Goal: Task Accomplishment & Management: Use online tool/utility

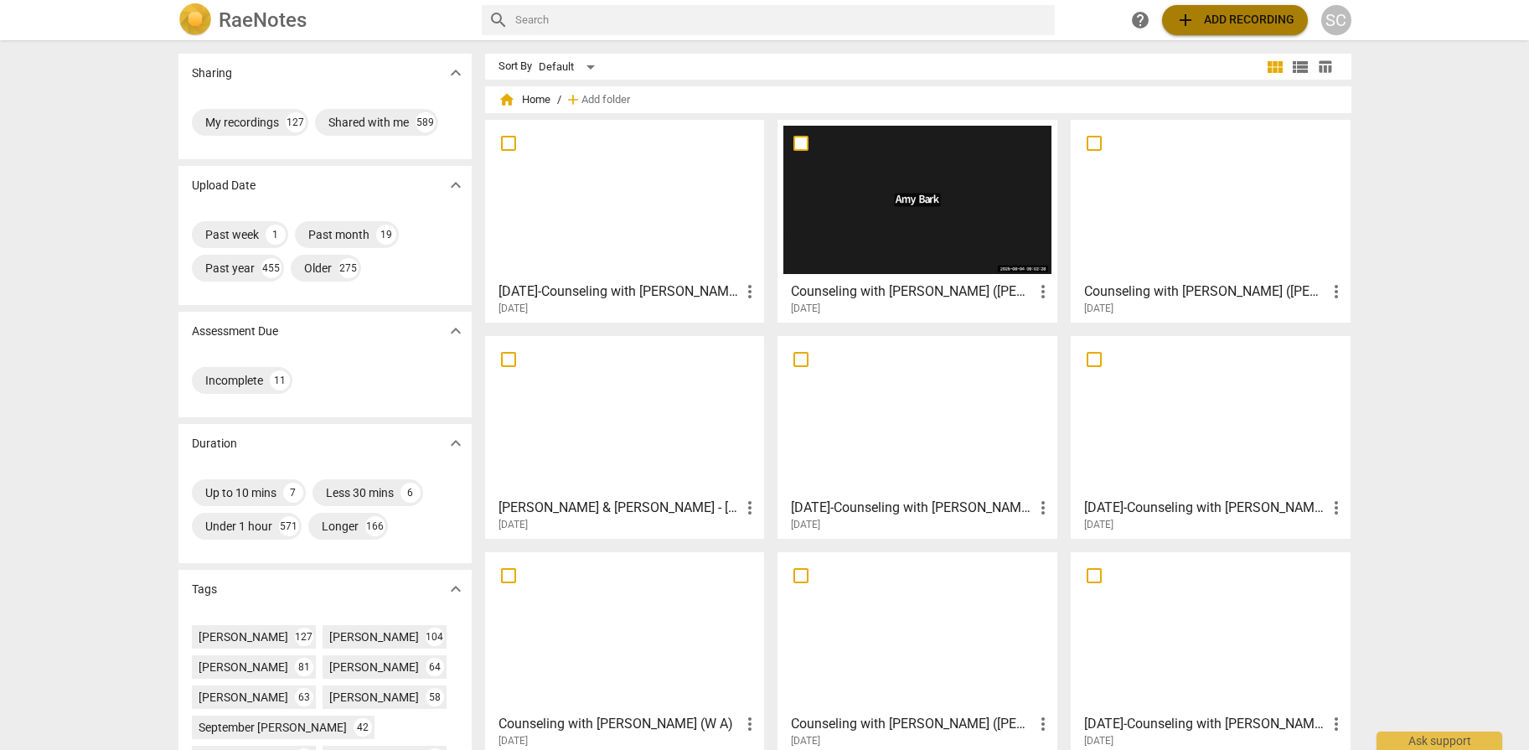
click at [957, 18] on span "add Add recording" at bounding box center [1234, 20] width 119 height 20
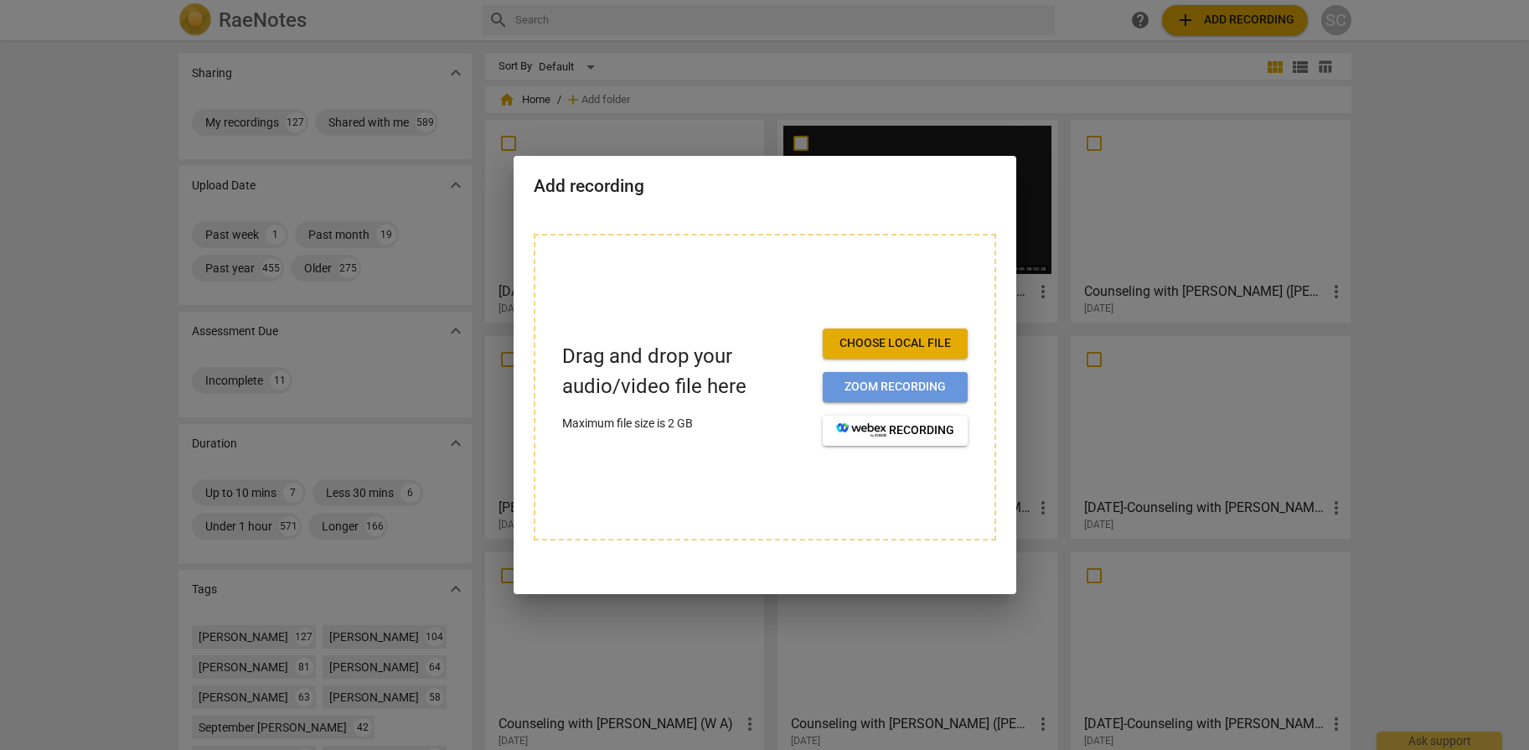
click at [885, 379] on span "Zoom recording" at bounding box center [895, 387] width 118 height 17
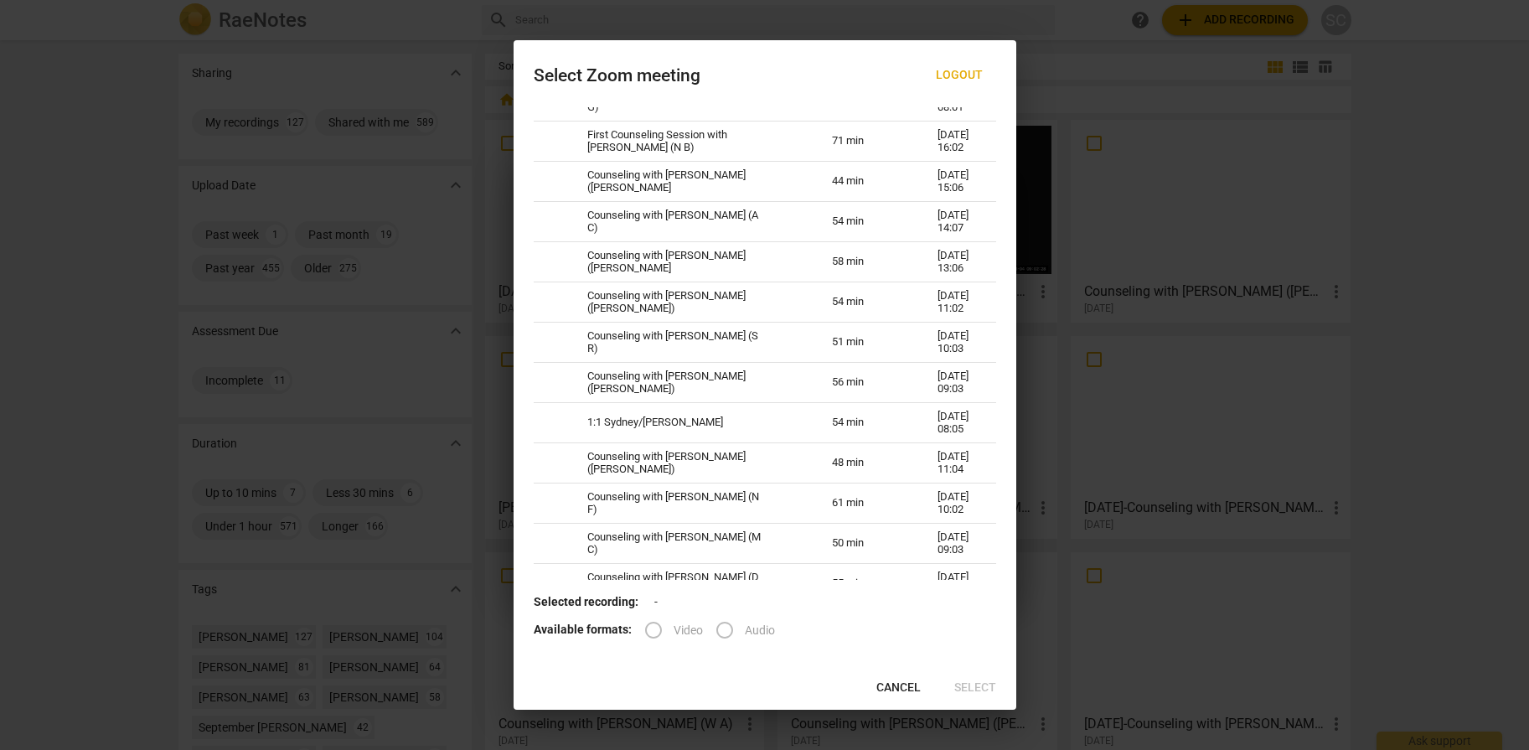
scroll to position [118, 0]
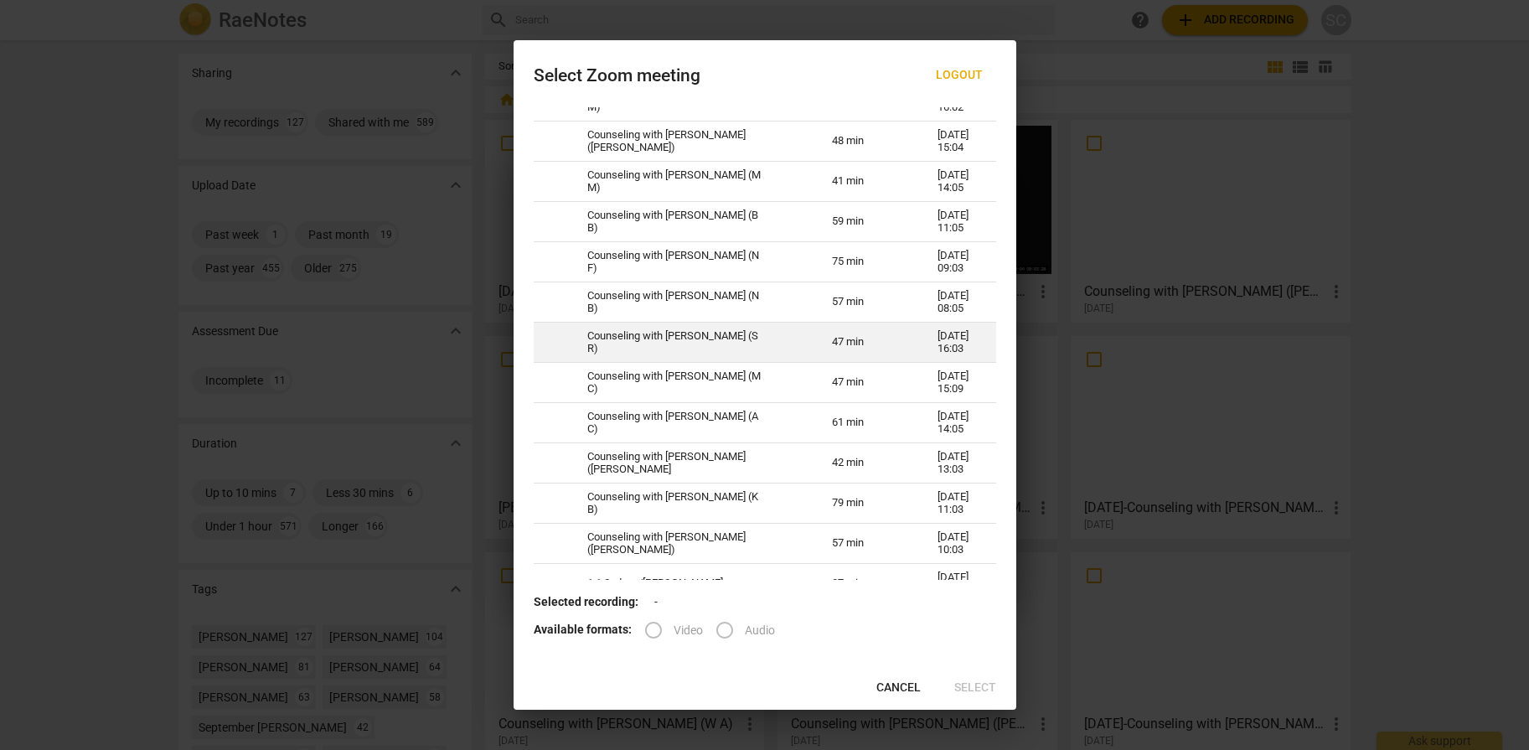
click at [627, 335] on td "Counseling with [PERSON_NAME] (S R)" at bounding box center [689, 342] width 245 height 40
radio input "true"
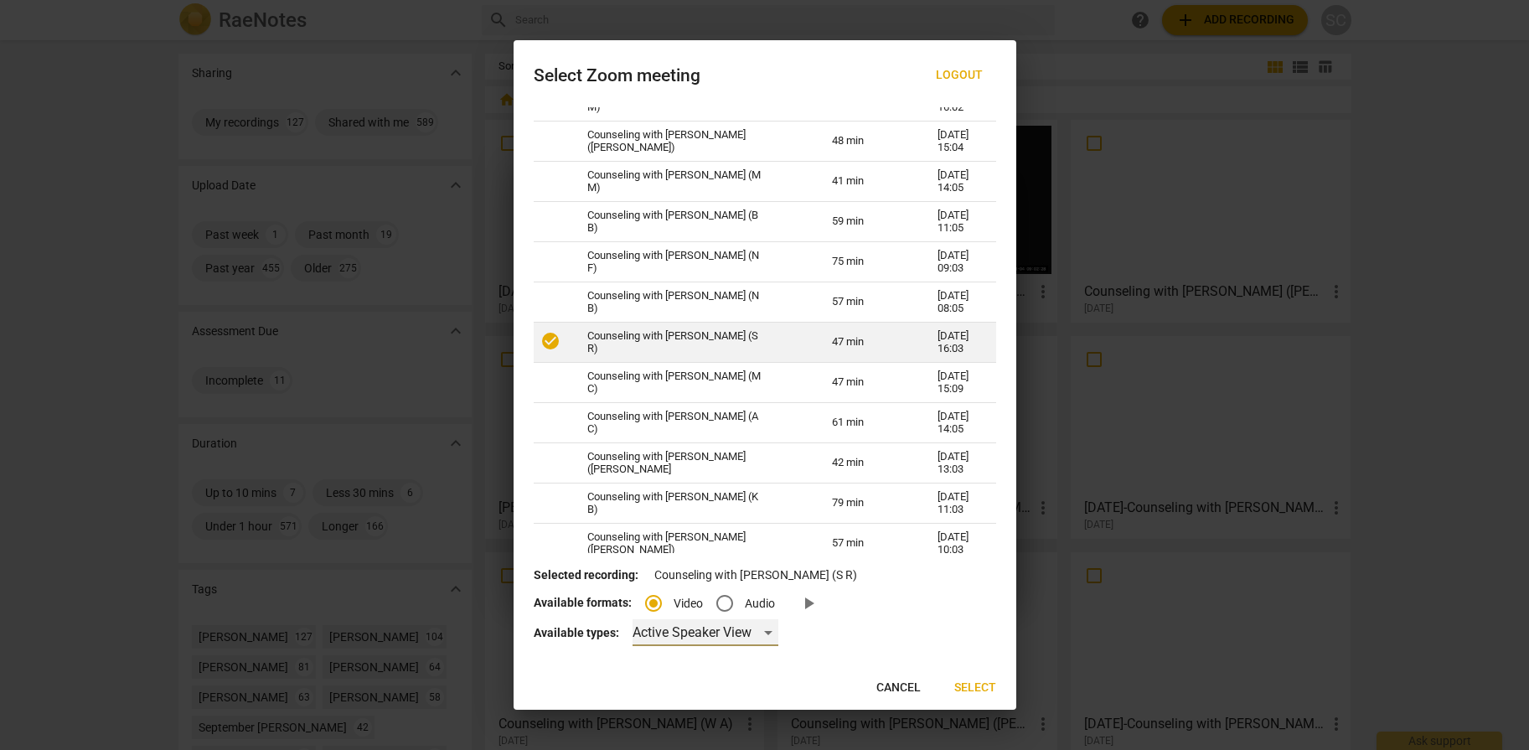
click at [647, 628] on div "Active Speaker View" at bounding box center [705, 632] width 146 height 27
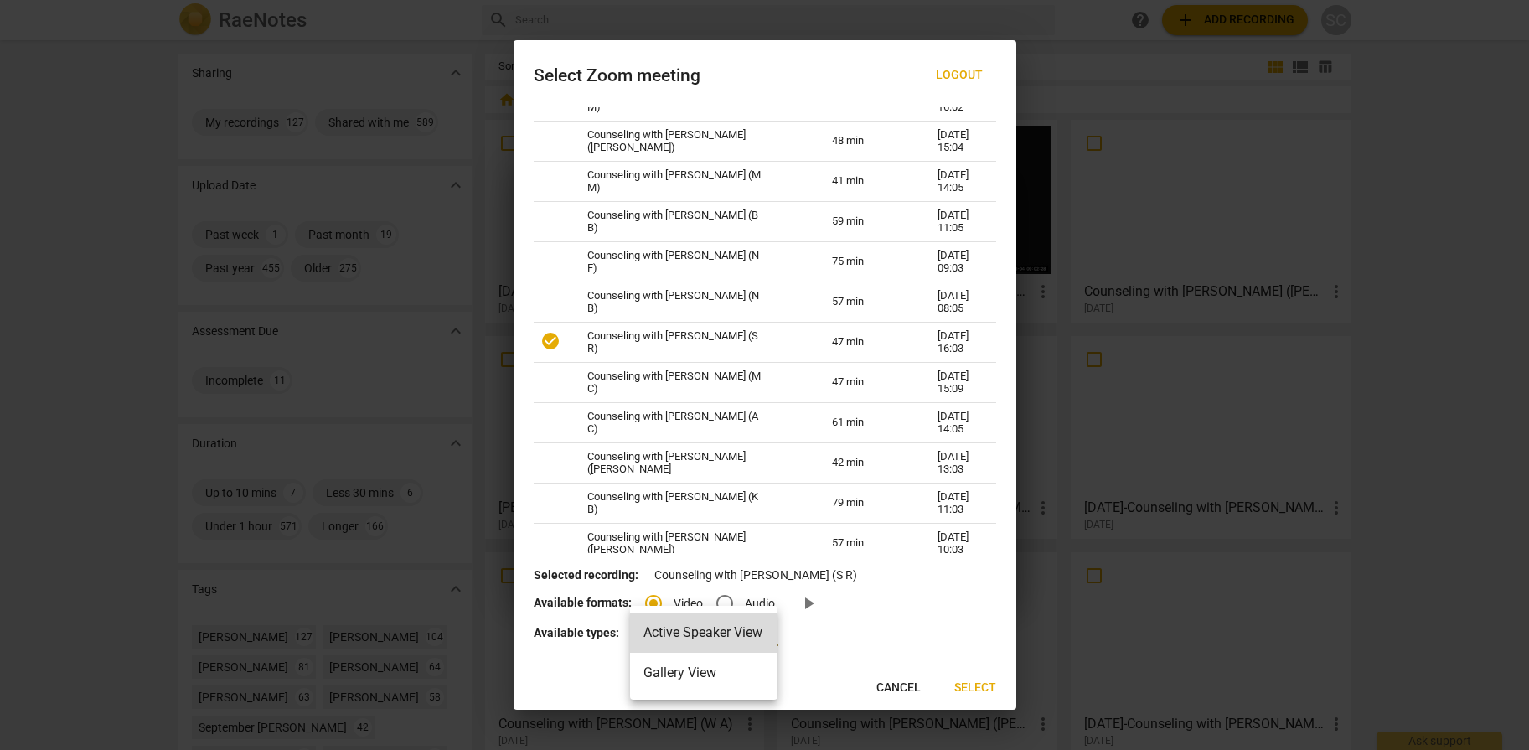
drag, startPoint x: 672, startPoint y: 673, endPoint x: 948, endPoint y: 684, distance: 276.7
click at [671, 673] on li "Gallery View" at bounding box center [703, 673] width 147 height 40
click at [732, 668] on div "Select Zoom meeting Logout Name Duration Meeting time 1:1 Summer/[PERSON_NAME] …" at bounding box center [764, 374] width 503 height 669
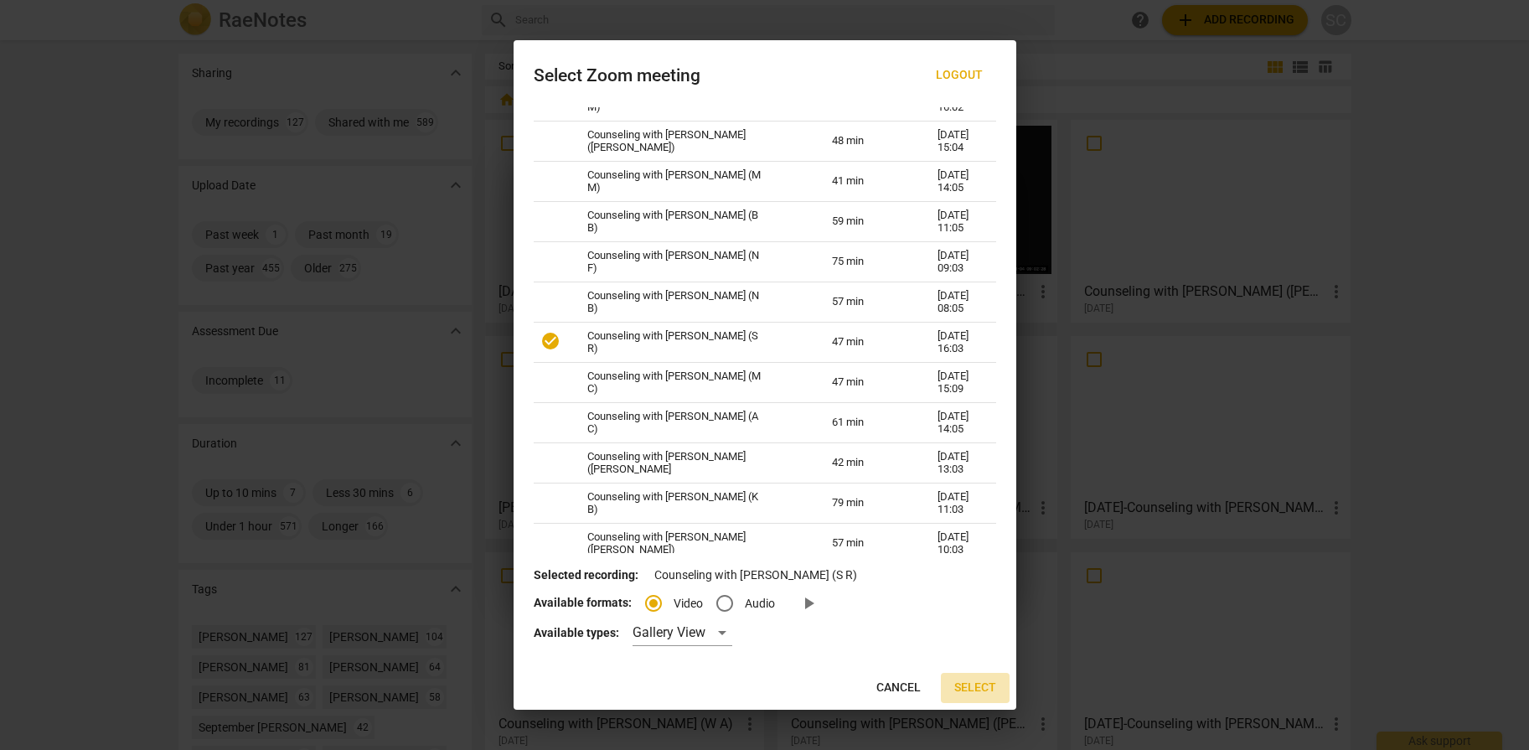
click at [973, 689] on span "Select" at bounding box center [975, 687] width 42 height 17
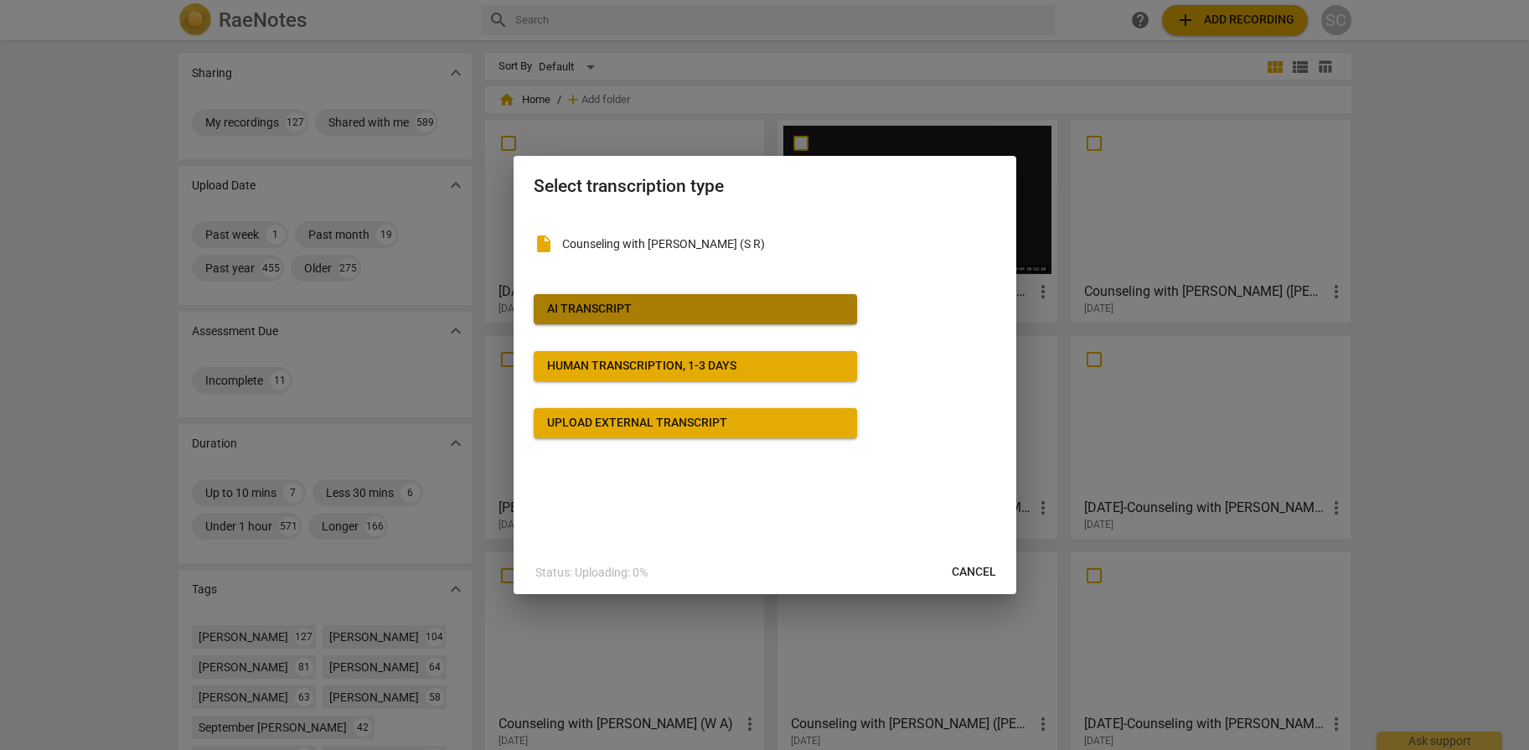
click at [685, 311] on span "AI Transcript" at bounding box center [695, 309] width 297 height 17
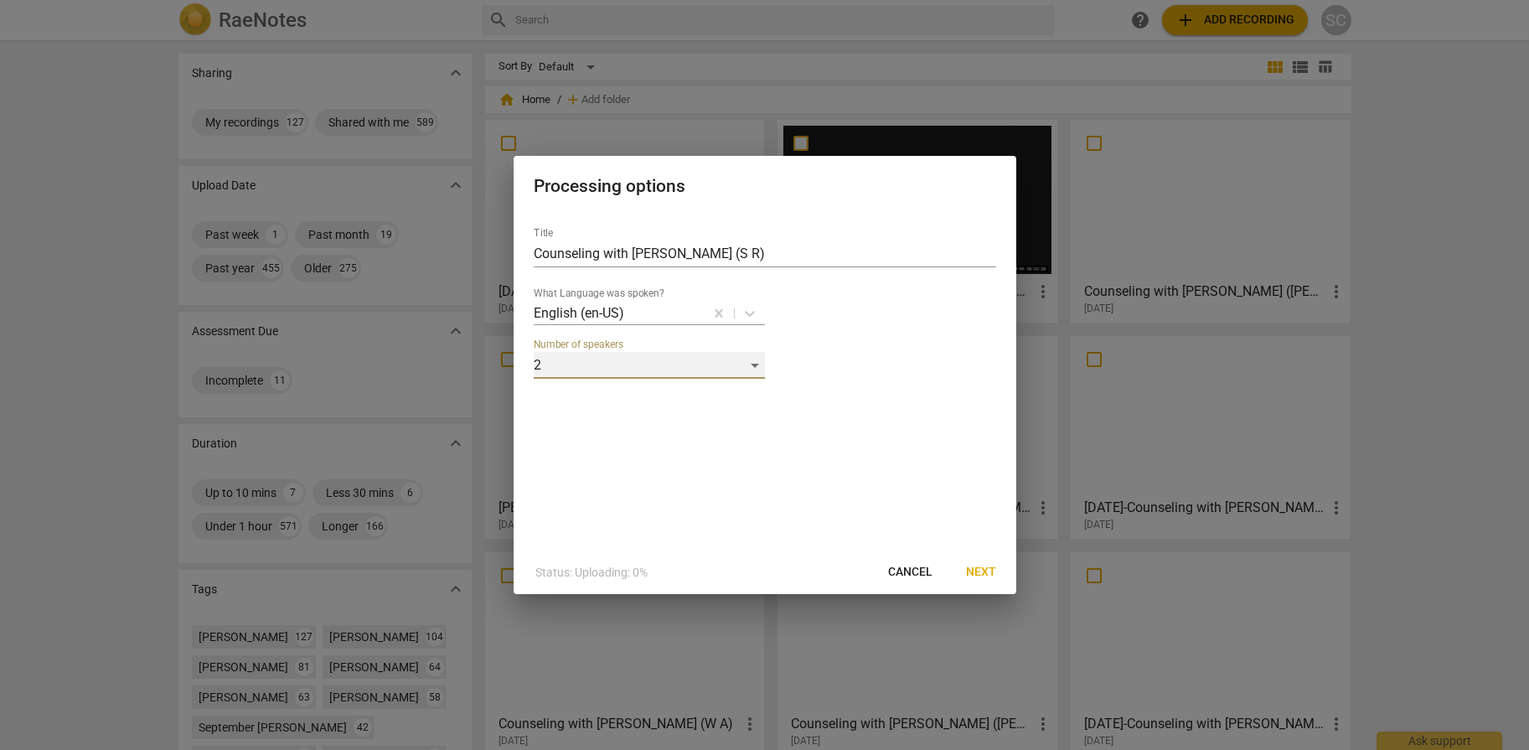
click at [610, 362] on div "2" at bounding box center [649, 365] width 231 height 27
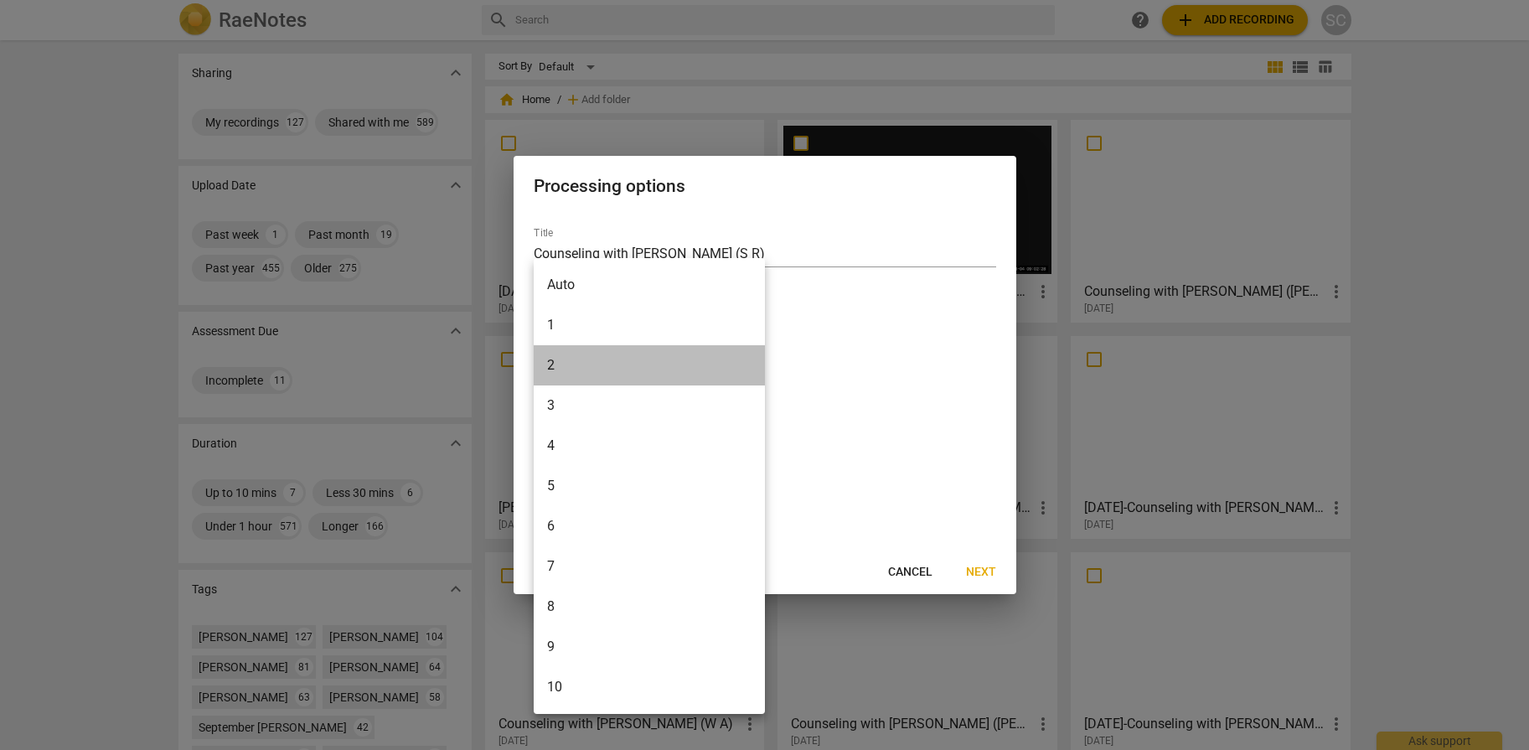
click at [617, 360] on li "2" at bounding box center [649, 365] width 231 height 40
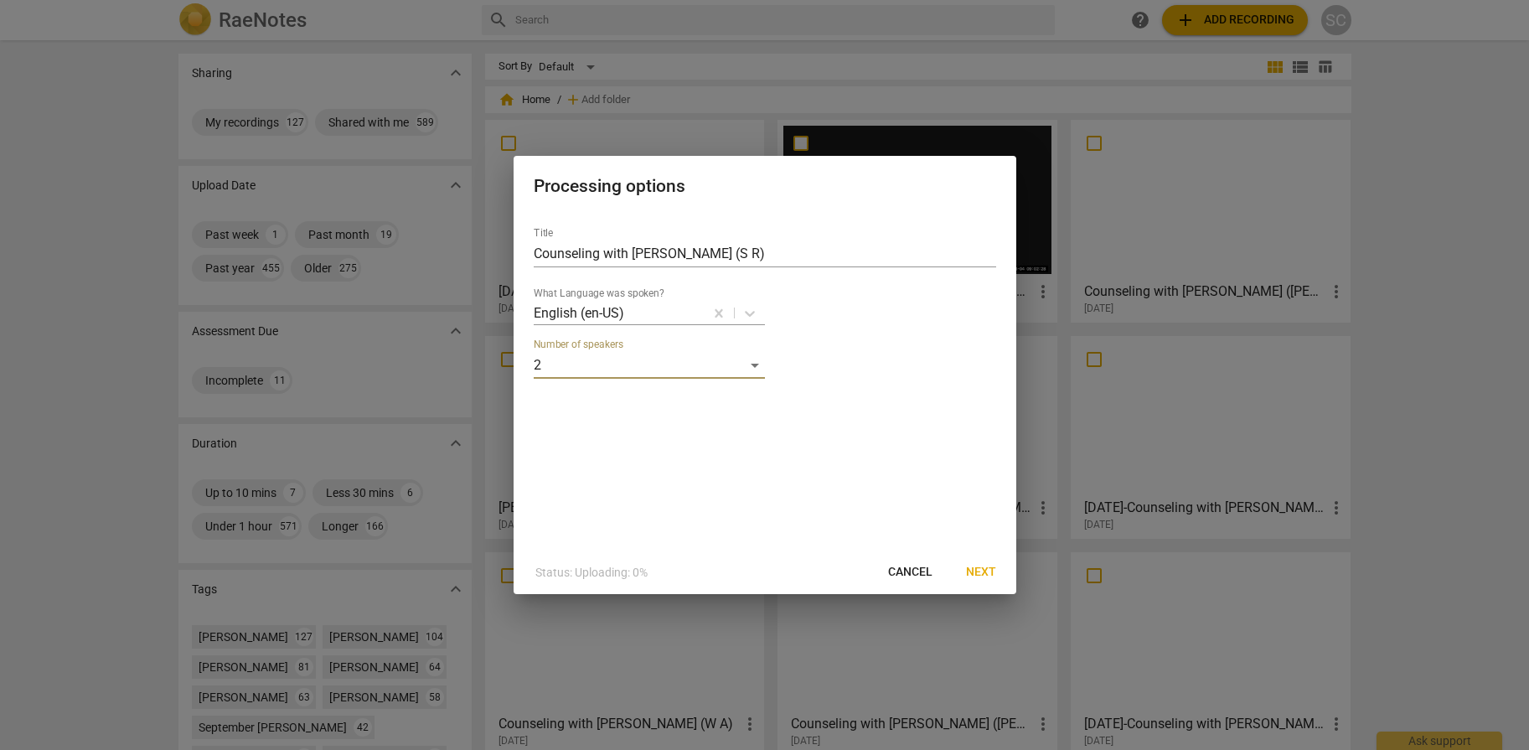
click at [985, 577] on span "Next" at bounding box center [981, 572] width 30 height 17
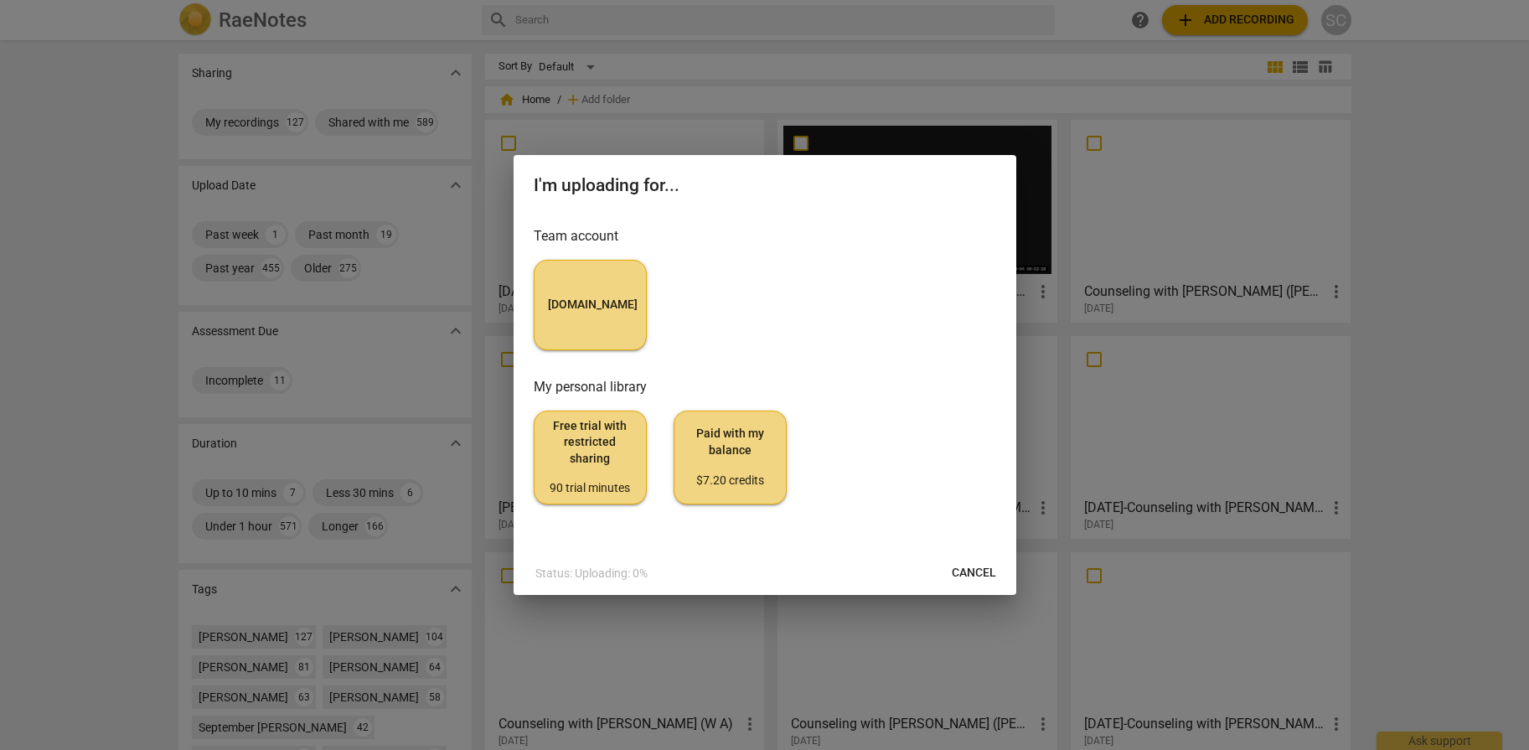
click at [562, 291] on button "[DOMAIN_NAME]" at bounding box center [590, 305] width 113 height 90
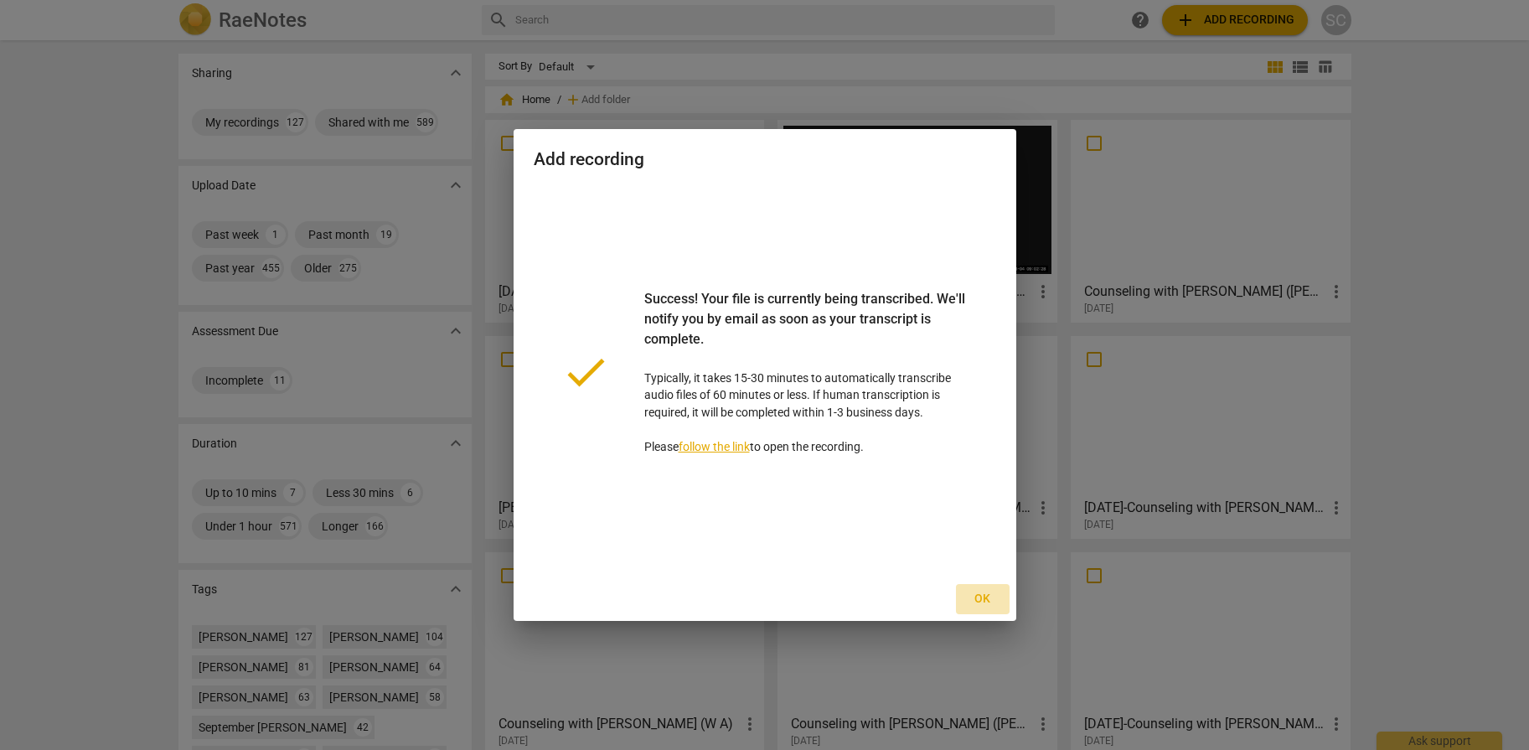
click at [983, 601] on span "Ok" at bounding box center [982, 599] width 27 height 17
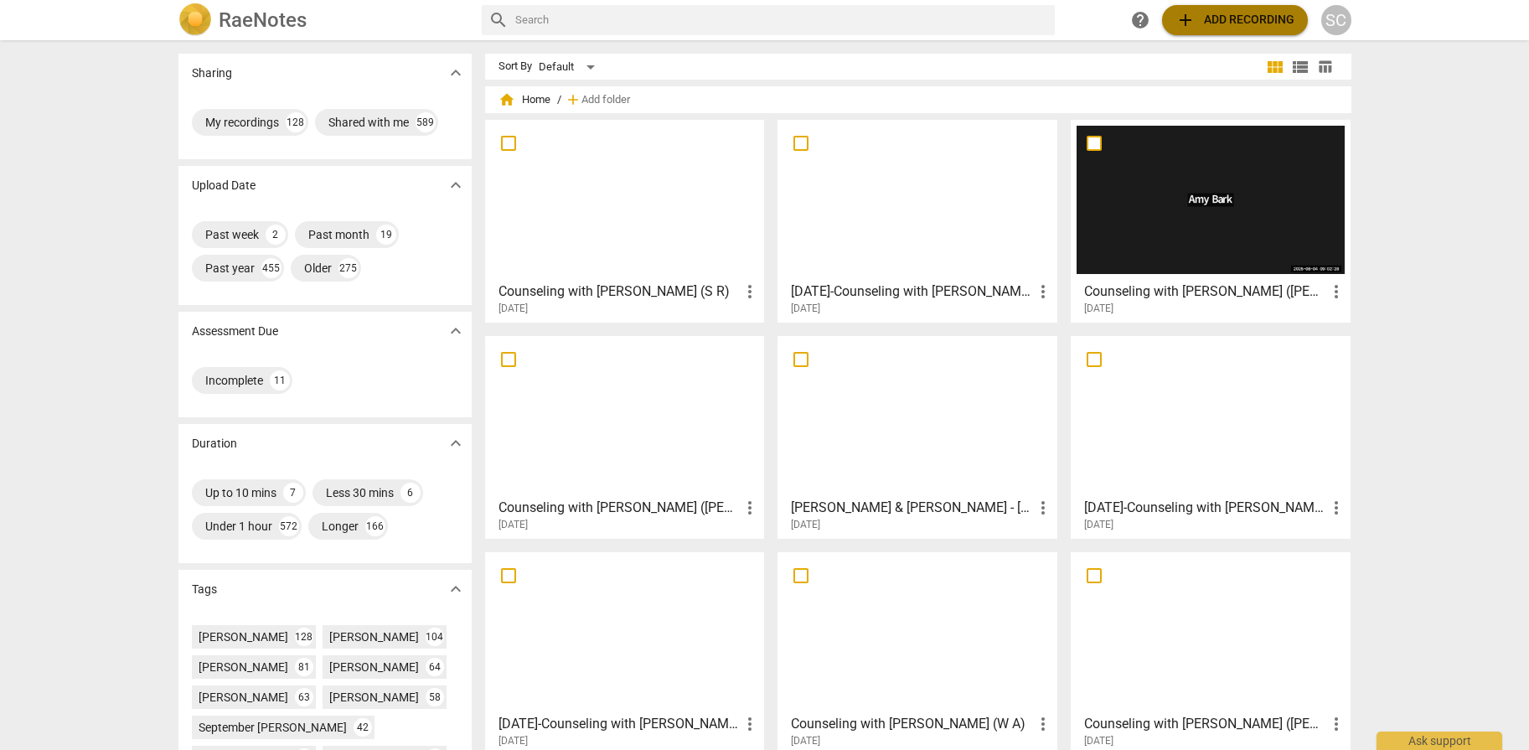
click at [1217, 13] on span "add Add recording" at bounding box center [1234, 20] width 119 height 20
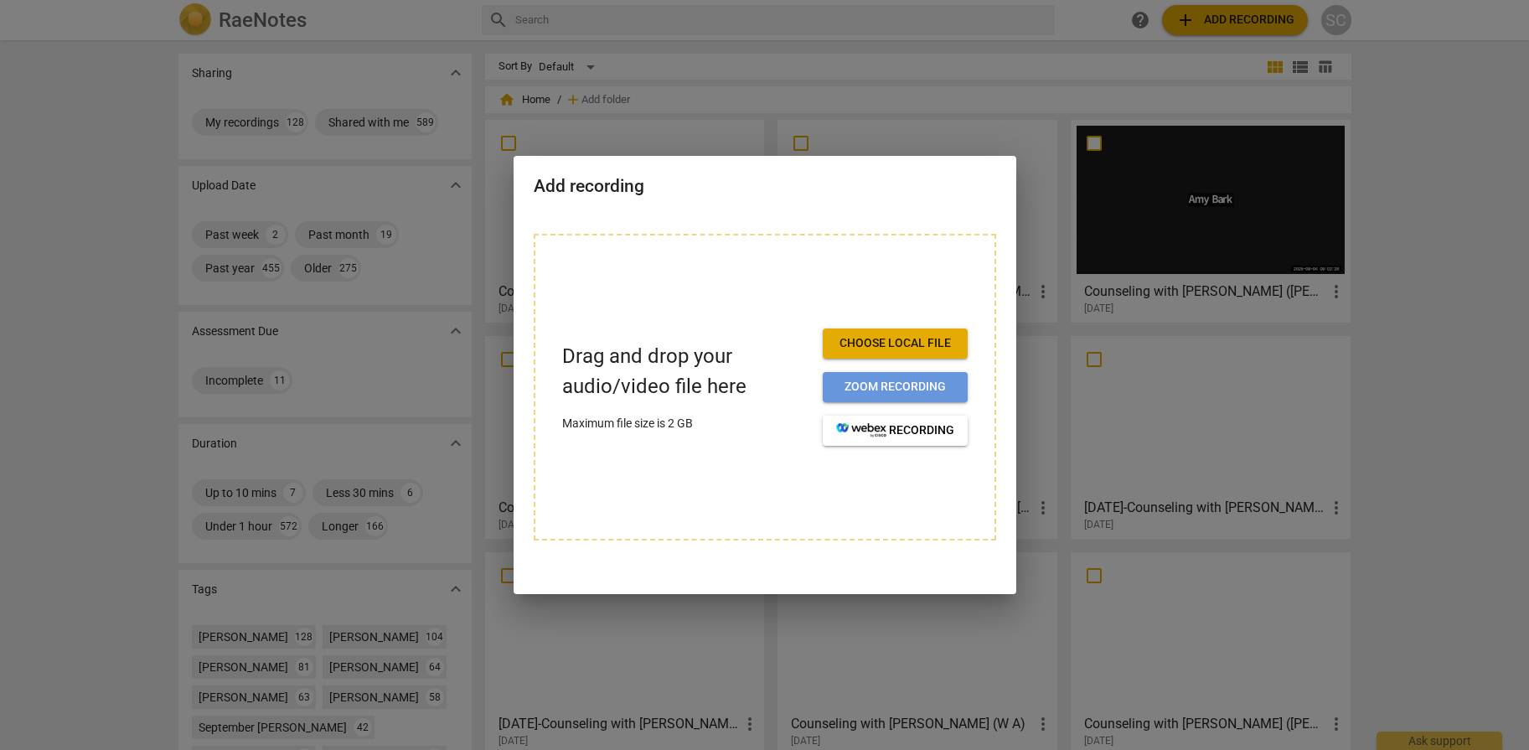
click at [952, 379] on span "Zoom recording" at bounding box center [895, 387] width 118 height 17
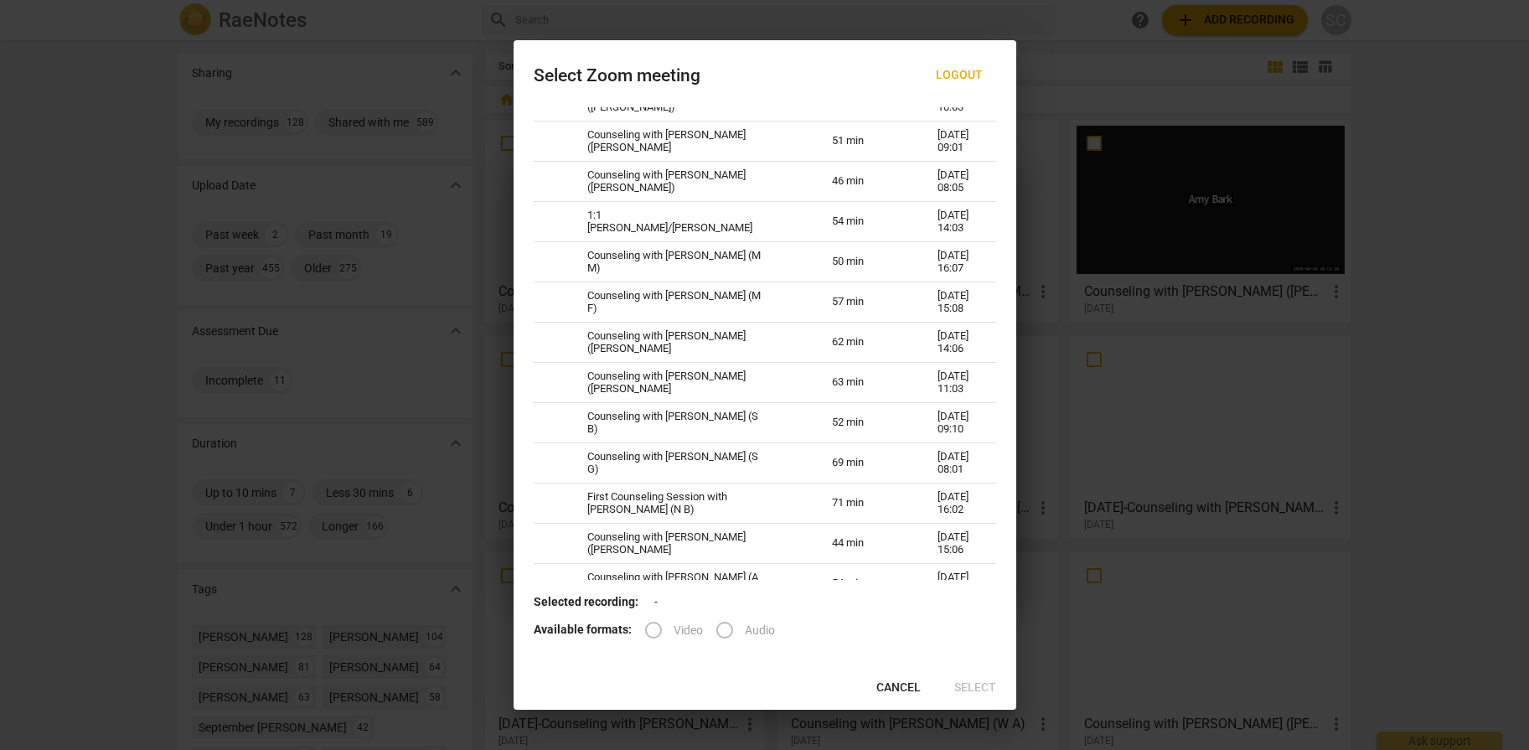
scroll to position [1606, 0]
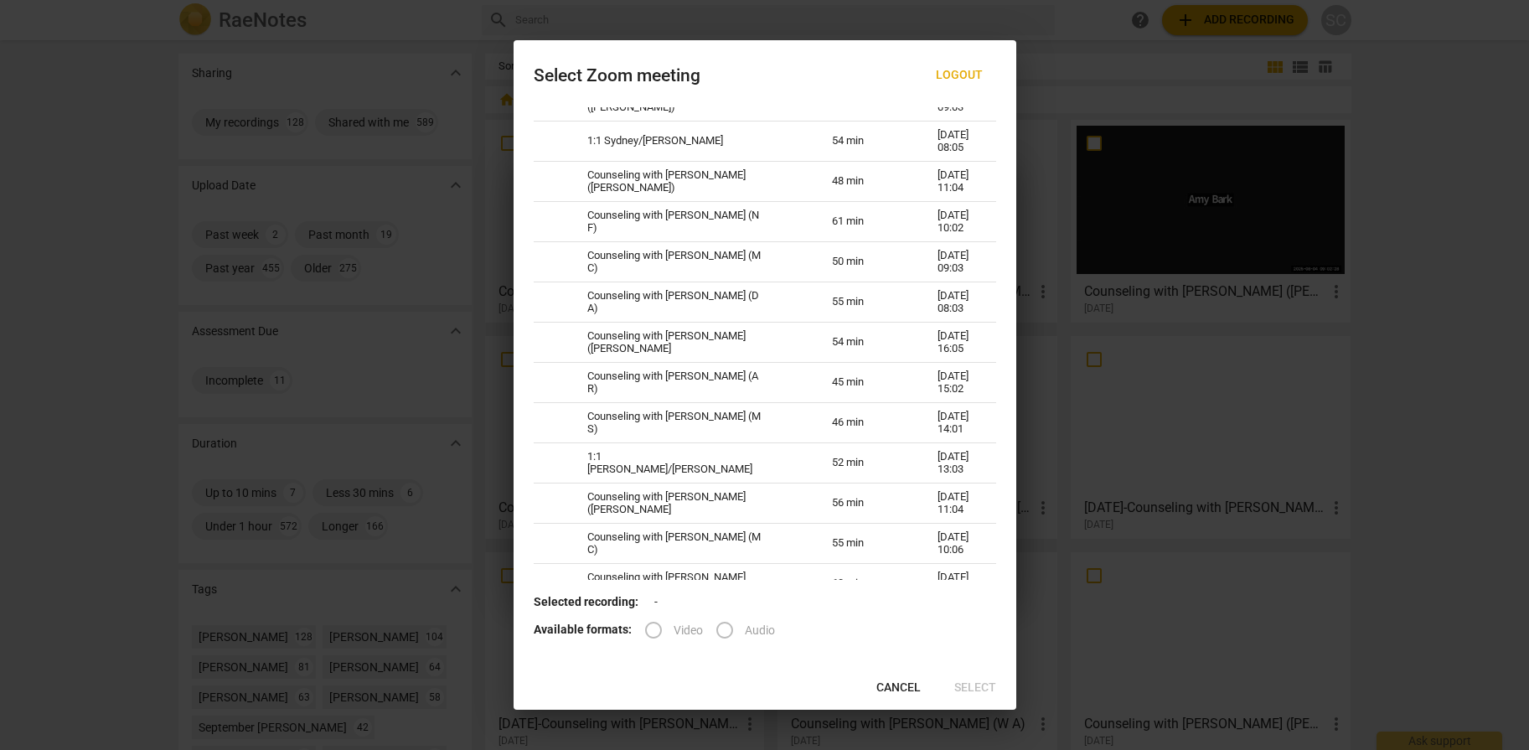
click at [649, 628] on label "Video" at bounding box center [668, 630] width 70 height 40
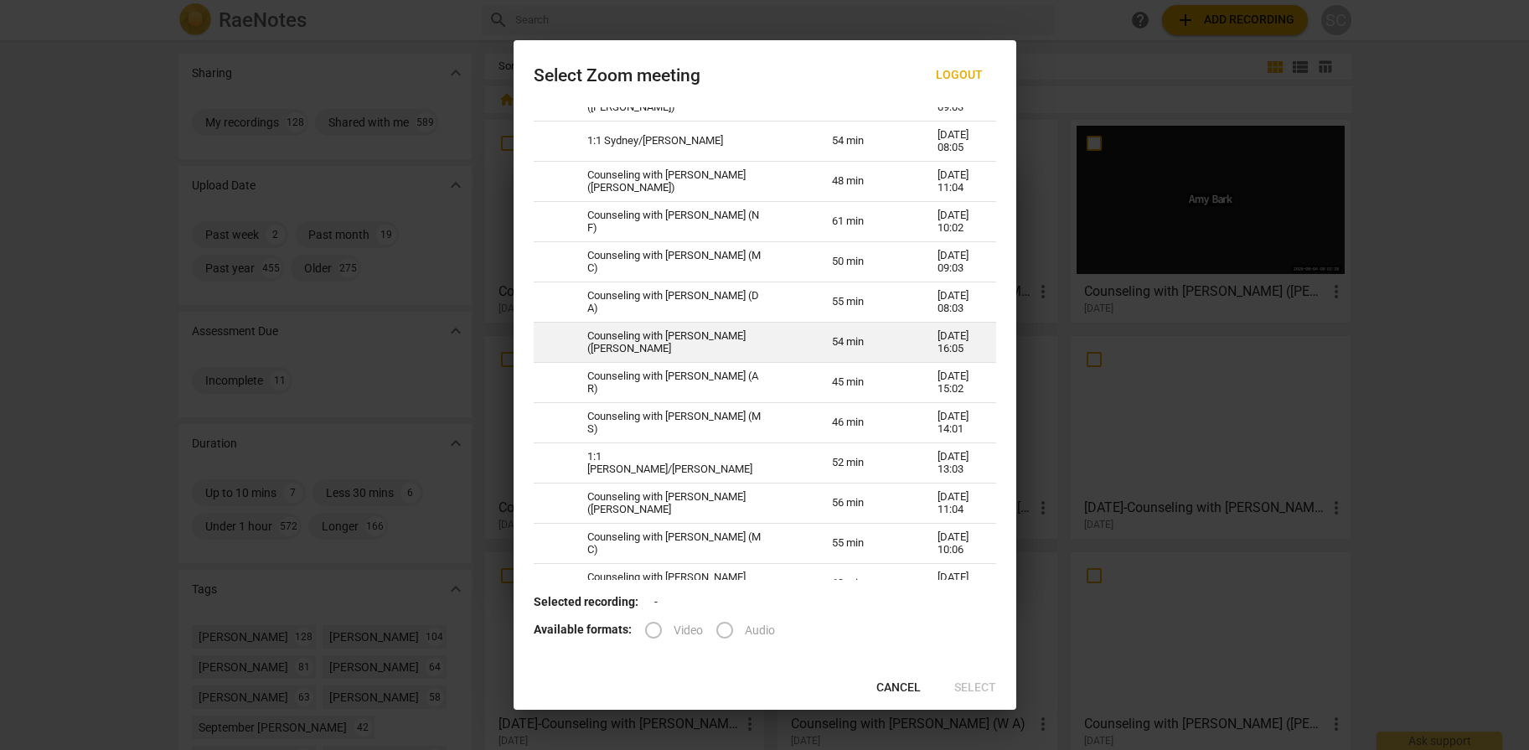
click at [649, 328] on td "Counseling with [PERSON_NAME] ([PERSON_NAME]" at bounding box center [689, 342] width 245 height 40
radio input "true"
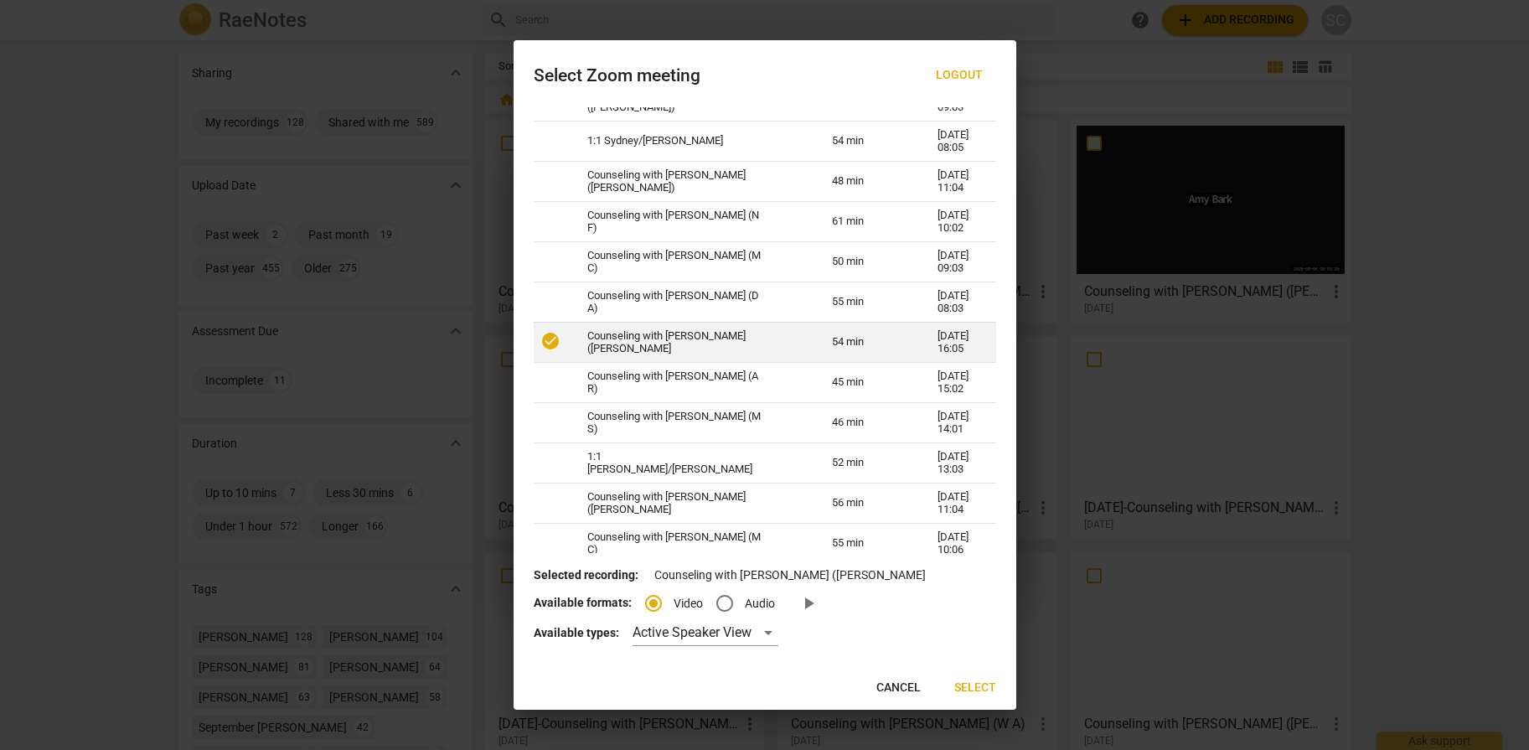
click at [621, 333] on td "Counseling with [PERSON_NAME] ([PERSON_NAME]" at bounding box center [689, 342] width 245 height 40
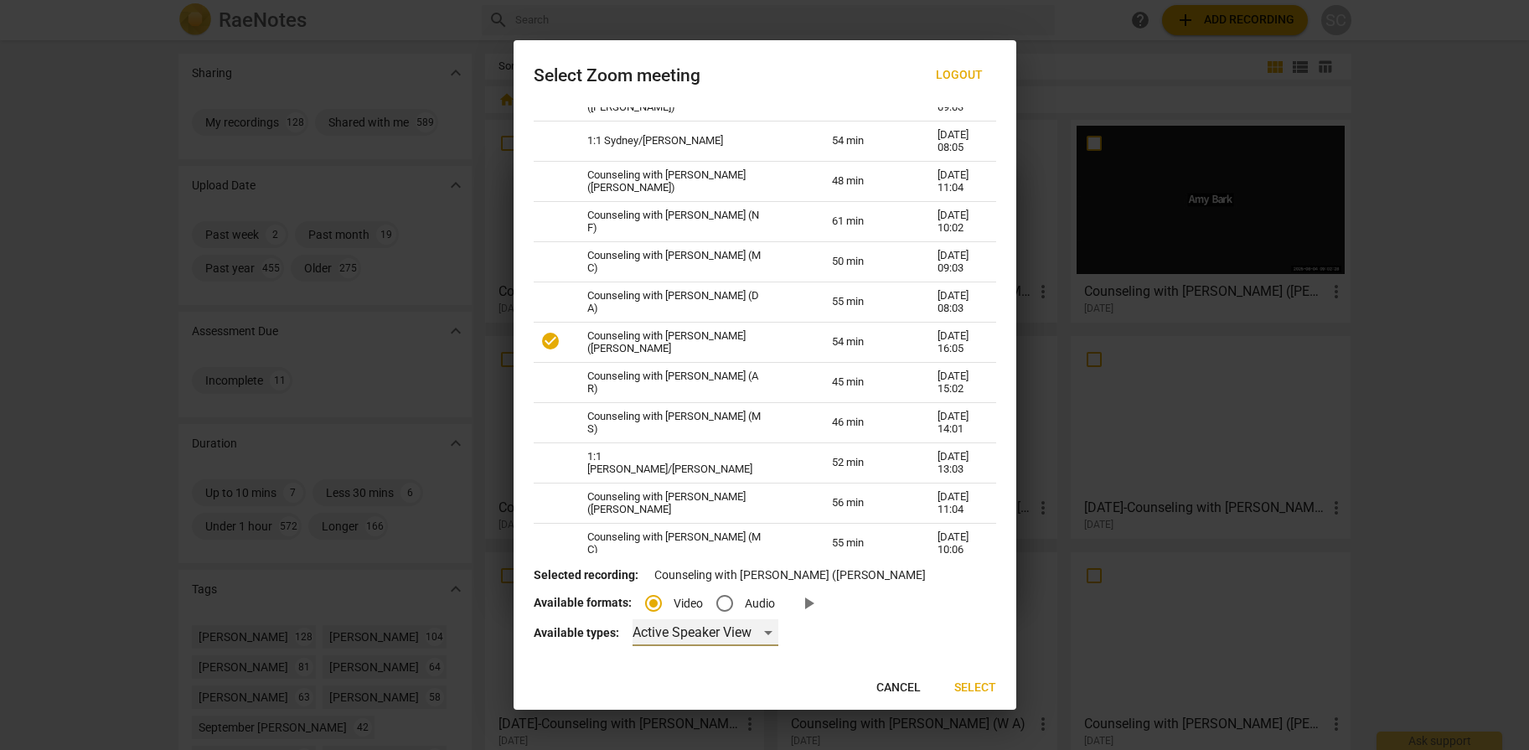
click at [696, 638] on div "Active Speaker View" at bounding box center [705, 632] width 146 height 27
click at [672, 679] on li "Gallery View" at bounding box center [703, 673] width 147 height 40
click at [974, 685] on span "Select" at bounding box center [975, 687] width 42 height 17
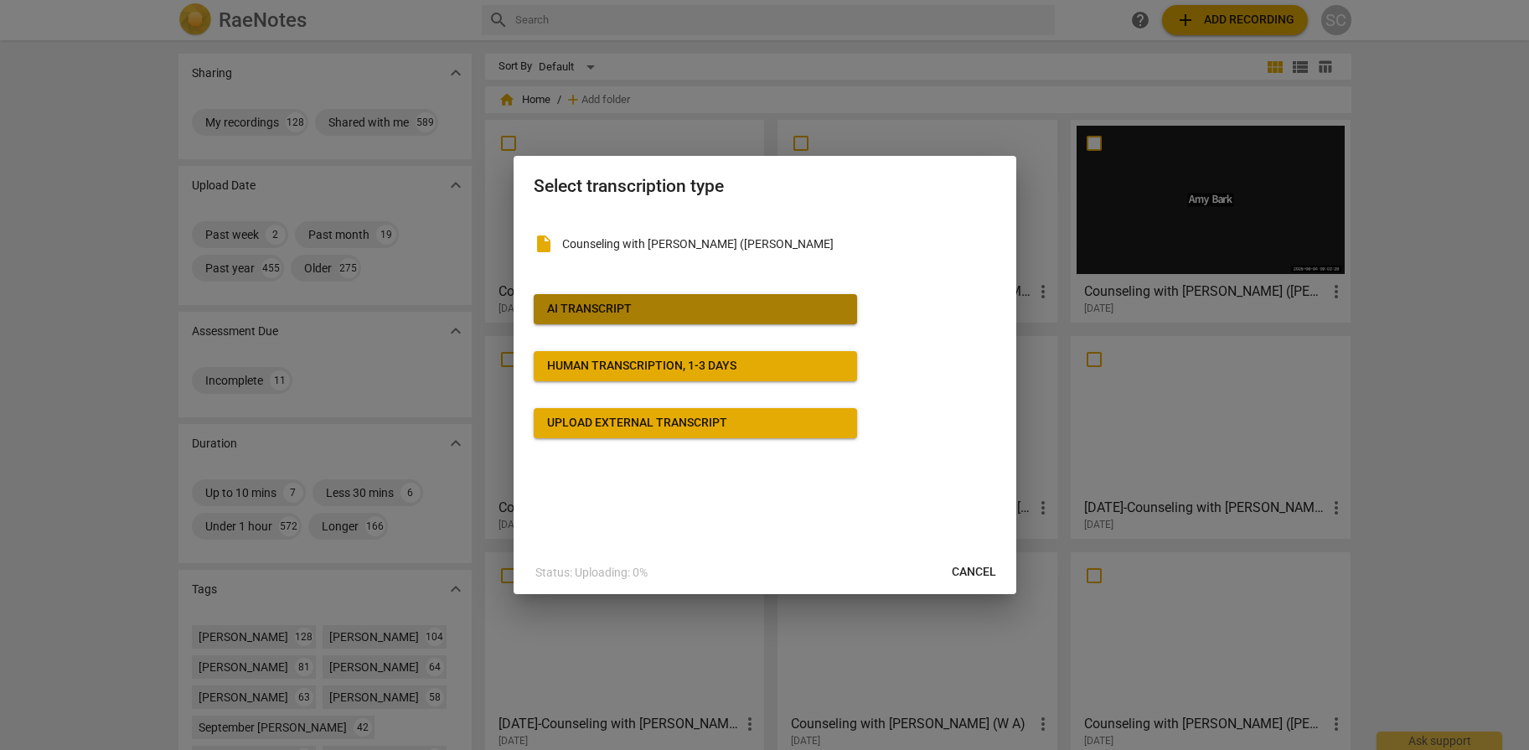
click at [622, 317] on button "AI Transcript" at bounding box center [695, 309] width 323 height 30
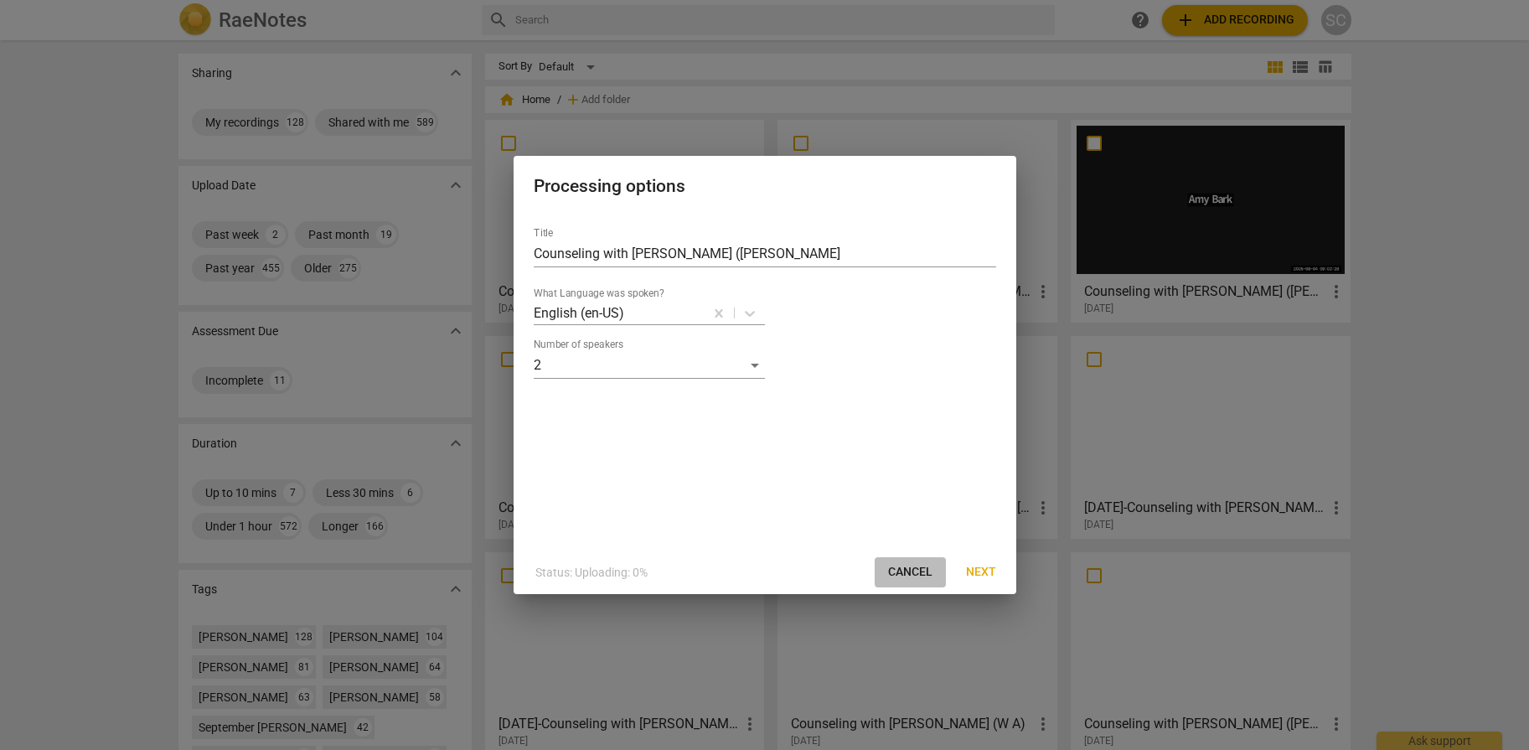
click at [921, 572] on span "Cancel" at bounding box center [910, 572] width 44 height 17
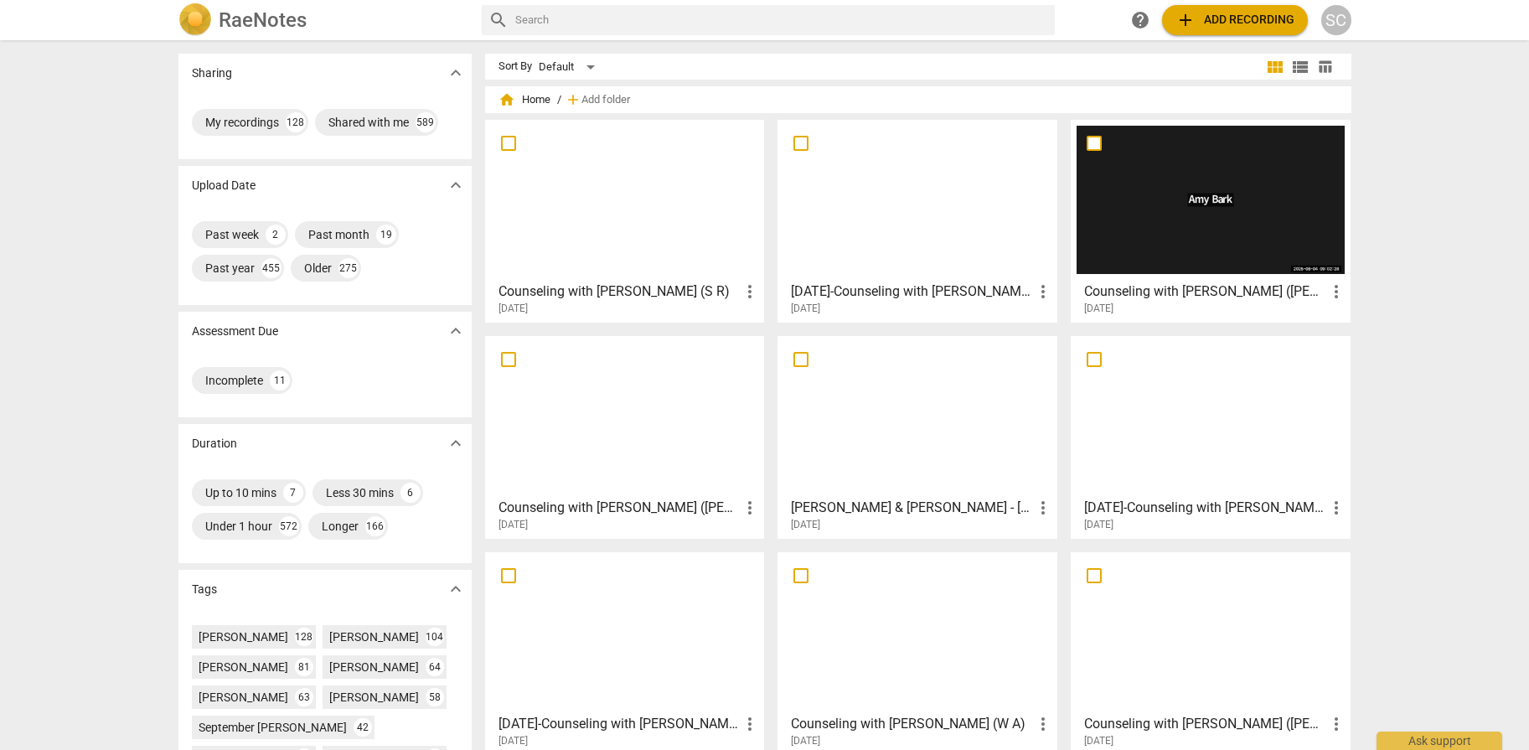
click at [1191, 21] on span "add" at bounding box center [1185, 20] width 20 height 20
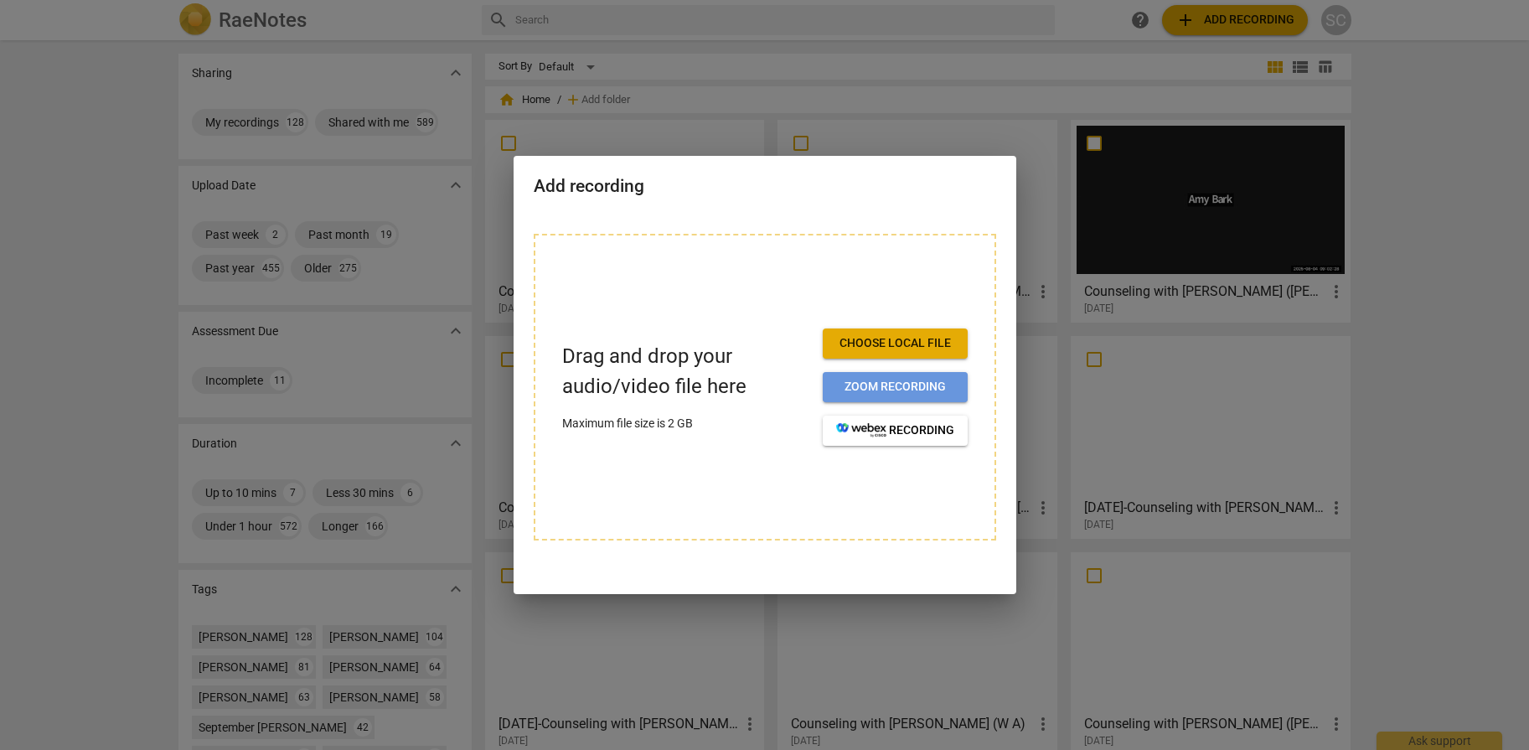
click at [904, 380] on span "Zoom recording" at bounding box center [895, 387] width 118 height 17
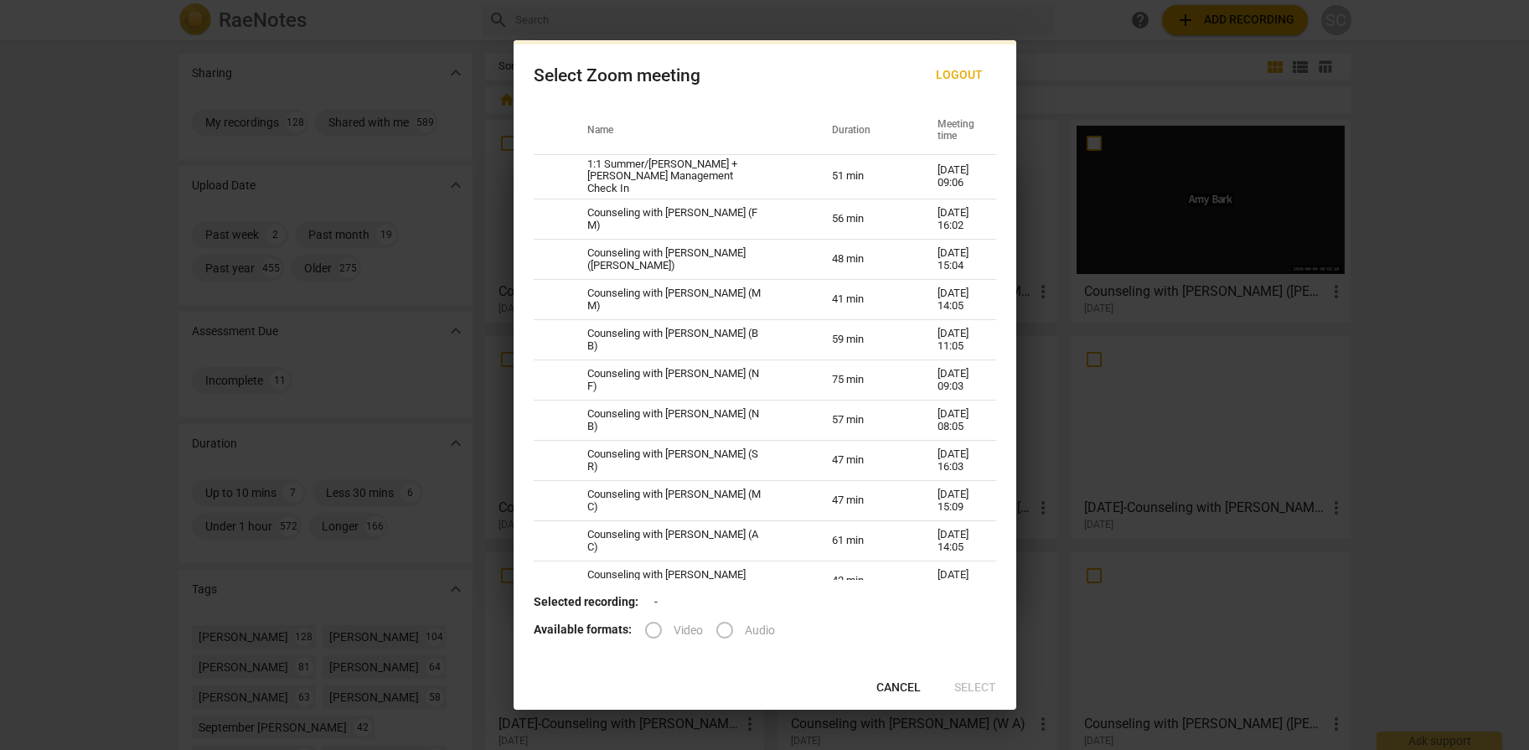
scroll to position [962, 0]
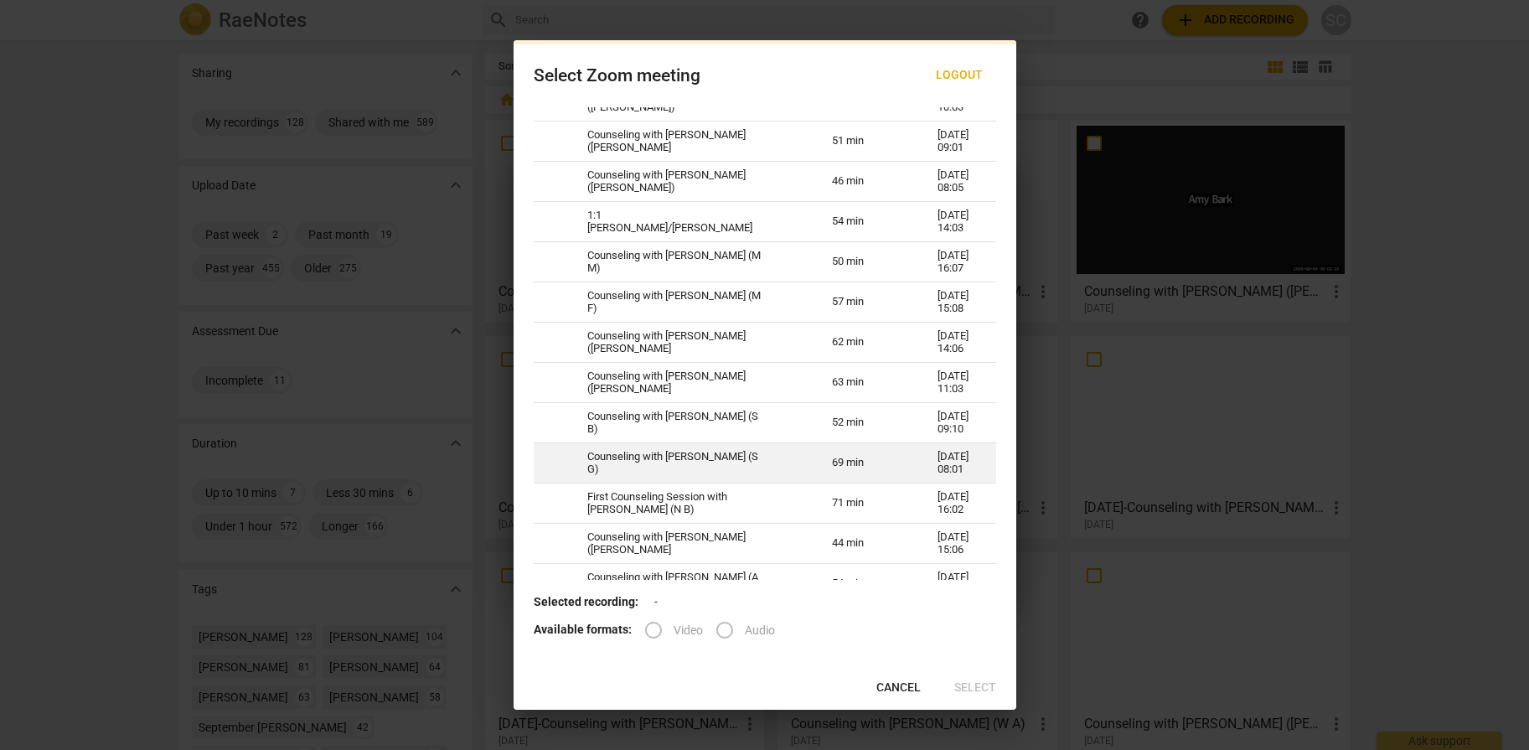
click at [690, 460] on td "Counseling with [PERSON_NAME] (S G)" at bounding box center [689, 463] width 245 height 40
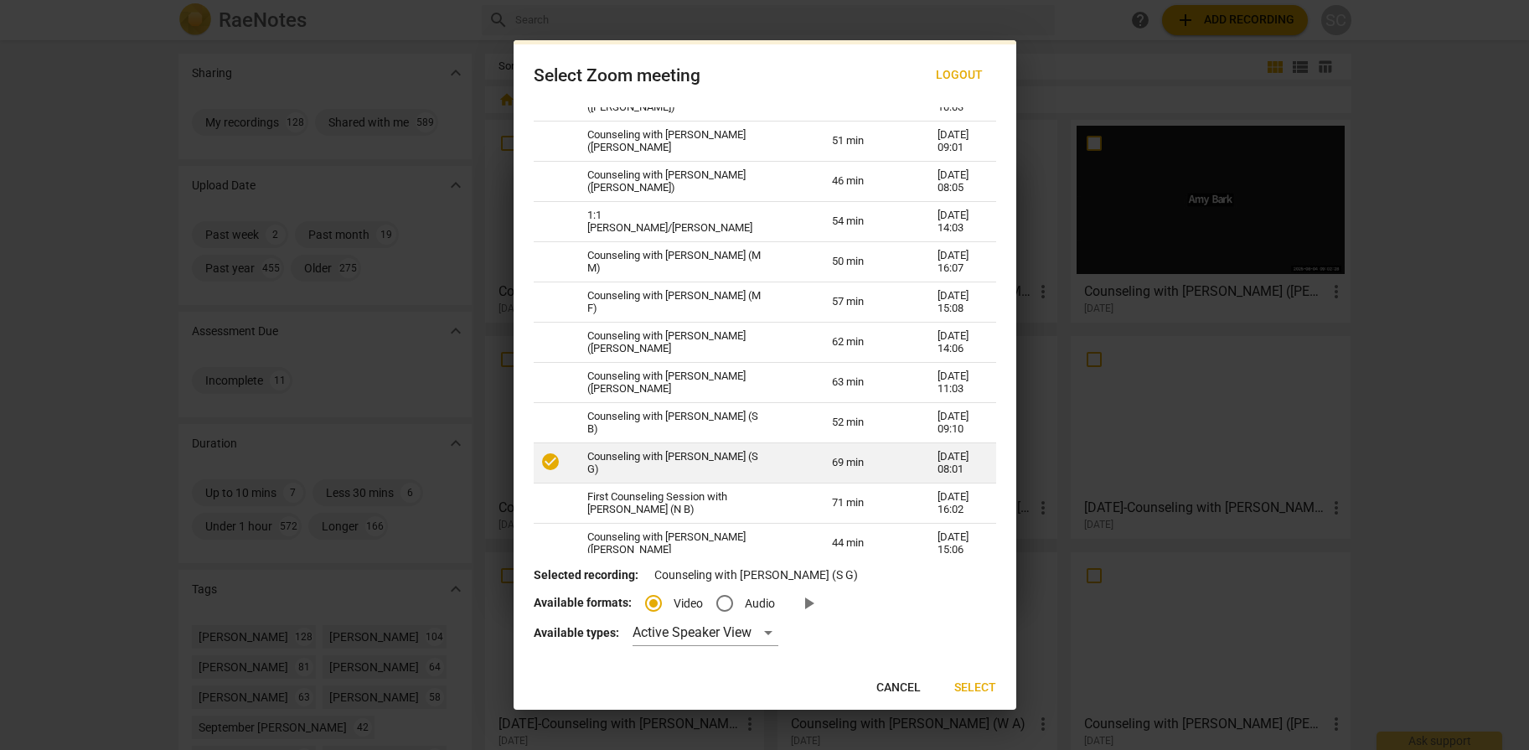
radio input "true"
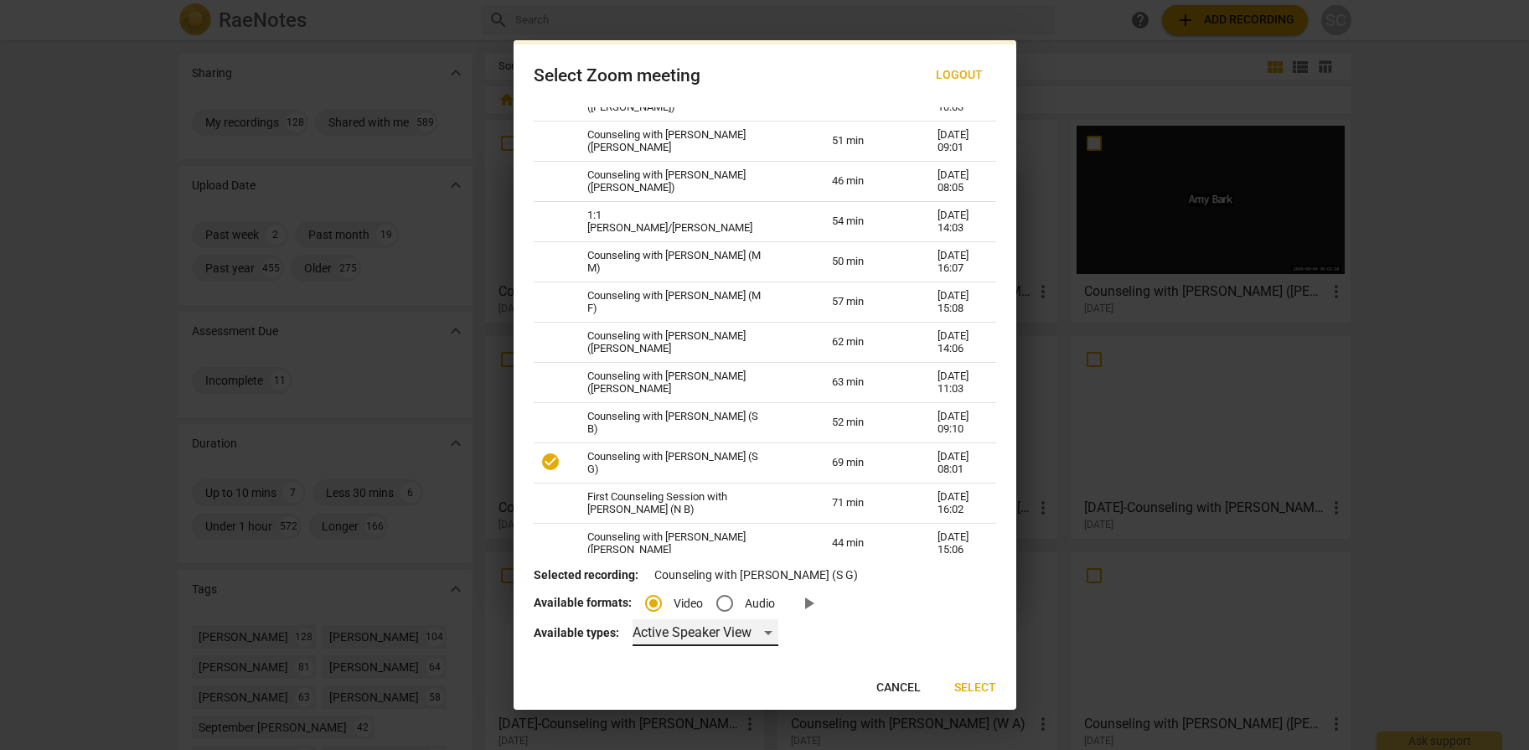
click at [713, 636] on div "Active Speaker View" at bounding box center [705, 632] width 146 height 27
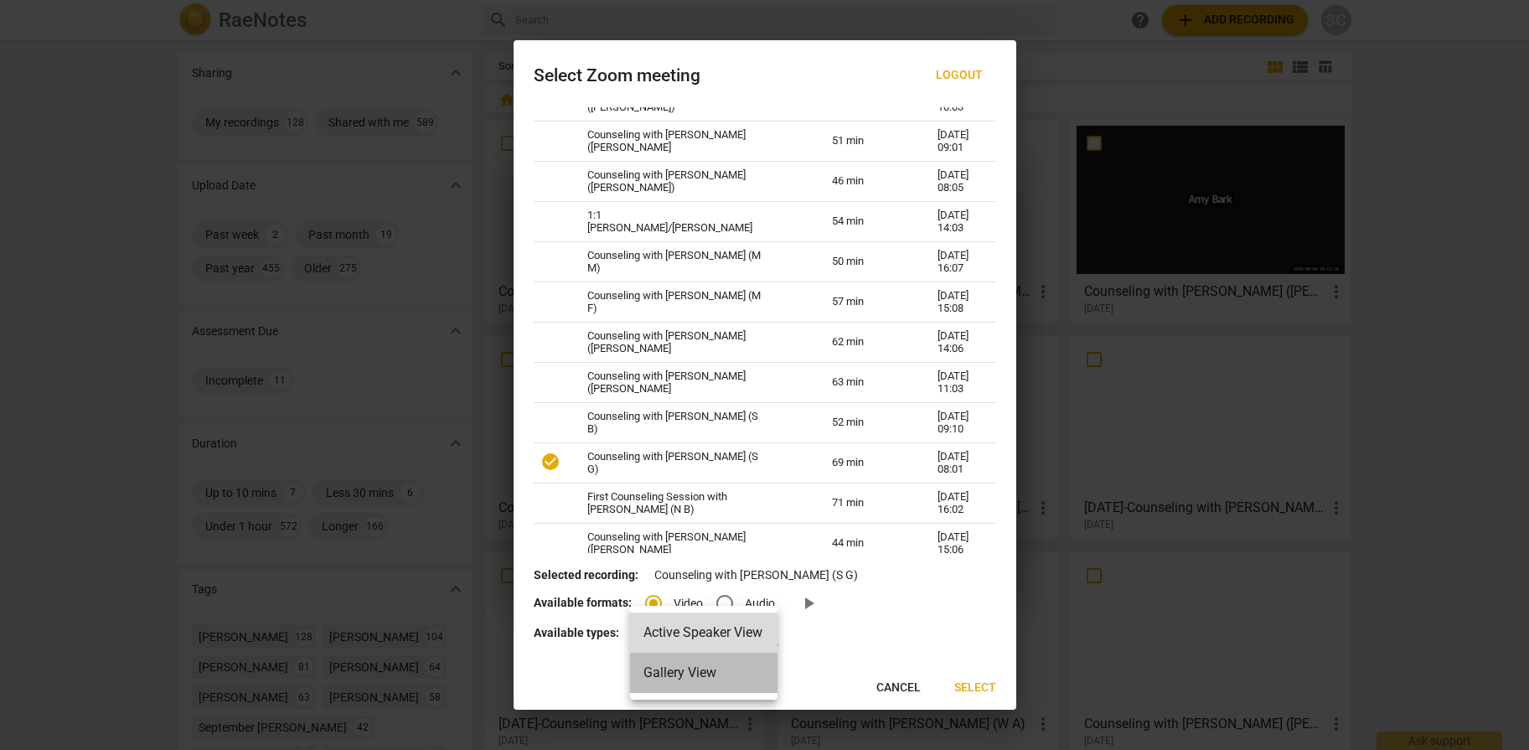
click at [678, 671] on li "Gallery View" at bounding box center [703, 673] width 147 height 40
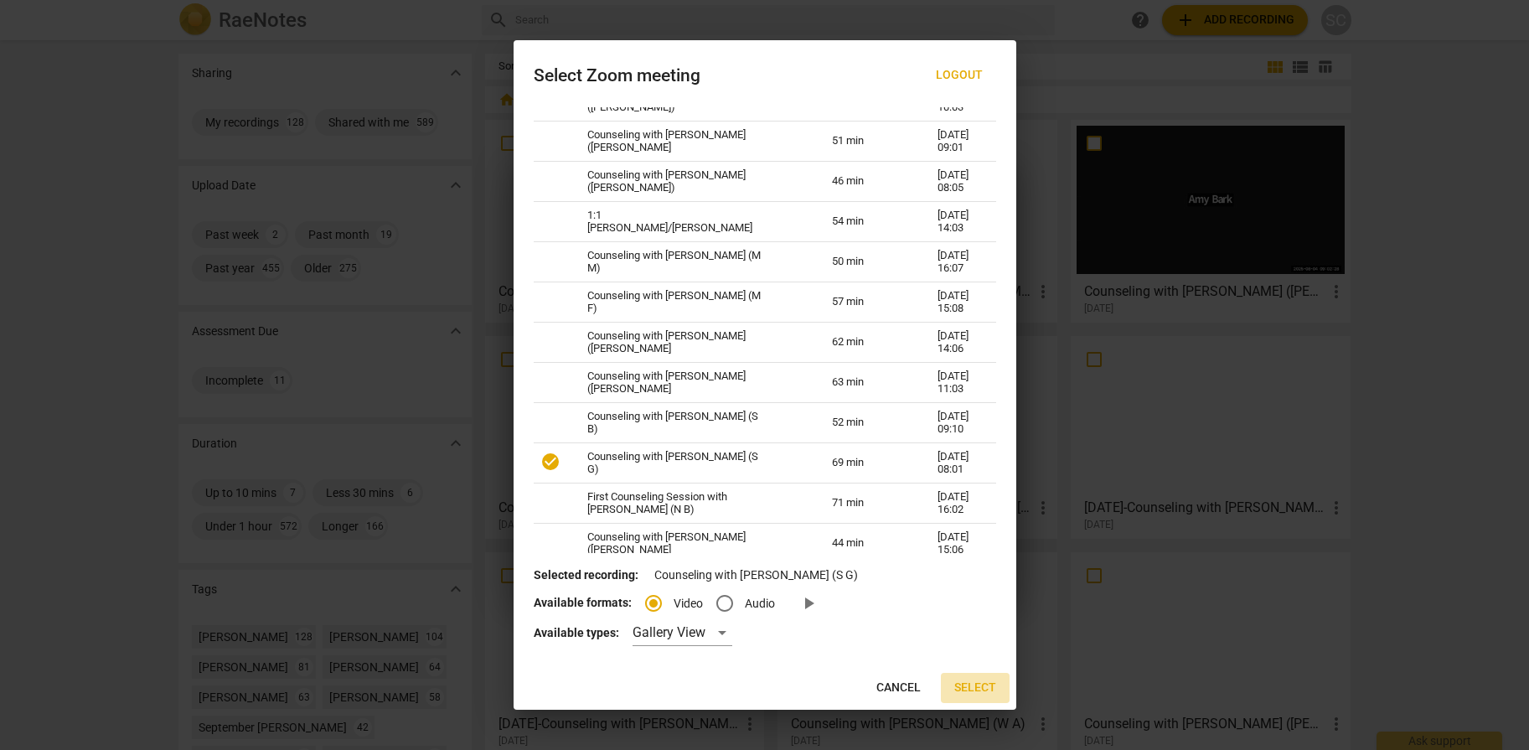
click at [977, 684] on span "Select" at bounding box center [975, 687] width 42 height 17
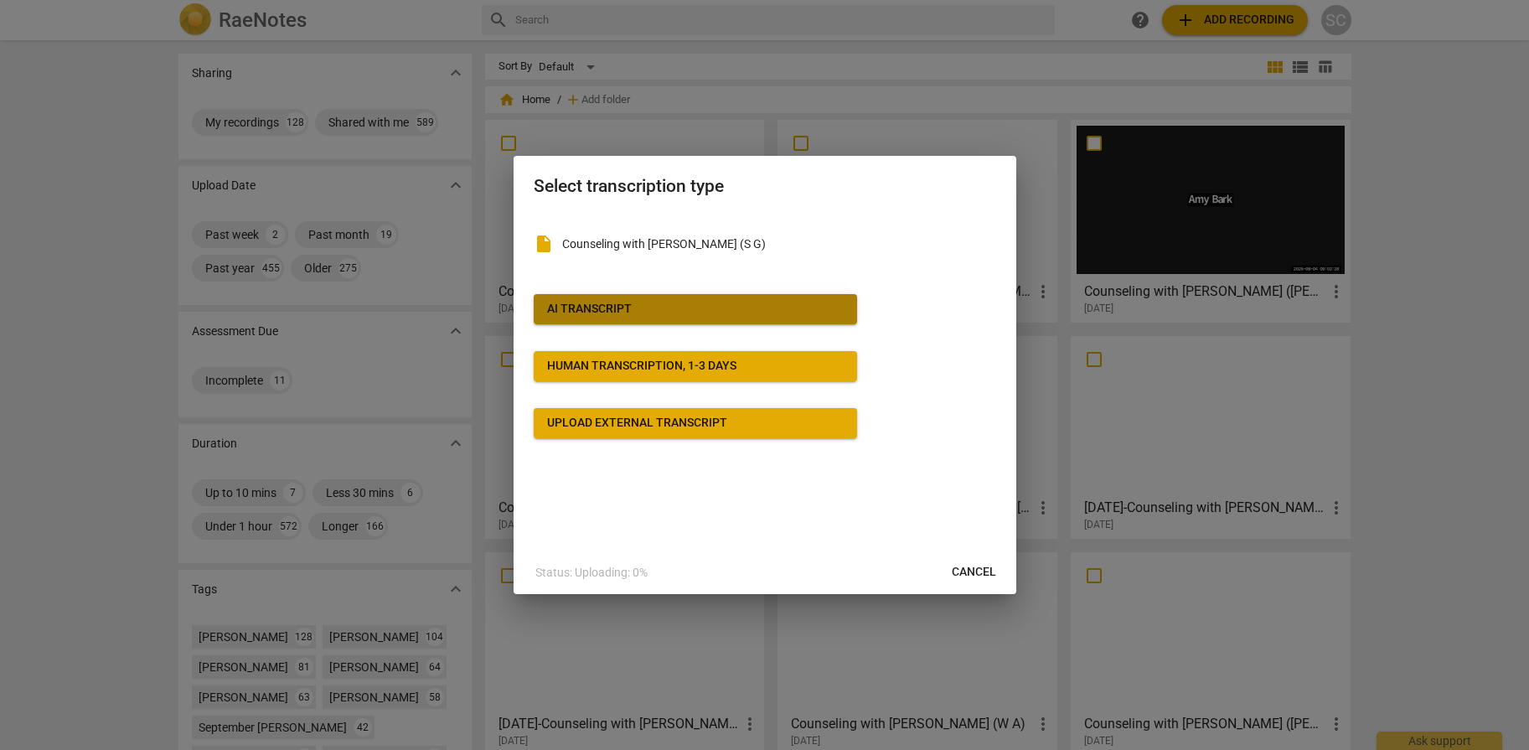
click at [576, 306] on div "AI Transcript" at bounding box center [589, 309] width 85 height 17
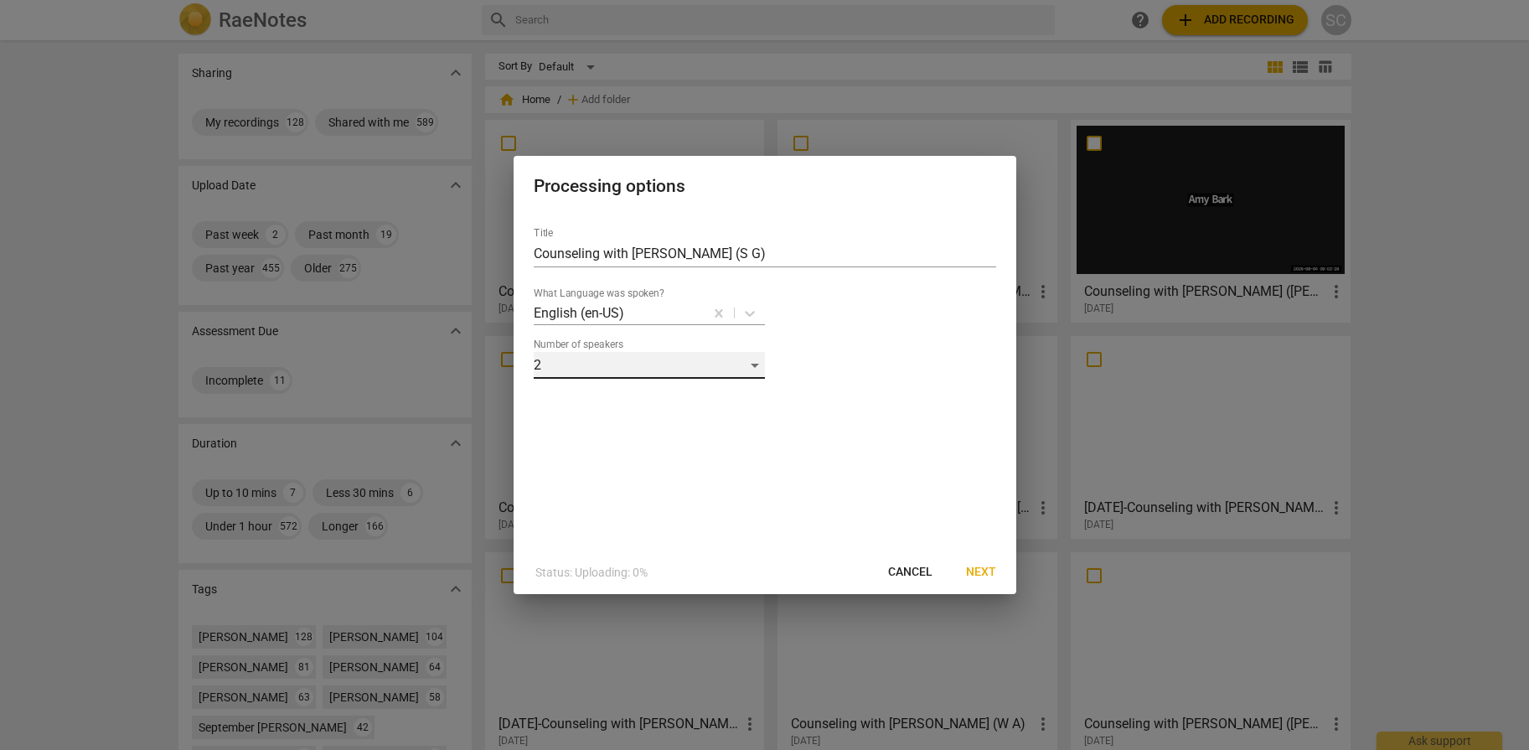
click at [589, 369] on div "2" at bounding box center [649, 365] width 231 height 27
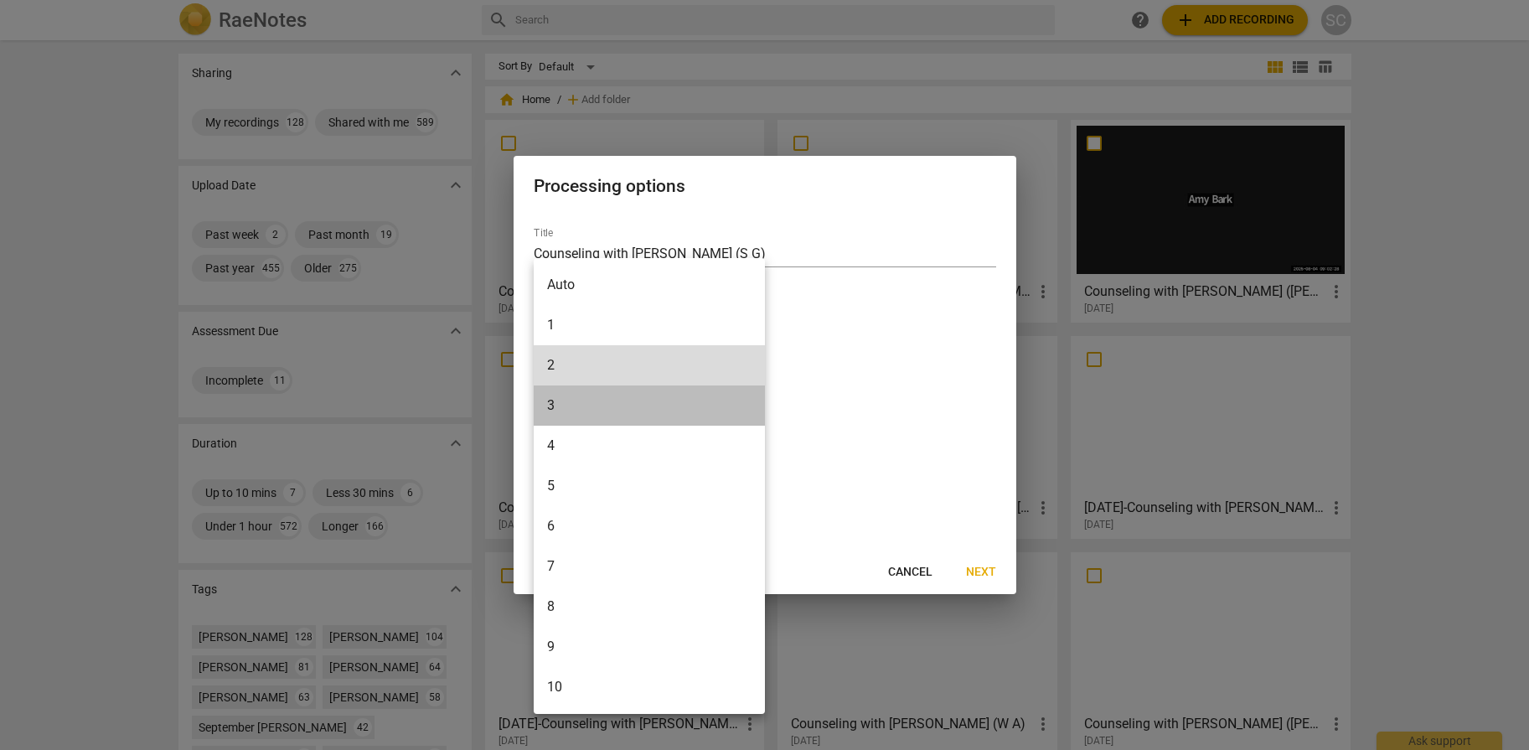
click at [597, 415] on li "3" at bounding box center [649, 405] width 231 height 40
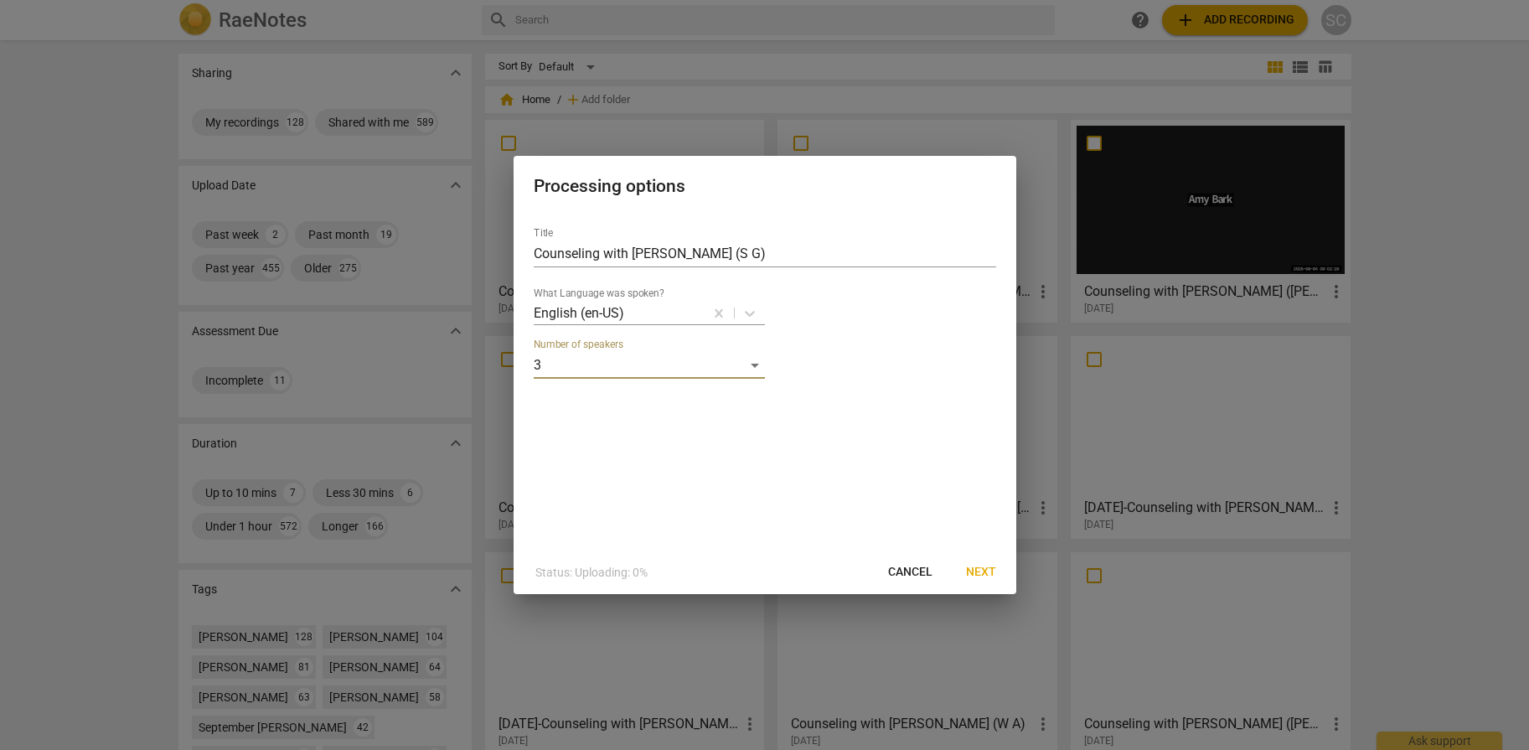
click at [974, 565] on span "Next" at bounding box center [981, 572] width 30 height 17
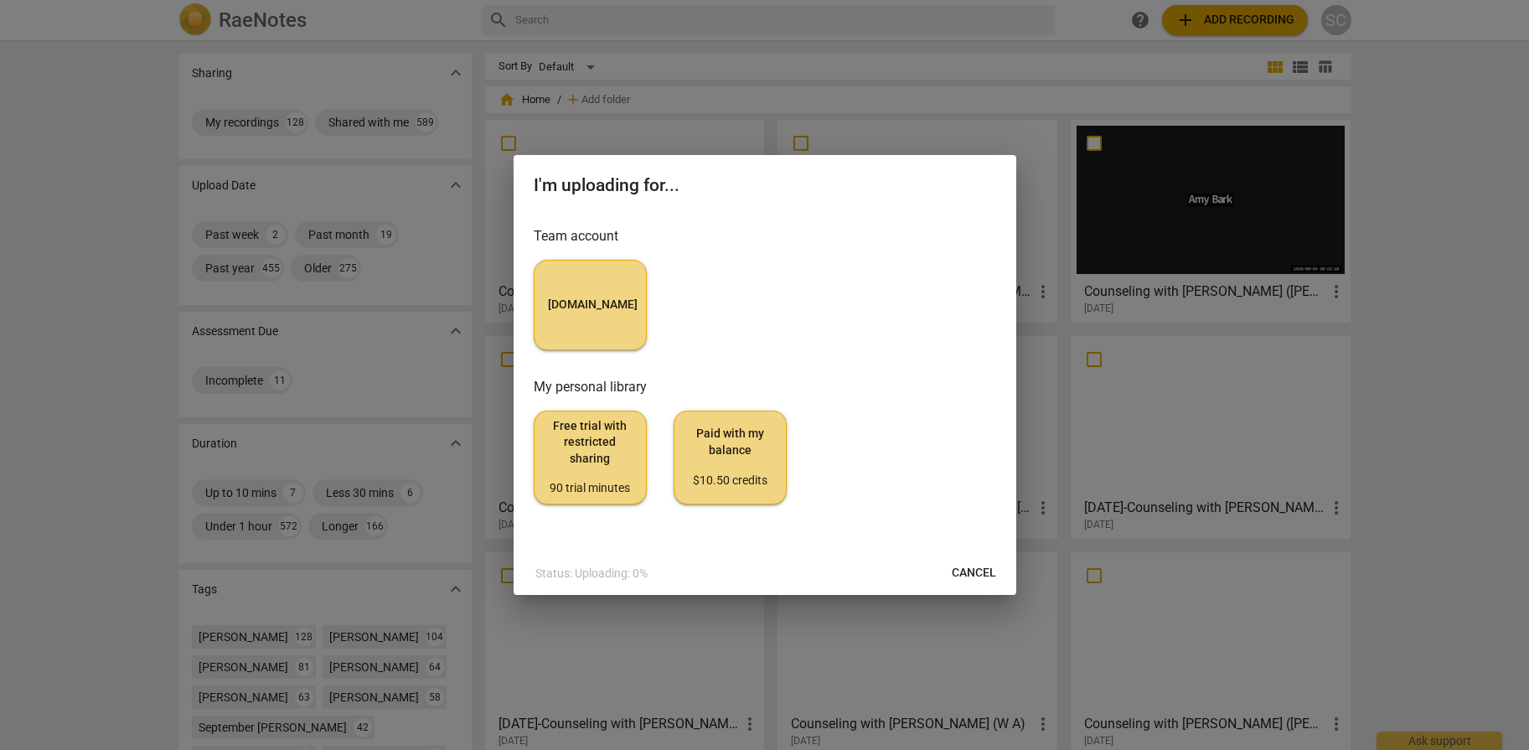
click at [595, 318] on button "[DOMAIN_NAME]" at bounding box center [590, 305] width 113 height 90
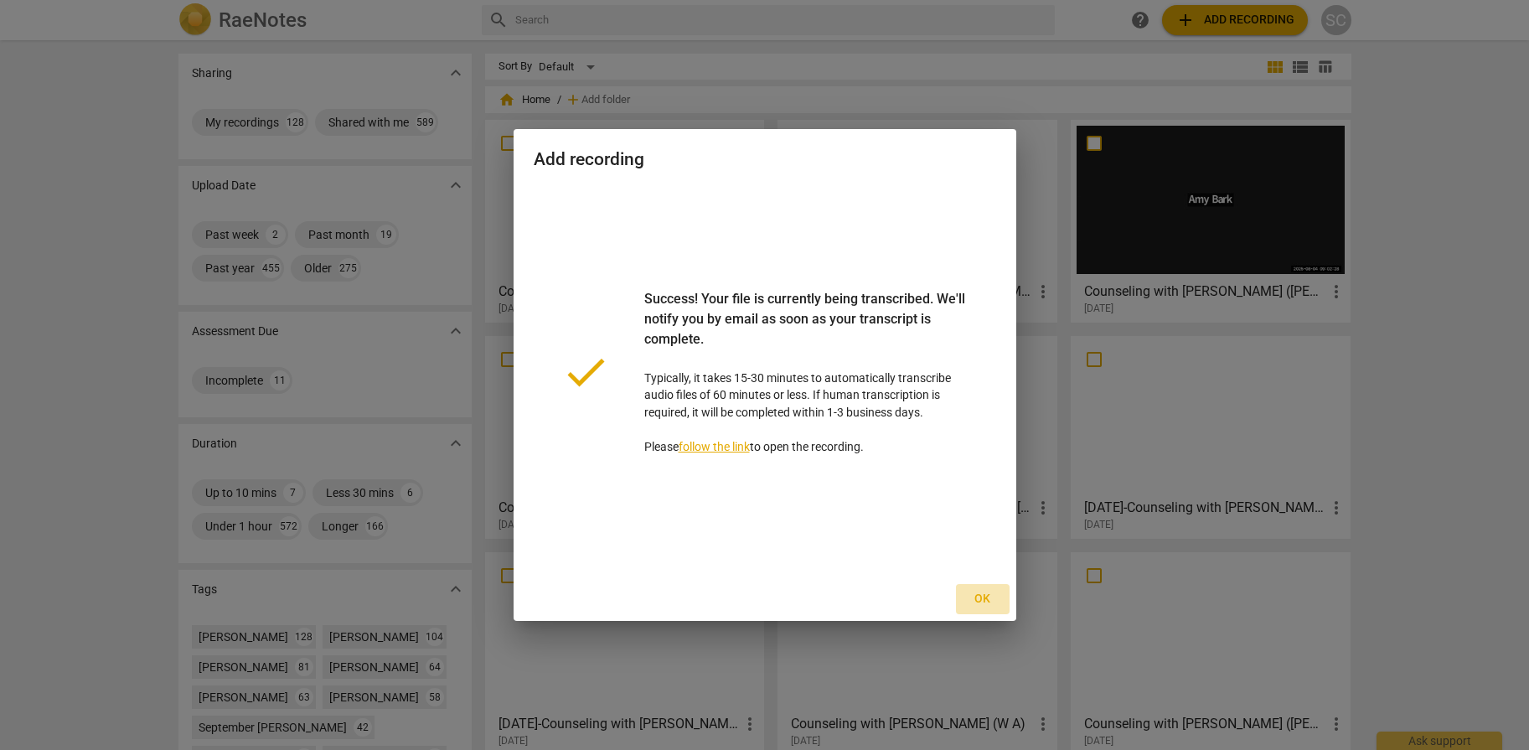
click at [972, 601] on span "Ok" at bounding box center [982, 599] width 27 height 17
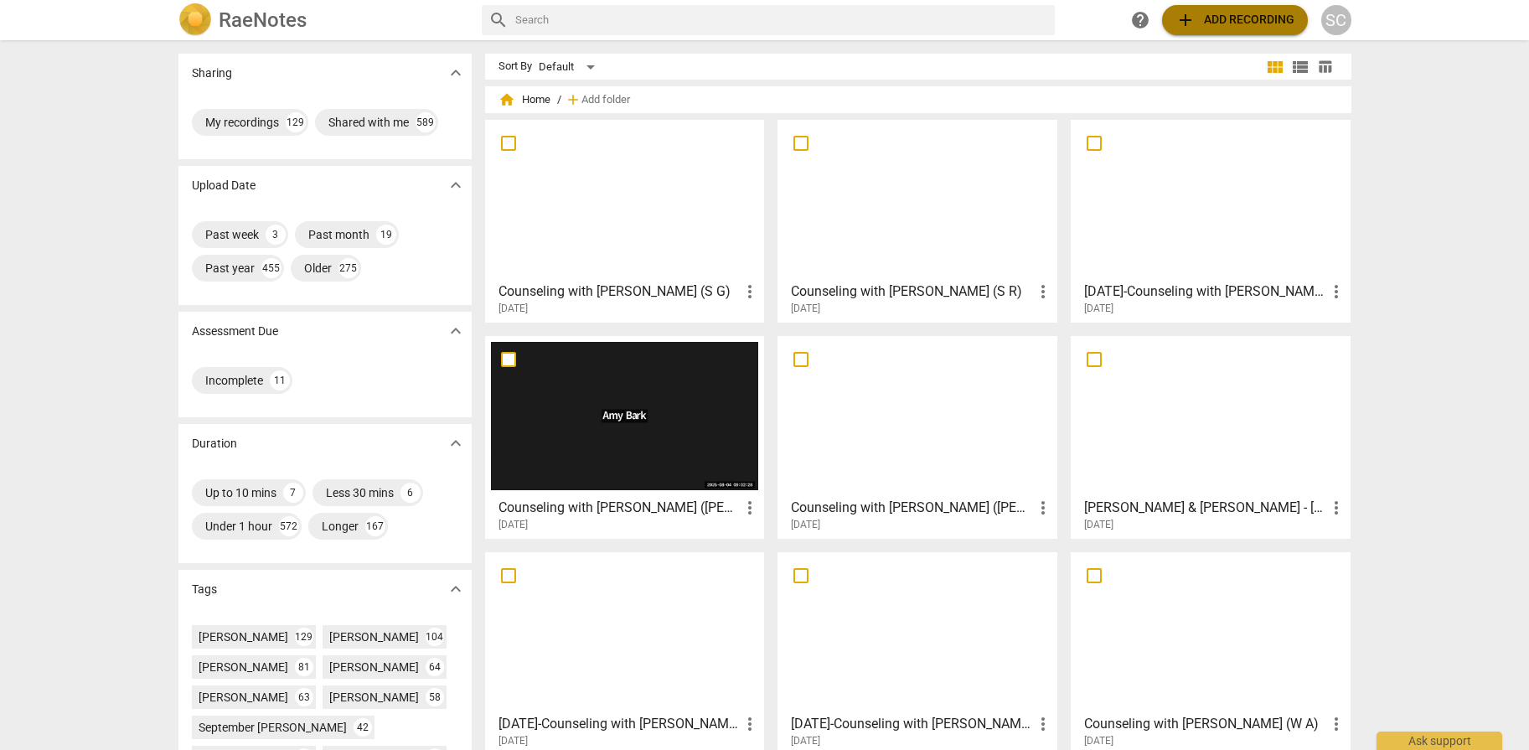
click at [1205, 23] on span "add Add recording" at bounding box center [1234, 20] width 119 height 20
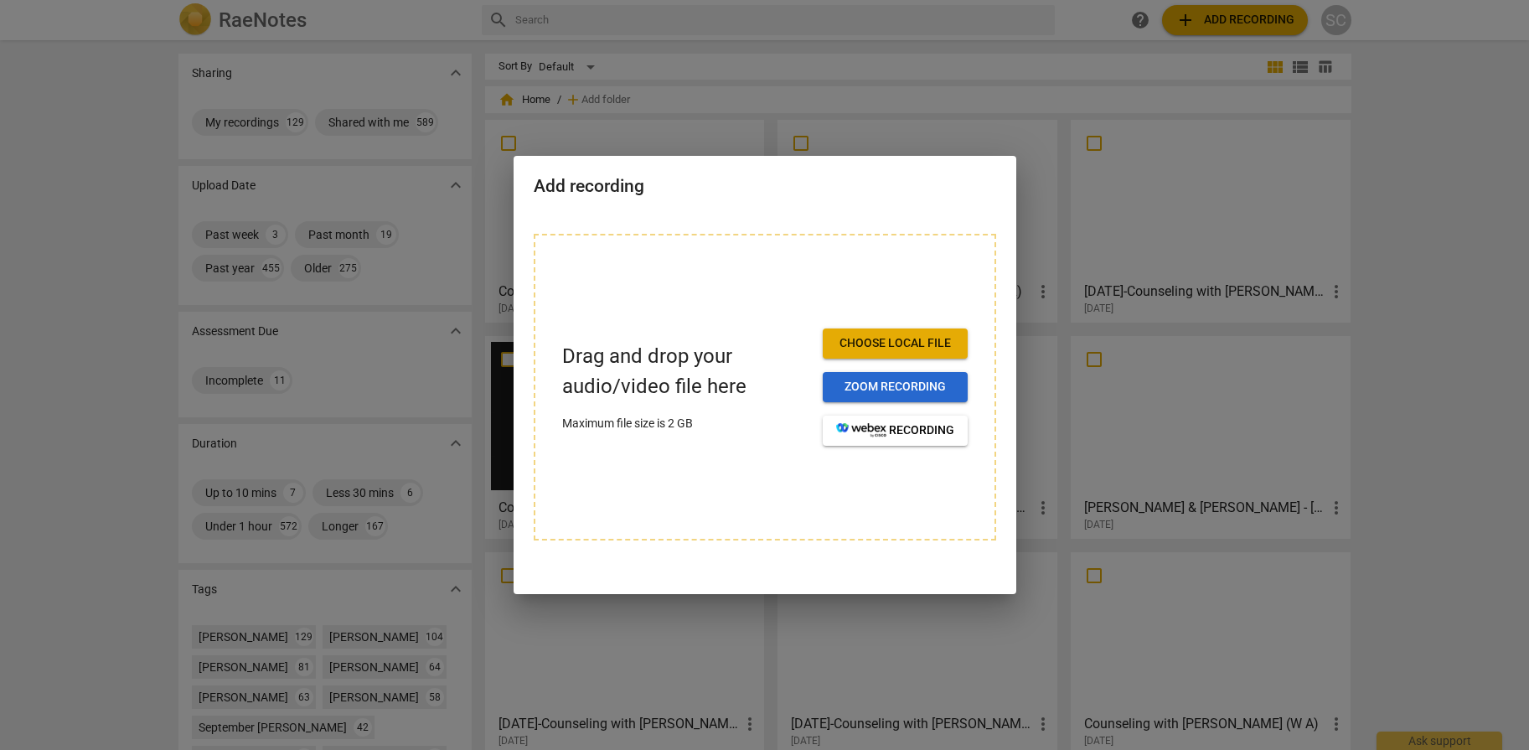
click at [872, 398] on button "Zoom recording" at bounding box center [895, 387] width 145 height 30
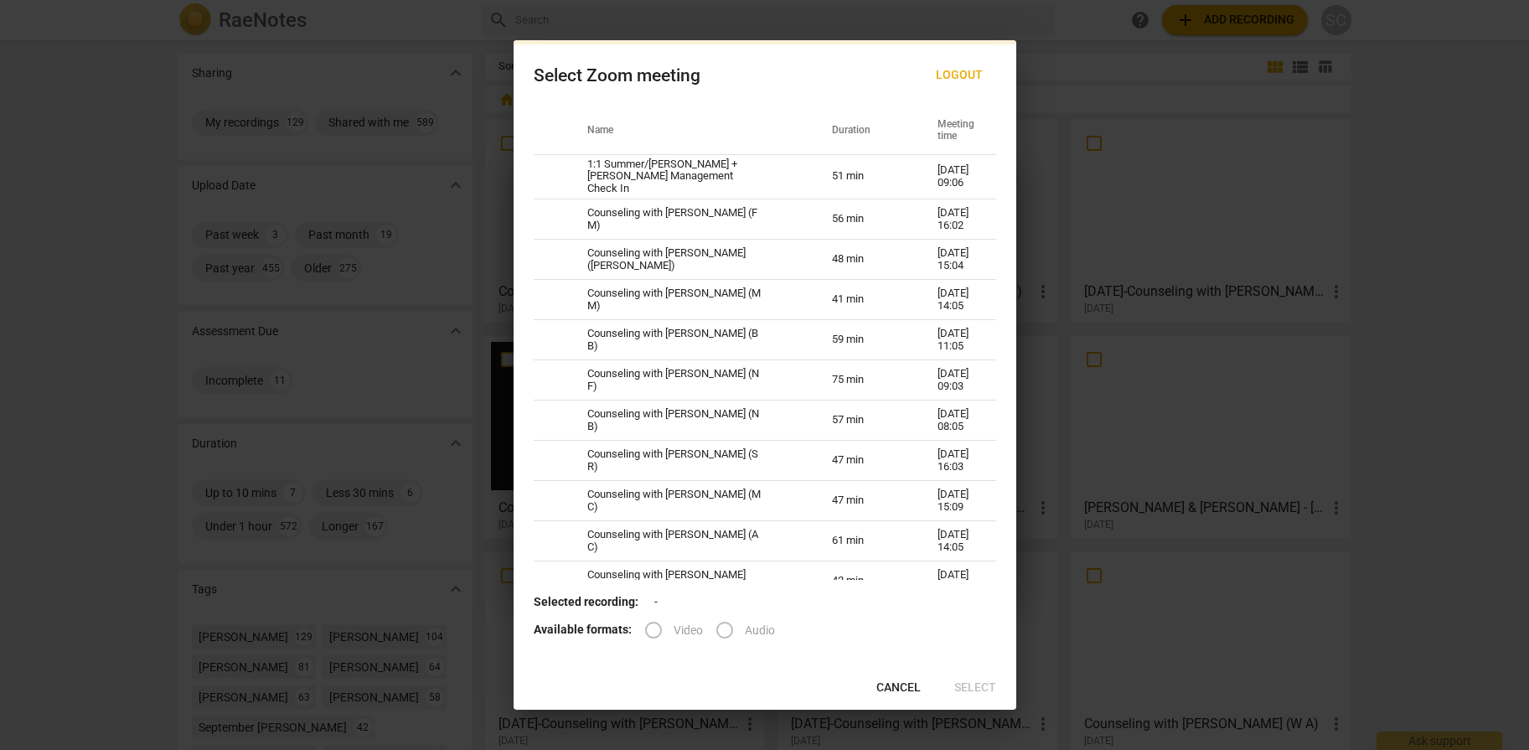
click at [683, 629] on span "Video" at bounding box center [687, 631] width 29 height 18
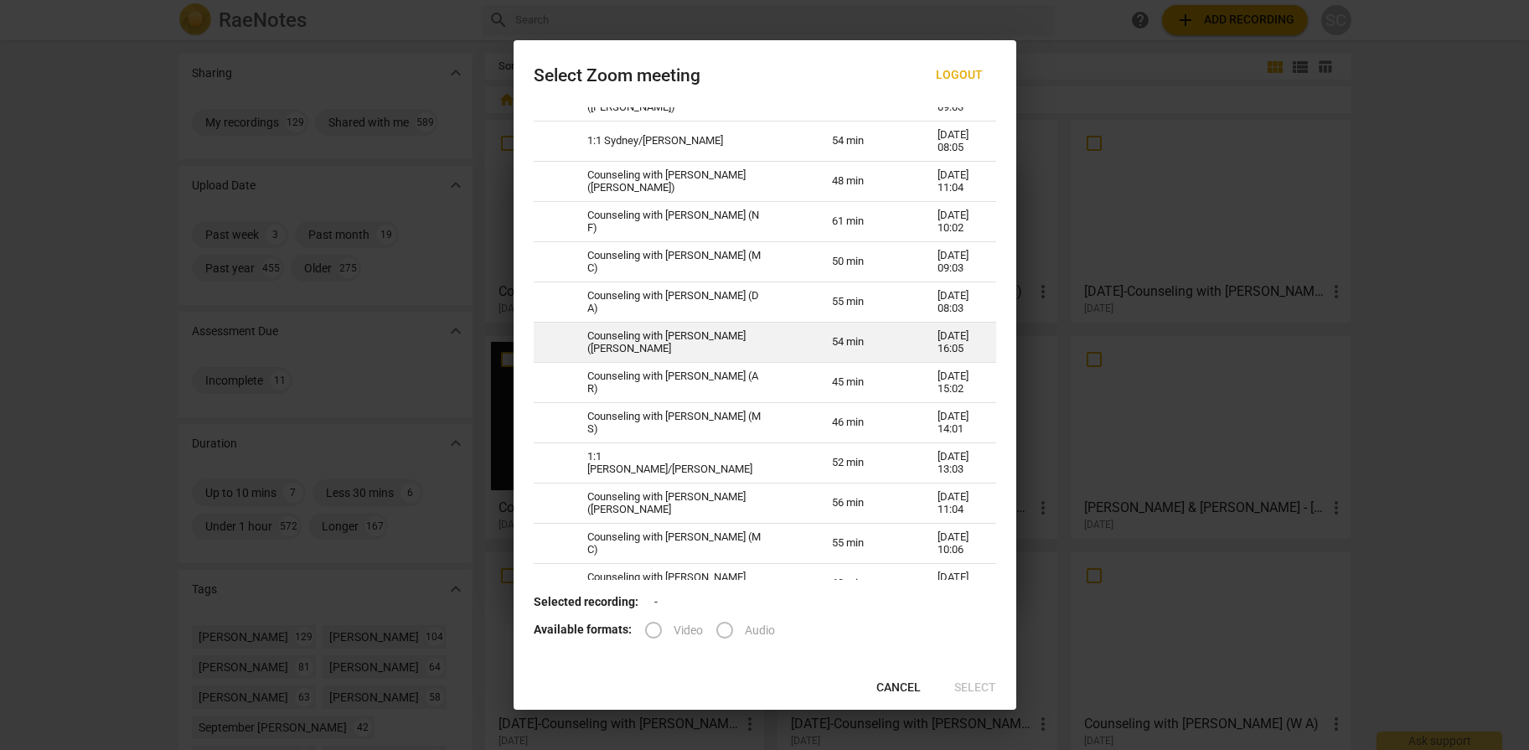
click at [701, 340] on td "Counseling with [PERSON_NAME] ([PERSON_NAME]" at bounding box center [689, 342] width 245 height 40
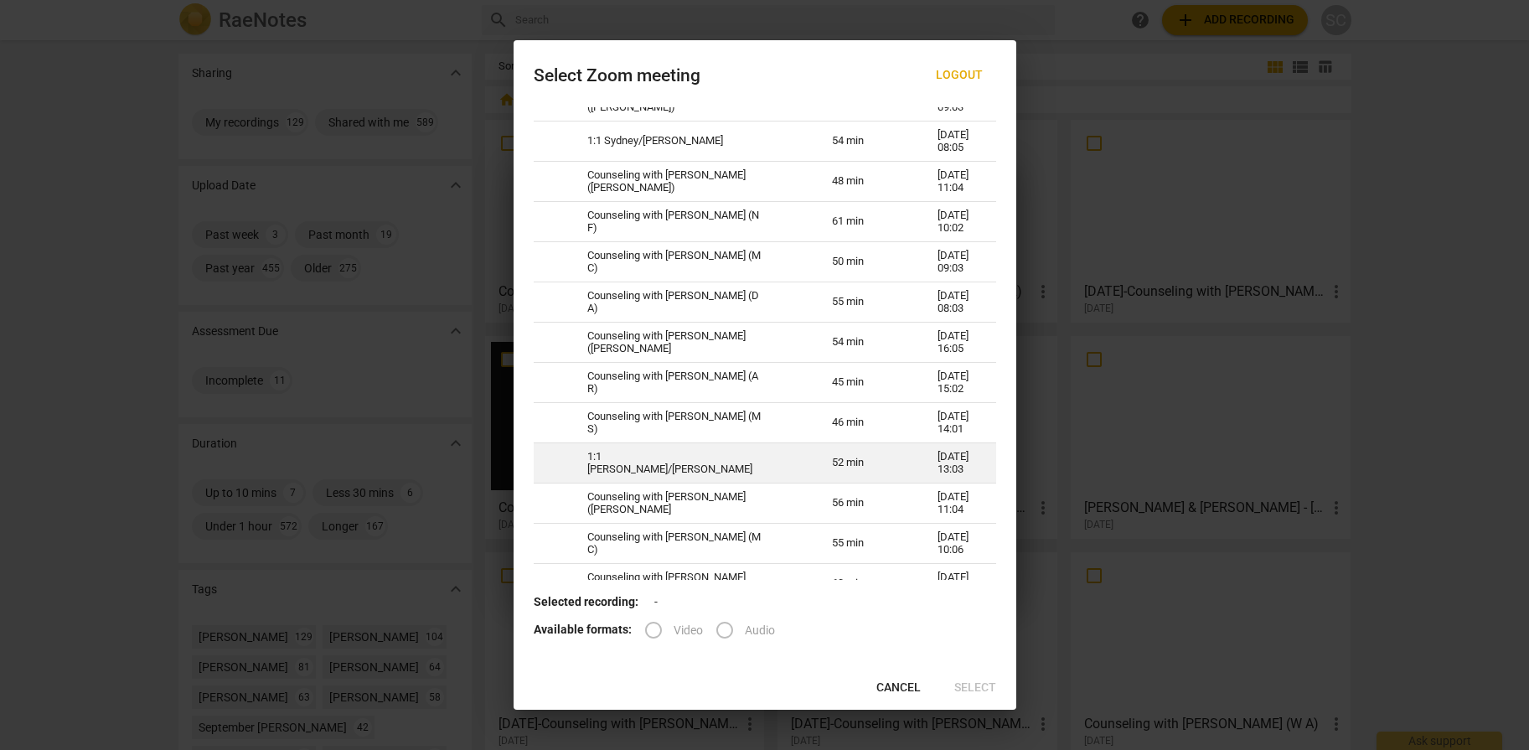
radio input "true"
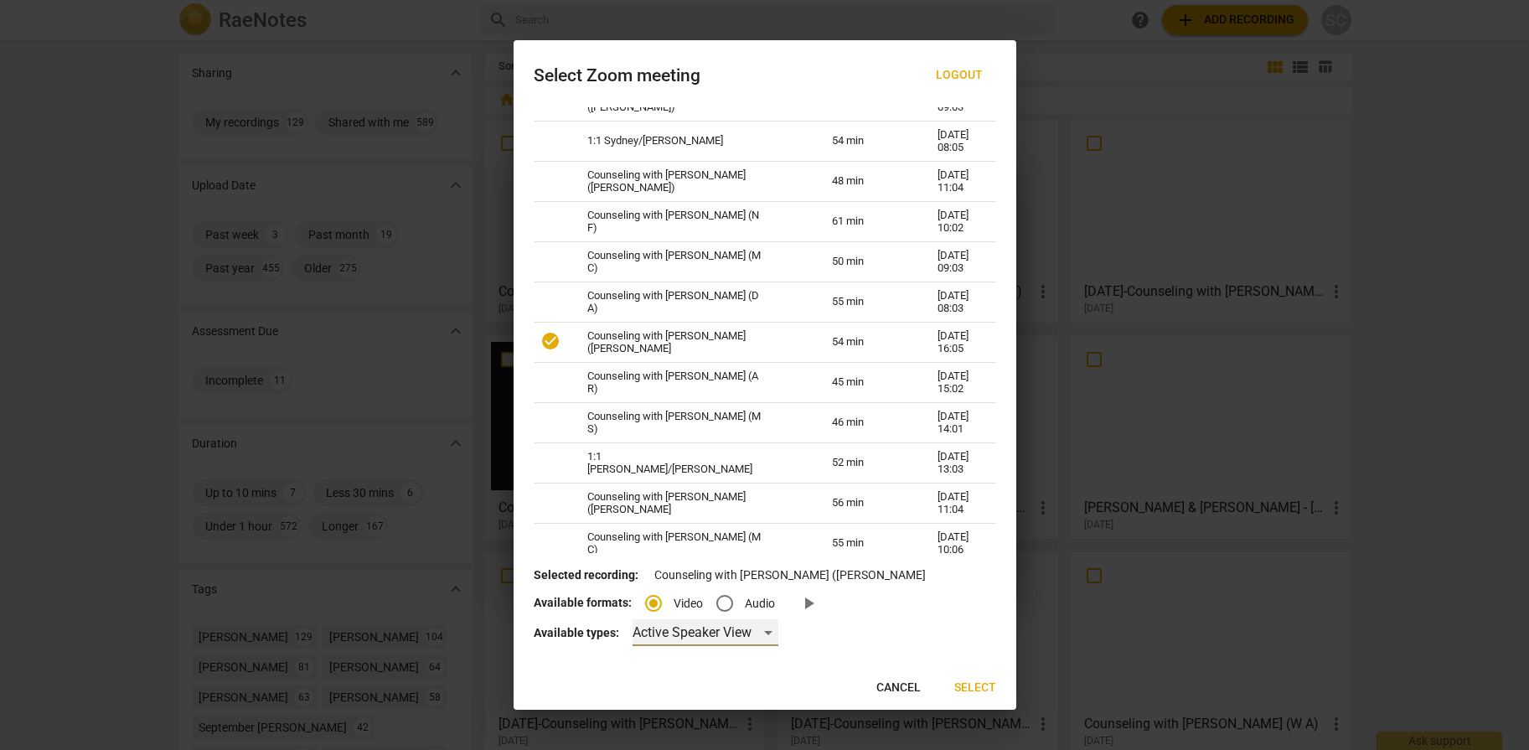
click at [699, 634] on div "Active Speaker View" at bounding box center [705, 632] width 146 height 27
click at [692, 672] on li "Gallery View" at bounding box center [703, 673] width 147 height 40
click at [981, 682] on span "Select" at bounding box center [975, 687] width 42 height 17
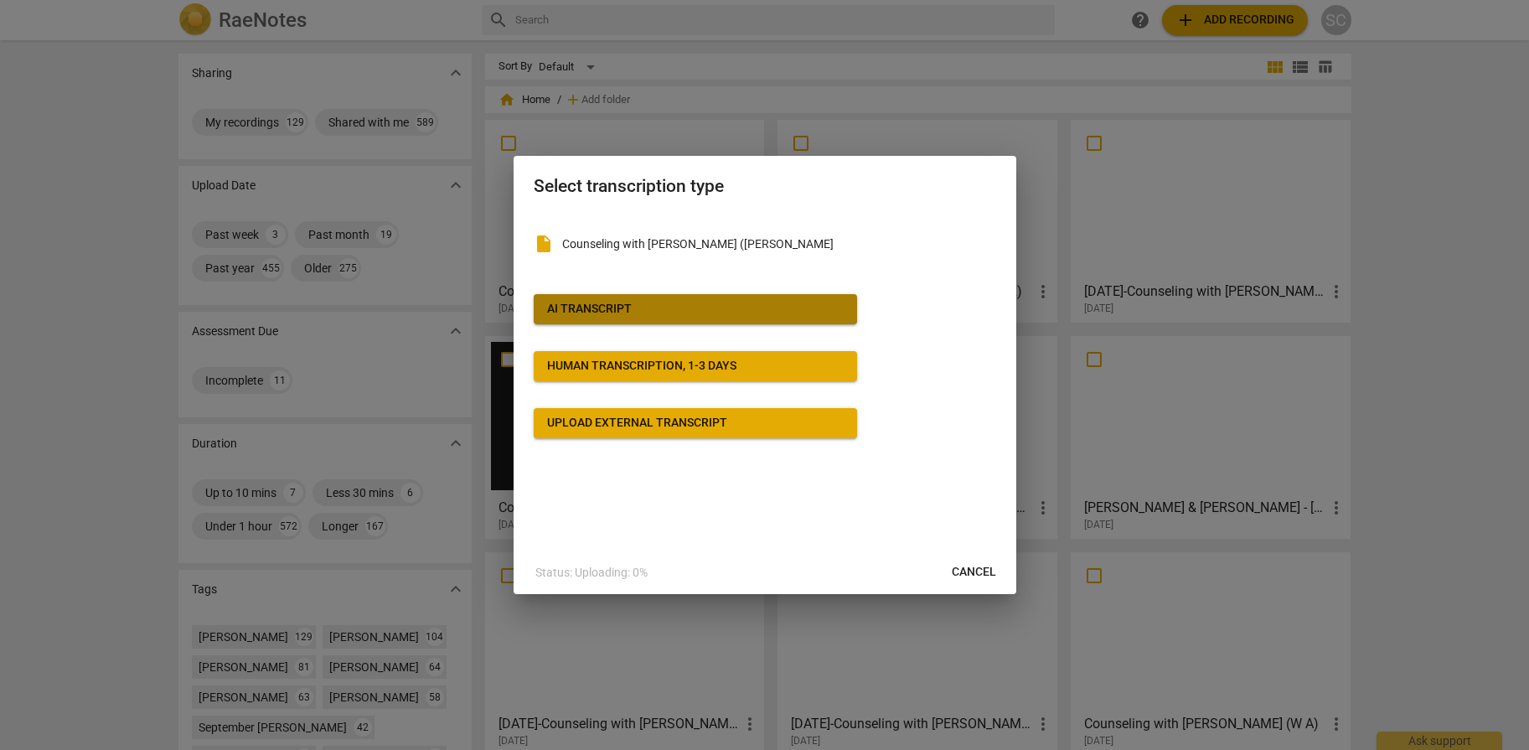
click at [624, 308] on div "AI Transcript" at bounding box center [589, 309] width 85 height 17
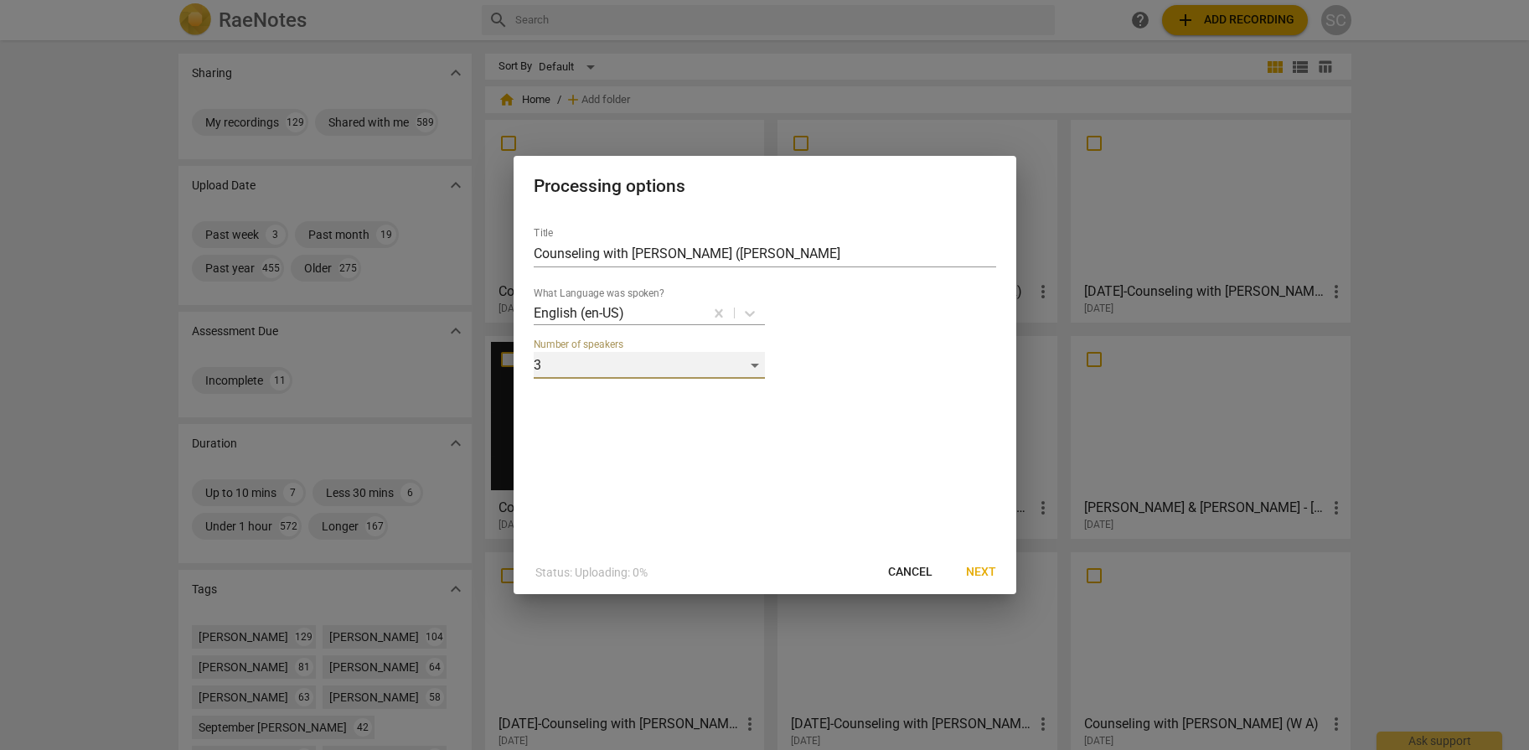
click at [675, 363] on div "3" at bounding box center [649, 365] width 231 height 27
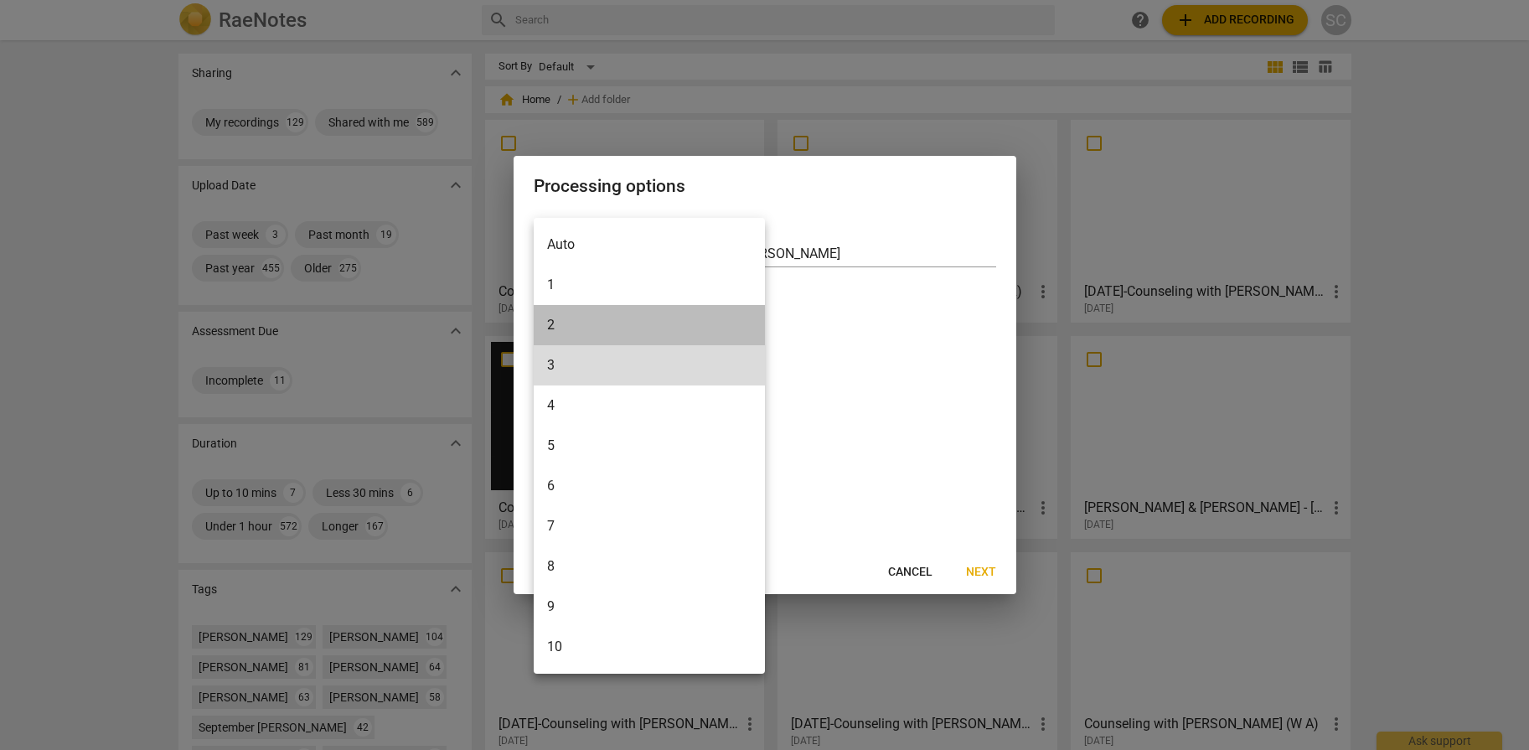
click at [570, 326] on li "2" at bounding box center [649, 325] width 231 height 40
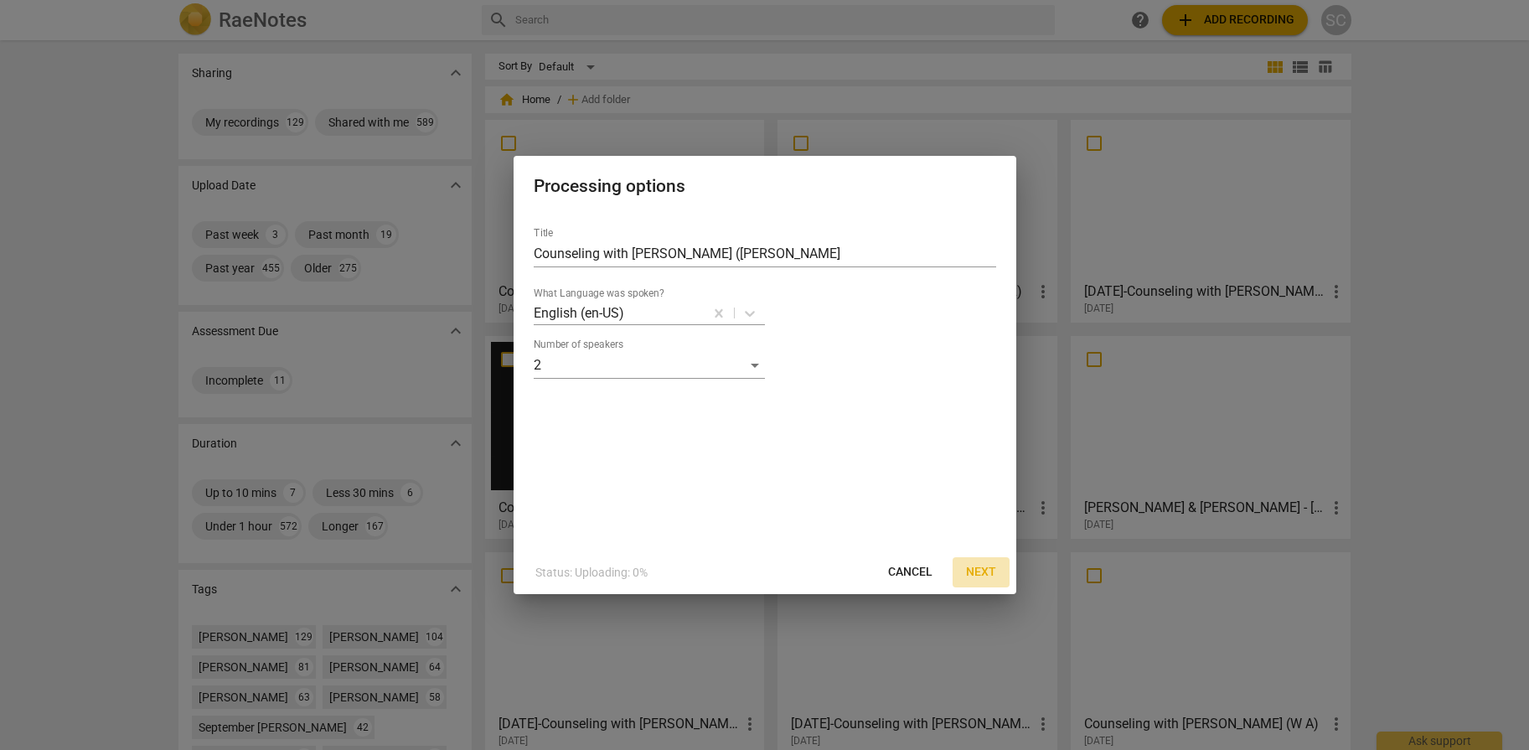
click at [974, 566] on span "Next" at bounding box center [981, 572] width 30 height 17
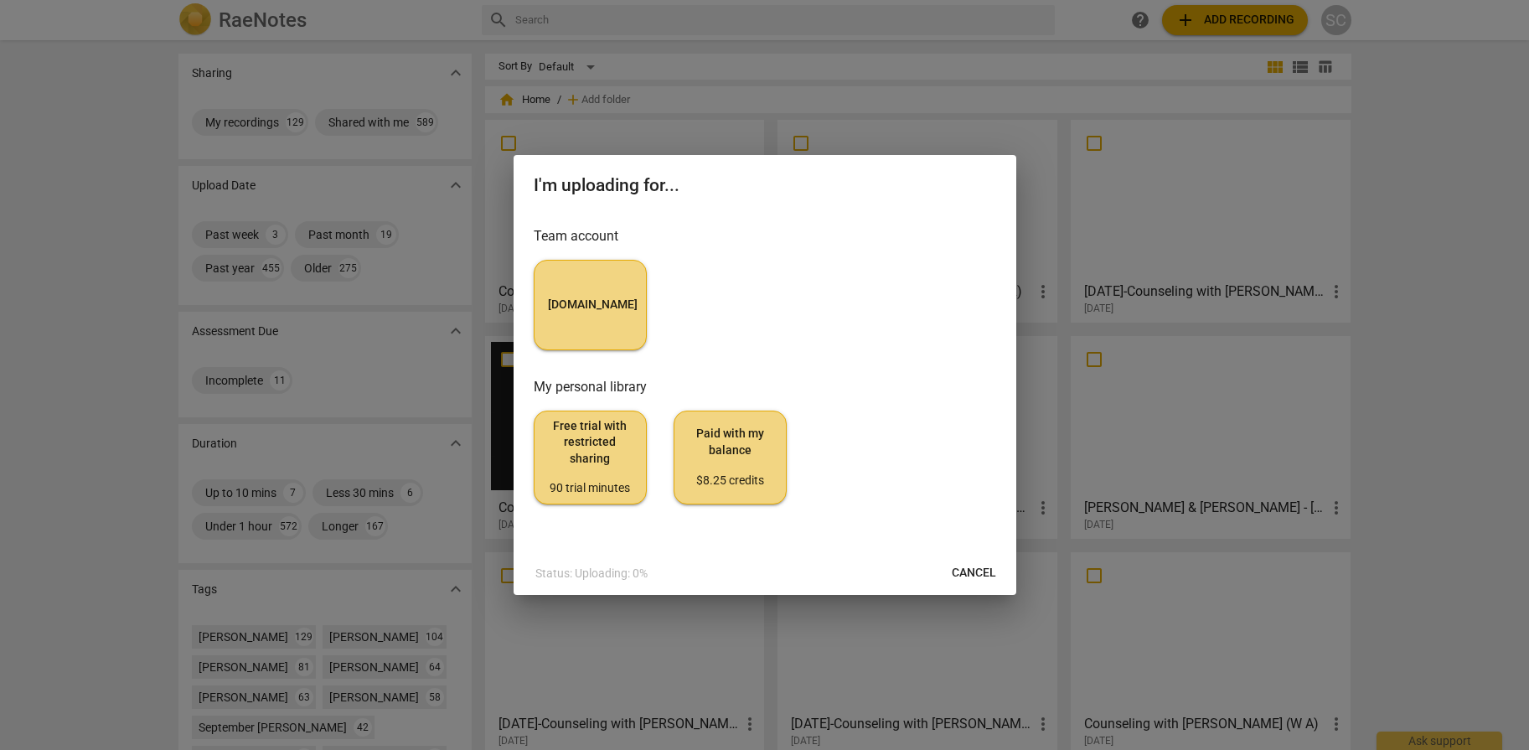
drag, startPoint x: 682, startPoint y: 266, endPoint x: 642, endPoint y: 286, distance: 44.6
click at [681, 266] on div "[DOMAIN_NAME]" at bounding box center [765, 305] width 462 height 90
click at [637, 292] on button "[DOMAIN_NAME]" at bounding box center [590, 305] width 113 height 90
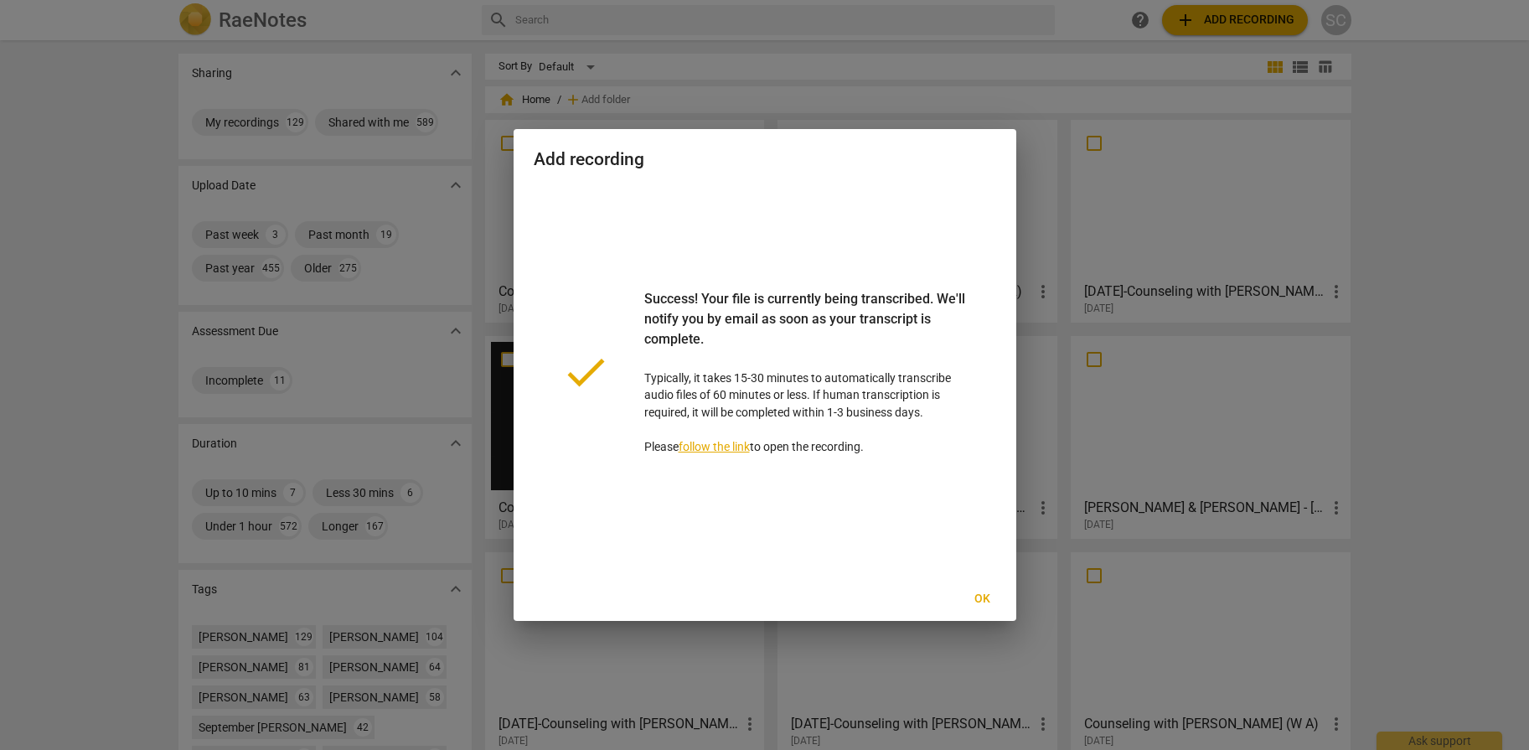
click at [986, 599] on span "Ok" at bounding box center [982, 599] width 27 height 17
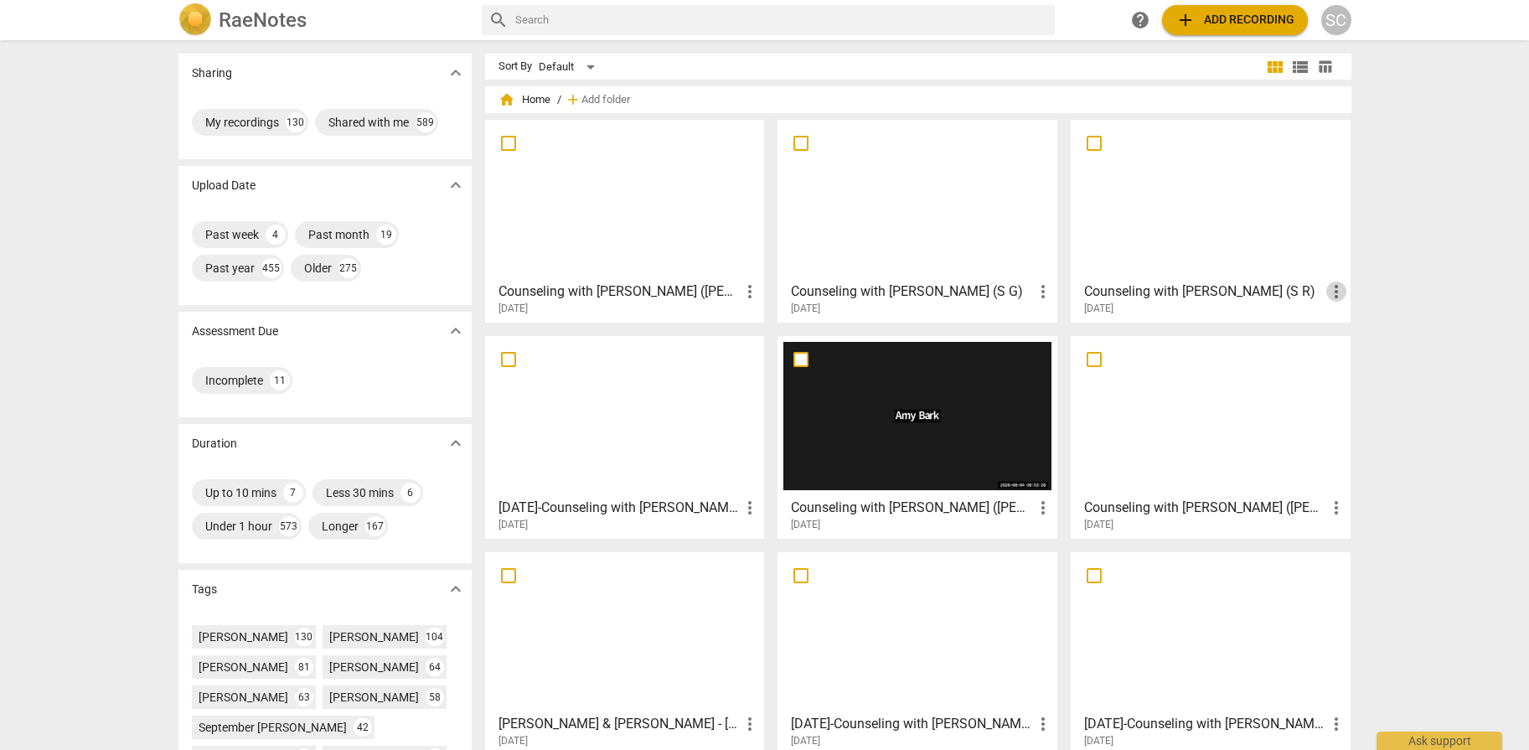
click at [1337, 290] on span "more_vert" at bounding box center [1336, 291] width 20 height 20
click at [1224, 292] on div at bounding box center [764, 375] width 1529 height 750
click at [1225, 292] on h3 "Counseling with [PERSON_NAME] (S R)" at bounding box center [1205, 291] width 242 height 20
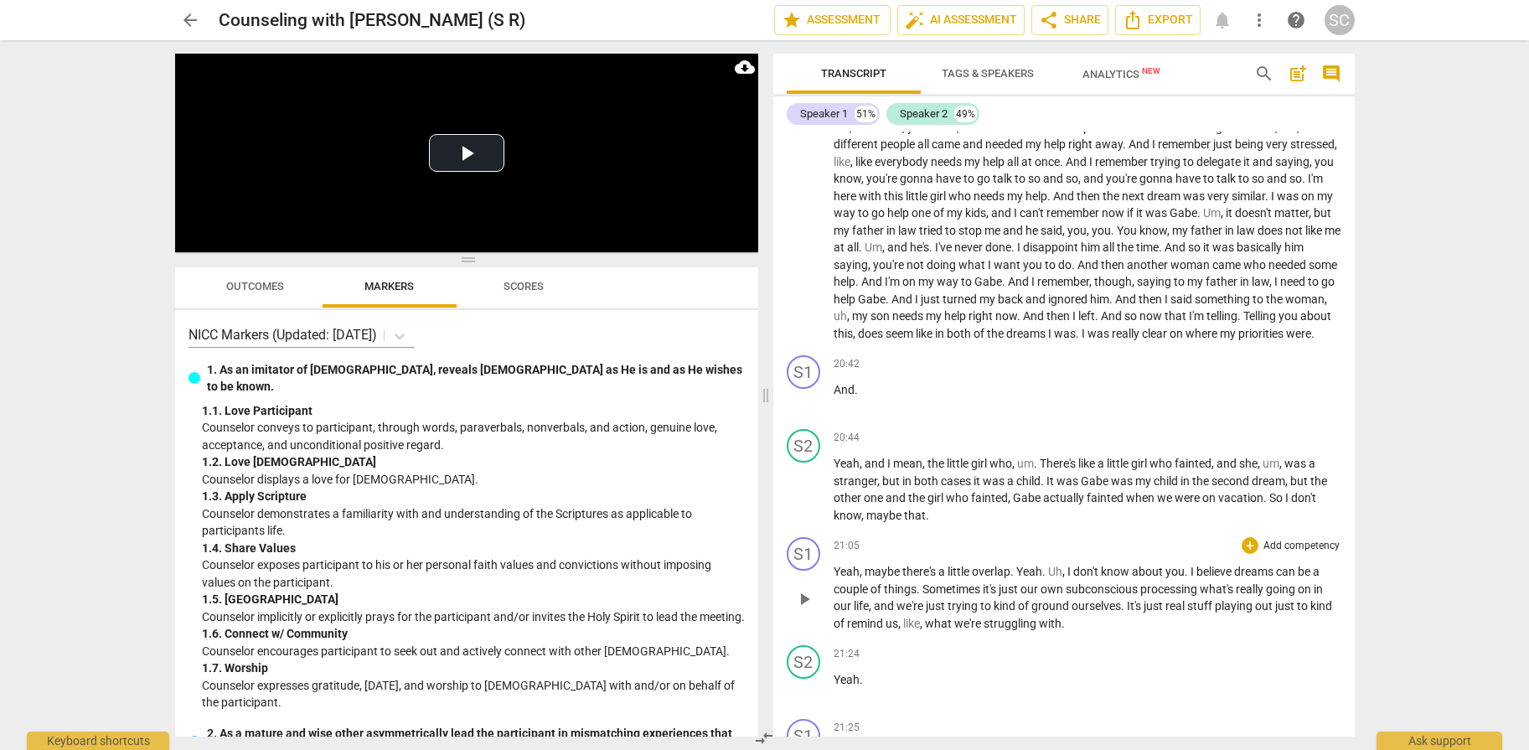
scroll to position [6288, 0]
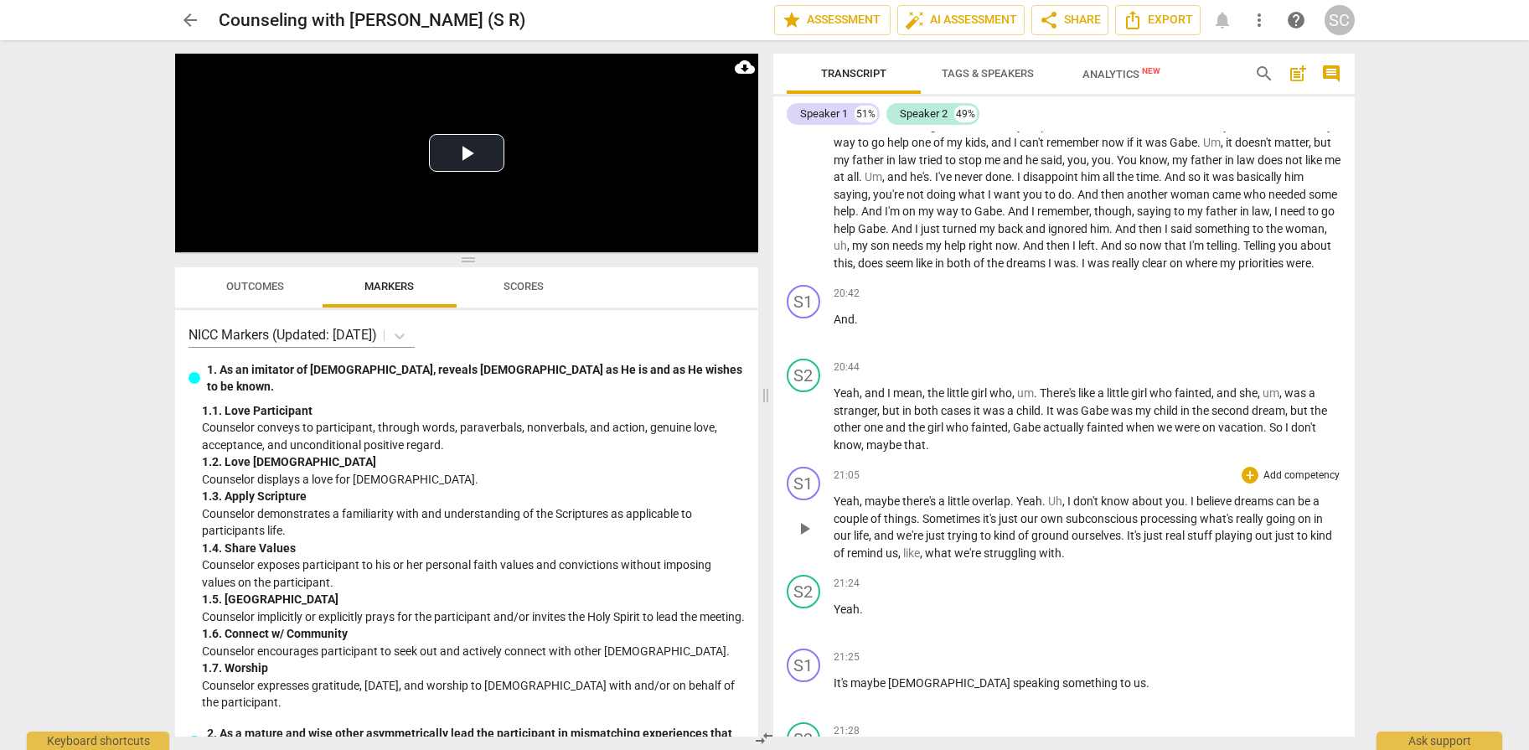
click at [1280, 477] on p "Add competency" at bounding box center [1301, 475] width 80 height 15
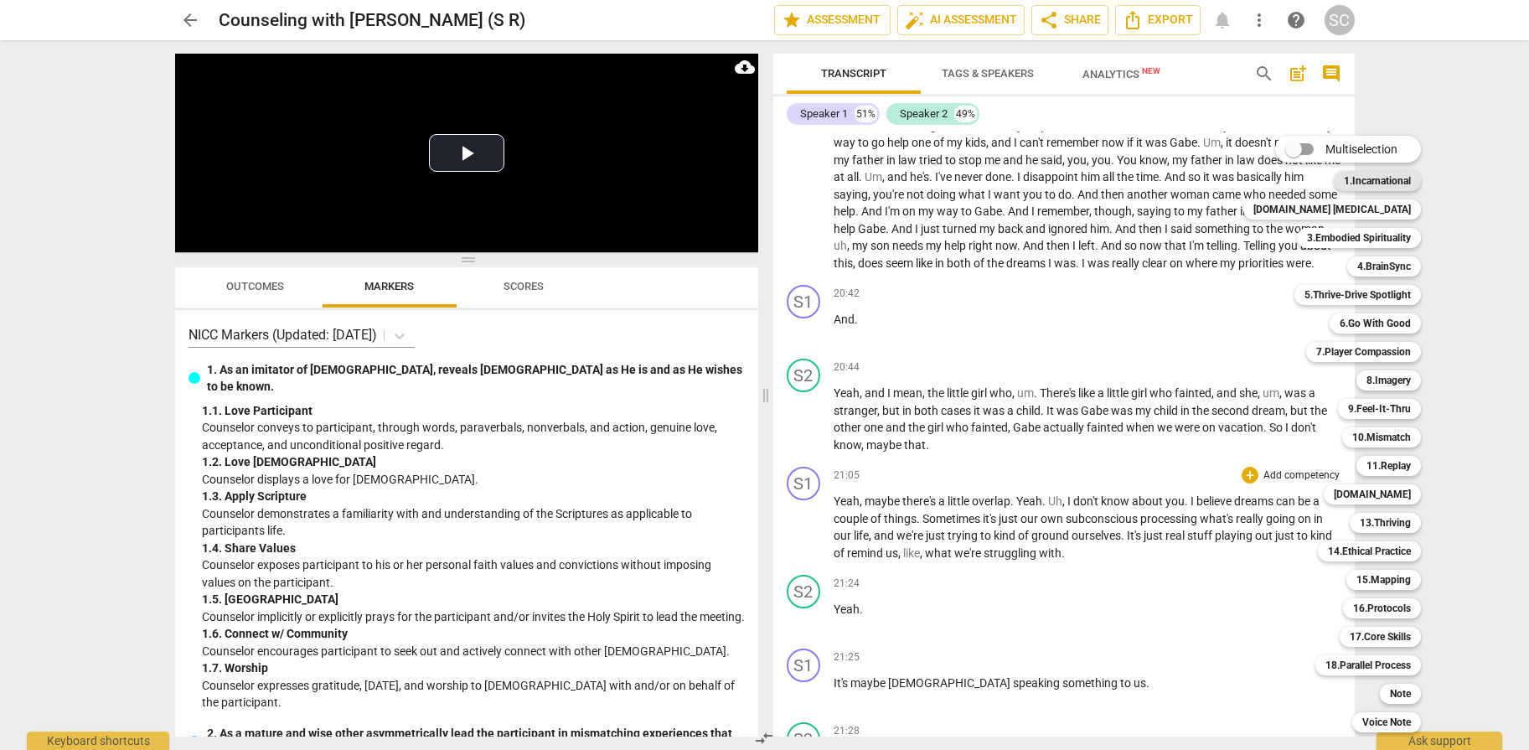
click at [1344, 181] on b "1.Incarnational" at bounding box center [1377, 181] width 67 height 20
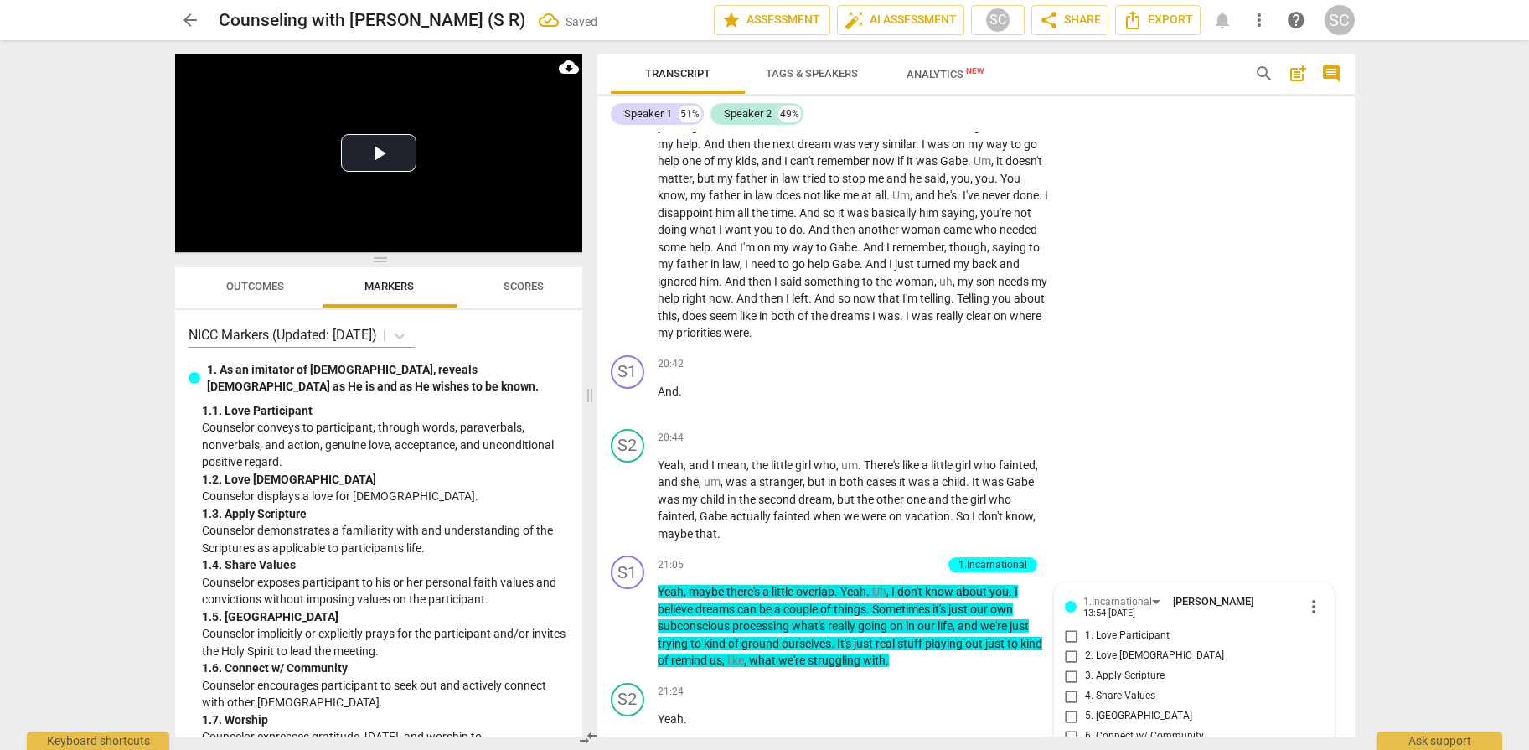
scroll to position [7359, 0]
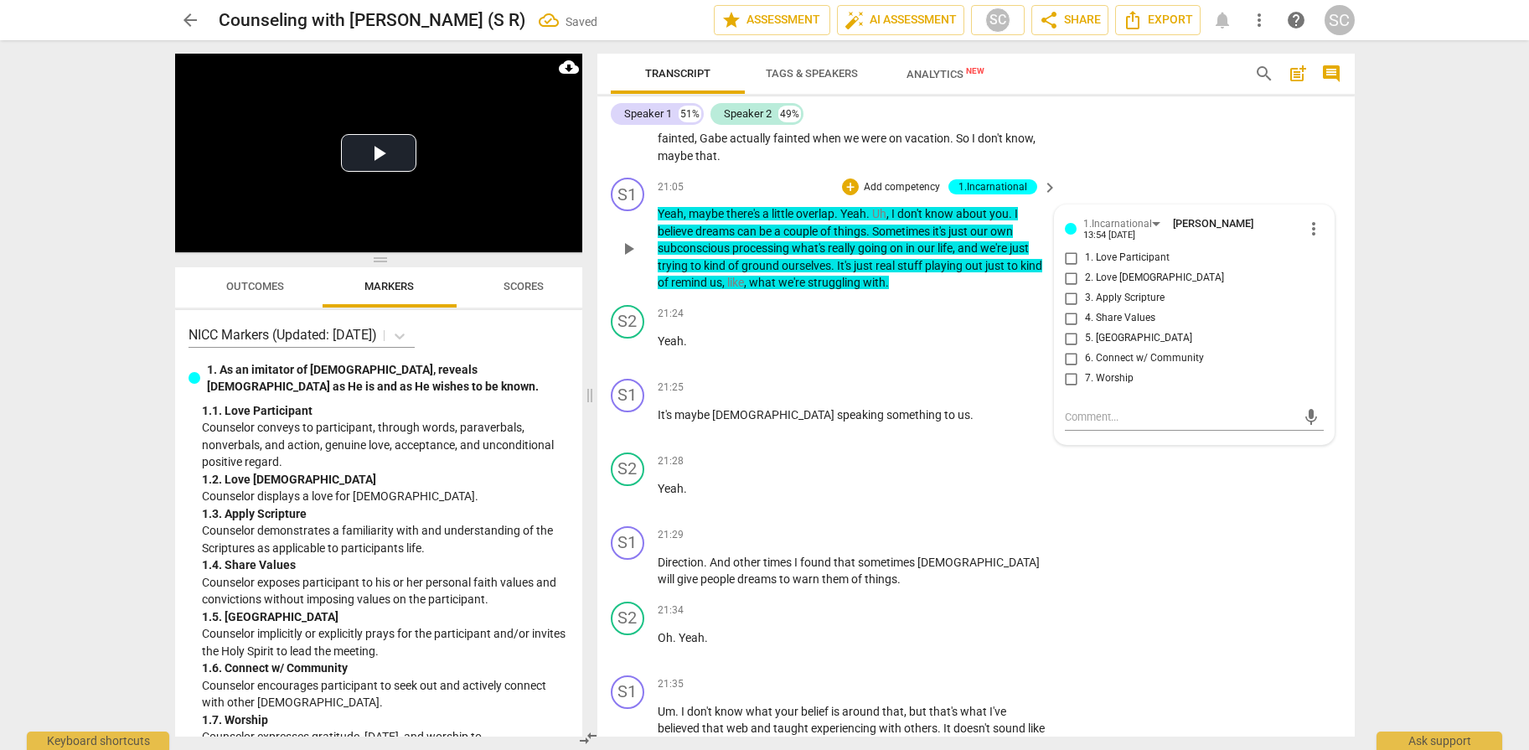
click at [1127, 326] on span "4. Share Values" at bounding box center [1120, 318] width 70 height 15
click at [1085, 328] on input "4. Share Values" at bounding box center [1071, 318] width 27 height 20
checkbox input "true"
click at [1272, 541] on div "S1 play_arrow pause 21:29 + Add competency keyboard_arrow_right Direction . And…" at bounding box center [975, 556] width 757 height 75
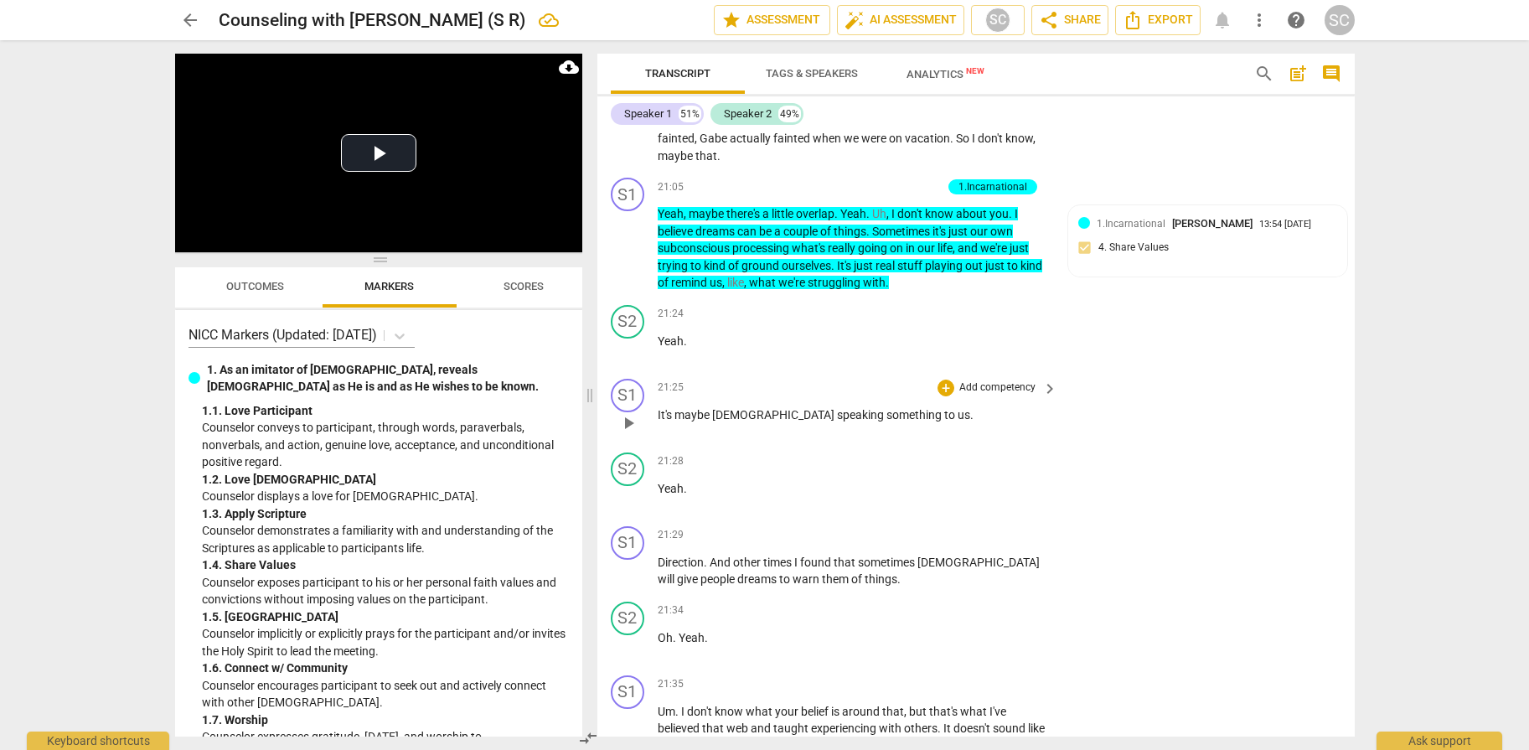
click at [987, 395] on p "Add competency" at bounding box center [997, 387] width 80 height 15
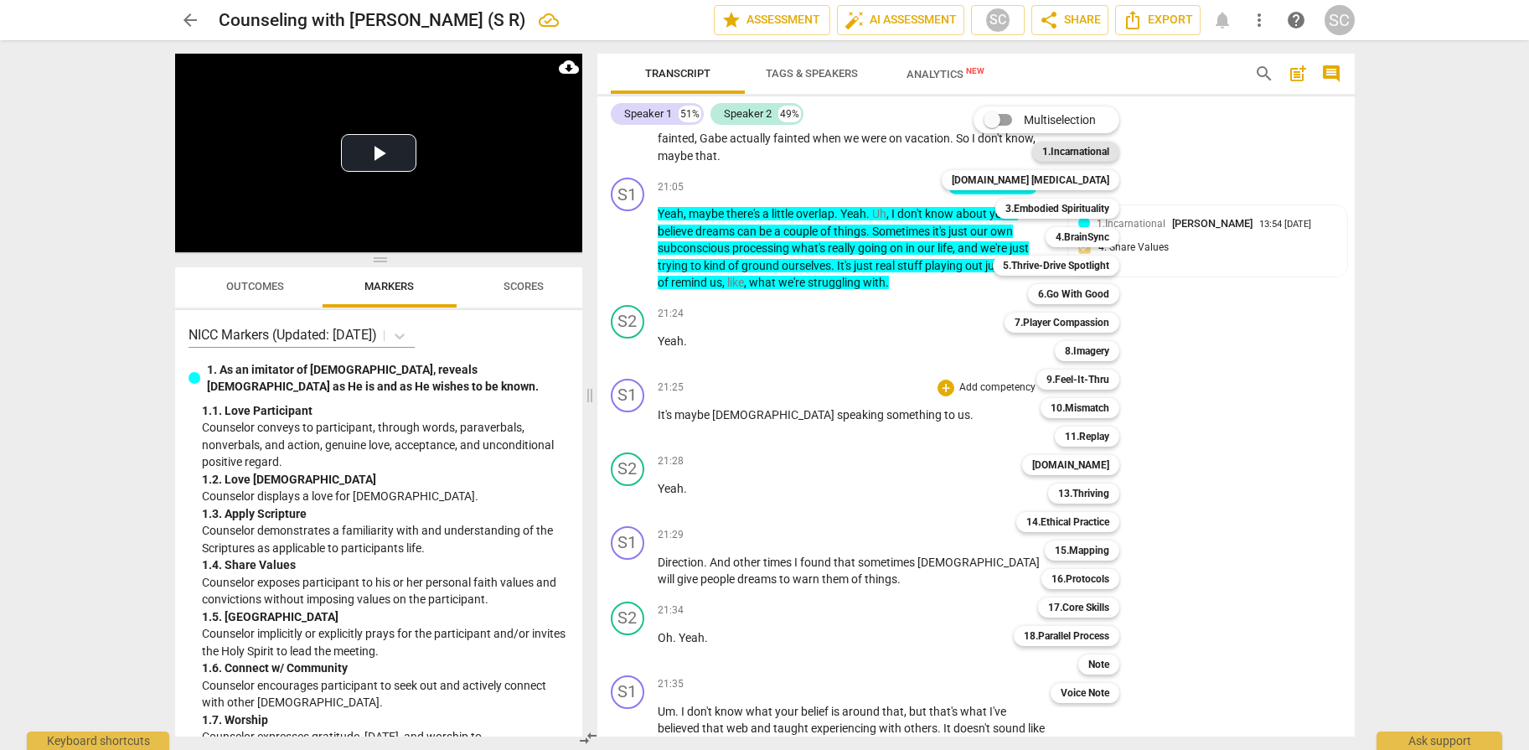
click at [1042, 148] on b "1.Incarnational" at bounding box center [1075, 152] width 67 height 20
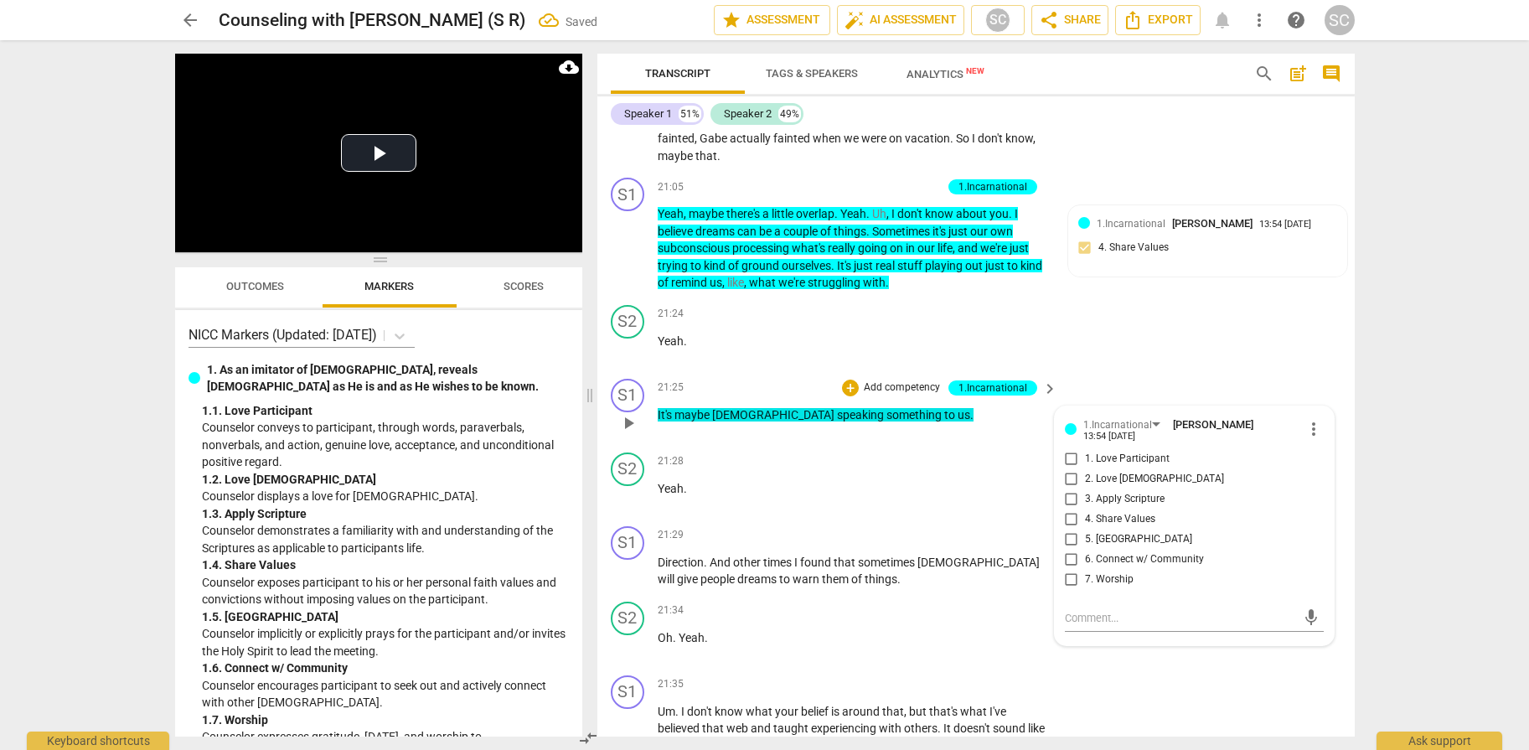
click at [1126, 527] on span "4. Share Values" at bounding box center [1120, 519] width 70 height 15
click at [1085, 529] on input "4. Share Values" at bounding box center [1071, 519] width 27 height 20
checkbox input "true"
click at [982, 543] on p "Add competency" at bounding box center [997, 535] width 80 height 15
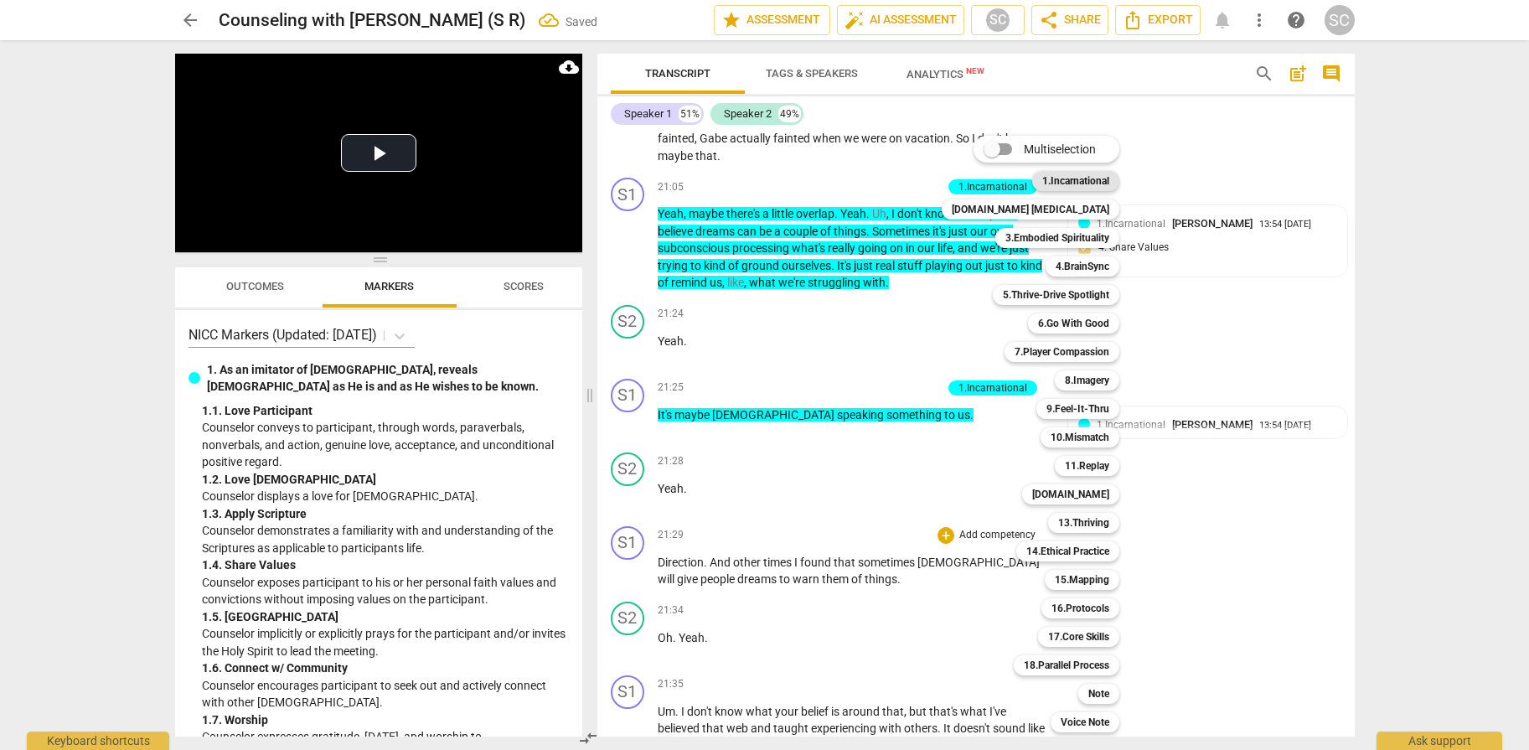
click at [1066, 187] on b "1.Incarnational" at bounding box center [1075, 181] width 67 height 20
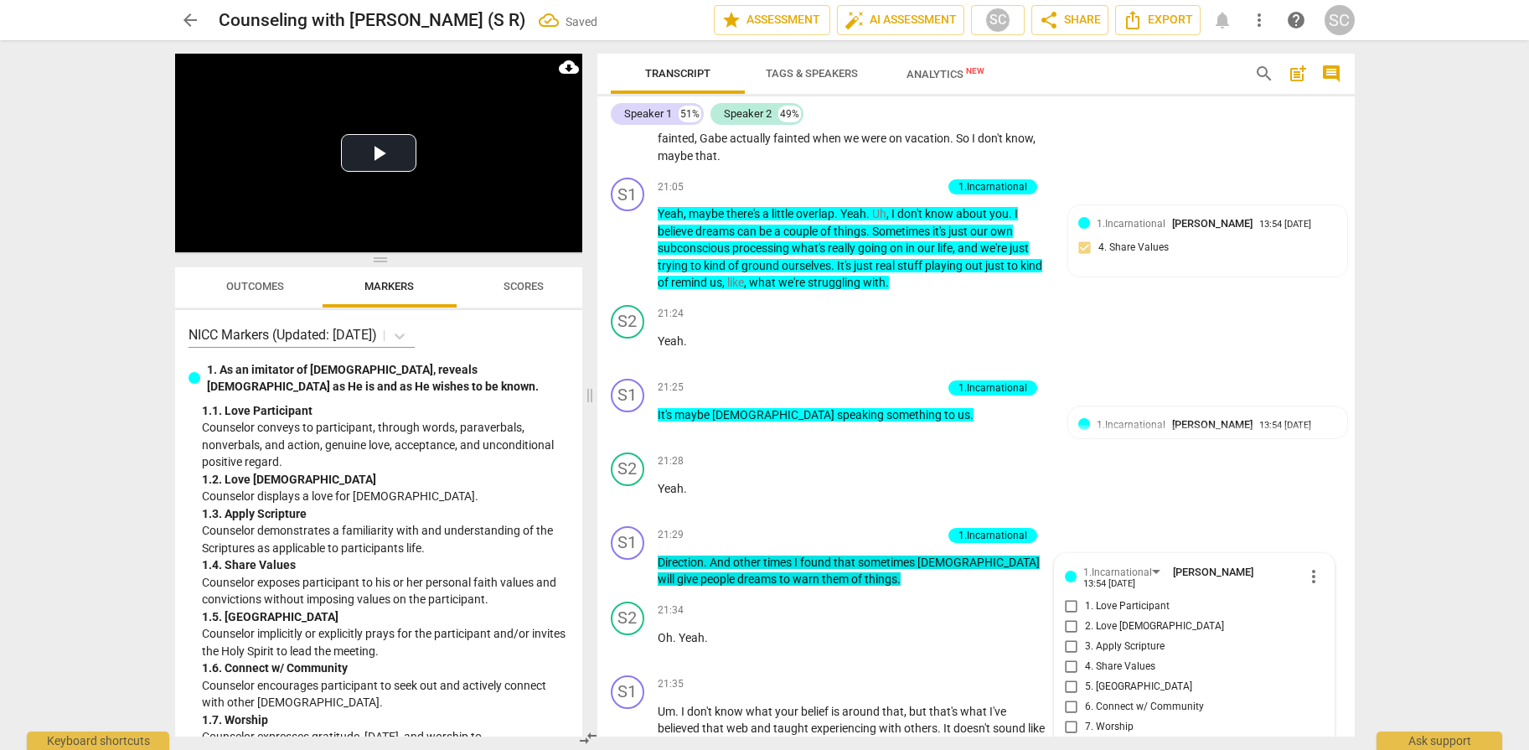
scroll to position [7707, 0]
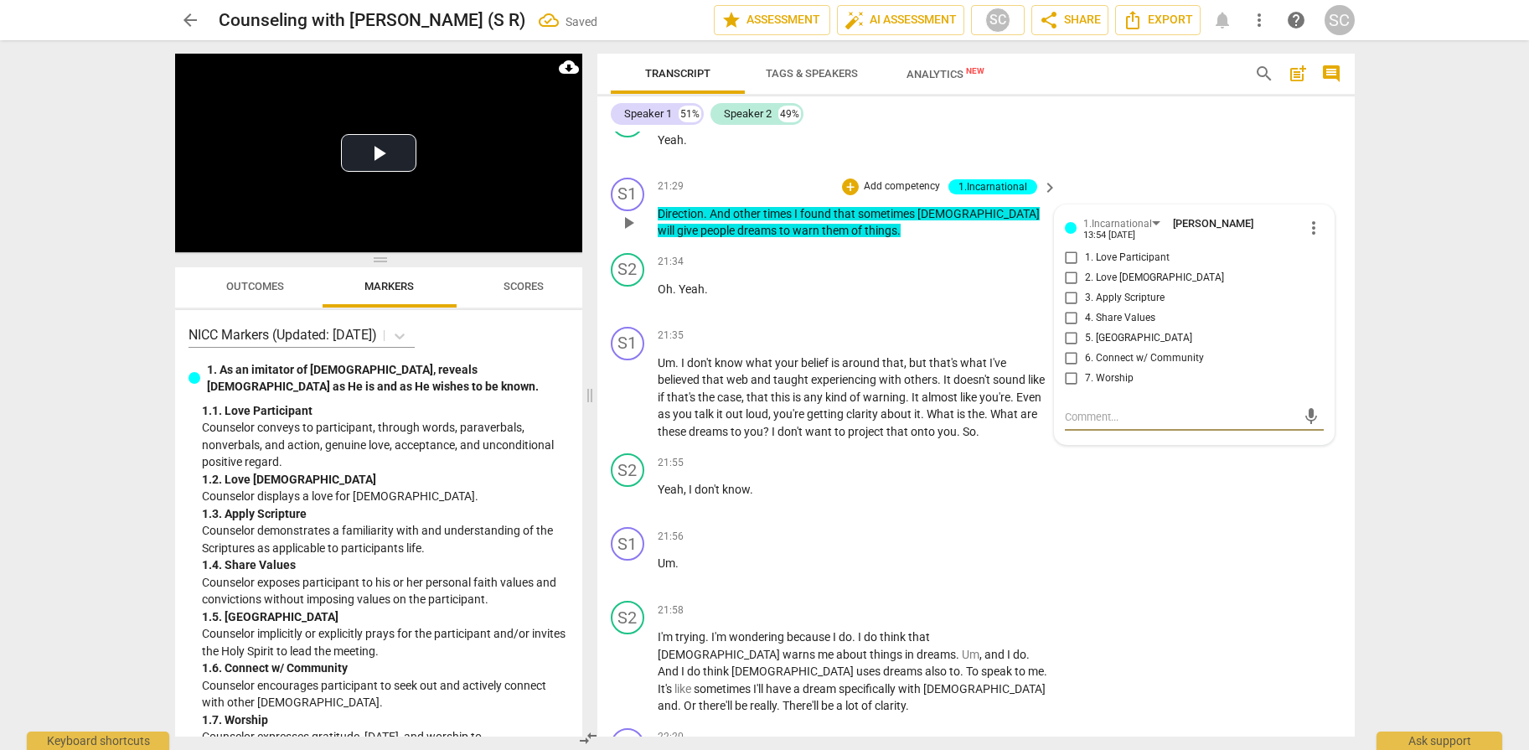
click at [1111, 326] on span "4. Share Values" at bounding box center [1120, 318] width 70 height 15
click at [1085, 328] on input "4. Share Values" at bounding box center [1071, 318] width 27 height 20
checkbox input "true"
click at [1004, 343] on p "Add competency" at bounding box center [997, 335] width 80 height 15
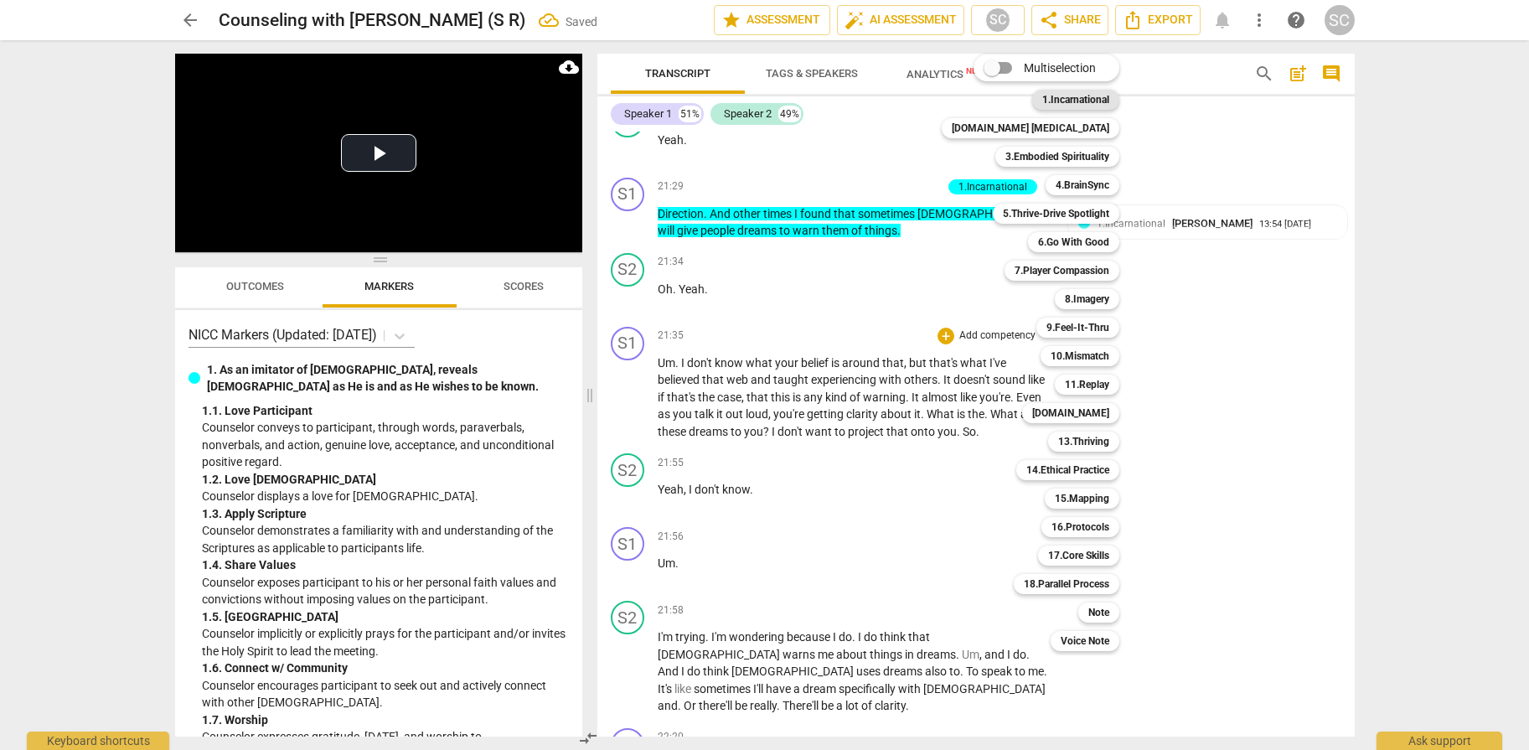
click at [1044, 96] on b "1.Incarnational" at bounding box center [1075, 100] width 67 height 20
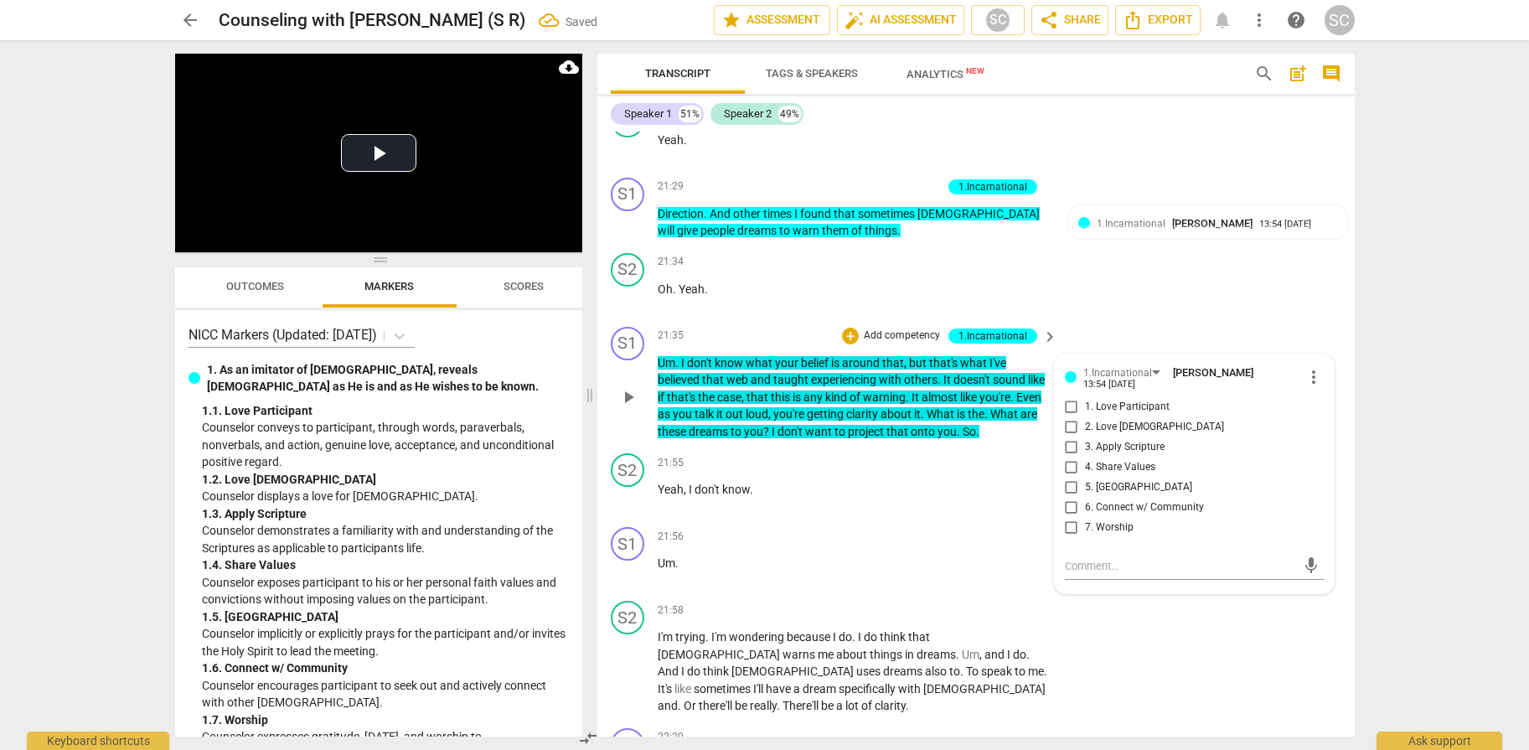
click at [1107, 475] on span "4. Share Values" at bounding box center [1120, 467] width 70 height 15
click at [1085, 477] on input "4. Share Values" at bounding box center [1071, 467] width 27 height 20
checkbox input "true"
click at [895, 343] on p "Add competency" at bounding box center [902, 335] width 80 height 15
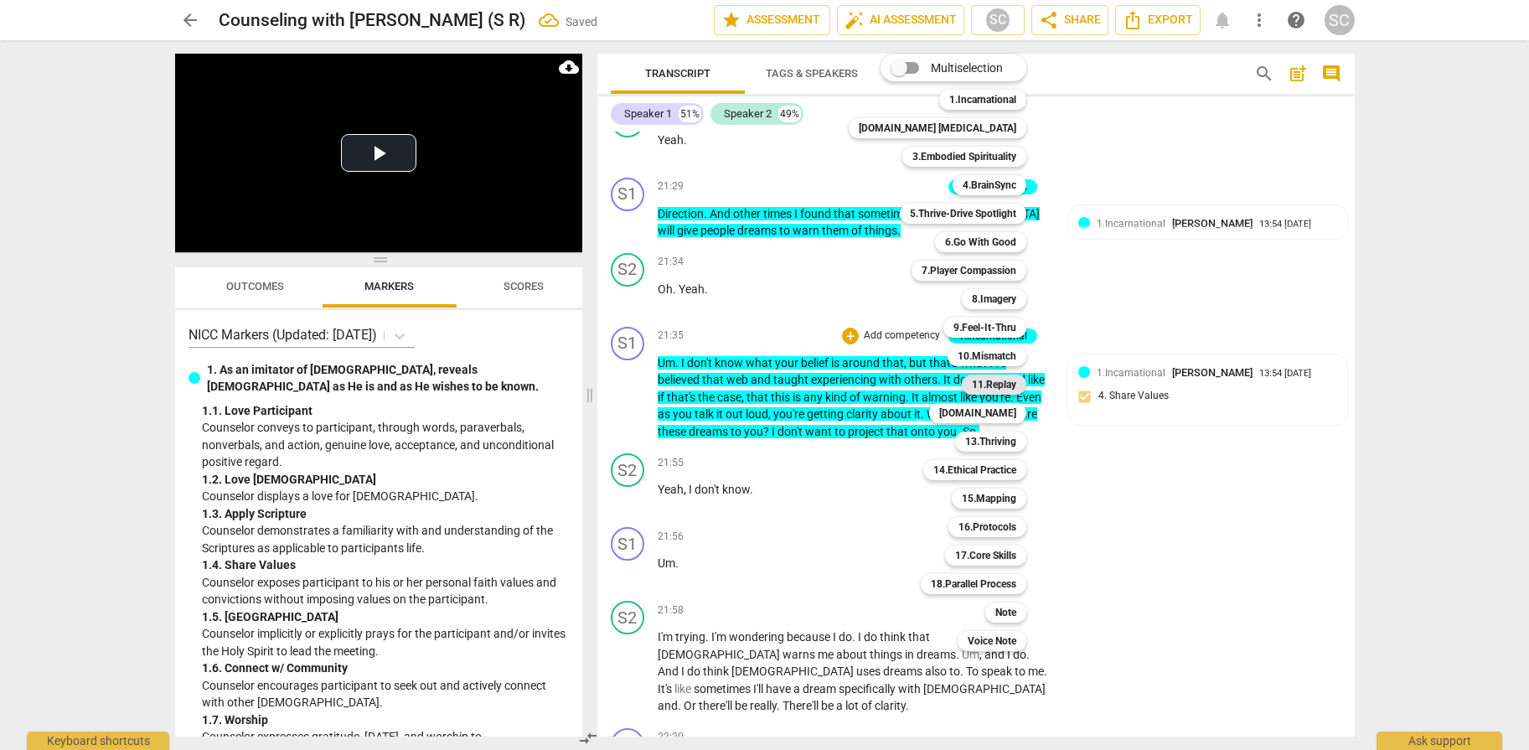
click at [972, 389] on b "11.Replay" at bounding box center [994, 384] width 44 height 20
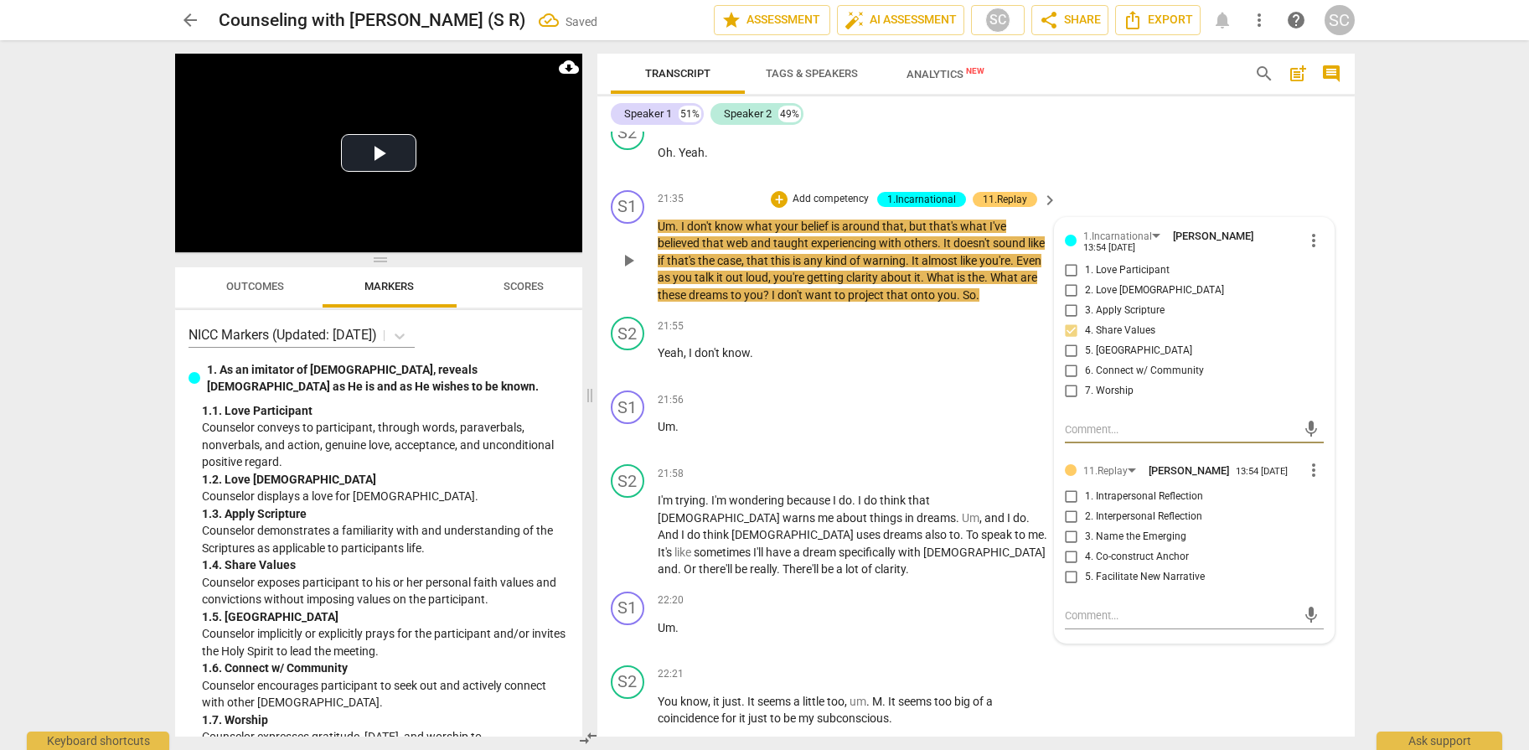
scroll to position [7818, 0]
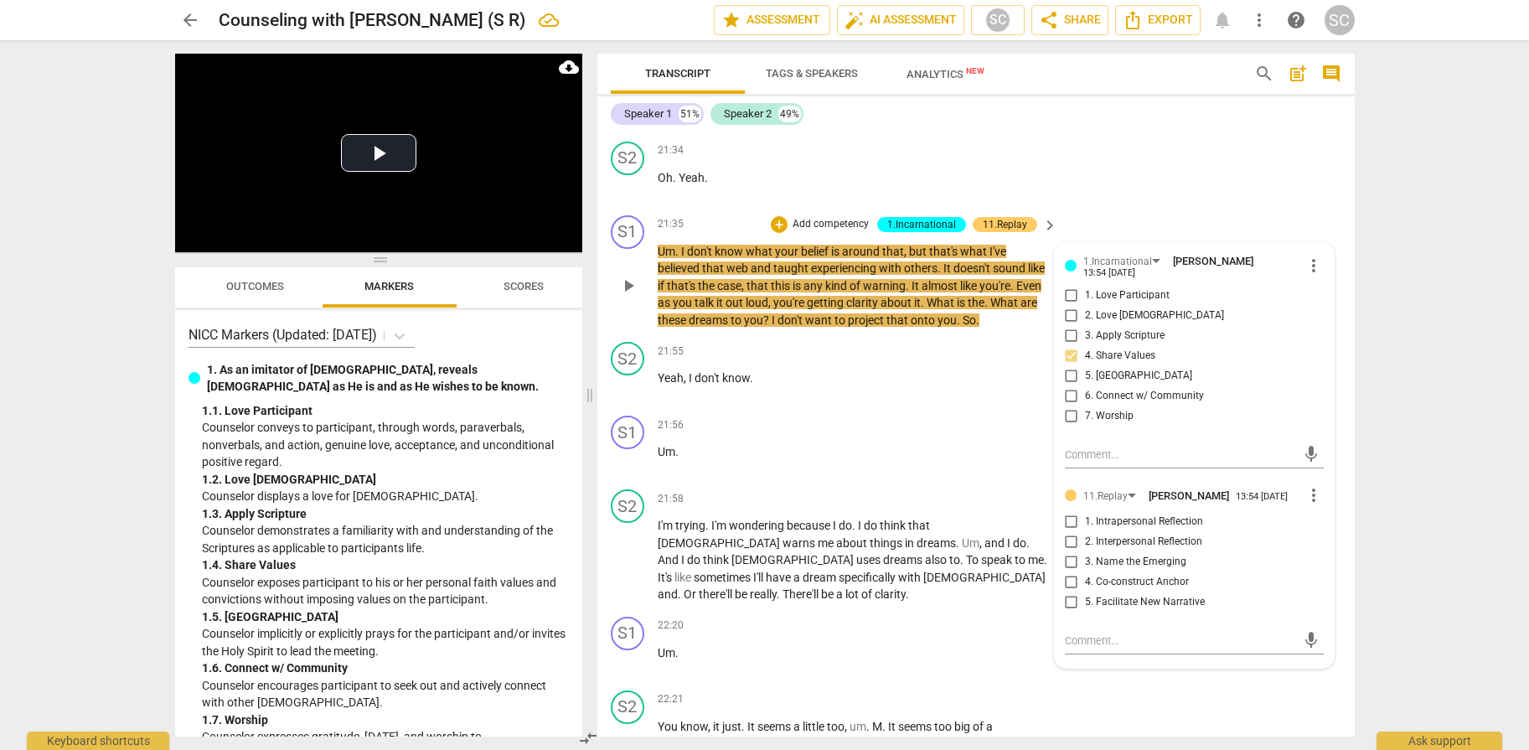
click at [1136, 529] on span "1. Intrapersonal Reflection" at bounding box center [1144, 521] width 118 height 15
click at [1085, 532] on input "1. Intrapersonal Reflection" at bounding box center [1071, 522] width 27 height 20
checkbox input "true"
click at [1194, 209] on div "S2 play_arrow pause 21:34 + Add competency keyboard_arrow_right Oh . Yeah ." at bounding box center [975, 172] width 757 height 74
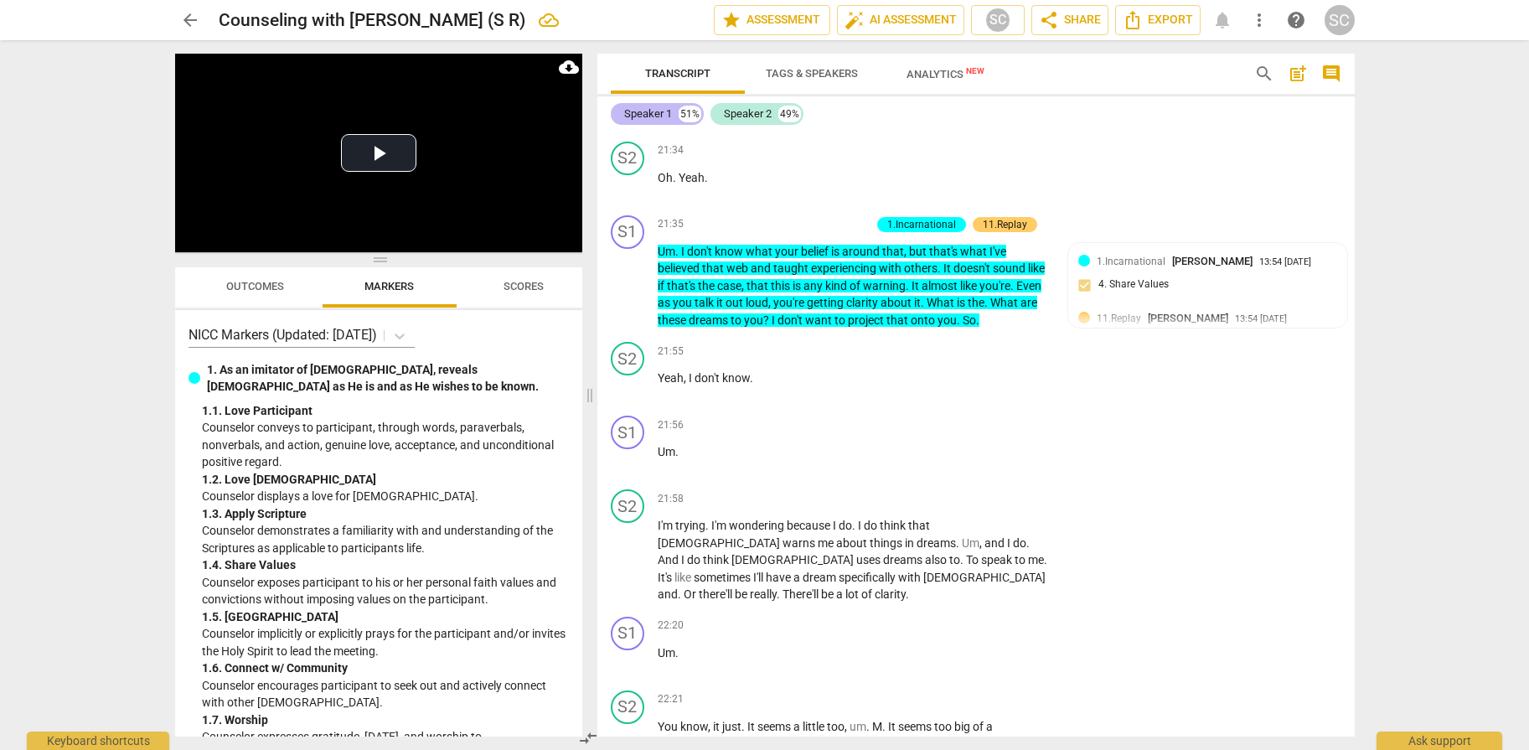
click at [652, 116] on div "Speaker 1" at bounding box center [648, 114] width 48 height 17
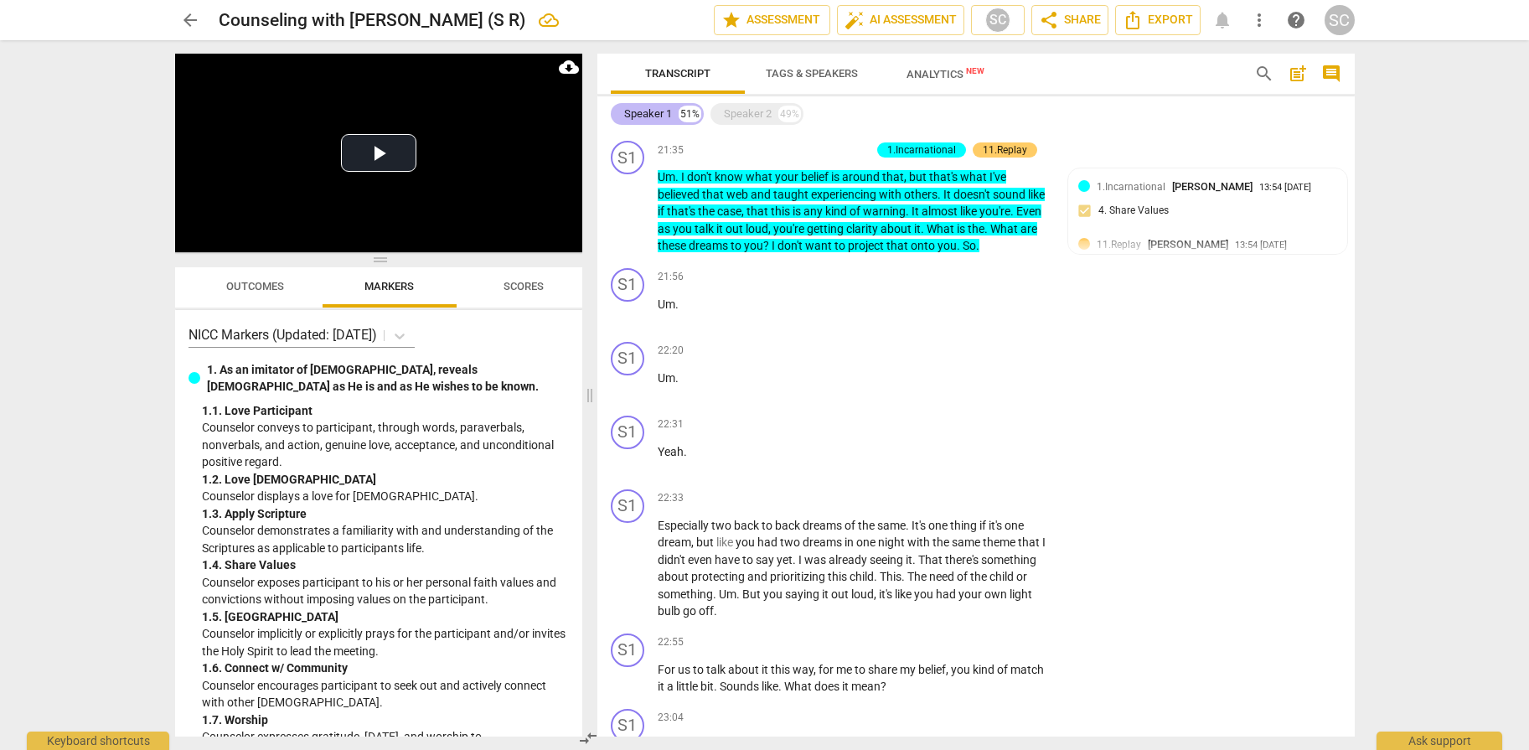
click at [652, 116] on div "Speaker 1" at bounding box center [648, 114] width 48 height 17
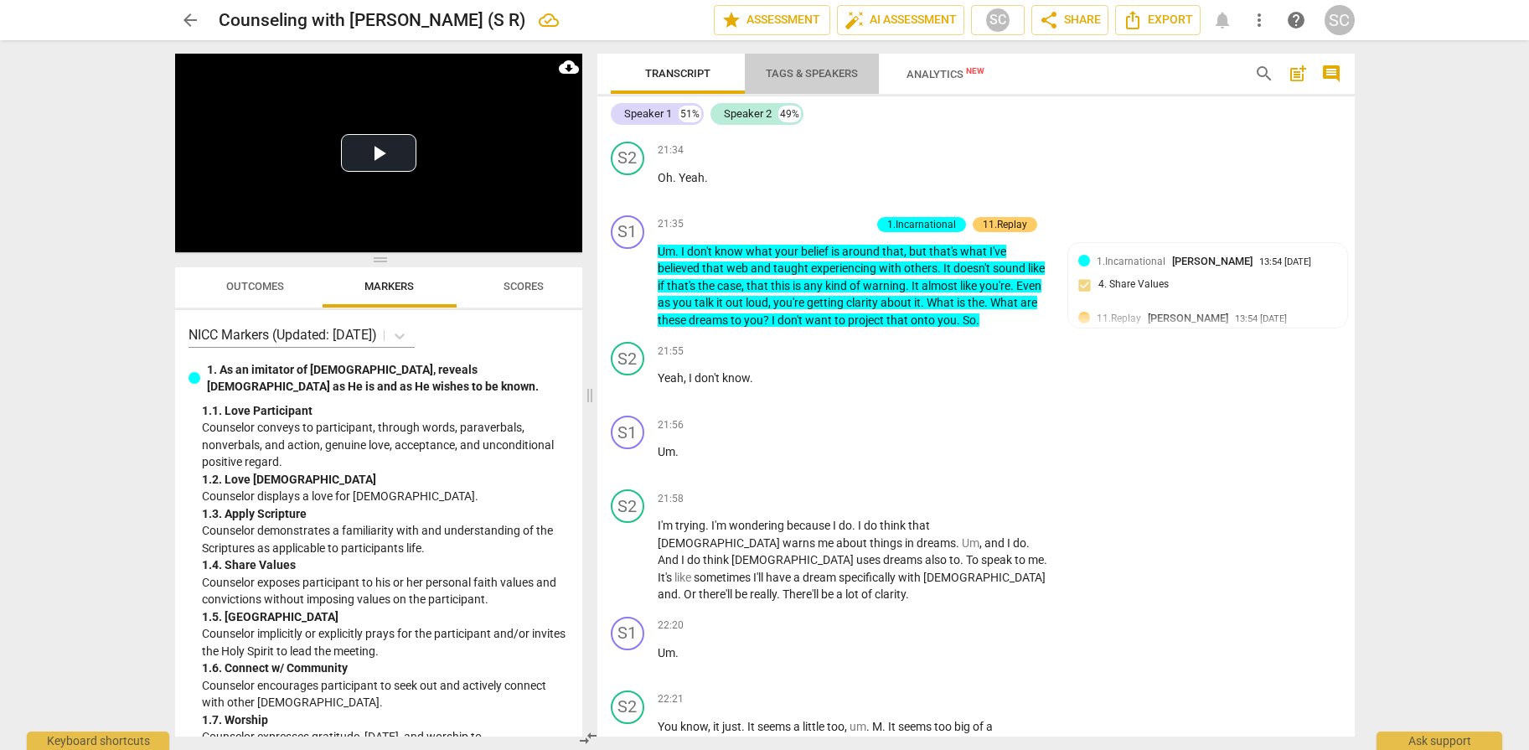
click at [786, 77] on span "Tags & Speakers" at bounding box center [812, 73] width 92 height 13
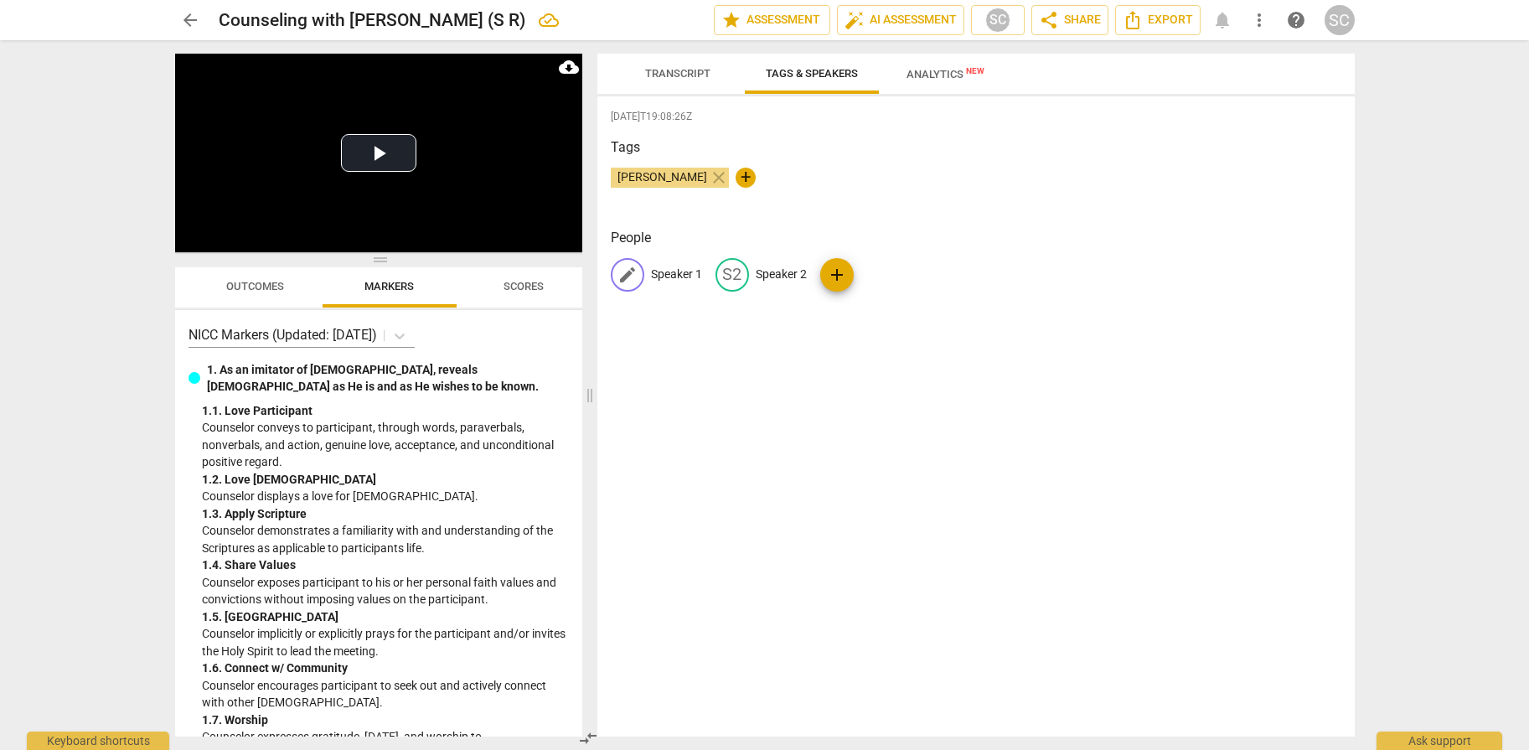
click at [676, 276] on p "Speaker 1" at bounding box center [676, 275] width 51 height 18
type input "[PERSON_NAME]"
click at [892, 266] on p "Speaker 2" at bounding box center [889, 275] width 51 height 18
type input "[PERSON_NAME]"
click at [818, 421] on div "[DATE]T19:08:26Z Tags [PERSON_NAME] close + People SA [PERSON_NAME] edit [PERSO…" at bounding box center [975, 416] width 757 height 640
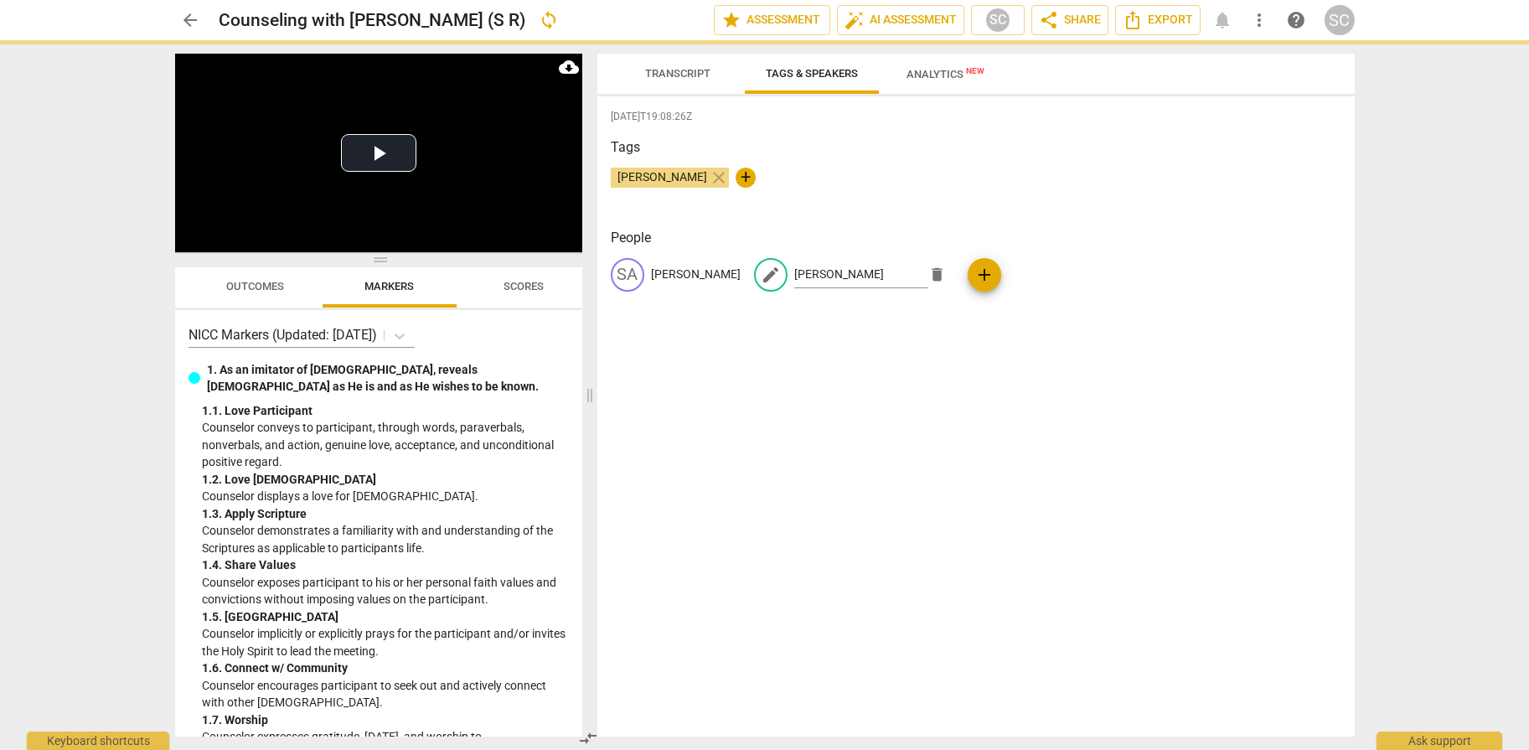
click at [676, 77] on span "Transcript" at bounding box center [677, 73] width 65 height 13
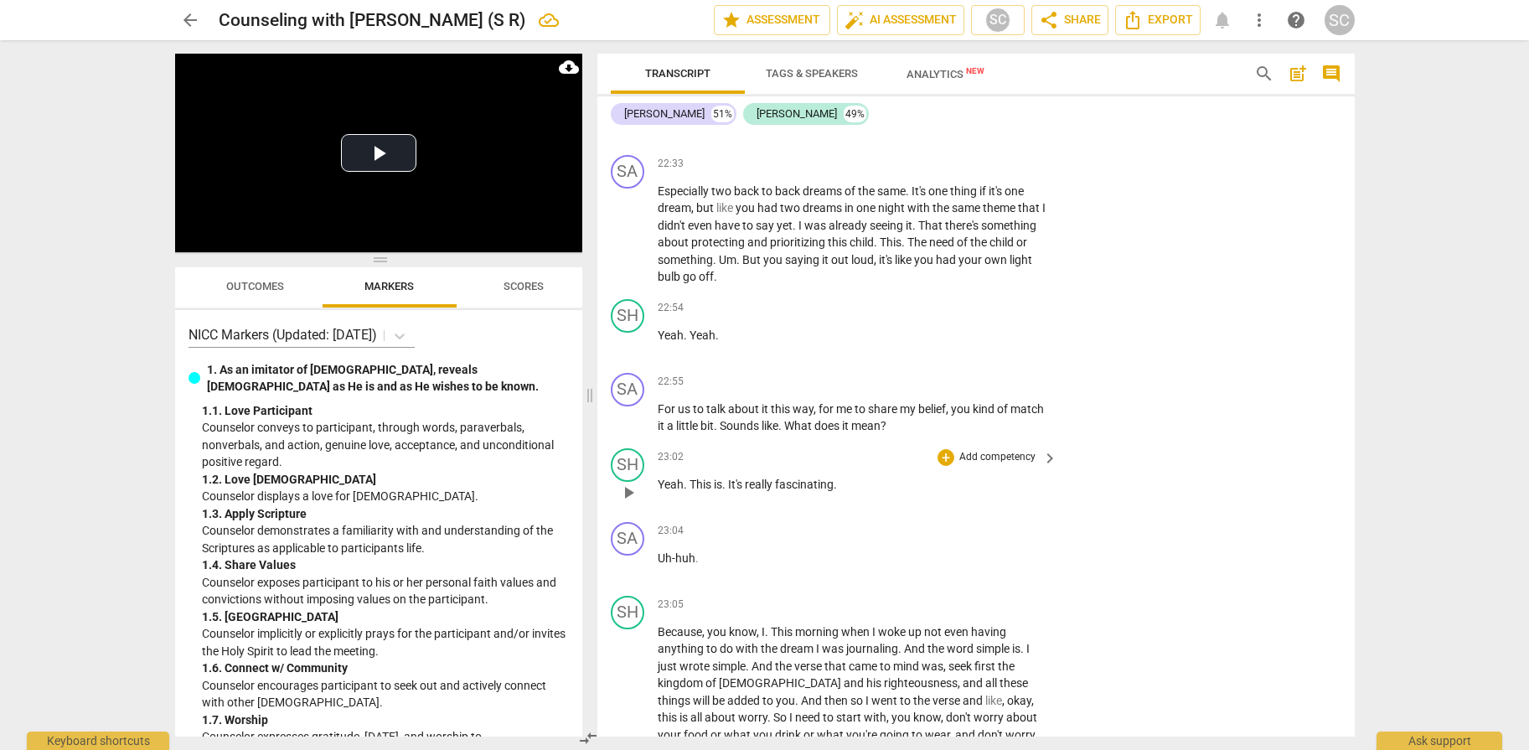
scroll to position [8600, 0]
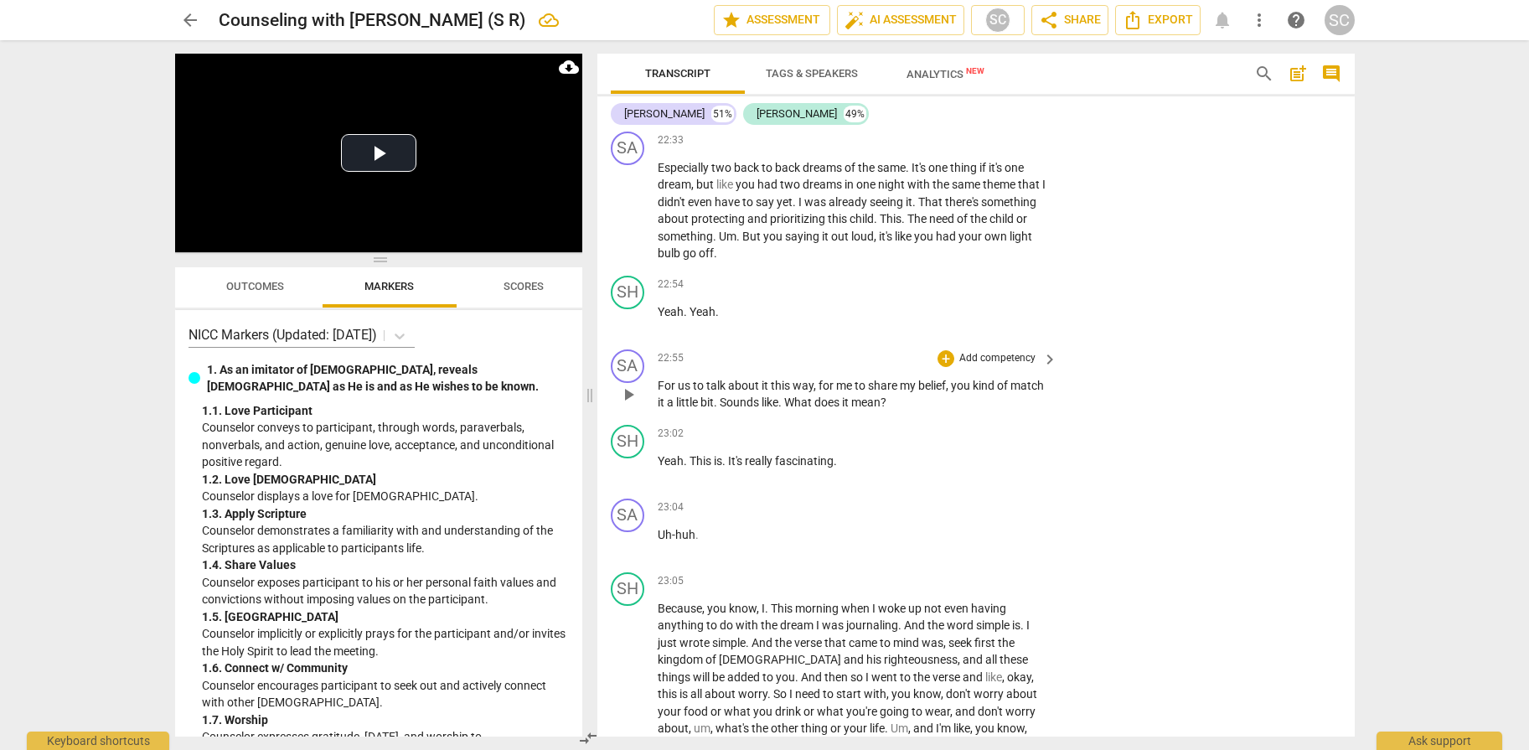
click at [976, 357] on p "Add competency" at bounding box center [997, 358] width 80 height 15
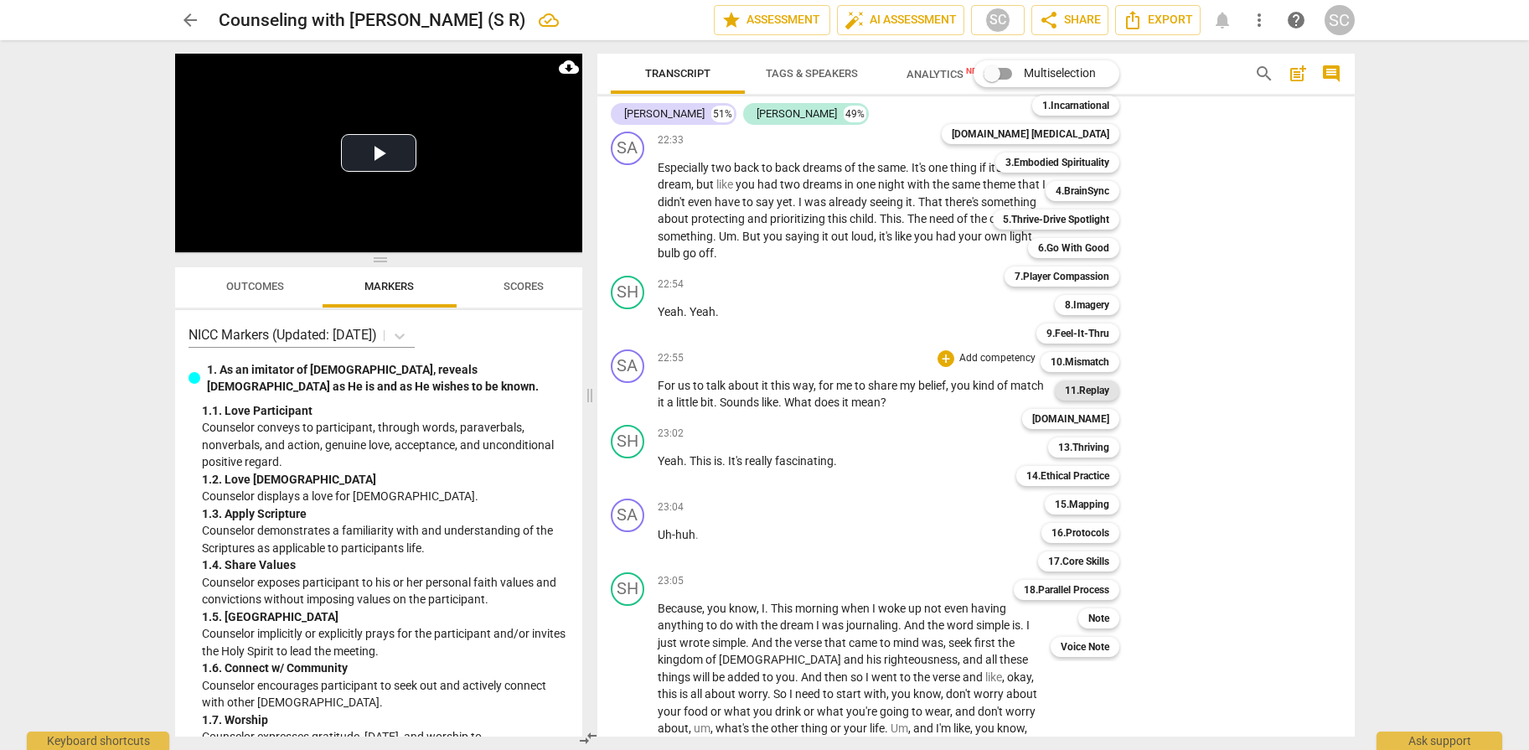
click at [1065, 386] on b "11.Replay" at bounding box center [1087, 390] width 44 height 20
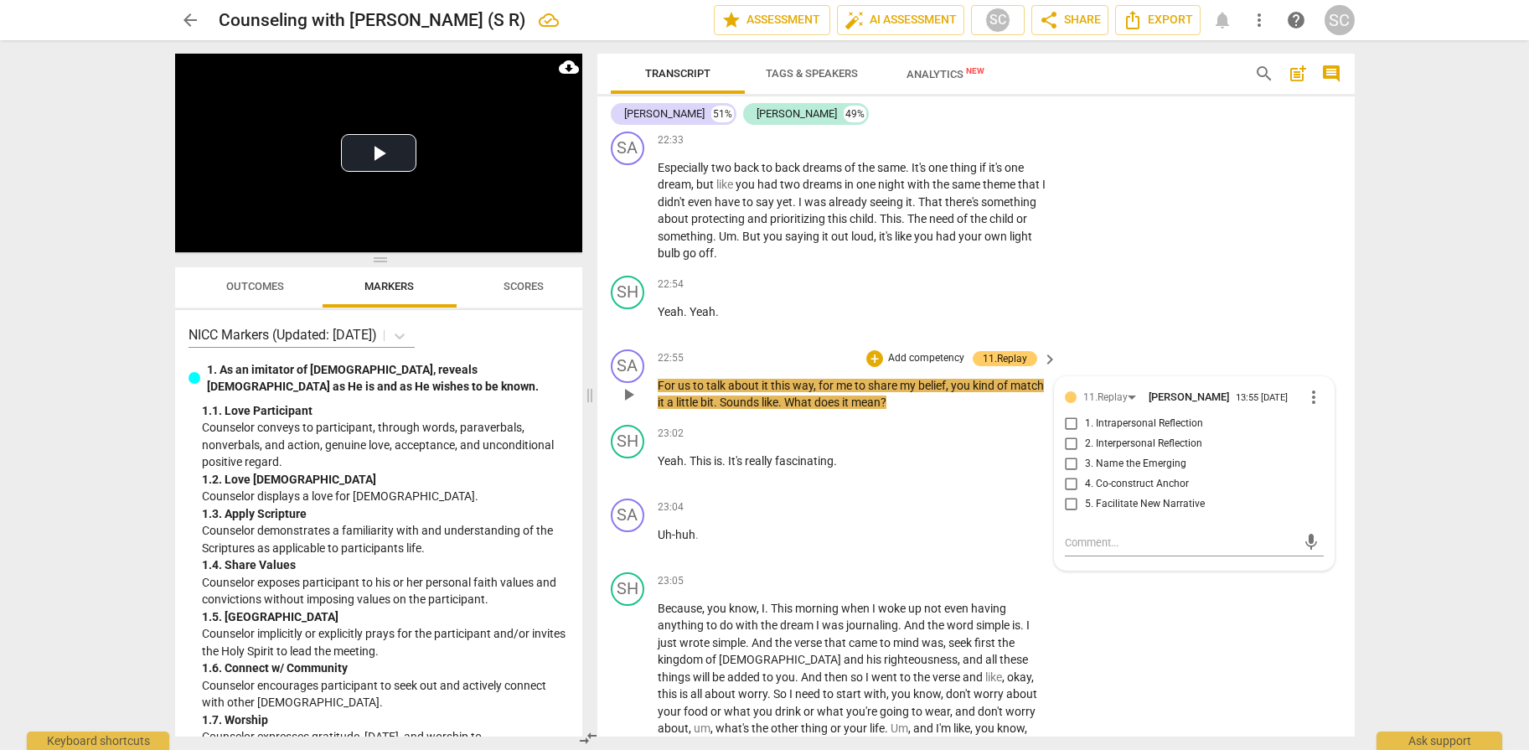
click at [1122, 421] on span "1. Intrapersonal Reflection" at bounding box center [1144, 423] width 118 height 15
click at [1085, 421] on input "1. Intrapersonal Reflection" at bounding box center [1071, 424] width 27 height 20
checkbox input "true"
click at [1114, 230] on div "SA play_arrow pause 22:33 + Add competency keyboard_arrow_right Especially two …" at bounding box center [975, 197] width 757 height 144
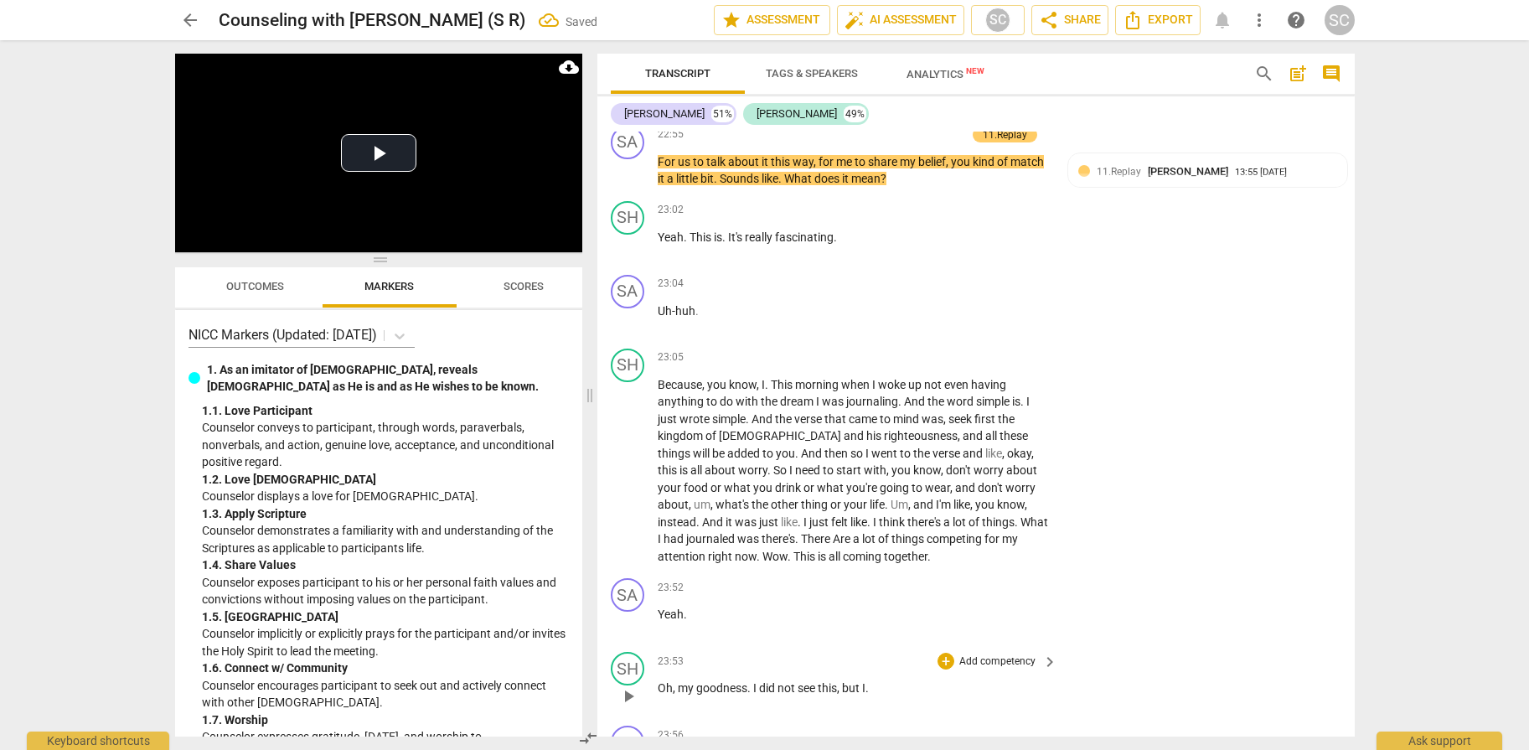
scroll to position [9159, 0]
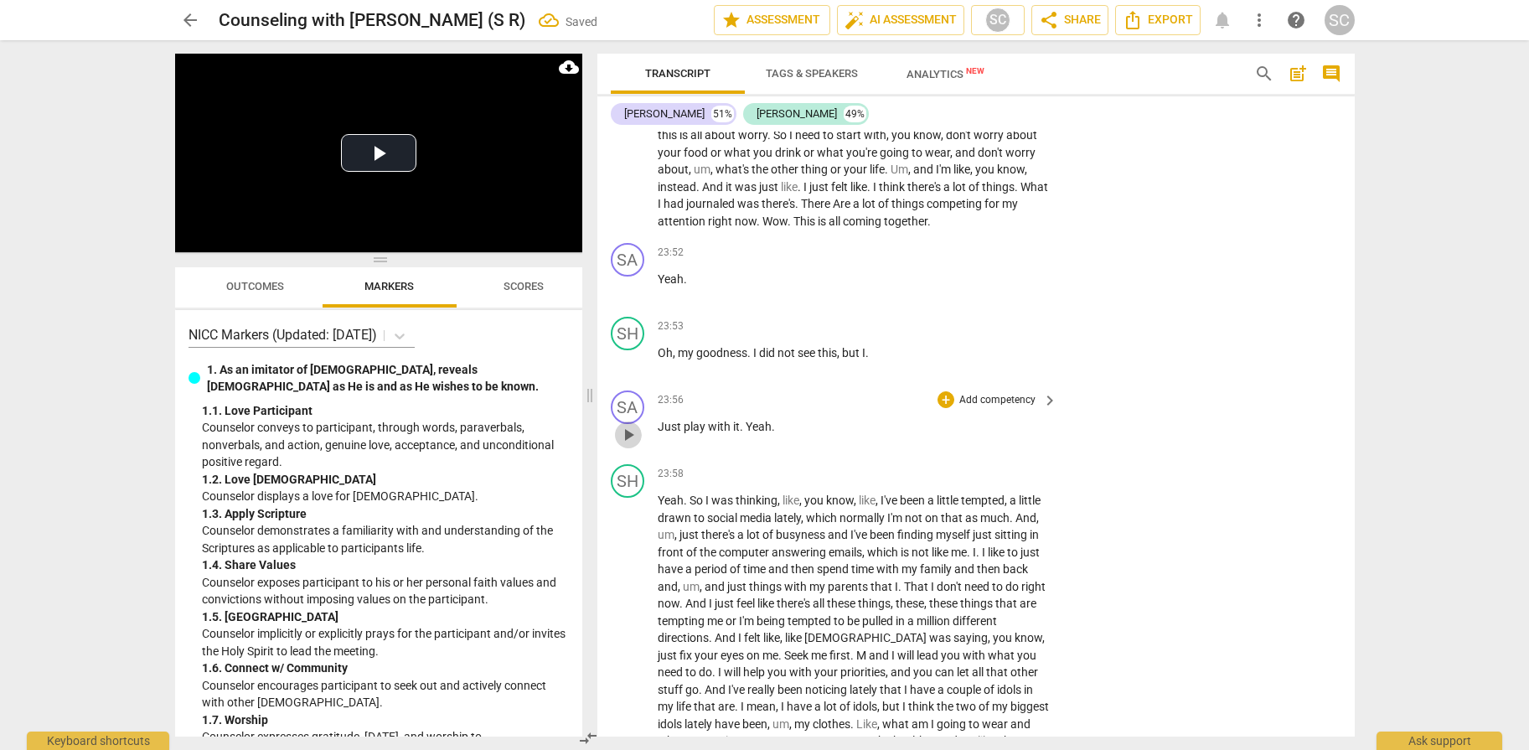
click at [627, 438] on span "play_arrow" at bounding box center [628, 435] width 20 height 20
click at [993, 396] on p "Add competency" at bounding box center [997, 400] width 80 height 15
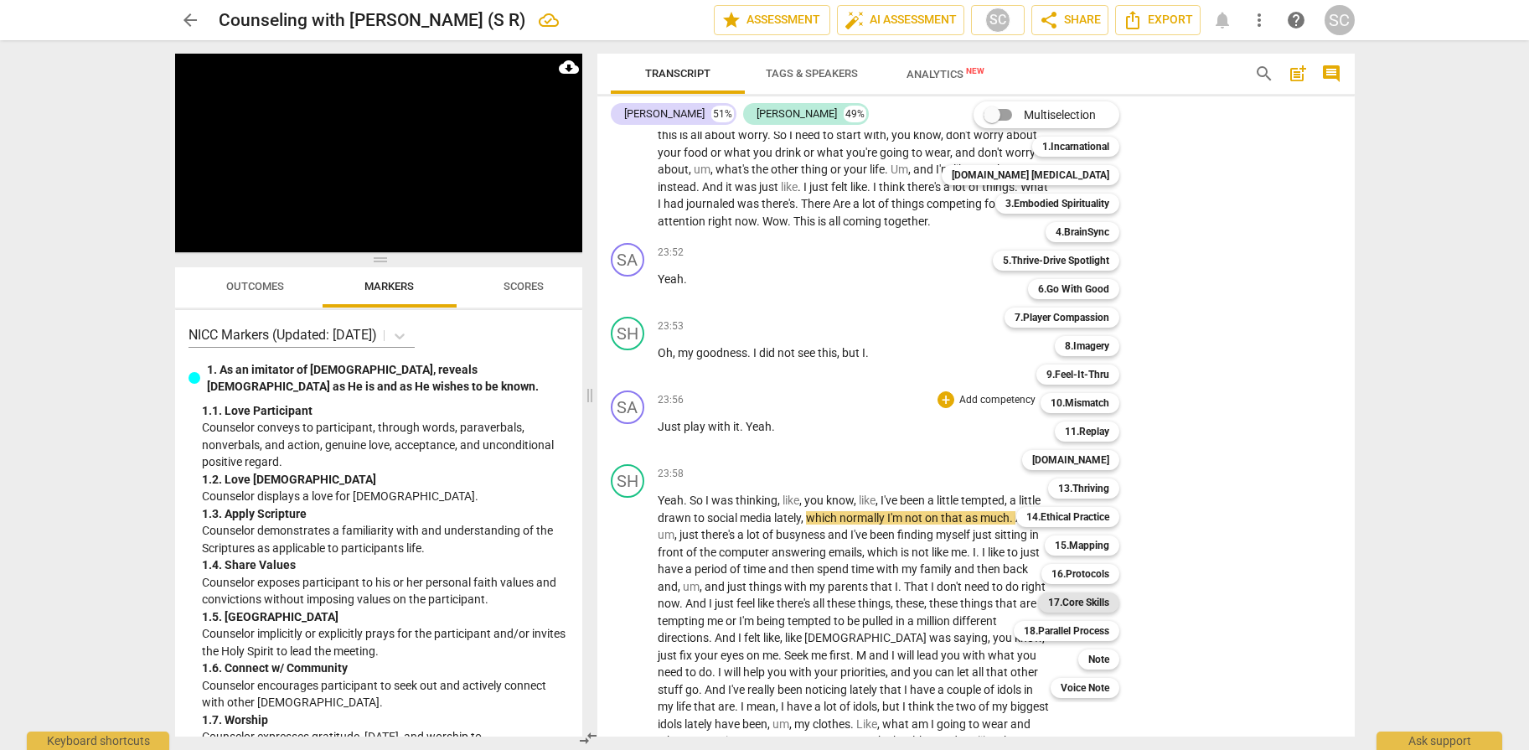
drag, startPoint x: 1054, startPoint y: 599, endPoint x: 1033, endPoint y: 605, distance: 21.7
click at [1053, 599] on b "17.Core Skills" at bounding box center [1078, 602] width 61 height 20
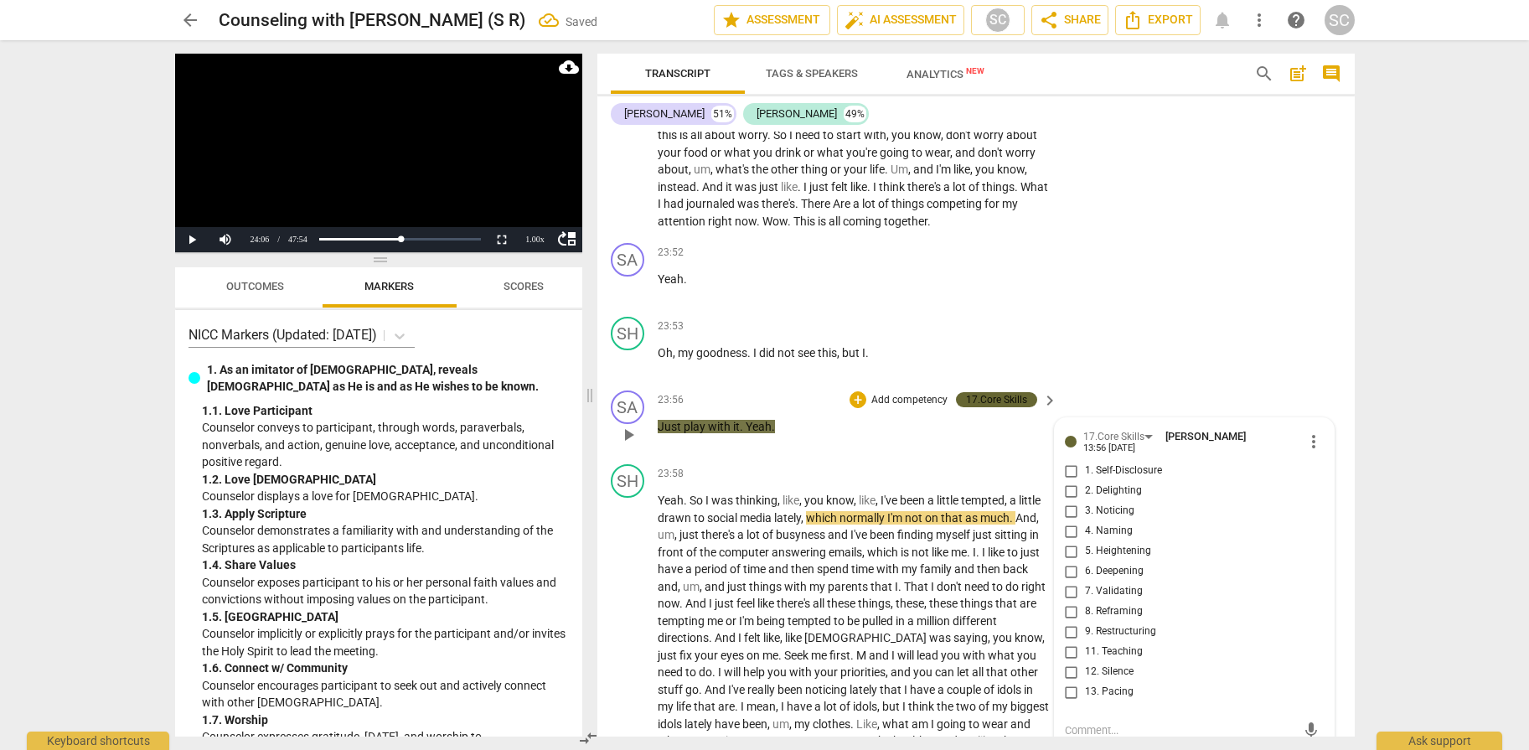
scroll to position [9159, 0]
click at [1103, 693] on span "13. Pacing" at bounding box center [1109, 691] width 49 height 15
click at [1085, 693] on input "13. Pacing" at bounding box center [1071, 691] width 27 height 20
checkbox input "true"
click at [1189, 300] on div "SA play_arrow pause 23:52 + Add competency keyboard_arrow_right Yeah ." at bounding box center [975, 272] width 757 height 74
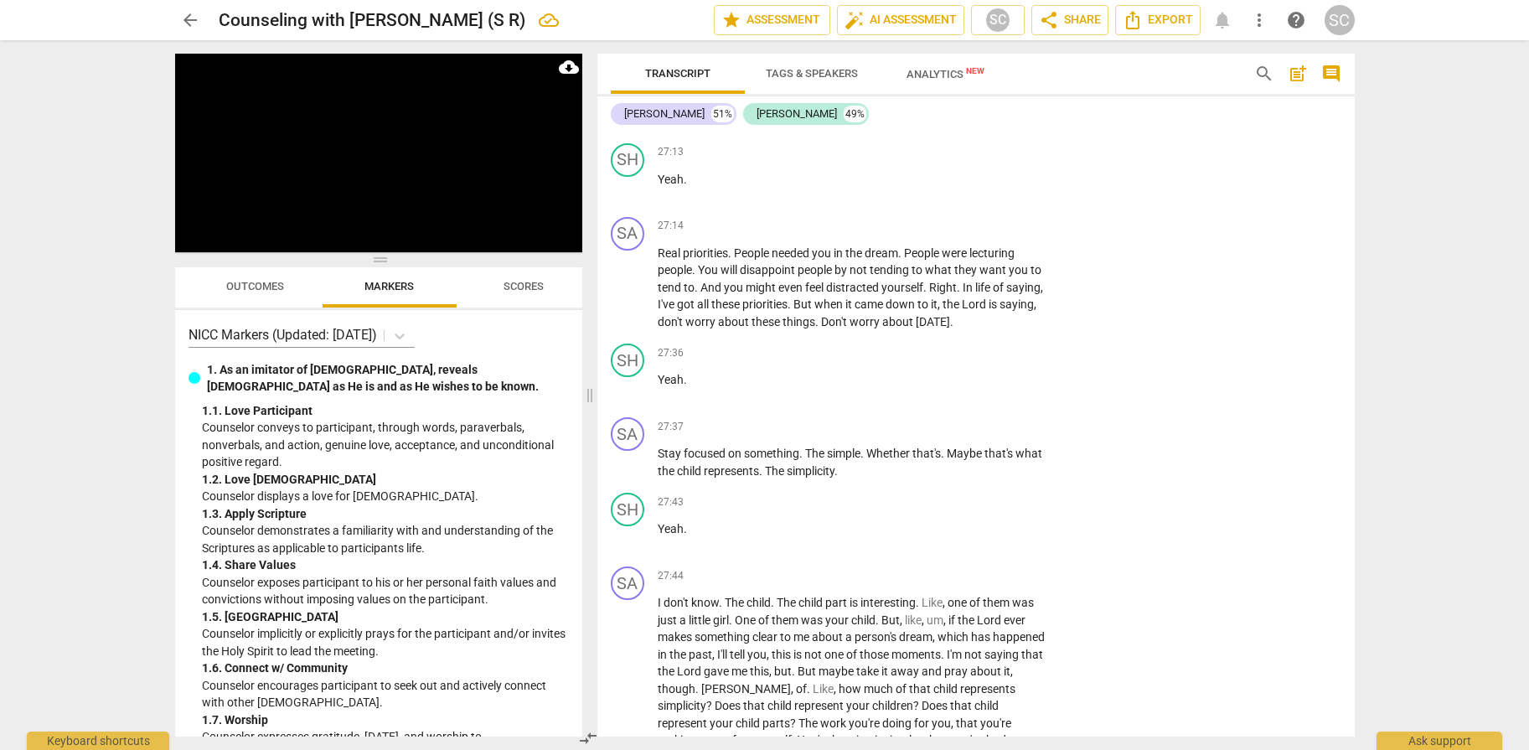
scroll to position [10835, 0]
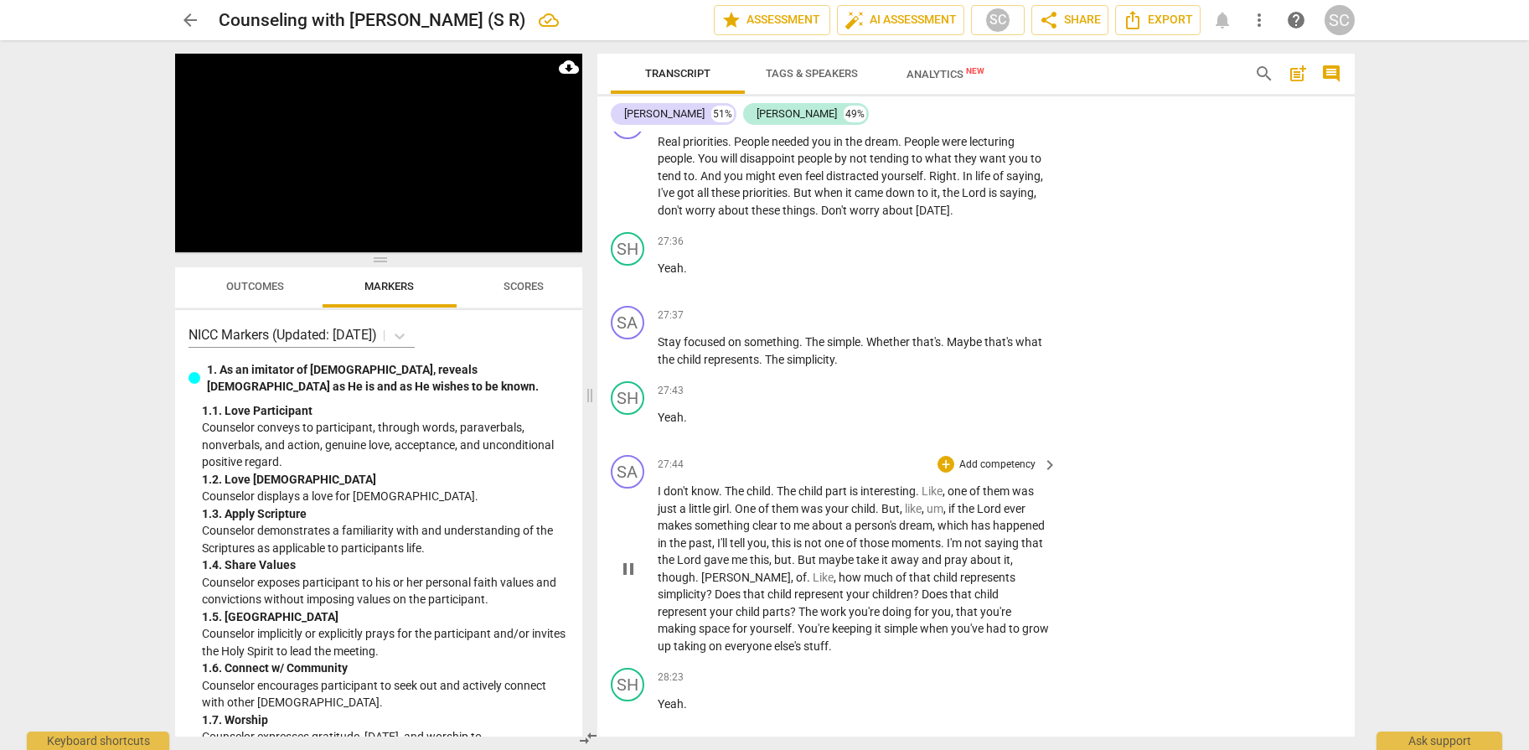
click at [787, 518] on span "to" at bounding box center [786, 524] width 13 height 13
click at [989, 457] on p "Add competency" at bounding box center [997, 464] width 80 height 15
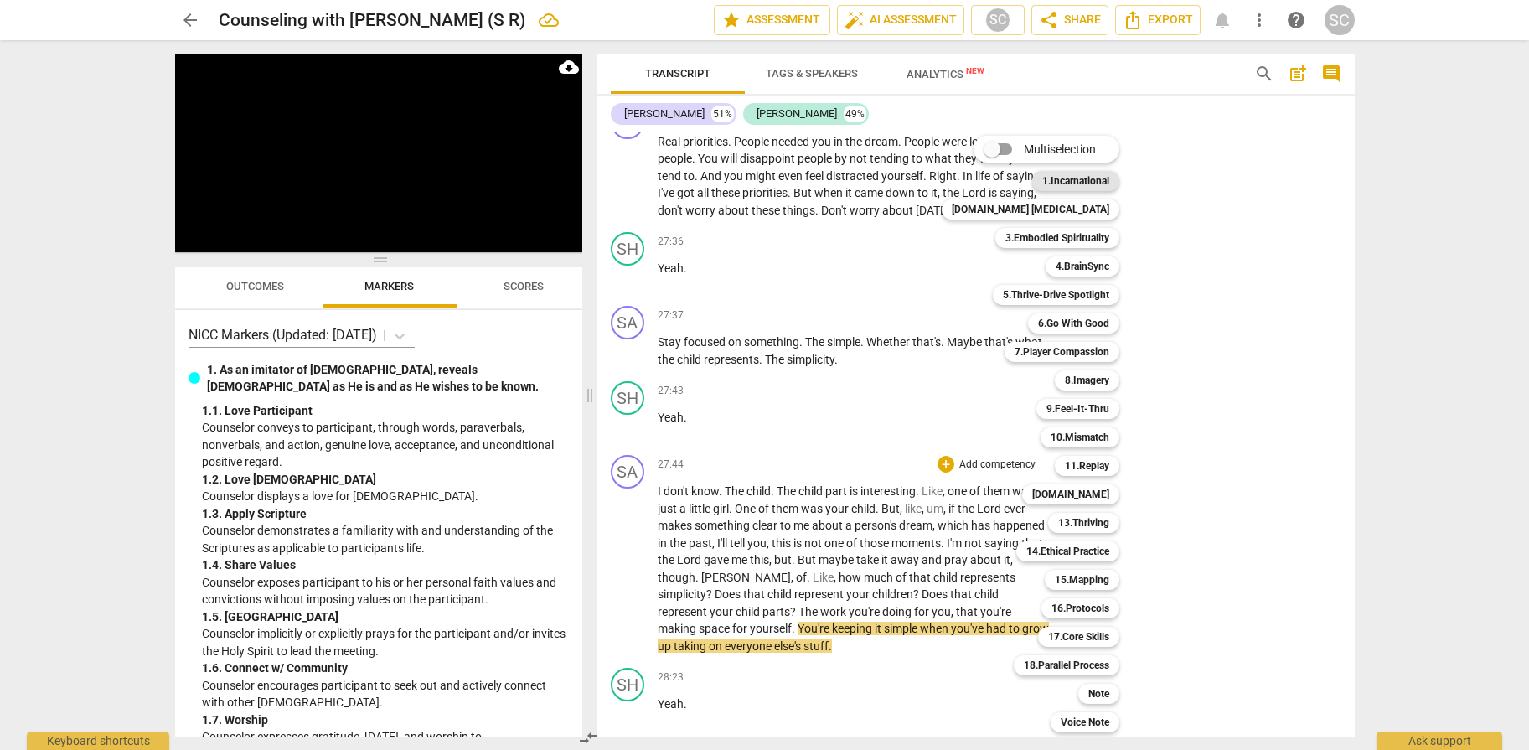
click at [1042, 175] on b "1.Incarnational" at bounding box center [1075, 181] width 67 height 20
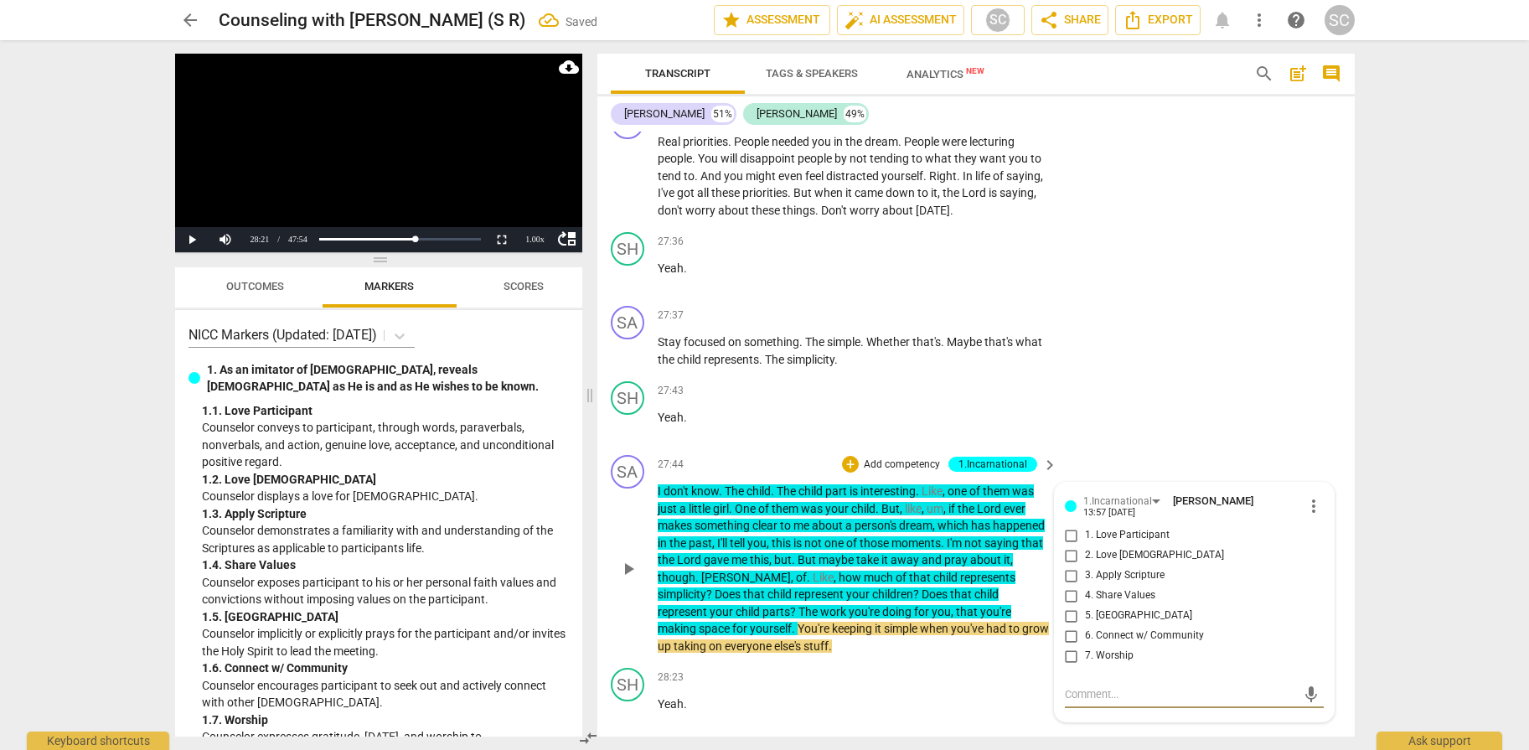
click at [1116, 588] on span "4. Share Values" at bounding box center [1120, 595] width 70 height 15
click at [1085, 586] on input "4. Share Values" at bounding box center [1071, 596] width 27 height 20
checkbox input "true"
click at [895, 457] on p "Add competency" at bounding box center [902, 464] width 80 height 15
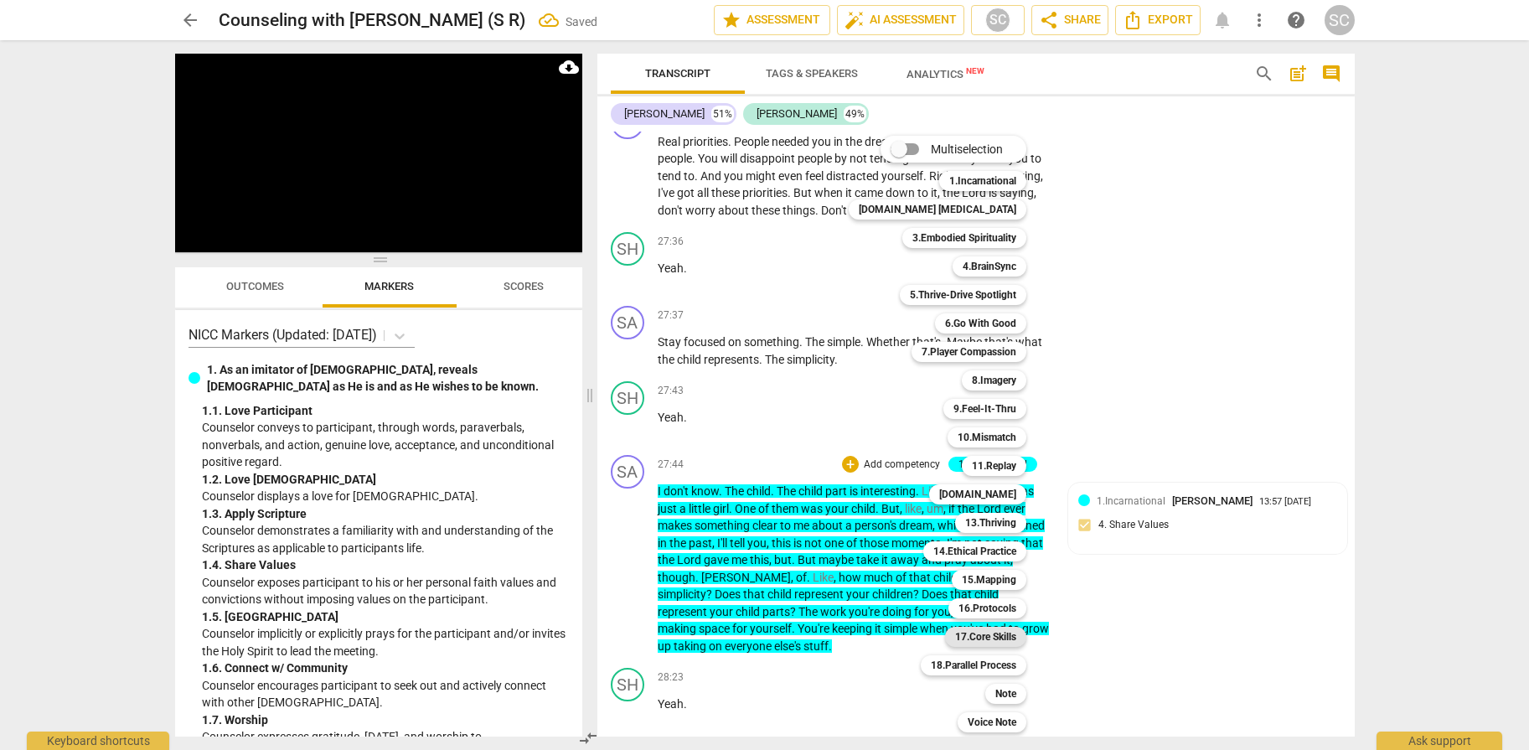
click at [955, 637] on b "17.Core Skills" at bounding box center [985, 637] width 61 height 20
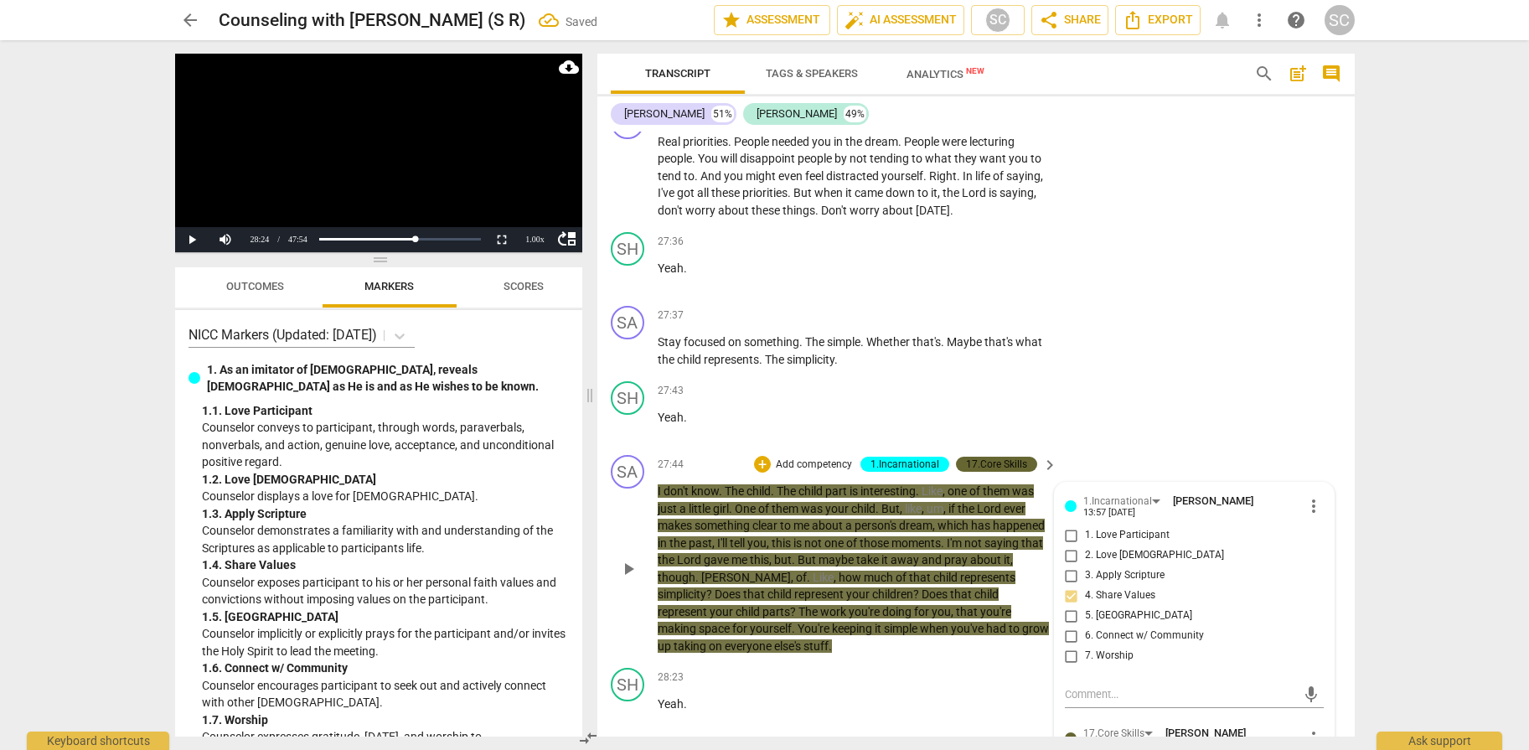
scroll to position [11078, 0]
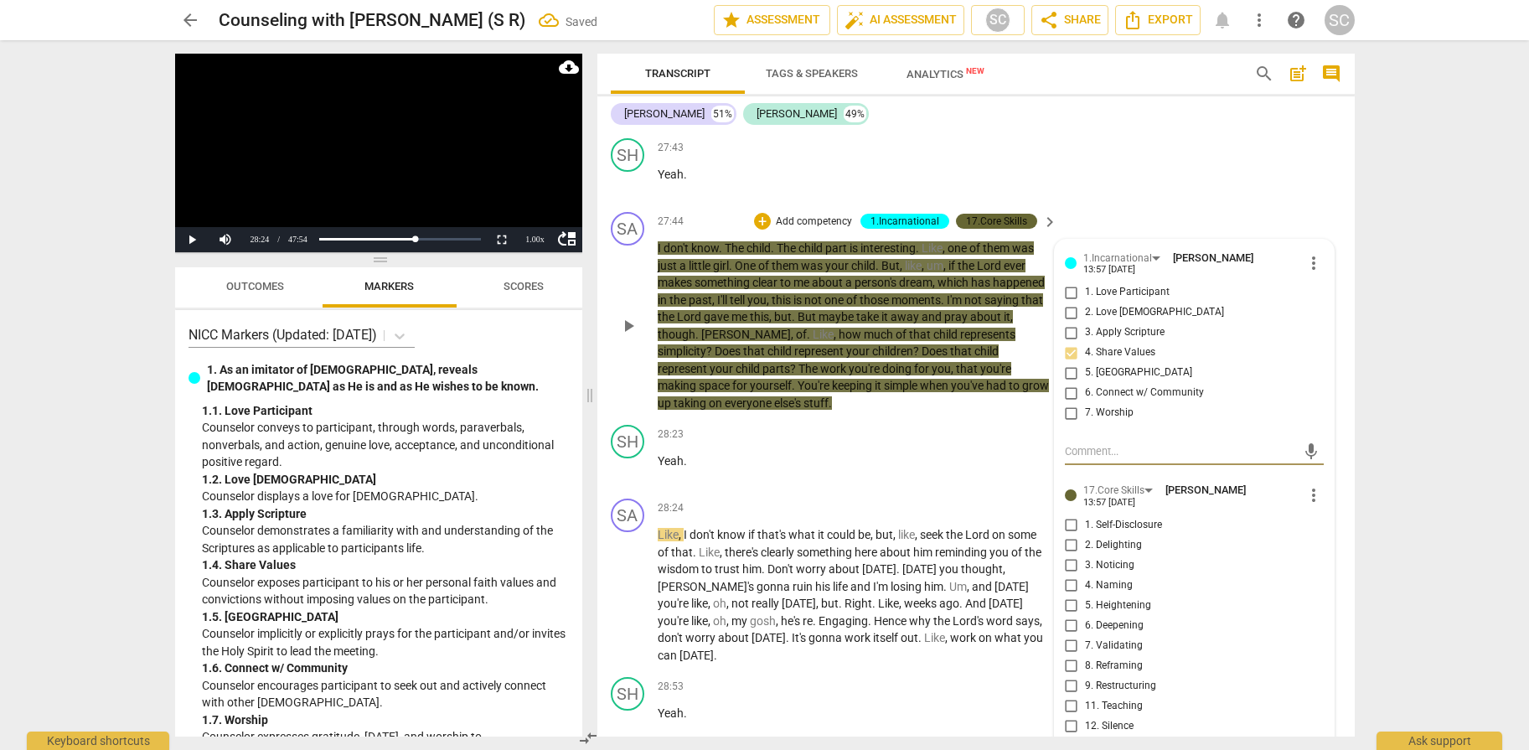
click at [1121, 518] on span "1. Self-Disclosure" at bounding box center [1123, 525] width 77 height 15
click at [1085, 515] on input "1. Self-Disclosure" at bounding box center [1071, 525] width 27 height 20
checkbox input "true"
drag, startPoint x: 1181, startPoint y: 177, endPoint x: 930, endPoint y: 426, distance: 353.6
click at [1179, 177] on div "SH play_arrow pause 27:43 + Add competency keyboard_arrow_right Yeah ." at bounding box center [975, 169] width 757 height 74
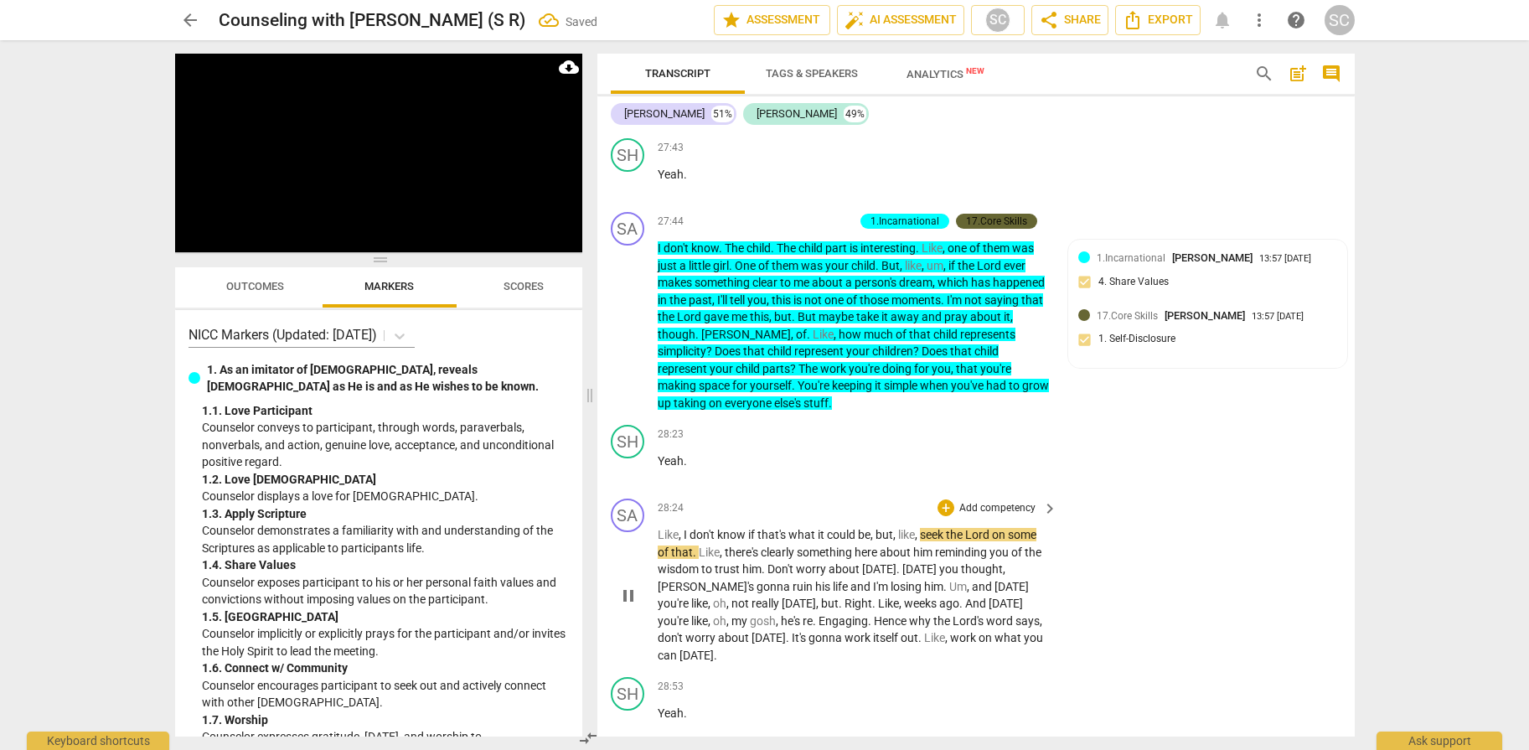
click at [999, 501] on p "Add competency" at bounding box center [997, 508] width 80 height 15
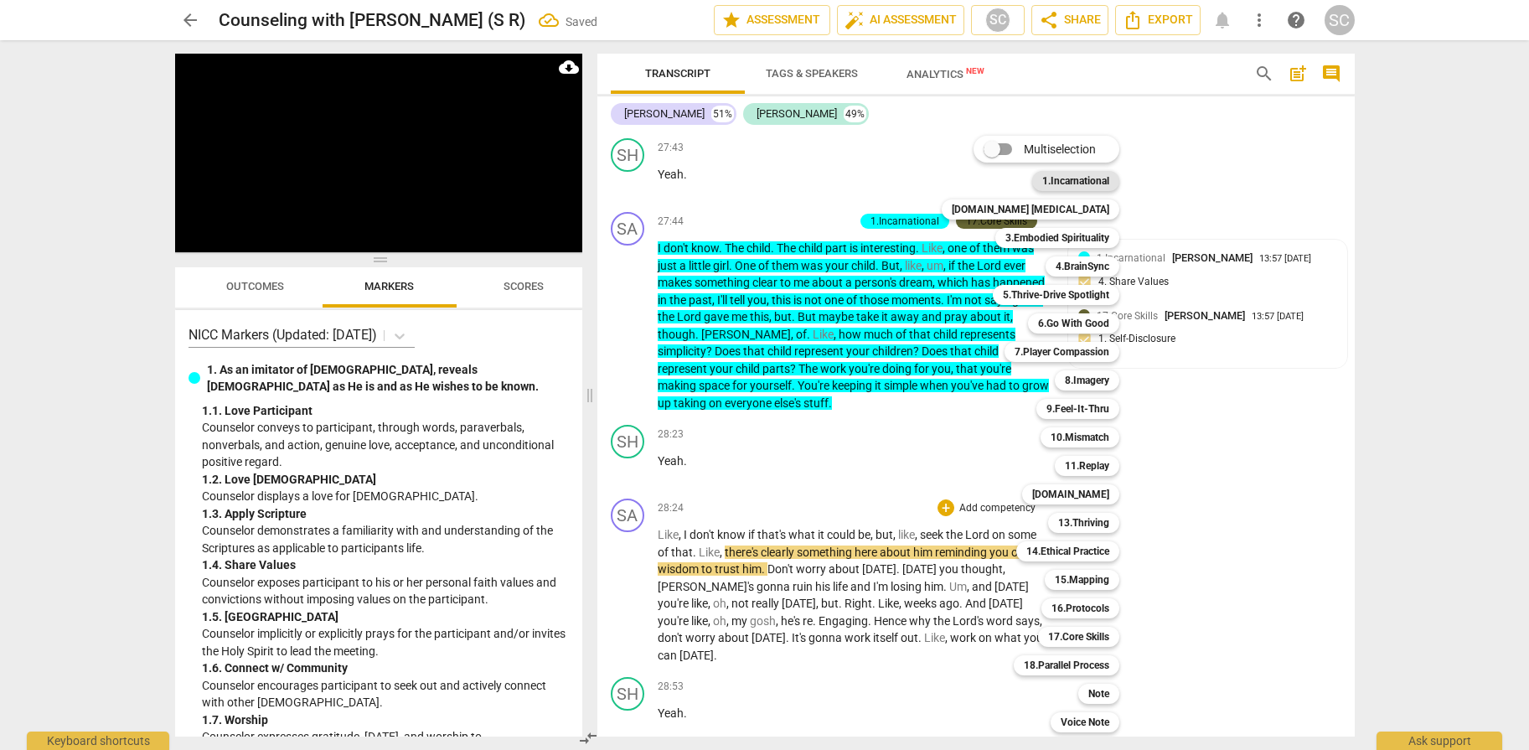
click at [1061, 178] on b "1.Incarnational" at bounding box center [1075, 181] width 67 height 20
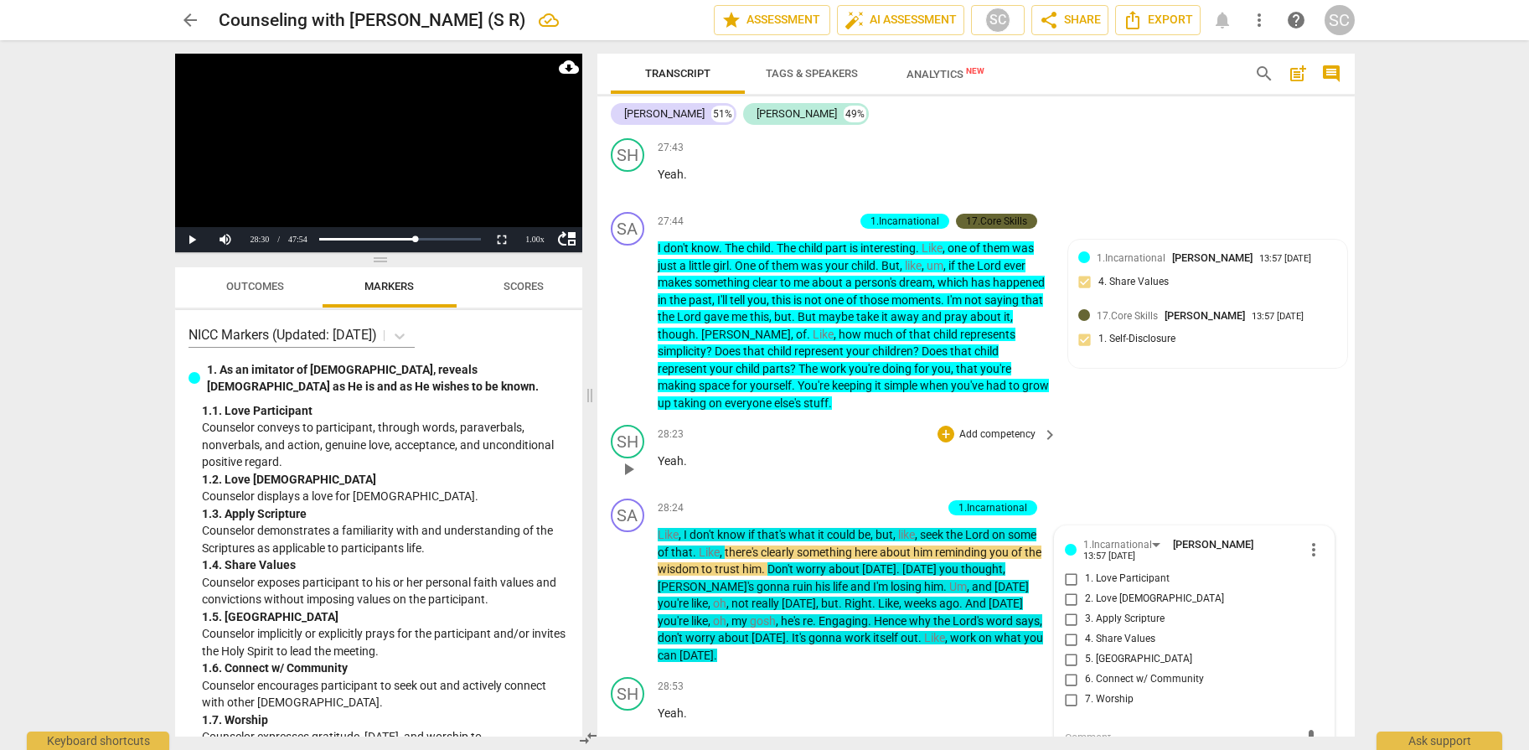
click at [1103, 459] on div "SH play_arrow pause 28:23 + Add competency keyboard_arrow_right Yeah ." at bounding box center [975, 455] width 757 height 74
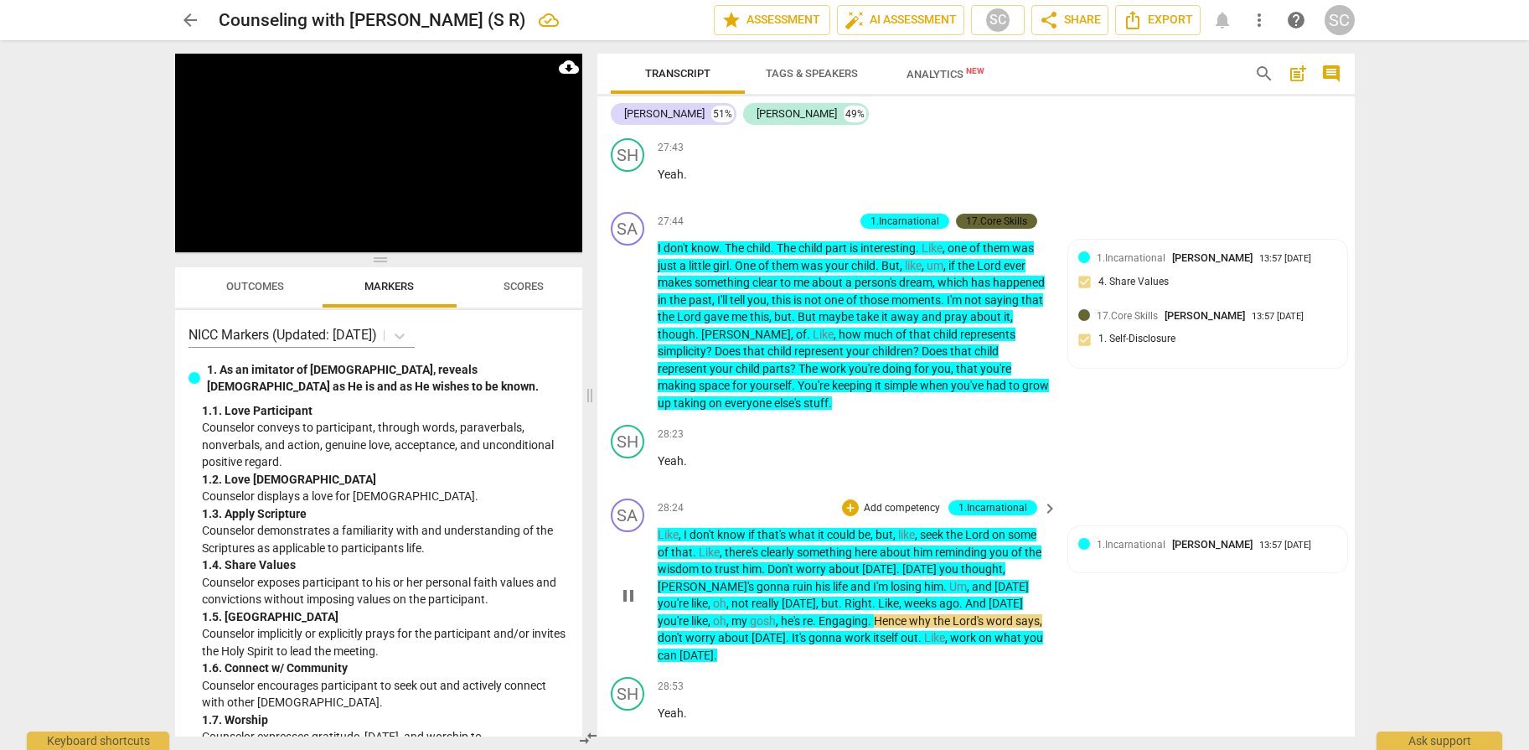
click at [901, 501] on p "Add competency" at bounding box center [902, 508] width 80 height 15
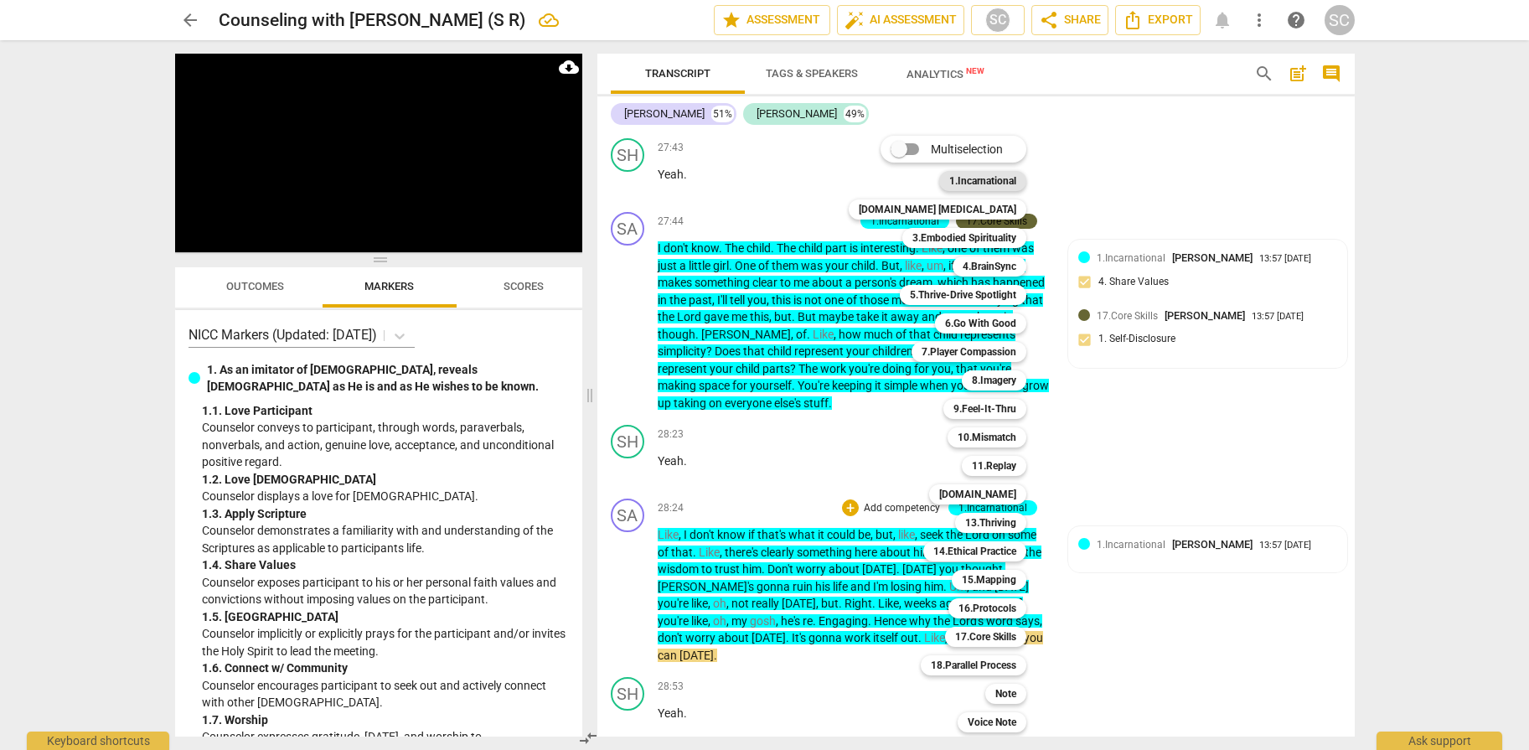
click at [954, 179] on b "1.Incarnational" at bounding box center [982, 181] width 67 height 20
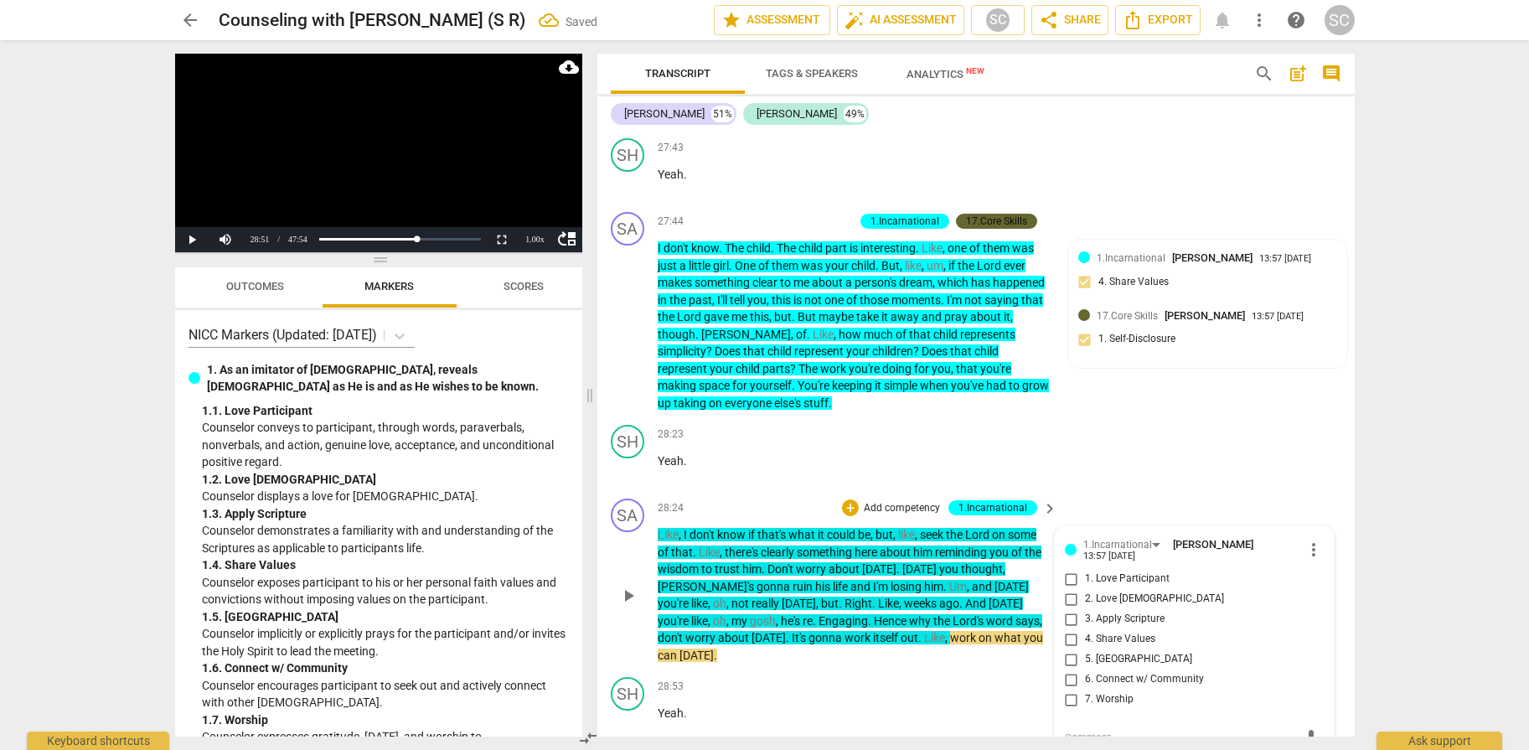
click at [1122, 611] on span "3. Apply Scripture" at bounding box center [1125, 618] width 80 height 15
click at [1085, 609] on input "3. Apply Scripture" at bounding box center [1071, 619] width 27 height 20
checkbox input "true"
click at [1173, 426] on div "SH play_arrow pause 28:23 + Add competency keyboard_arrow_right Yeah ." at bounding box center [975, 455] width 757 height 74
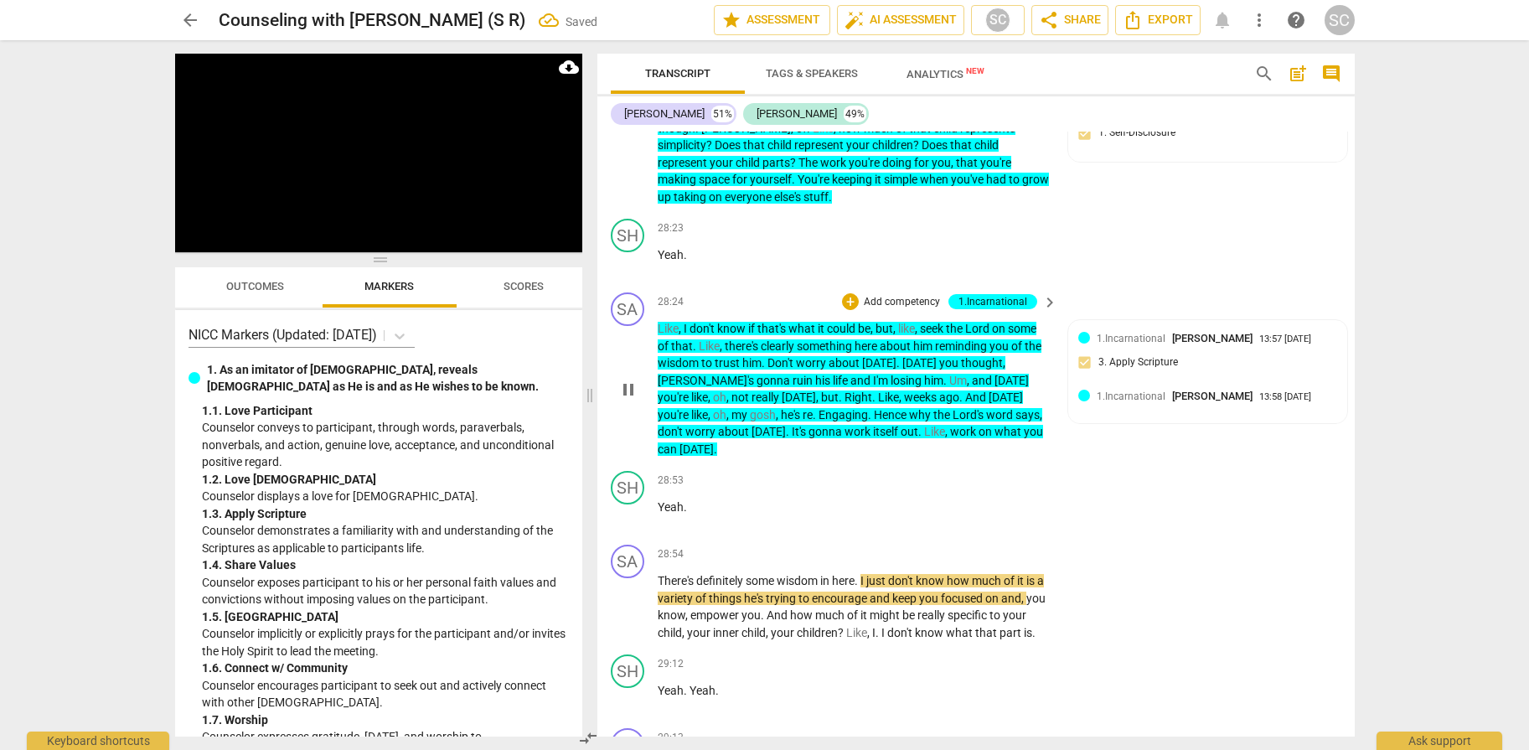
scroll to position [11262, 0]
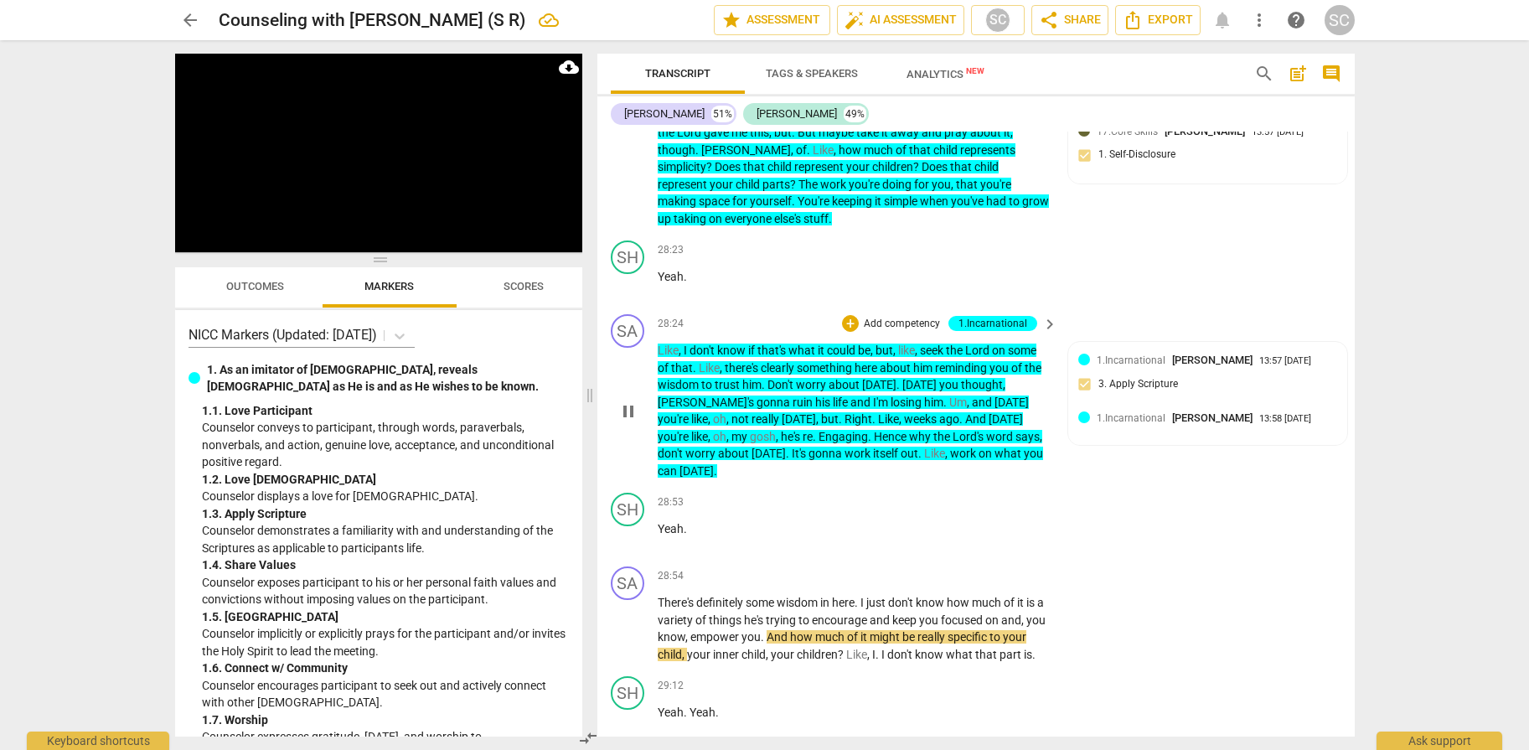
click at [911, 317] on p "Add competency" at bounding box center [902, 324] width 80 height 15
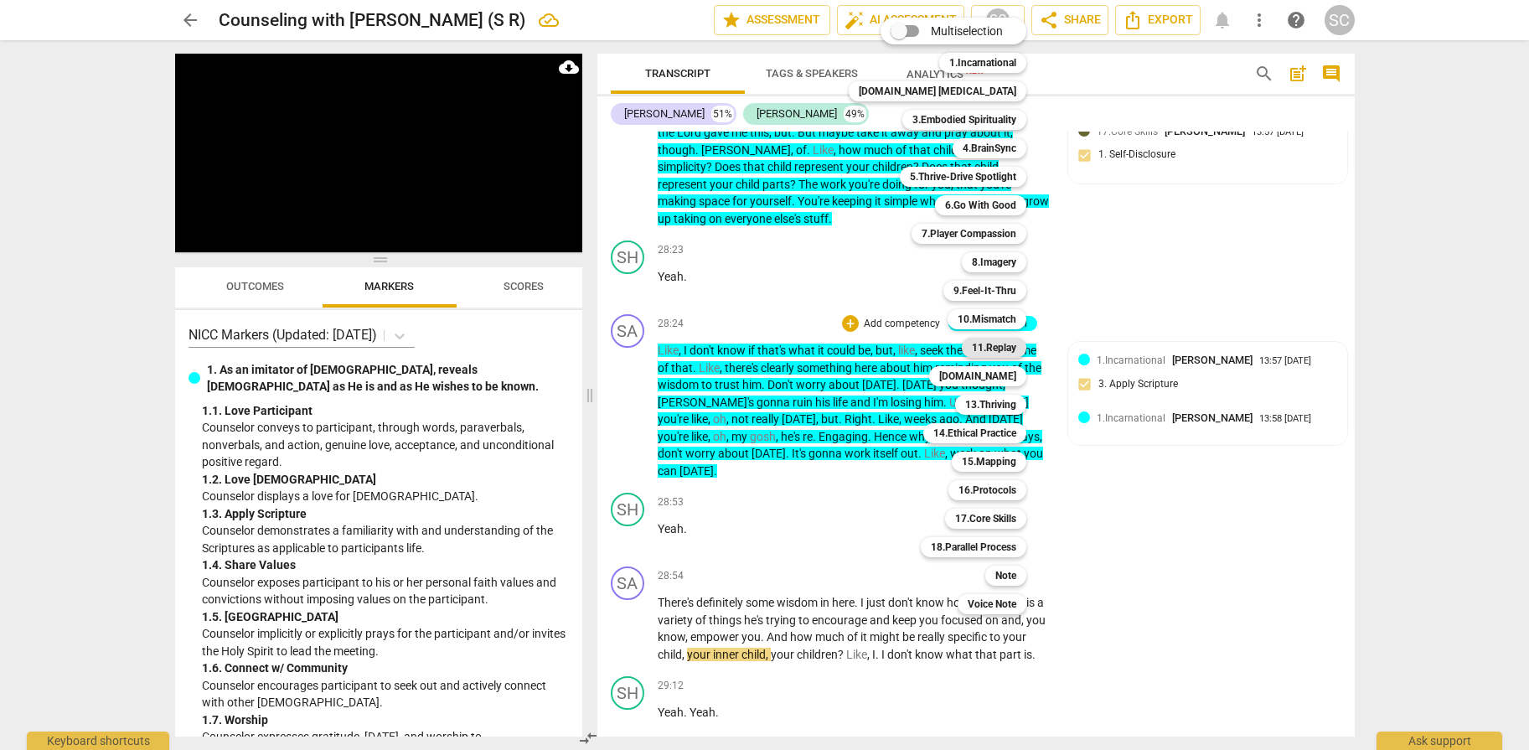
click at [972, 344] on b "11.Replay" at bounding box center [994, 348] width 44 height 20
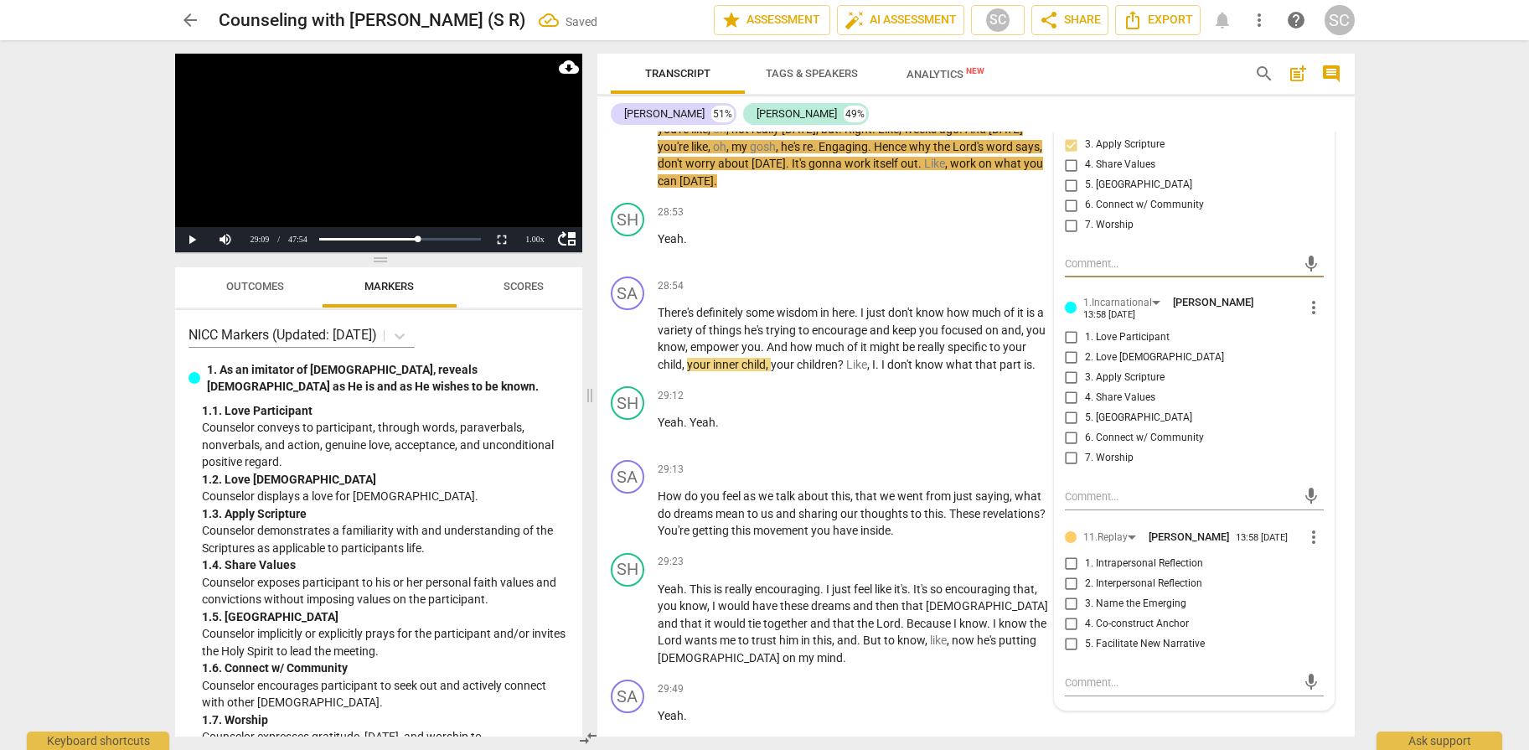
scroll to position [11597, 0]
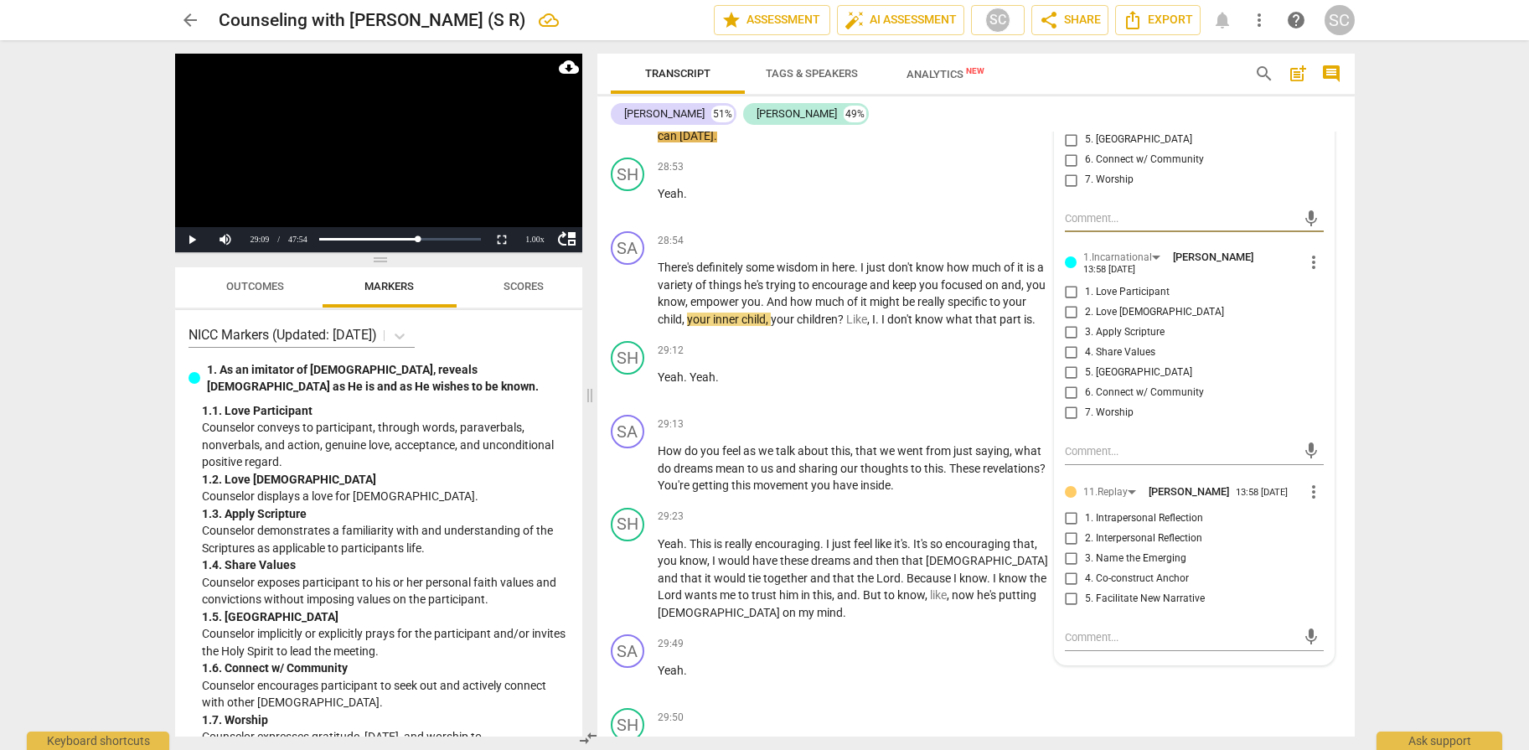
click at [1120, 551] on span "3. Name the Emerging" at bounding box center [1135, 558] width 101 height 15
click at [1085, 549] on input "3. Name the Emerging" at bounding box center [1071, 559] width 27 height 20
checkbox input "true"
click at [1406, 328] on div "arrow_back Counseling with [PERSON_NAME] (S R) edit star Assessment auto_fix_hi…" at bounding box center [764, 375] width 1529 height 750
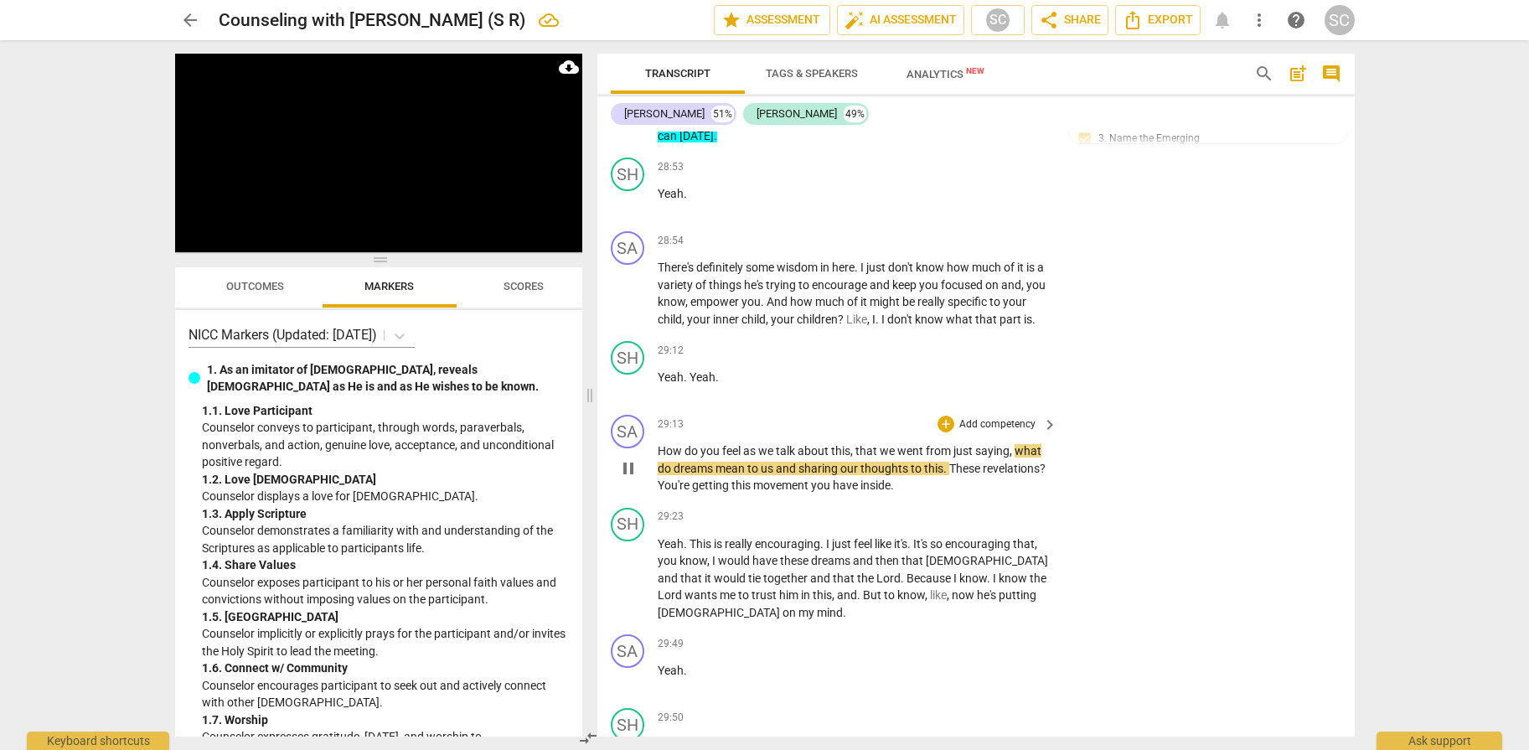
click at [981, 422] on p "Add competency" at bounding box center [997, 424] width 80 height 15
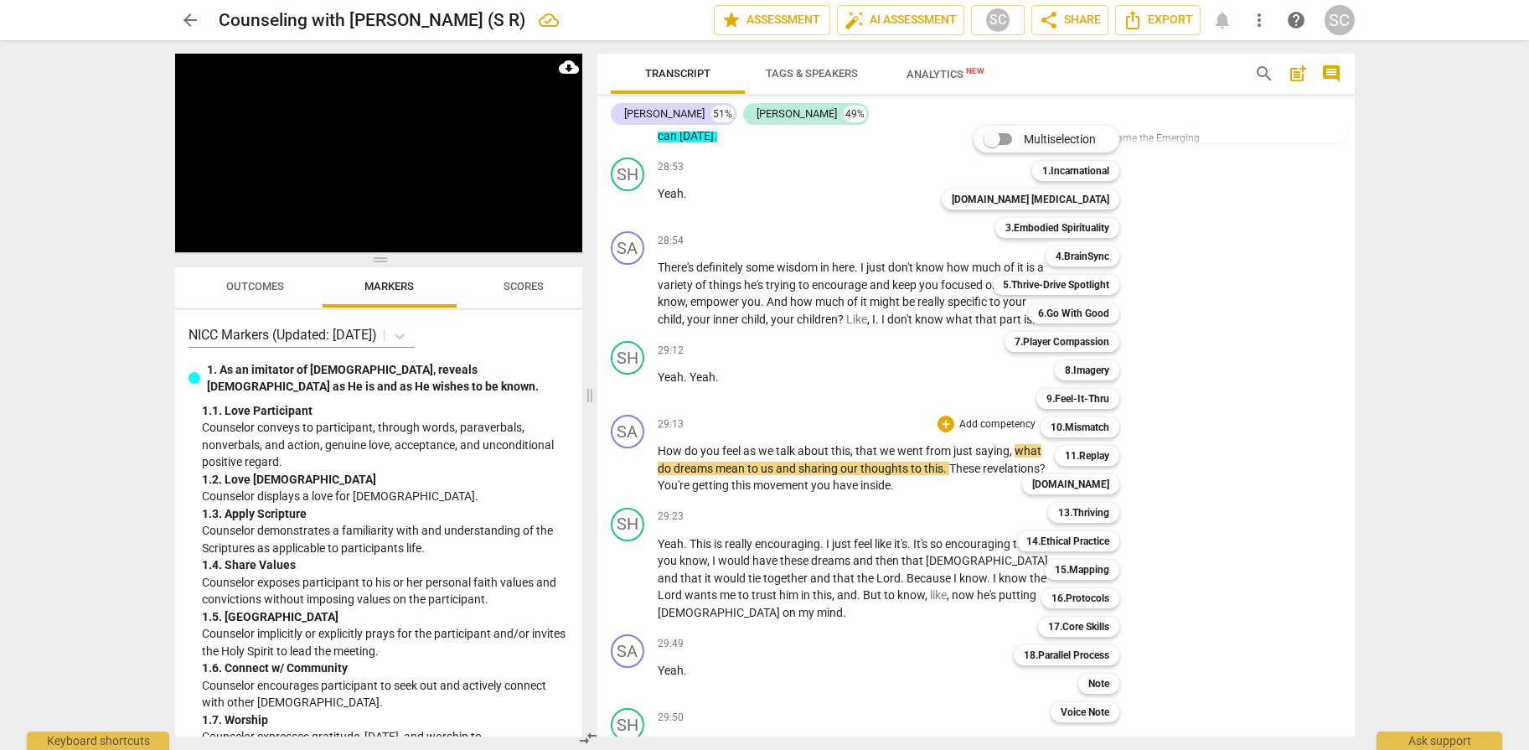
drag, startPoint x: 1053, startPoint y: 453, endPoint x: 1239, endPoint y: 453, distance: 186.0
click at [1065, 453] on b "11.Replay" at bounding box center [1087, 456] width 44 height 20
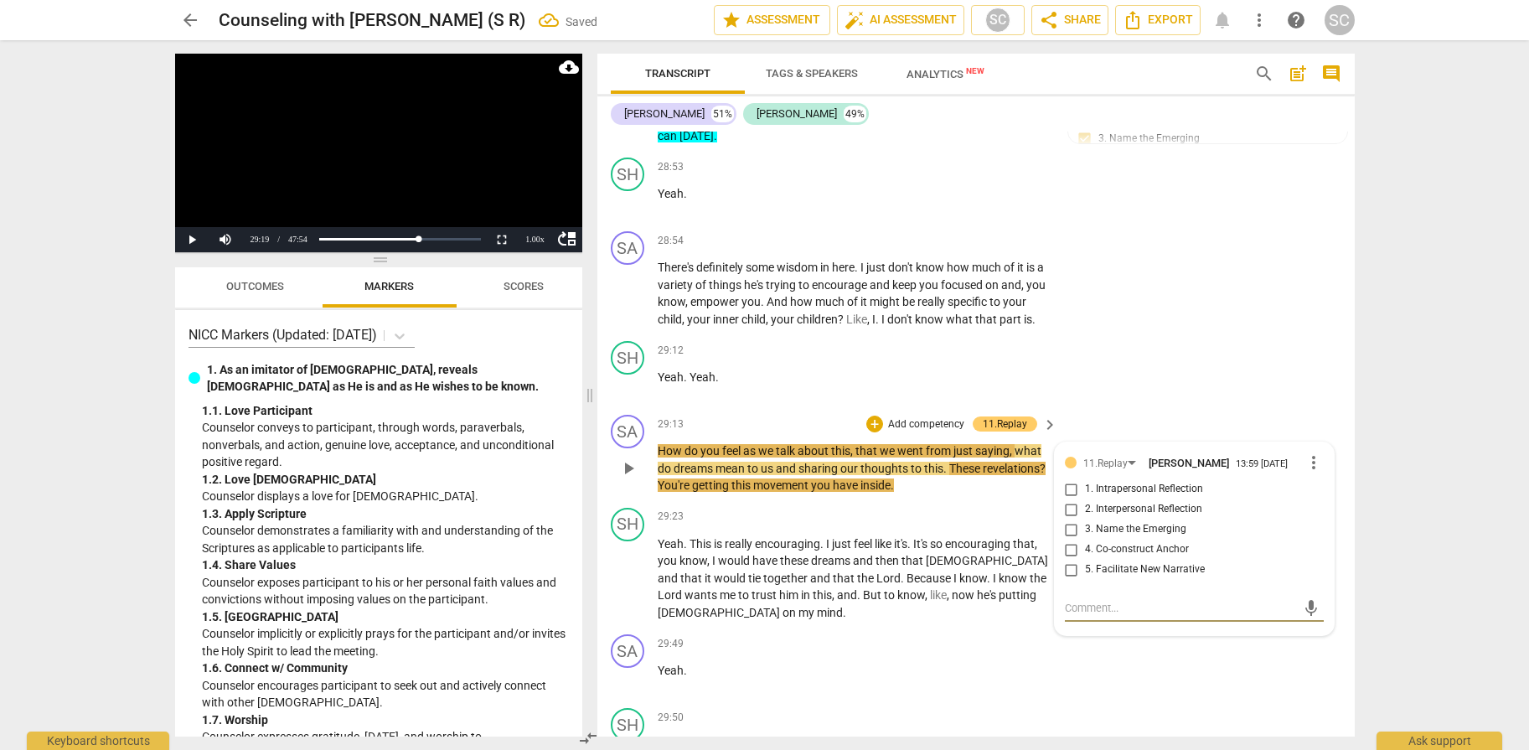
click at [1123, 528] on span "3. Name the Emerging" at bounding box center [1135, 529] width 101 height 15
click at [1085, 528] on input "3. Name the Emerging" at bounding box center [1071, 529] width 27 height 20
checkbox input "true"
click at [1230, 327] on div "SA play_arrow pause 28:54 + Add competency keyboard_arrow_right There's definit…" at bounding box center [975, 279] width 757 height 110
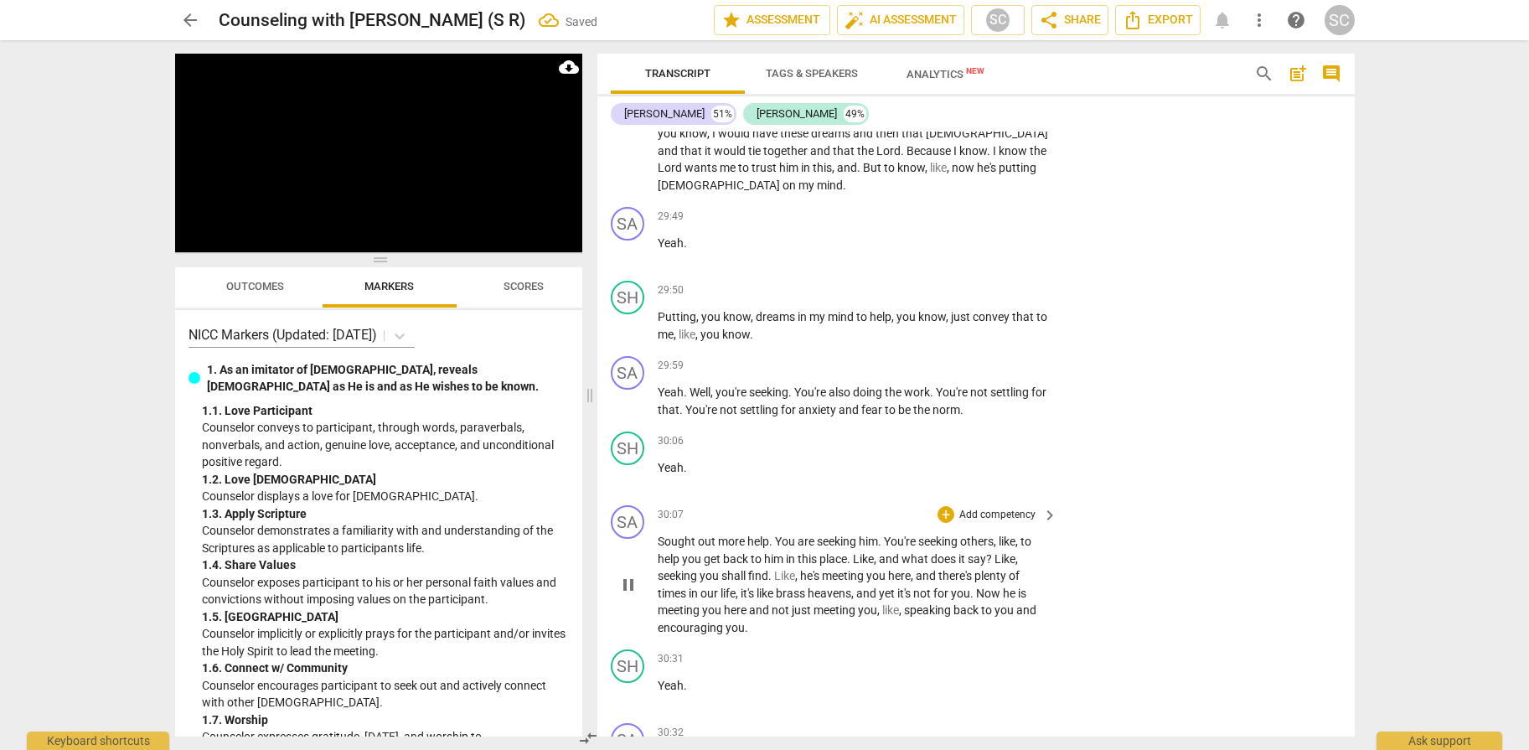
scroll to position [12043, 0]
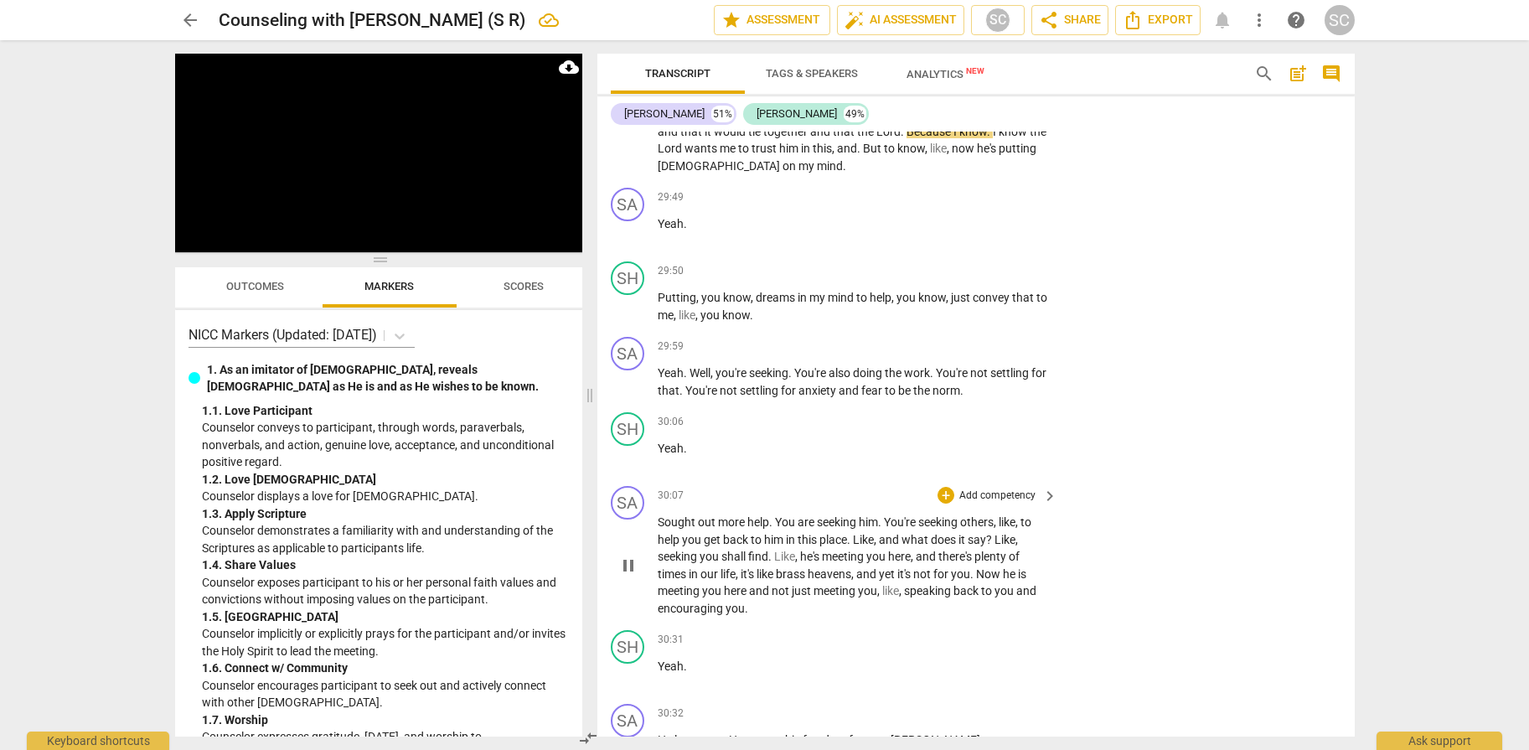
click at [986, 491] on p "Add competency" at bounding box center [997, 495] width 80 height 15
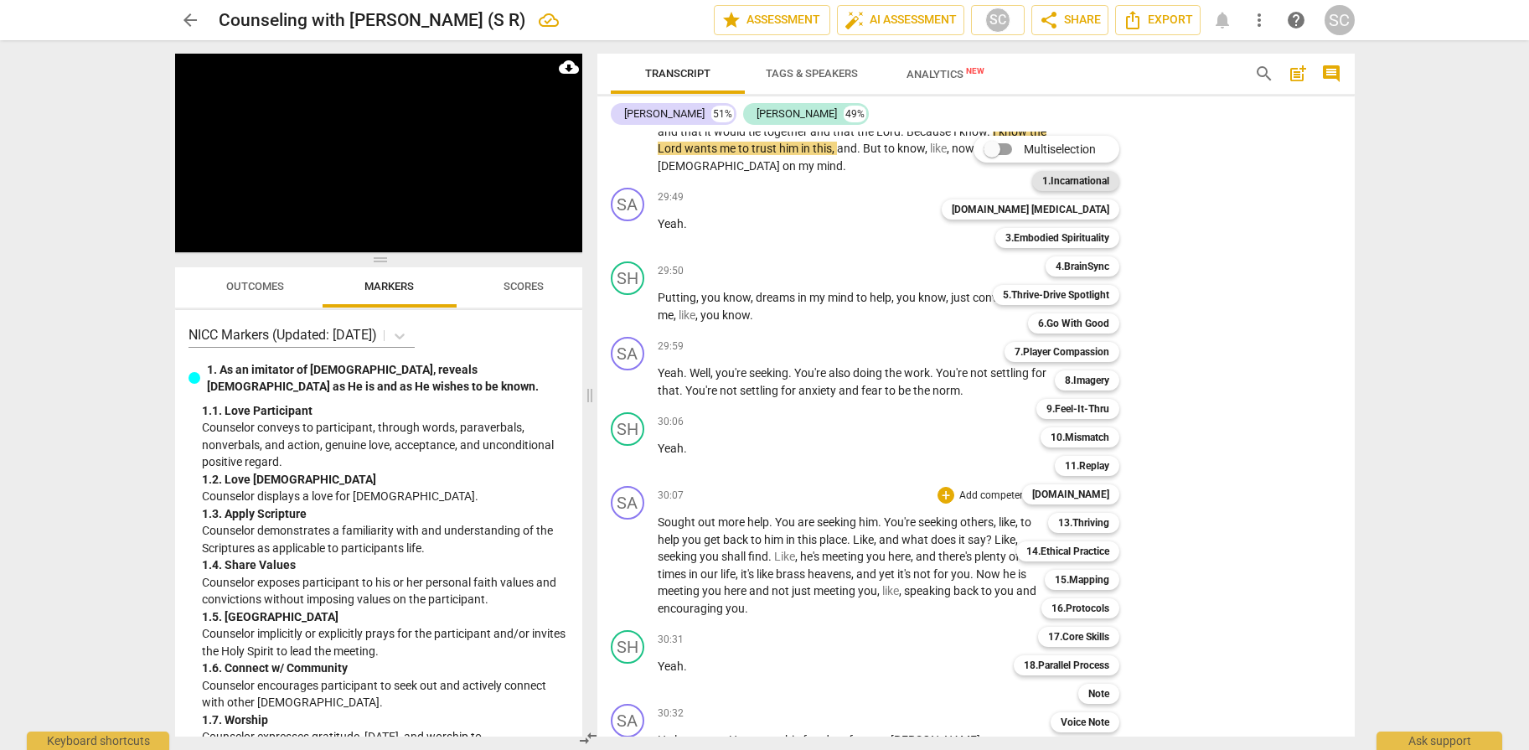
click at [1042, 178] on b "1.Incarnational" at bounding box center [1075, 181] width 67 height 20
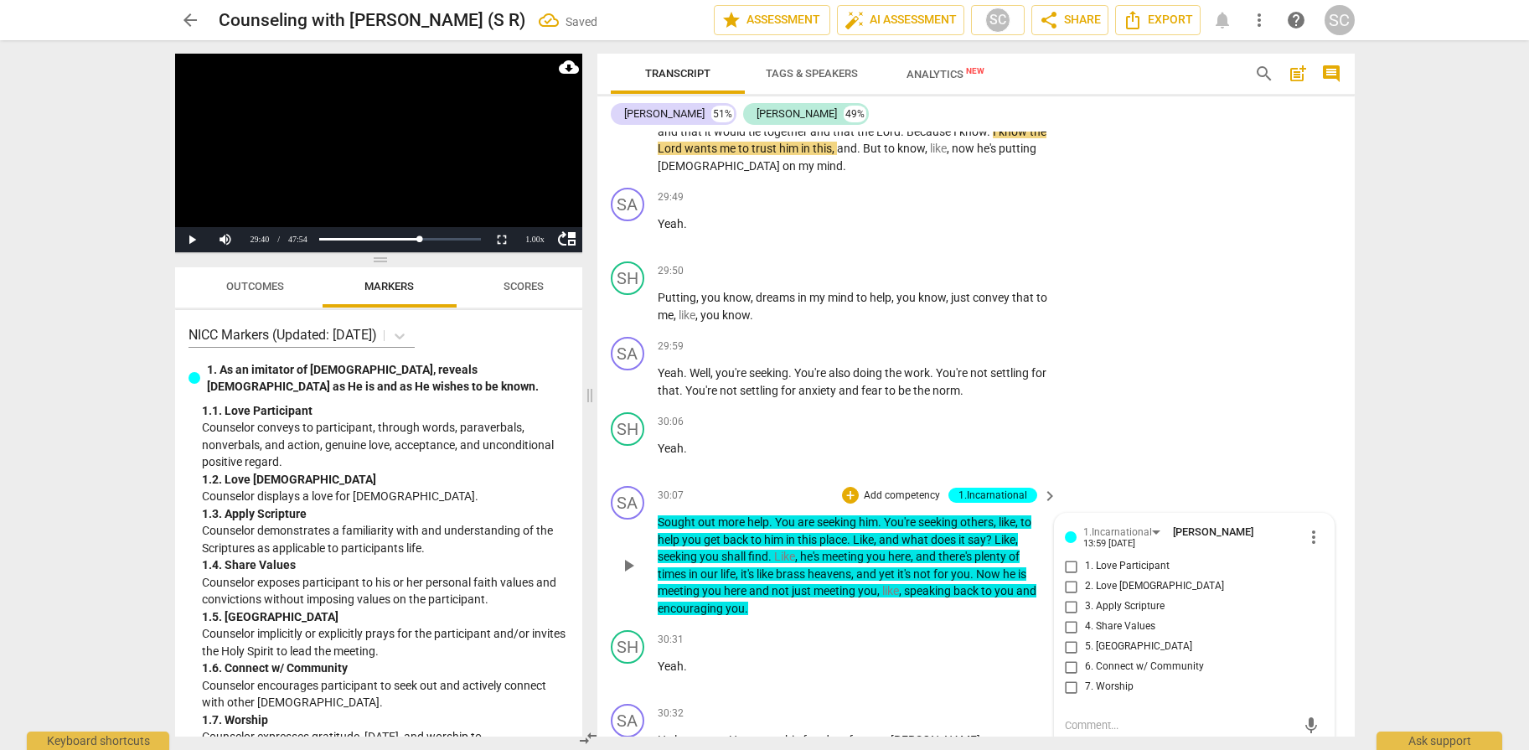
click at [1130, 601] on span "3. Apply Scripture" at bounding box center [1125, 606] width 80 height 15
click at [1085, 601] on input "3. Apply Scripture" at bounding box center [1071, 606] width 27 height 20
checkbox input "true"
click at [1111, 581] on span "2. Love [DEMOGRAPHIC_DATA]" at bounding box center [1154, 586] width 139 height 15
click at [1085, 581] on input "2. Love [DEMOGRAPHIC_DATA]" at bounding box center [1071, 586] width 27 height 20
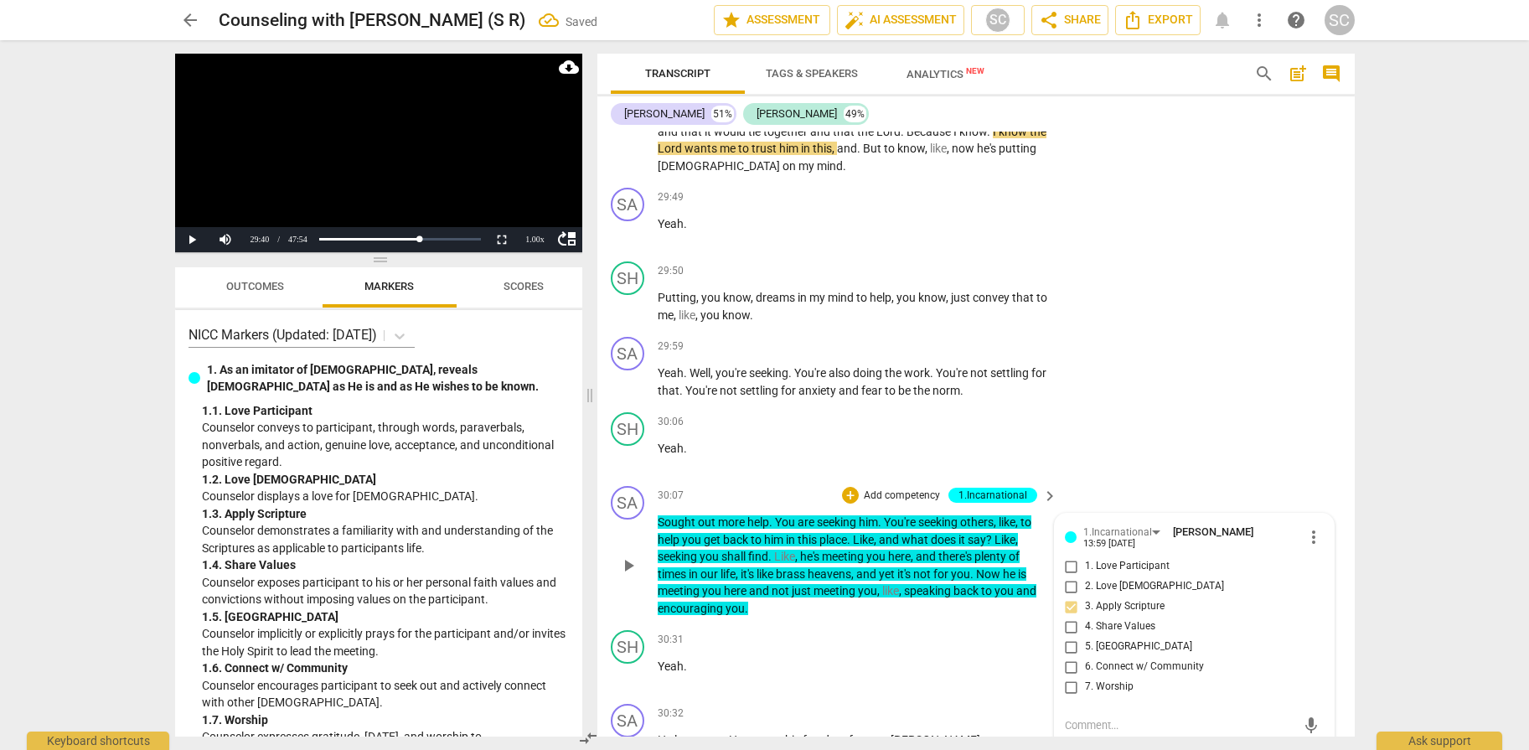
checkbox input "true"
click at [1182, 408] on div "SH play_arrow pause 30:06 + Add competency keyboard_arrow_right Yeah ." at bounding box center [975, 442] width 757 height 74
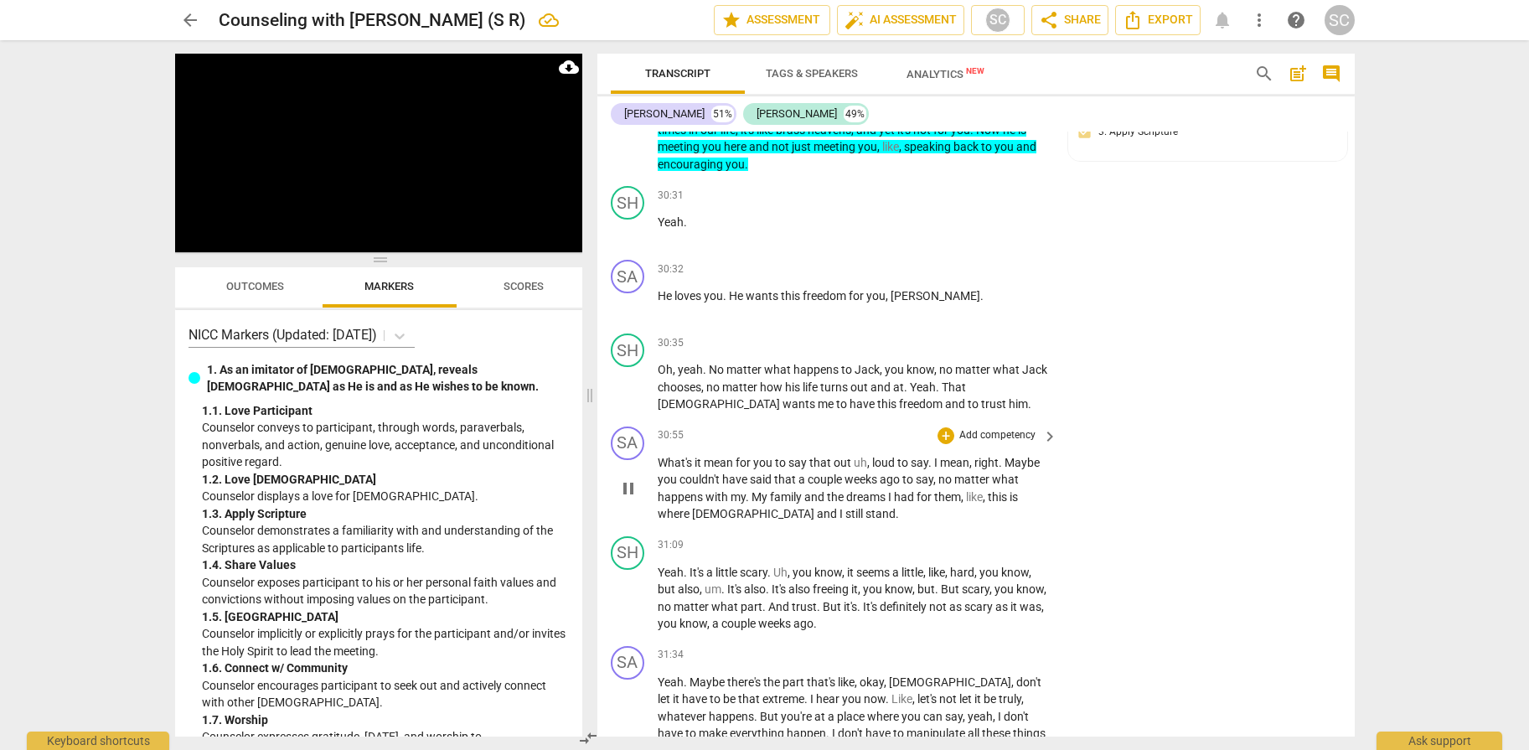
scroll to position [12490, 0]
click at [998, 426] on p "Add competency" at bounding box center [997, 433] width 80 height 15
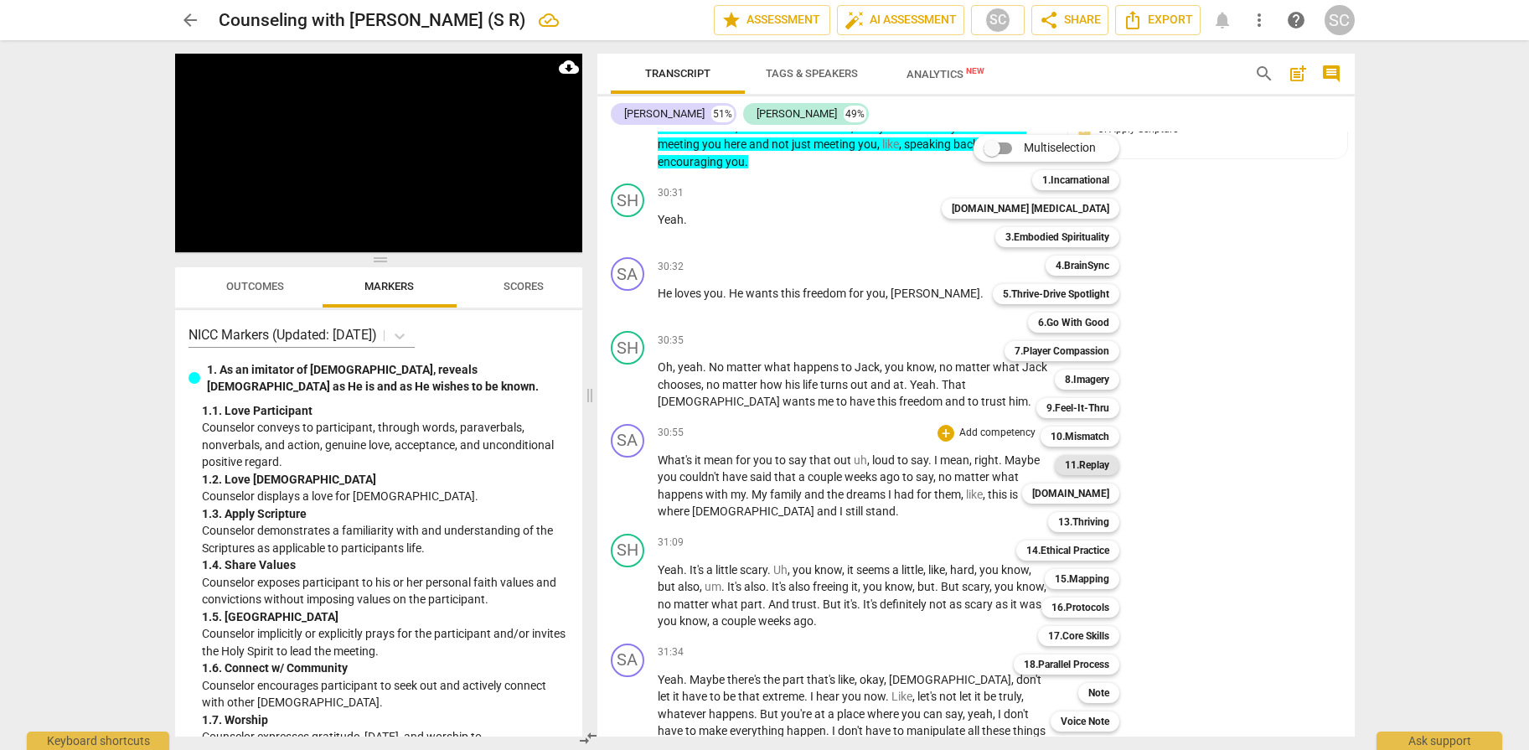
click at [1069, 462] on b "11.Replay" at bounding box center [1087, 465] width 44 height 20
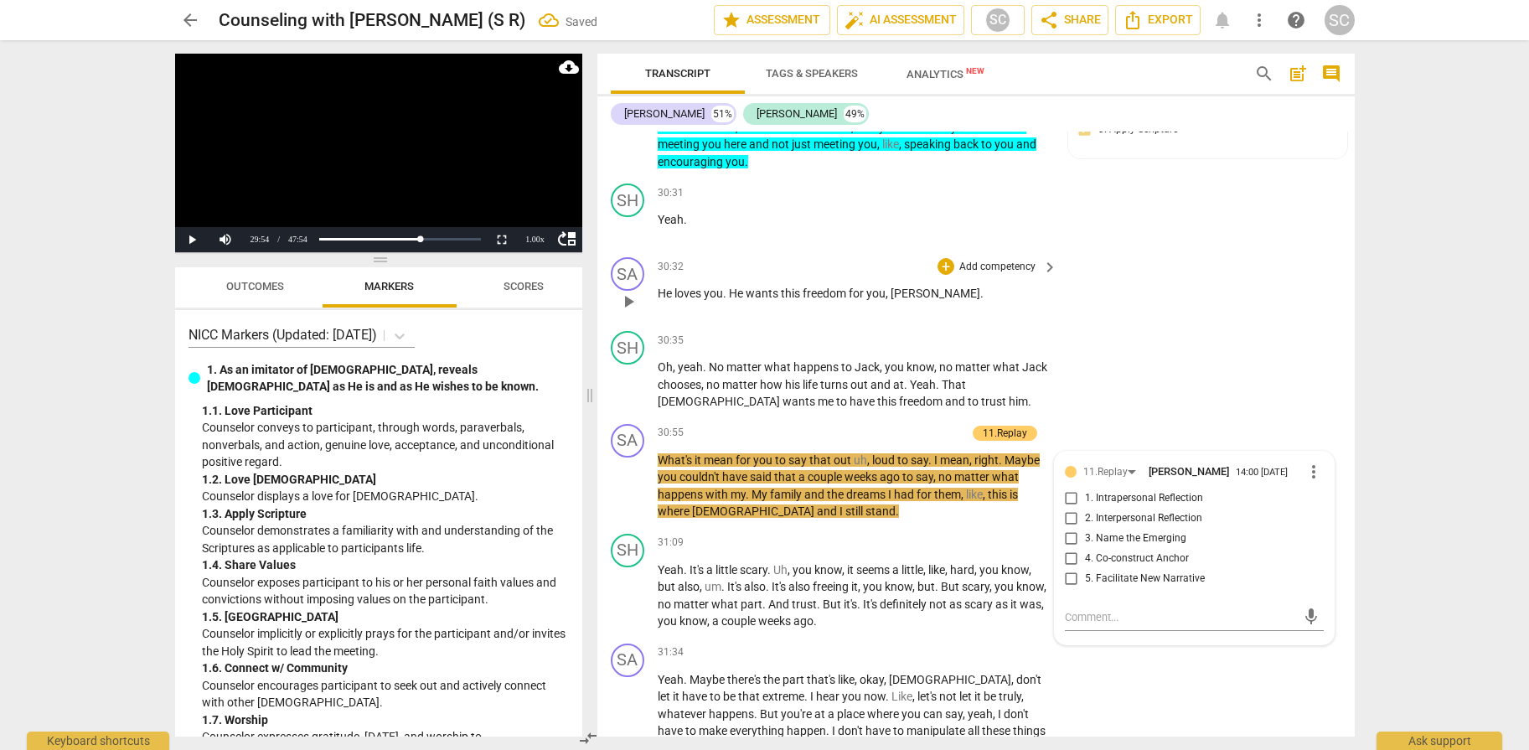
drag, startPoint x: 1300, startPoint y: 366, endPoint x: 1005, endPoint y: 608, distance: 381.5
click at [1300, 365] on div "SH play_arrow pause 30:35 + Add competency keyboard_arrow_right Oh , yeah . No …" at bounding box center [975, 370] width 757 height 93
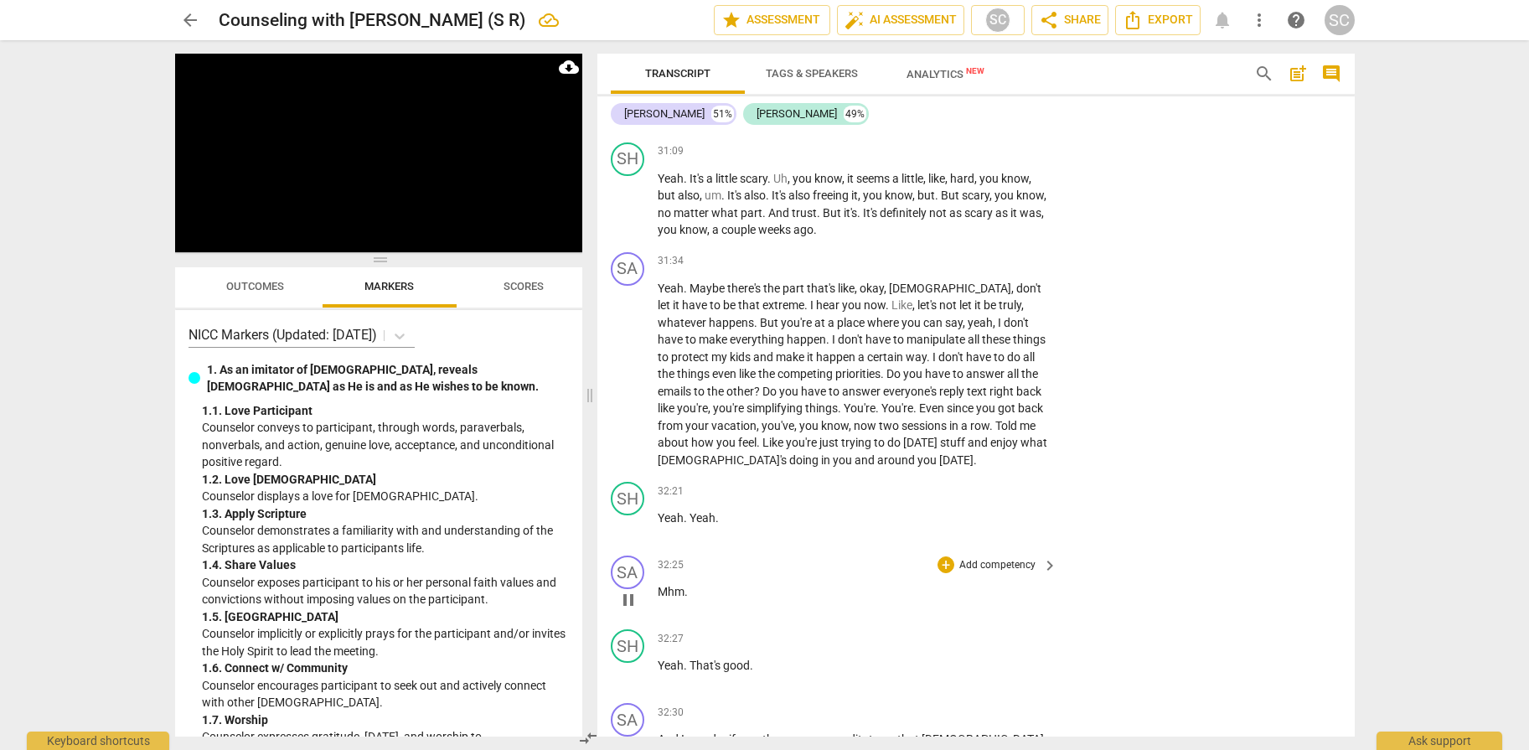
scroll to position [12984, 0]
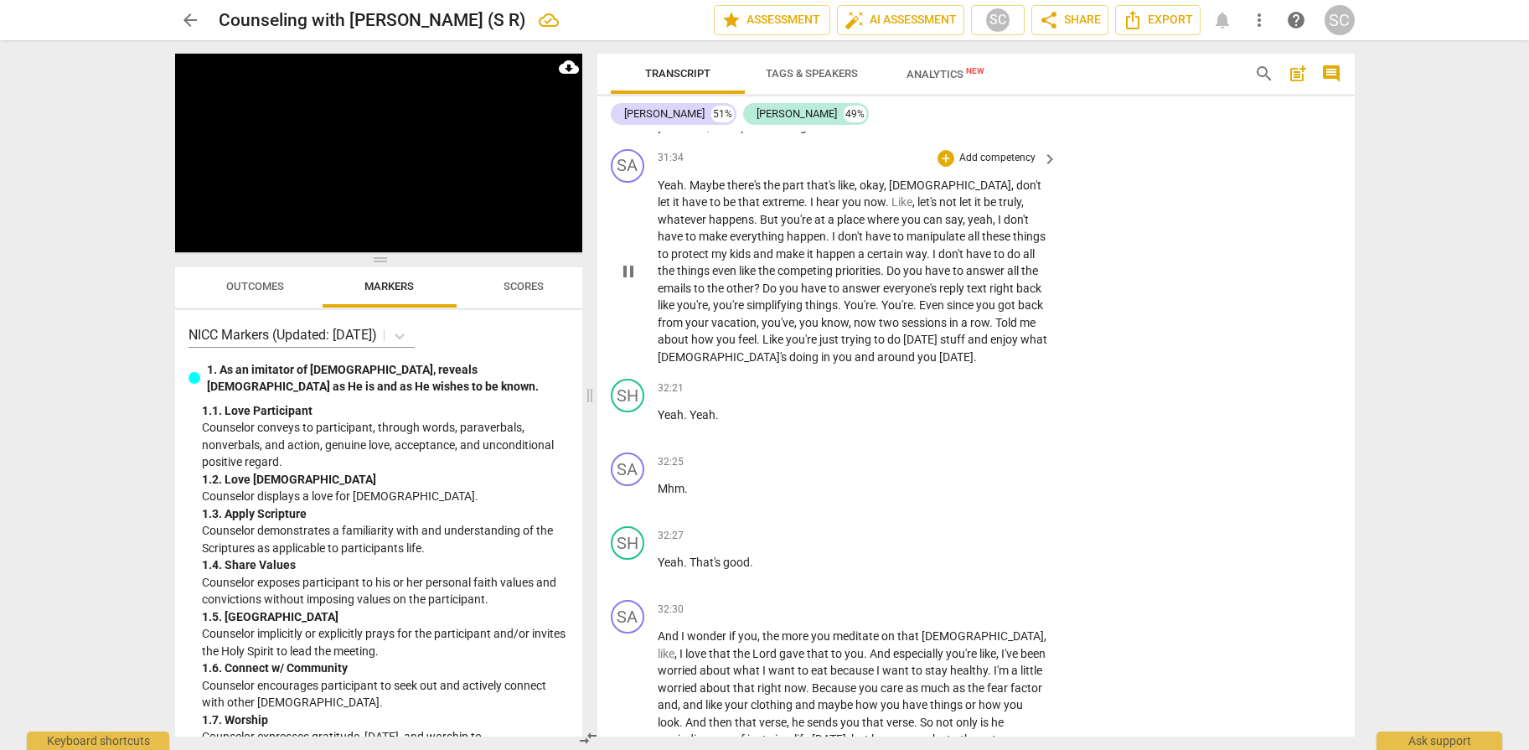
click at [937, 302] on span "Even" at bounding box center [933, 304] width 28 height 13
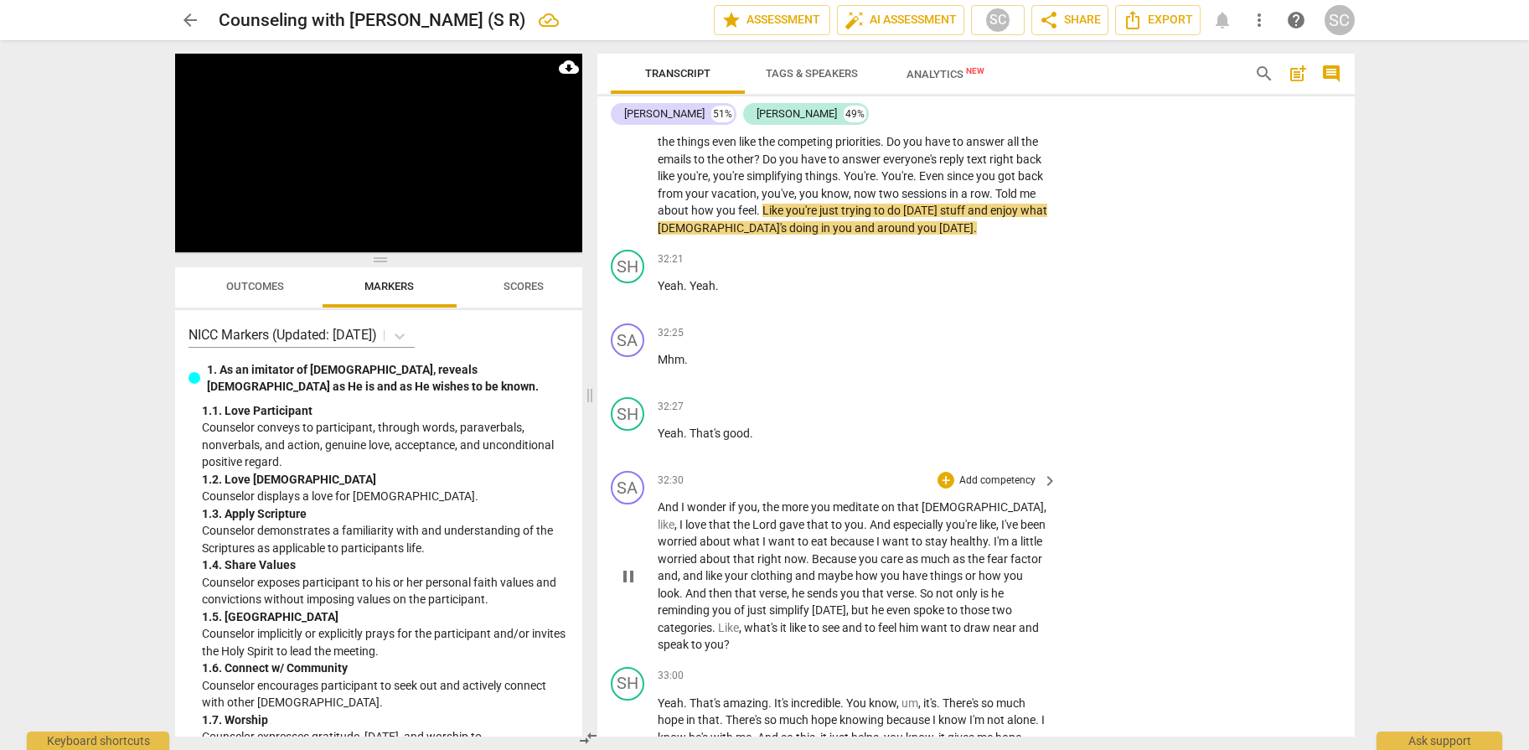
scroll to position [13208, 0]
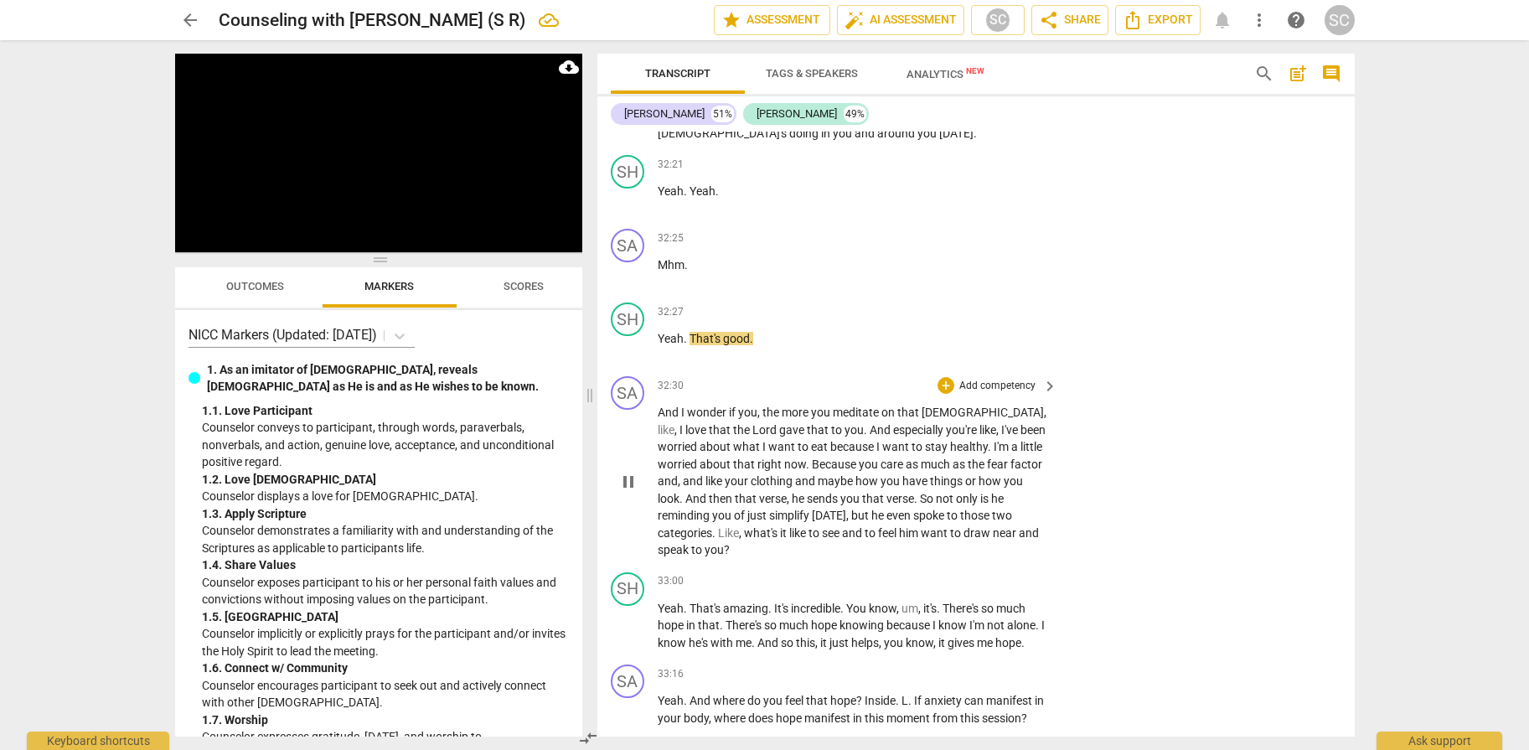
click at [990, 389] on p "Add competency" at bounding box center [997, 386] width 80 height 15
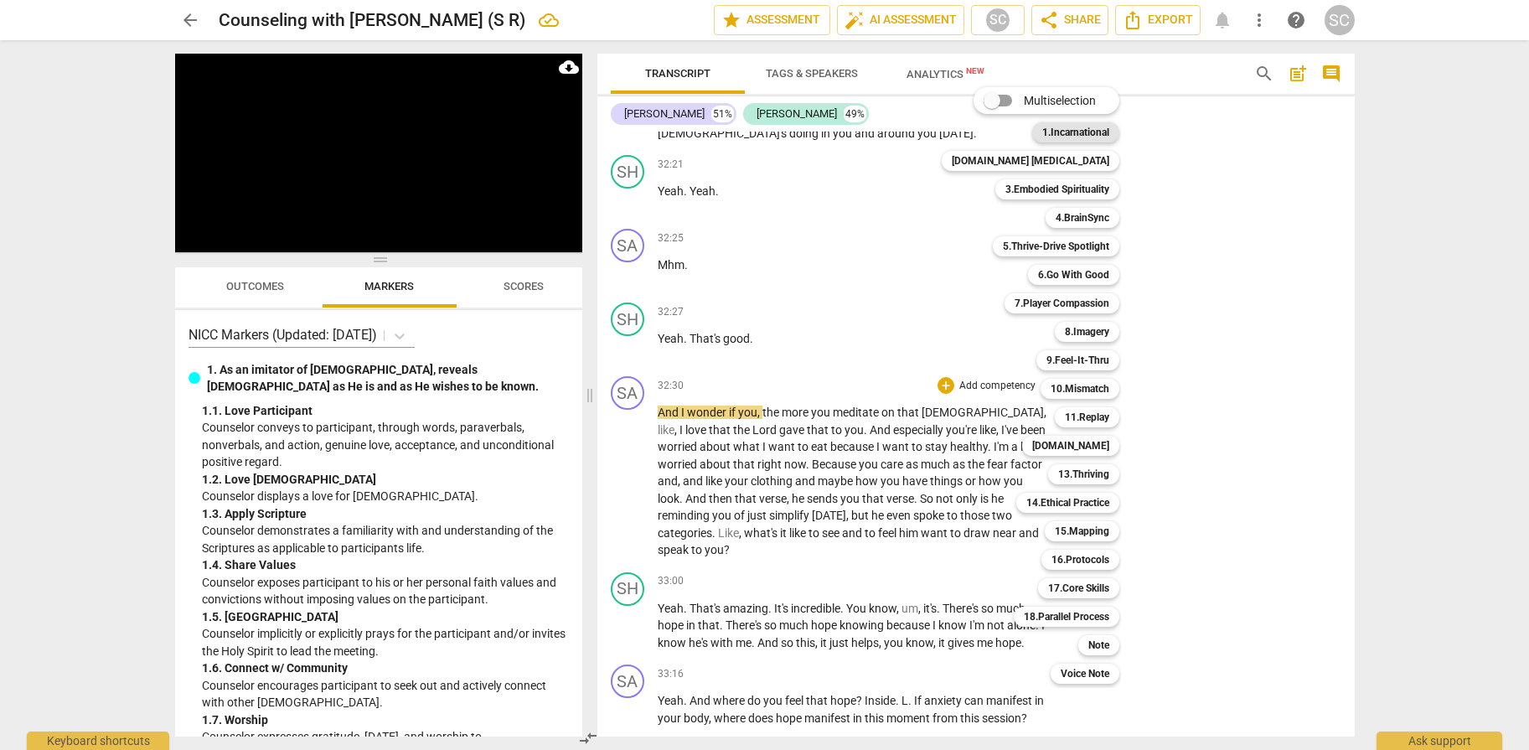
click at [1055, 132] on b "1.Incarnational" at bounding box center [1075, 132] width 67 height 20
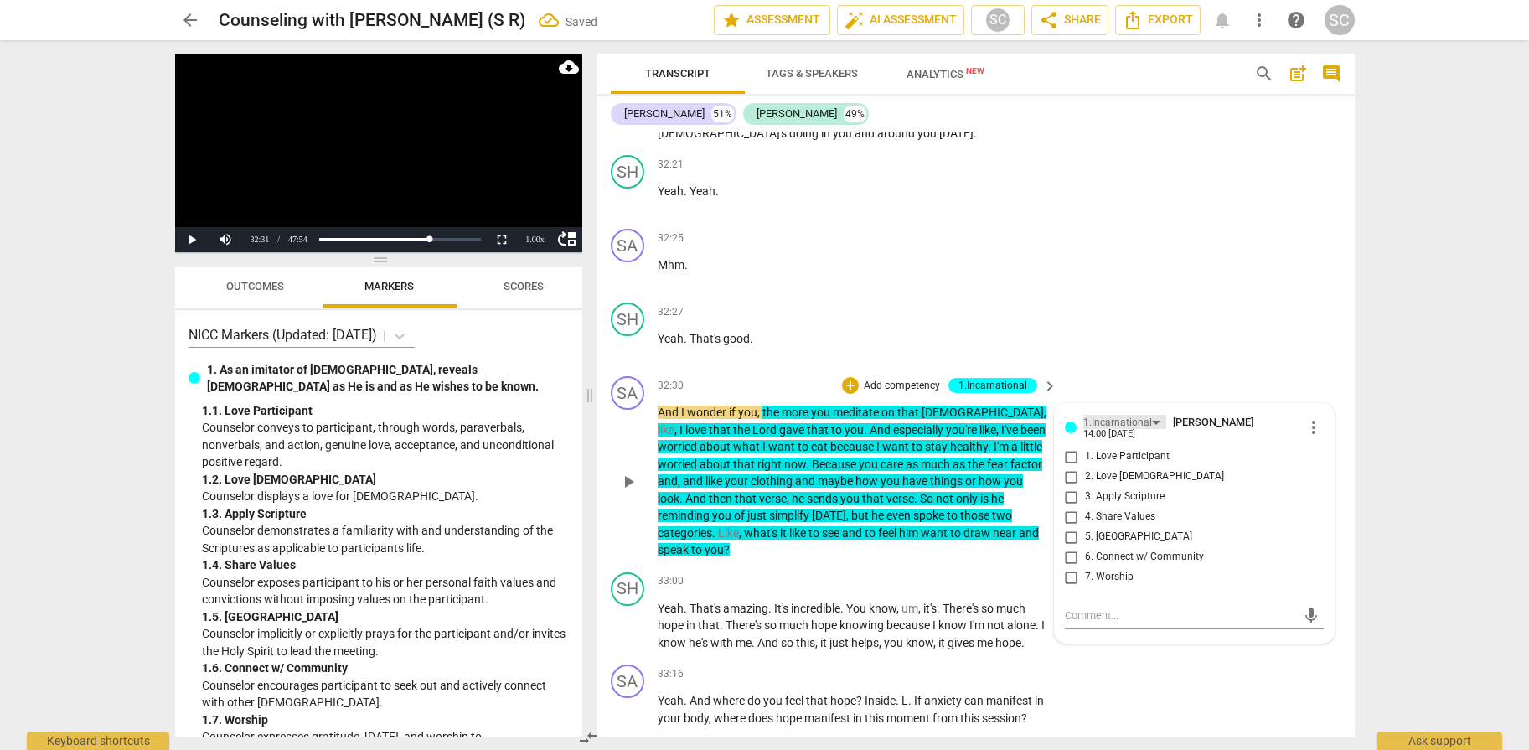
click at [1108, 423] on div "1.Incarnational" at bounding box center [1117, 423] width 69 height 16
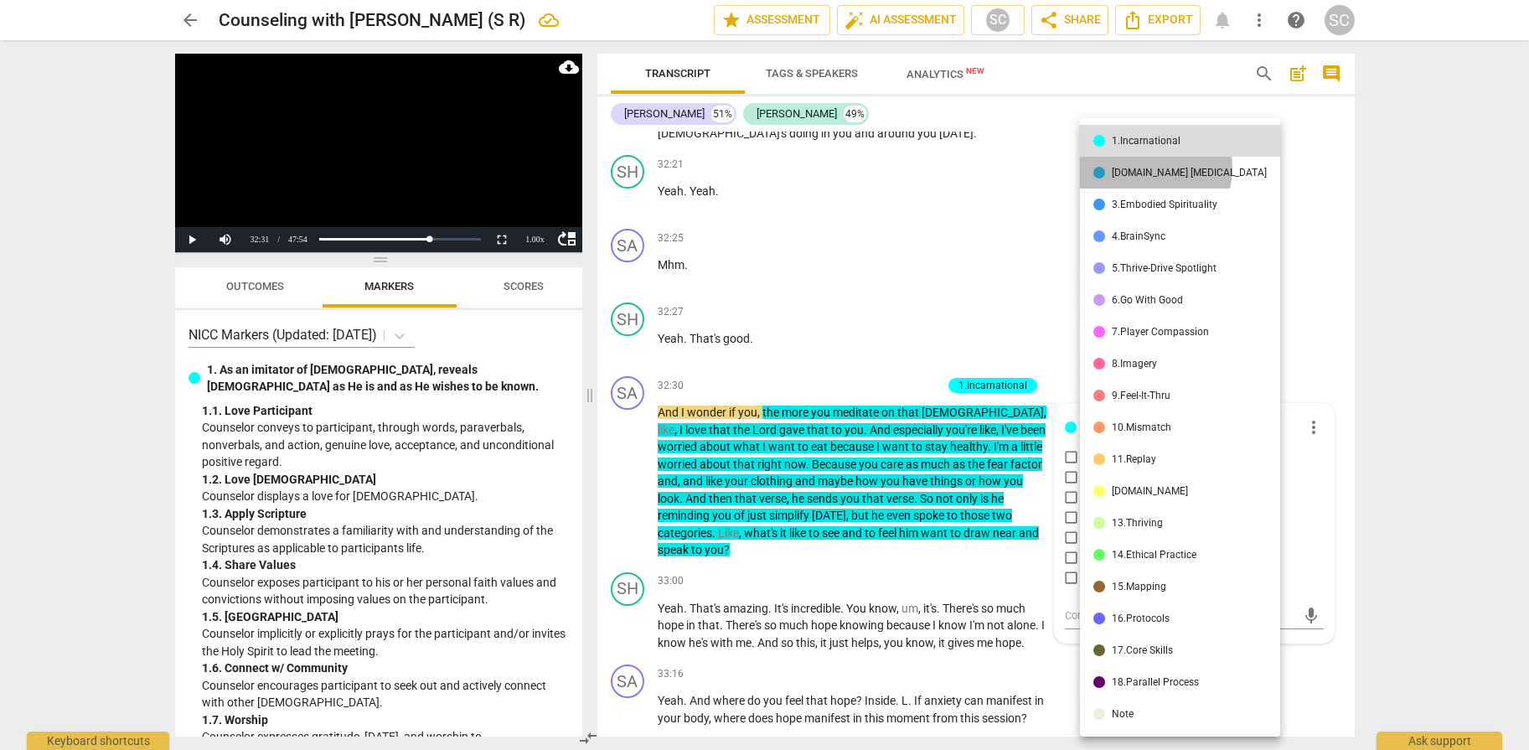
click at [1144, 168] on div "[DOMAIN_NAME] [MEDICAL_DATA]" at bounding box center [1189, 173] width 155 height 10
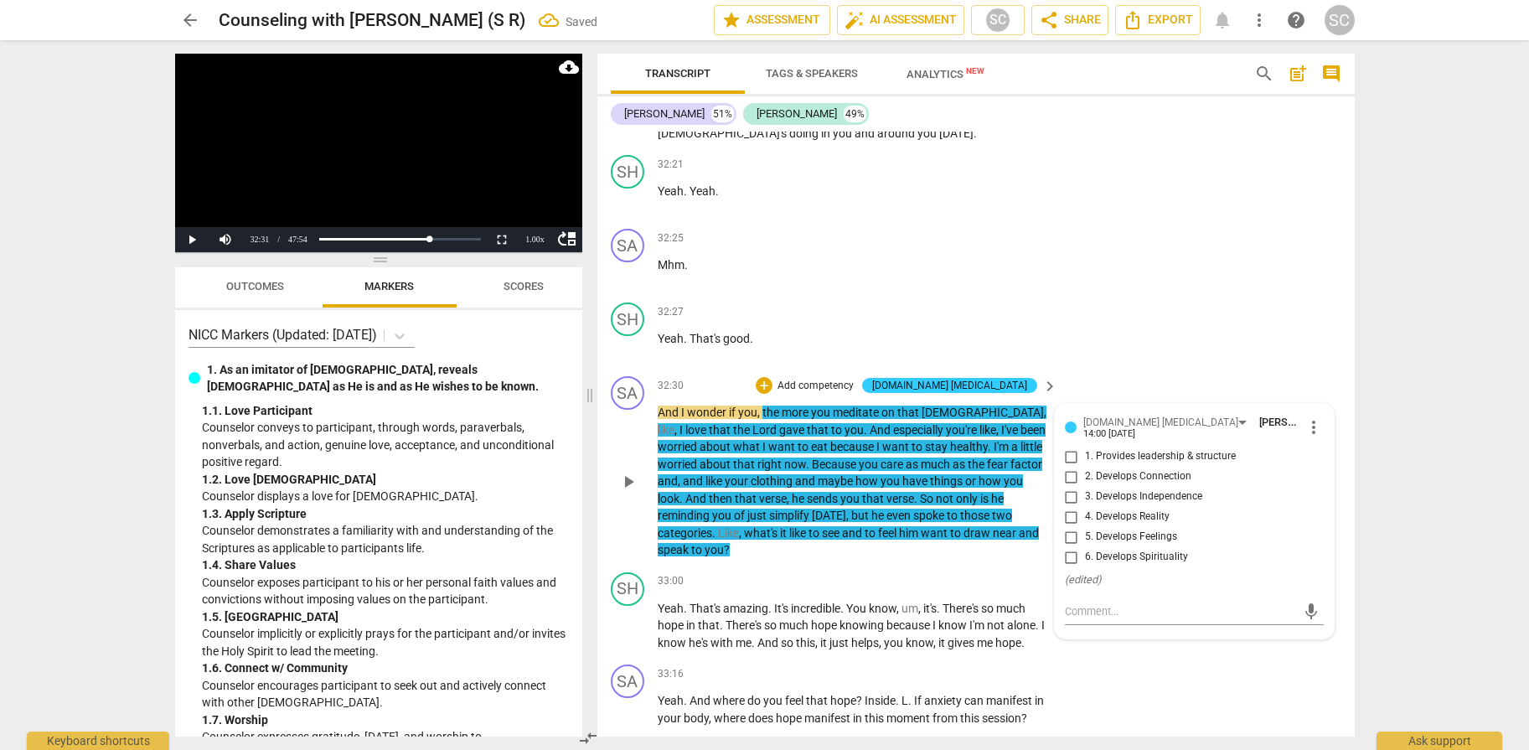
click at [1146, 555] on span "6. Develops Spirituality" at bounding box center [1136, 556] width 103 height 15
click at [1085, 555] on input "6. Develops Spirituality" at bounding box center [1071, 557] width 27 height 20
checkbox input "true"
click at [1154, 367] on div "SH play_arrow pause 32:27 + Add competency keyboard_arrow_right Yeah . That's g…" at bounding box center [975, 333] width 757 height 74
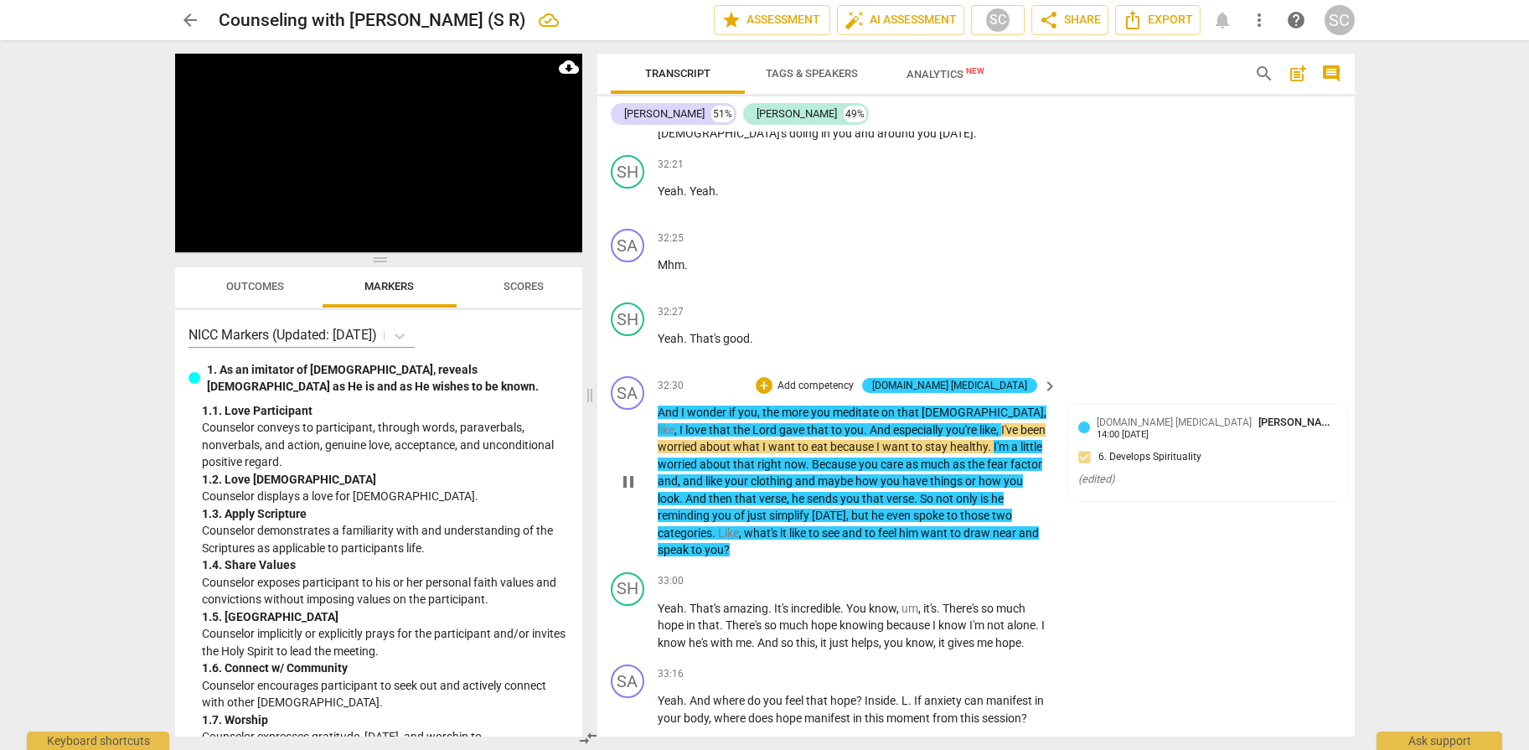
click at [855, 384] on p "Add competency" at bounding box center [816, 386] width 80 height 15
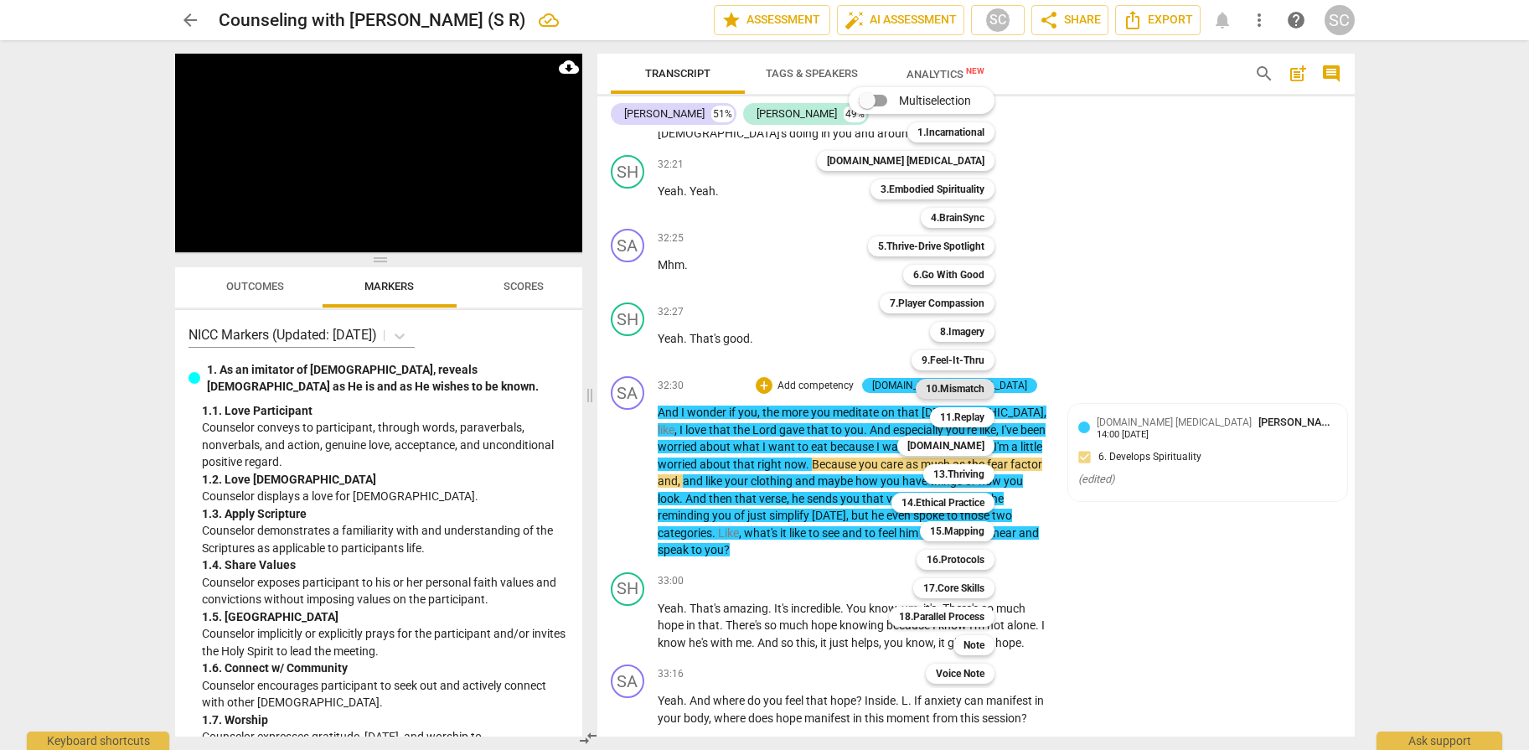
click at [937, 390] on b "10.Mismatch" at bounding box center [955, 389] width 59 height 20
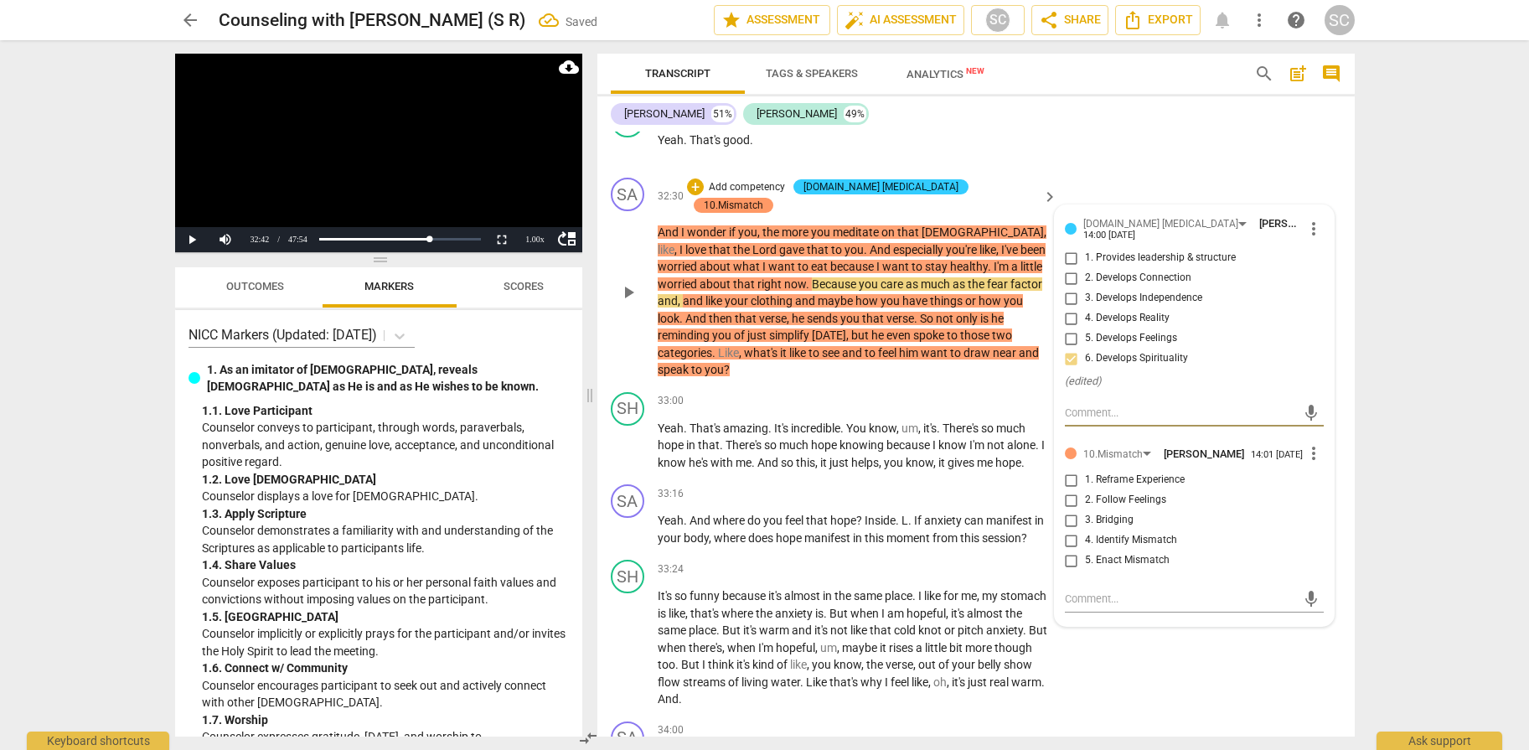
scroll to position [13431, 0]
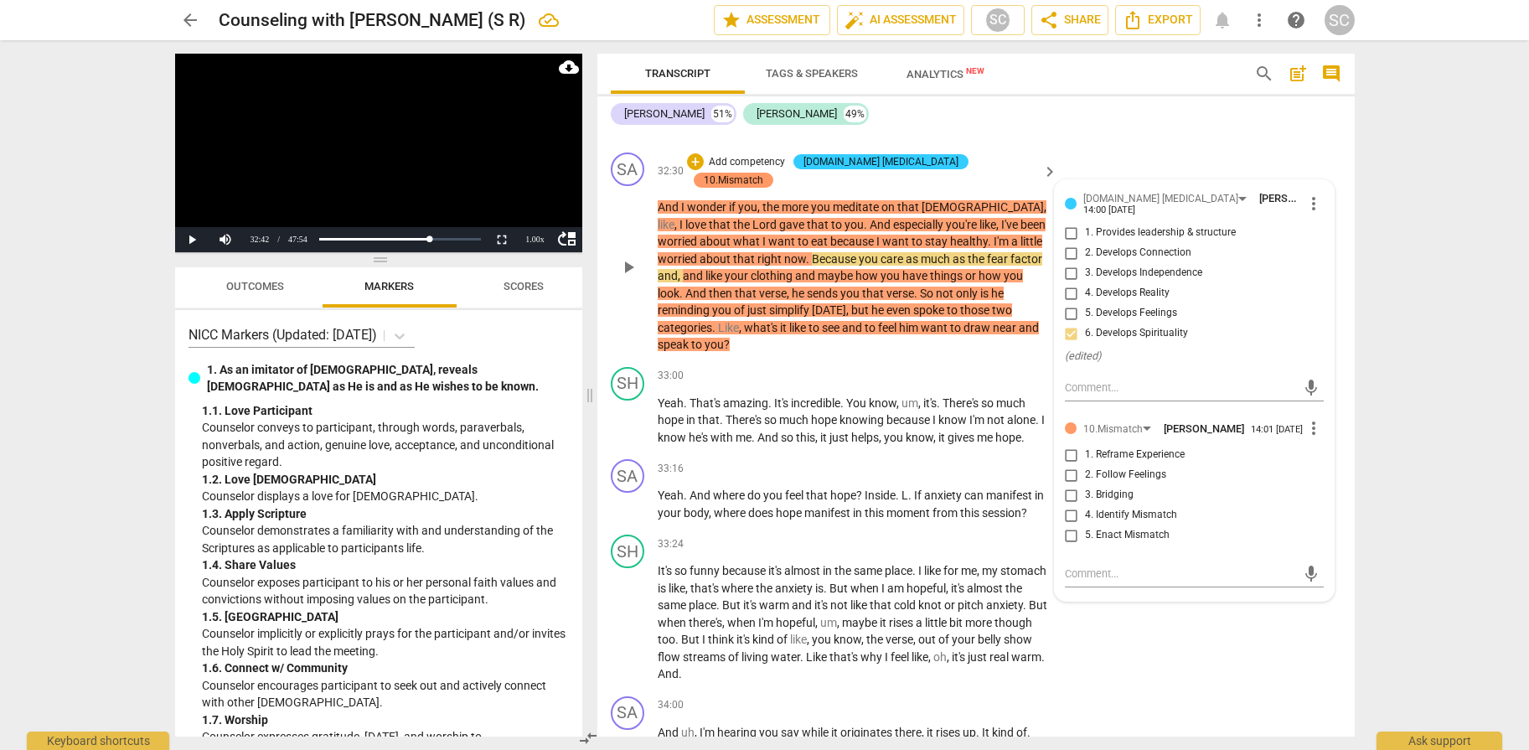
click at [1123, 518] on span "4. Identify Mismatch" at bounding box center [1131, 515] width 92 height 15
click at [1085, 518] on input "4. Identify Mismatch" at bounding box center [1071, 515] width 27 height 20
checkbox input "true"
click at [1137, 144] on div "SH play_arrow pause 32:27 + Add competency keyboard_arrow_right Yeah . That's g…" at bounding box center [975, 109] width 757 height 74
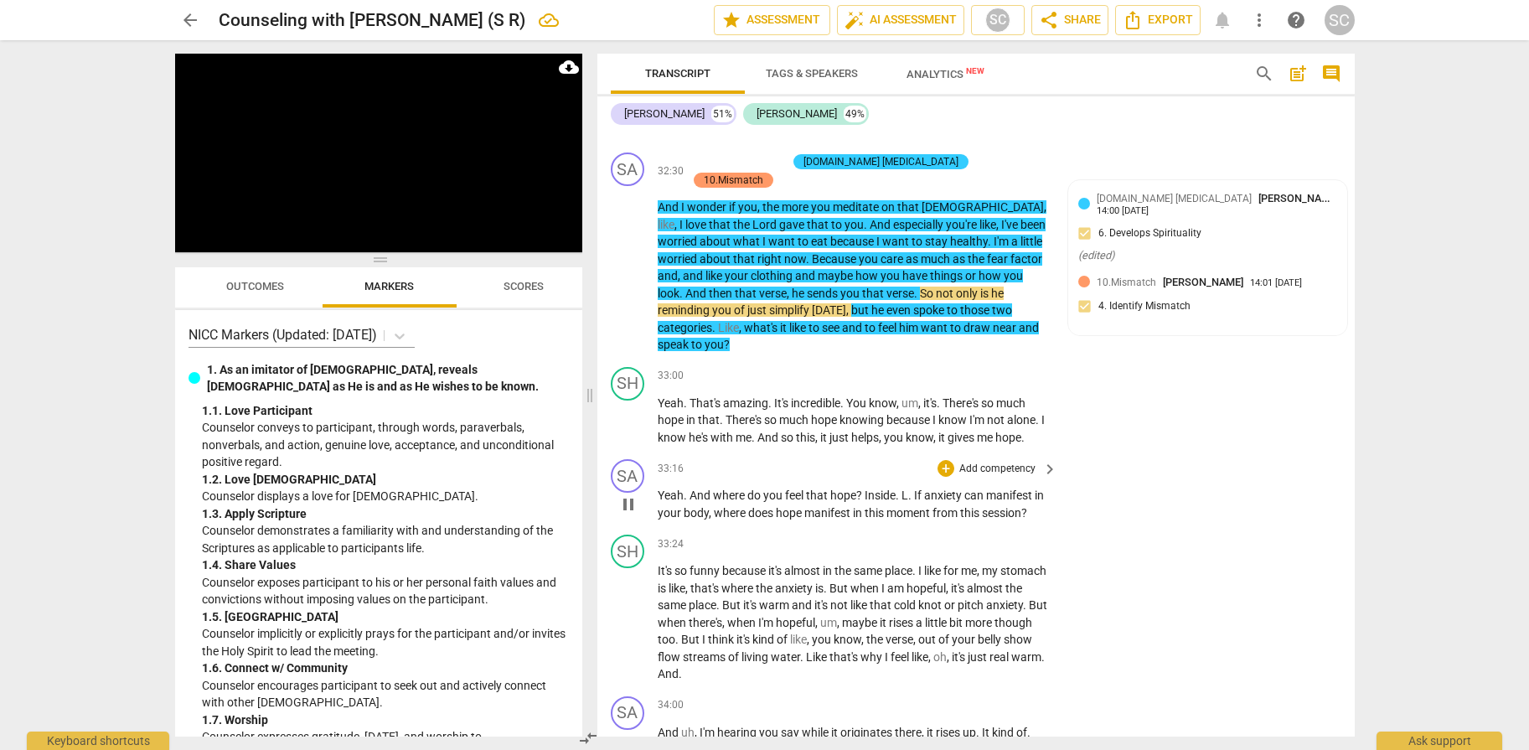
click at [998, 462] on p "Add competency" at bounding box center [997, 469] width 80 height 15
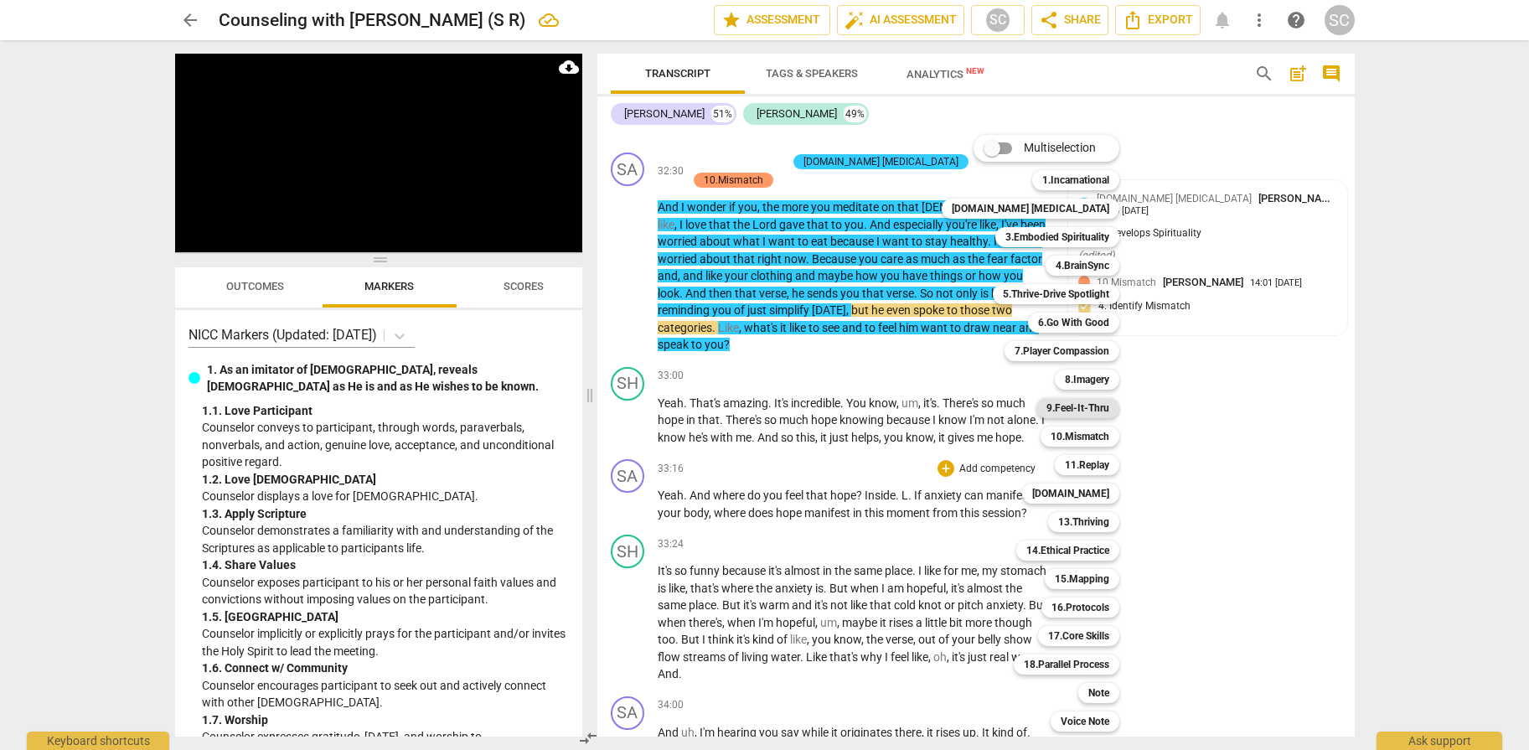
click at [1046, 406] on b "9.Feel-It-Thru" at bounding box center [1077, 408] width 63 height 20
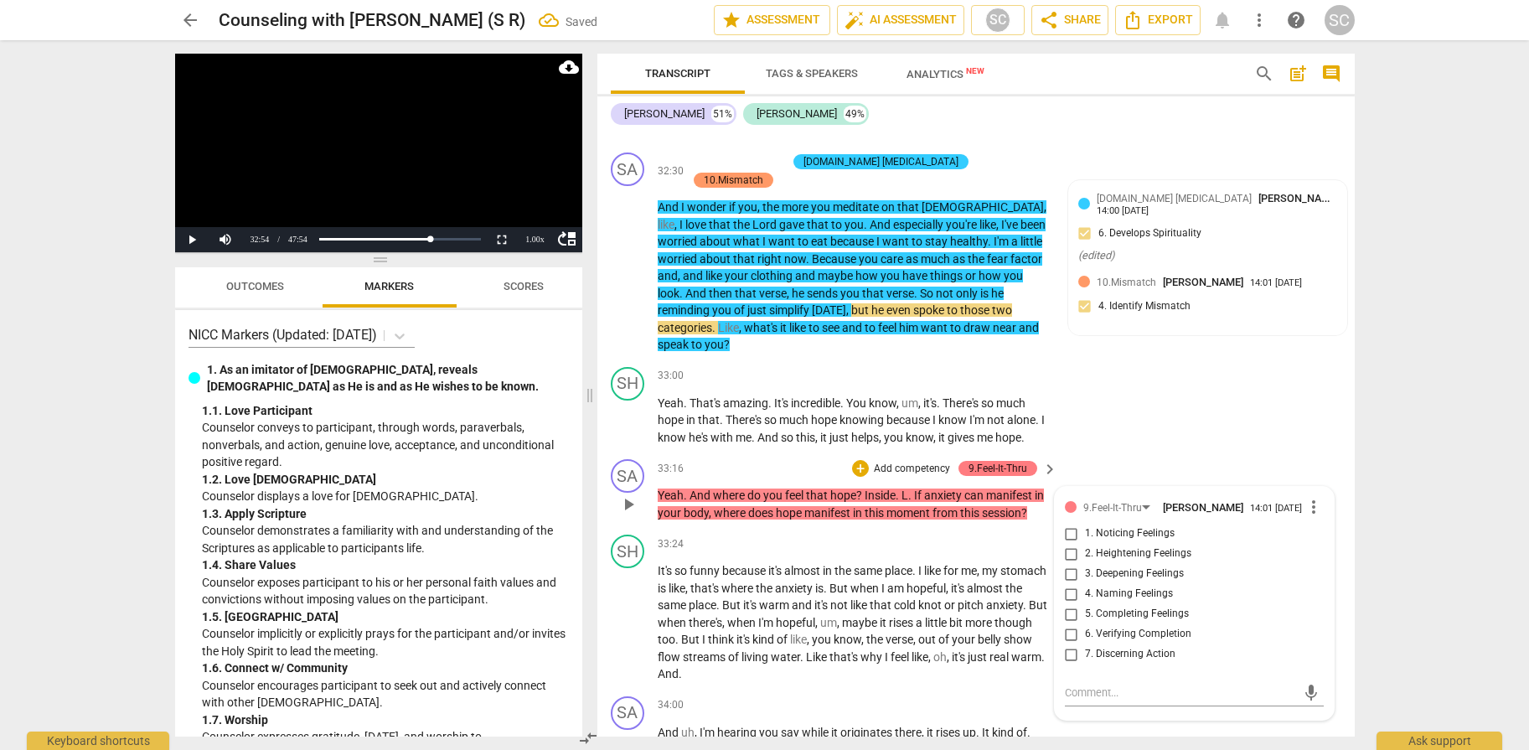
click at [1118, 526] on span "1. Noticing Feelings" at bounding box center [1130, 533] width 90 height 15
click at [1085, 524] on input "1. Noticing Feelings" at bounding box center [1071, 534] width 27 height 20
checkbox input "true"
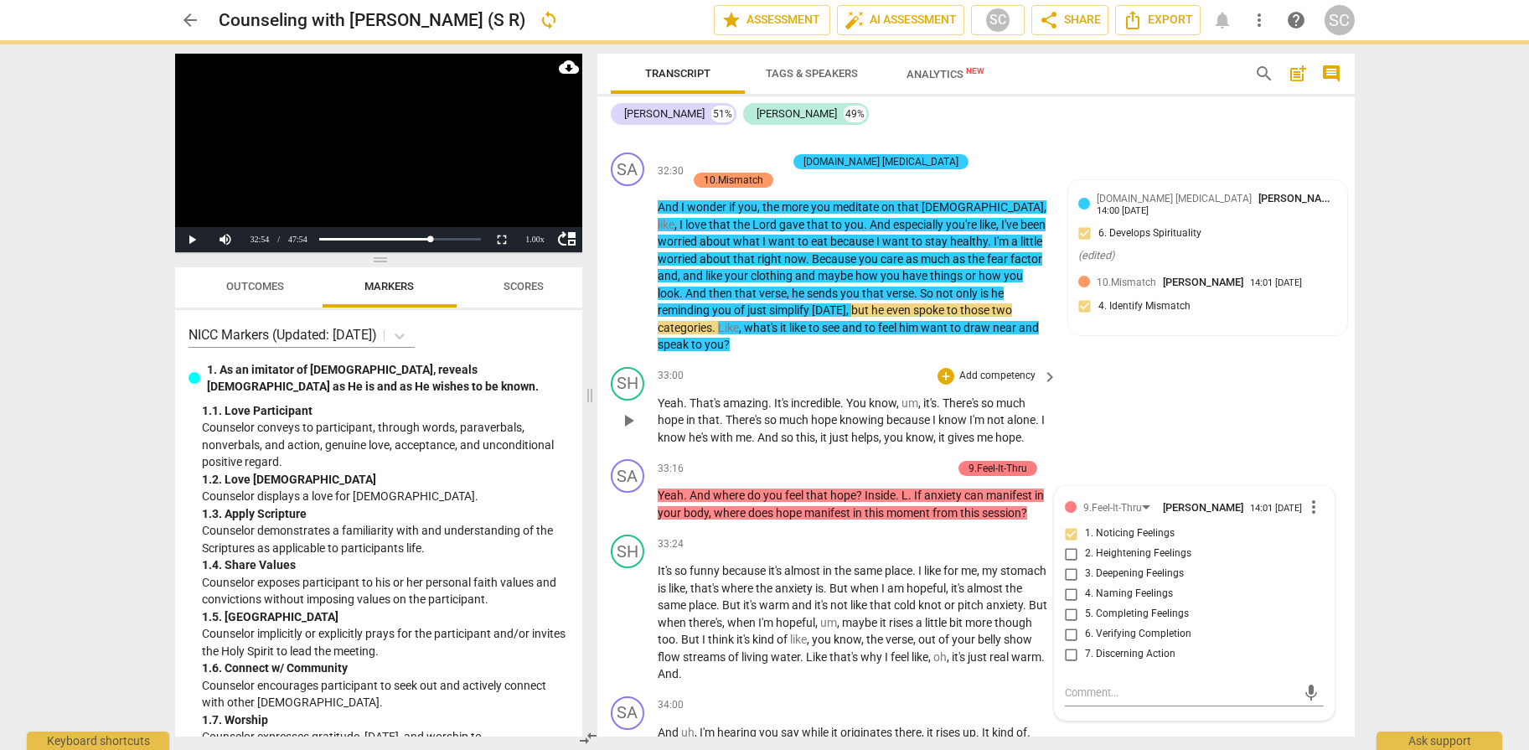
click at [1158, 410] on div "SH play_arrow pause 33:00 + Add competency keyboard_arrow_right Yeah . That's a…" at bounding box center [975, 406] width 757 height 93
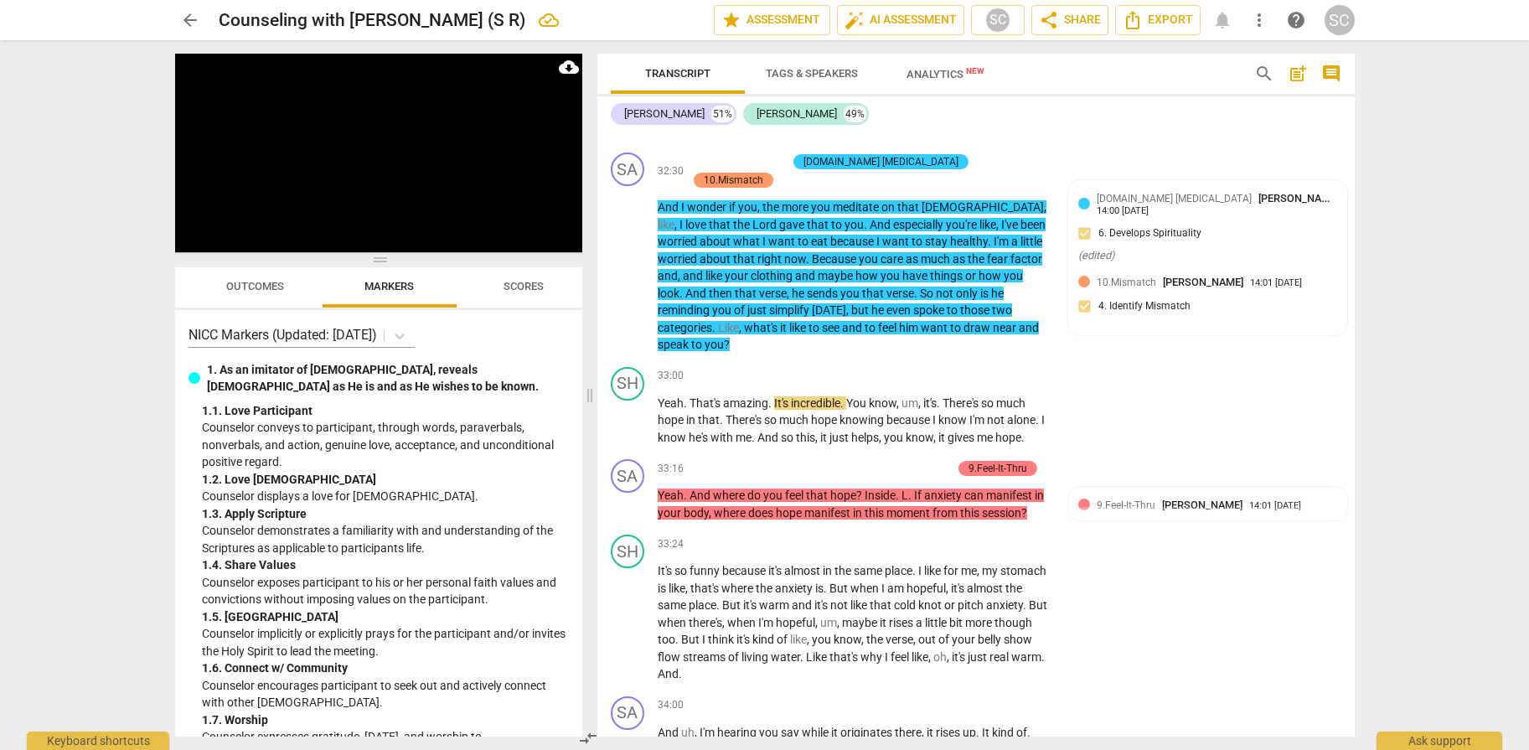
scroll to position [13654, 0]
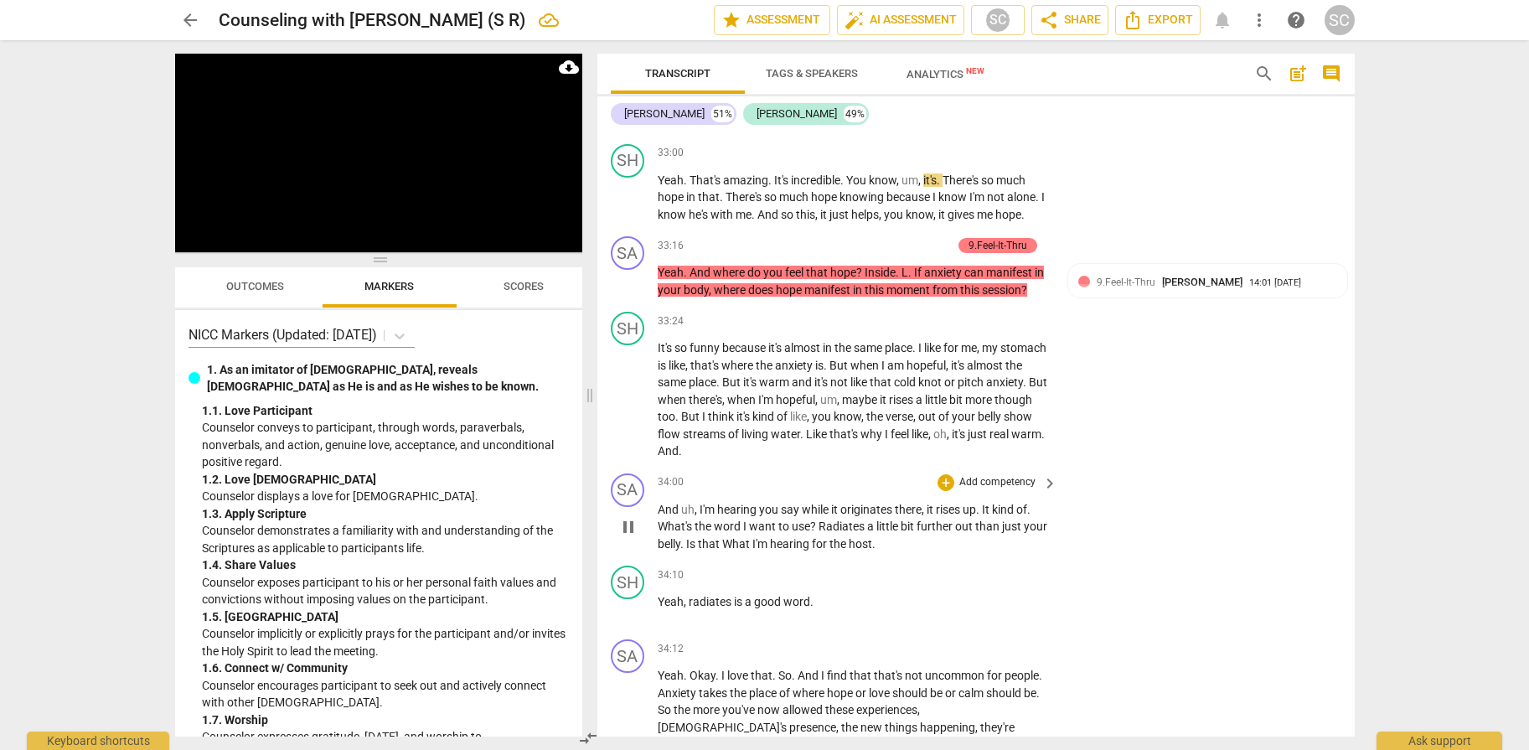
click at [998, 475] on p "Add competency" at bounding box center [997, 482] width 80 height 15
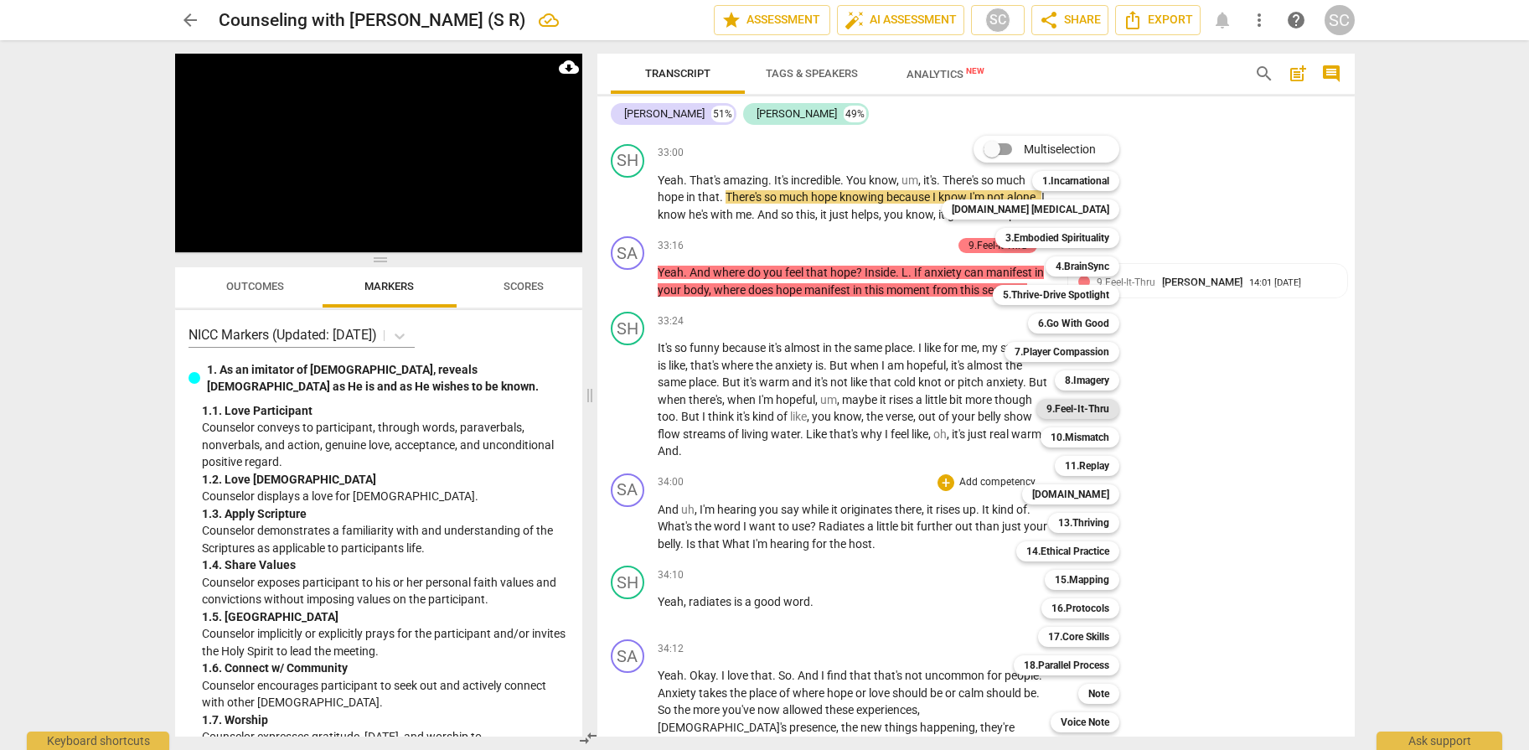
click at [1046, 415] on b "9.Feel-It-Thru" at bounding box center [1077, 409] width 63 height 20
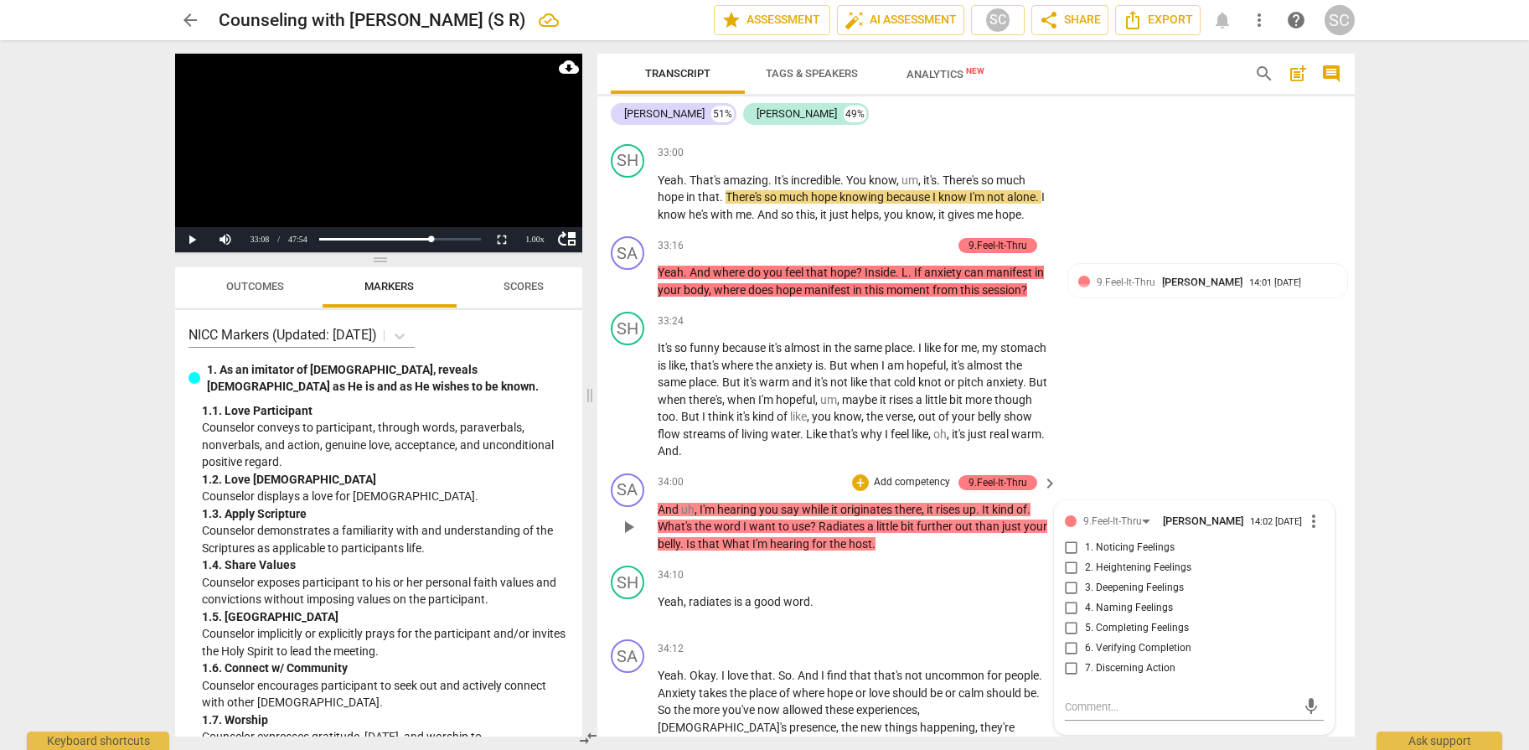
click at [1122, 601] on span "4. Naming Feelings" at bounding box center [1129, 608] width 88 height 15
click at [1085, 598] on input "4. Naming Feelings" at bounding box center [1071, 608] width 27 height 20
checkbox input "true"
click at [1122, 560] on span "2. Heightening Feelings" at bounding box center [1138, 567] width 106 height 15
click at [1085, 558] on input "2. Heightening Feelings" at bounding box center [1071, 568] width 27 height 20
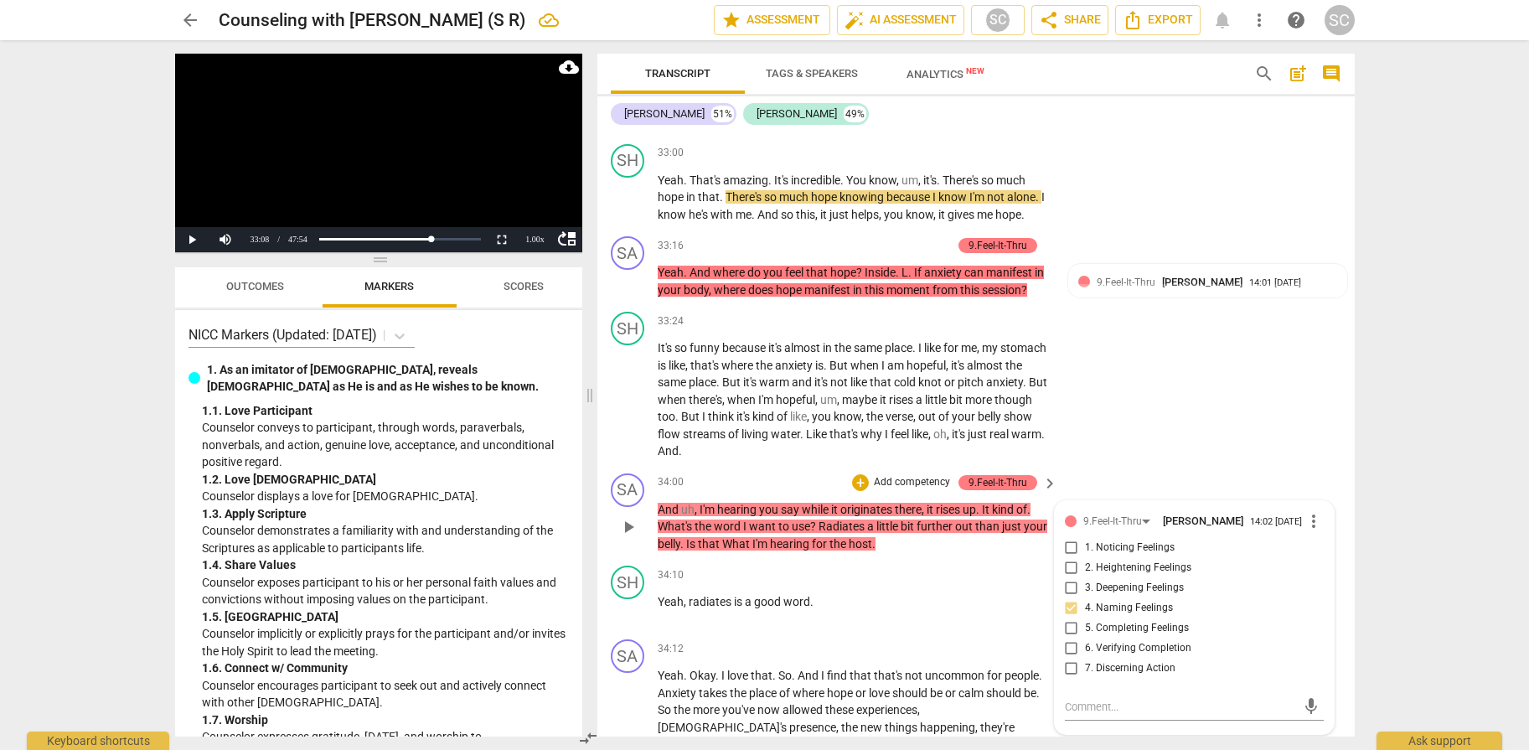
checkbox input "true"
click at [1176, 400] on div "SH play_arrow pause 33:24 + Add competency keyboard_arrow_right It's so funny b…" at bounding box center [975, 386] width 757 height 162
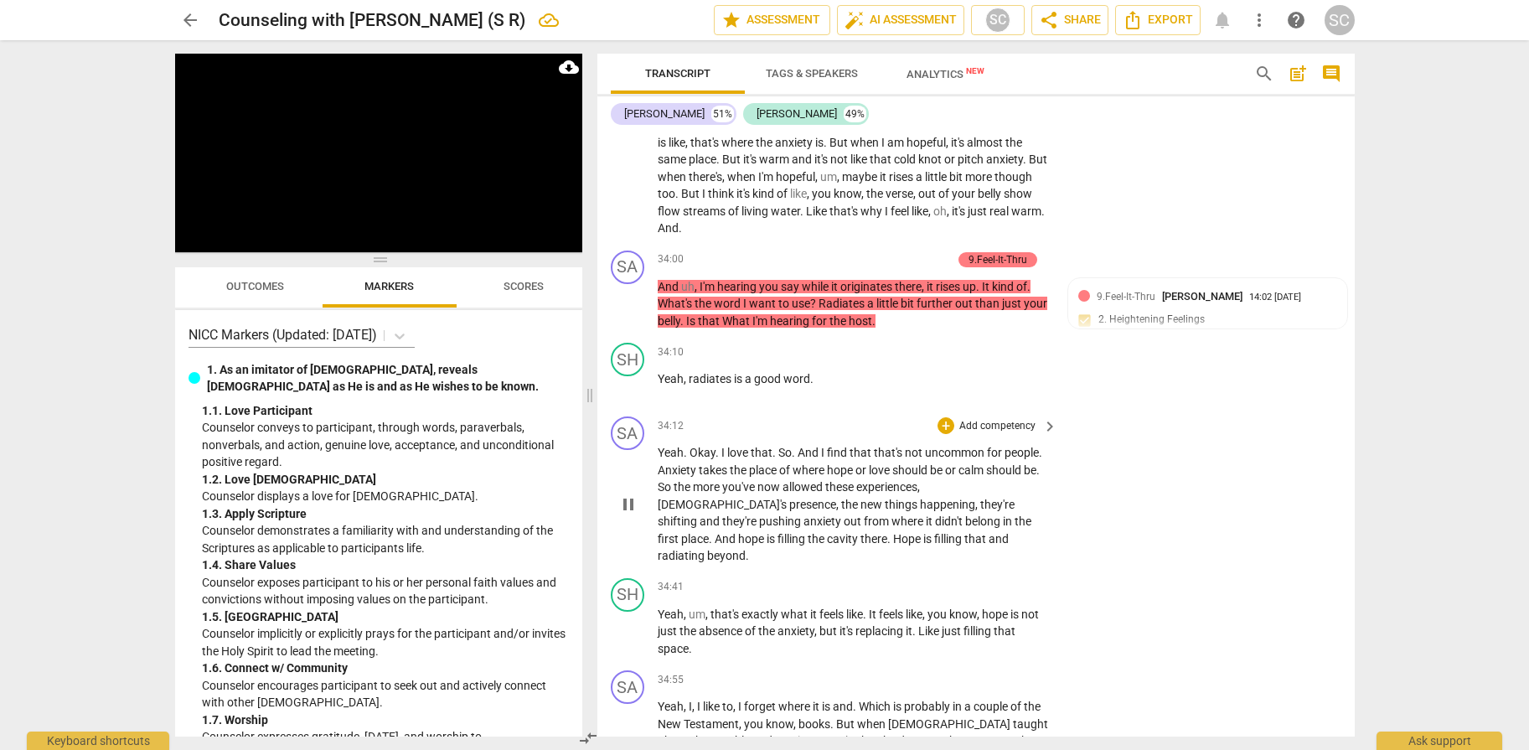
scroll to position [13878, 0]
click at [972, 670] on div "+ Add competency" at bounding box center [987, 678] width 100 height 17
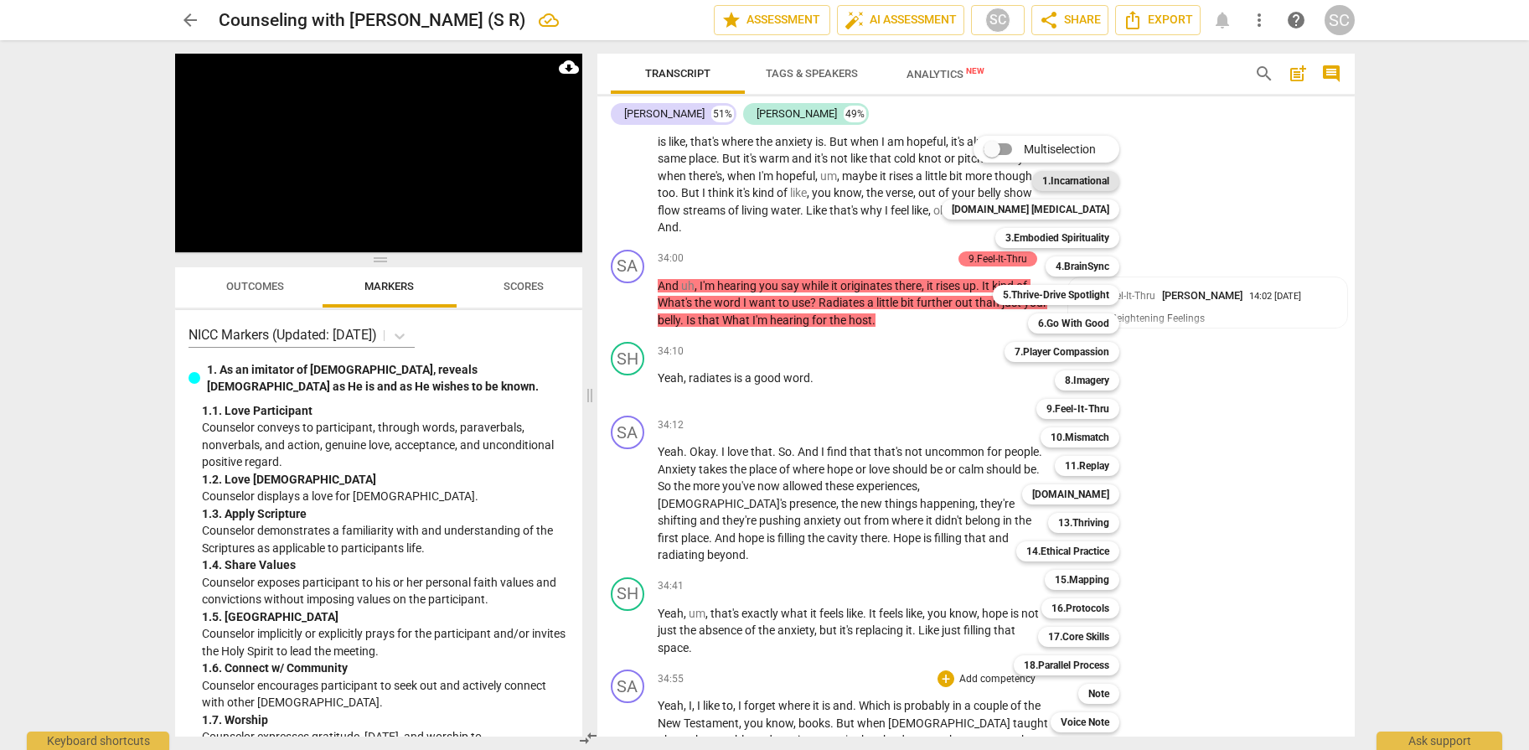
click at [1065, 183] on b "1.Incarnational" at bounding box center [1075, 181] width 67 height 20
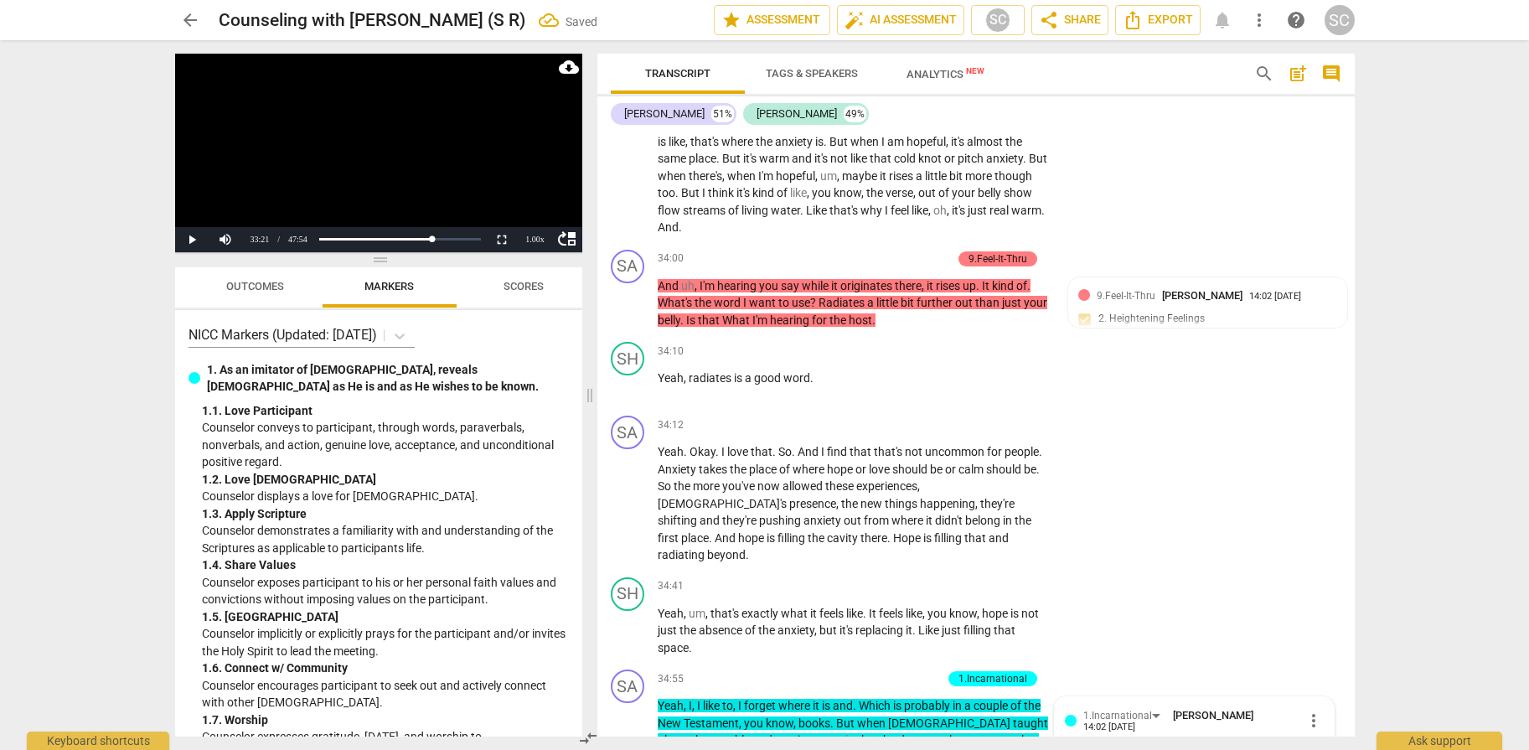
scroll to position [14300, 0]
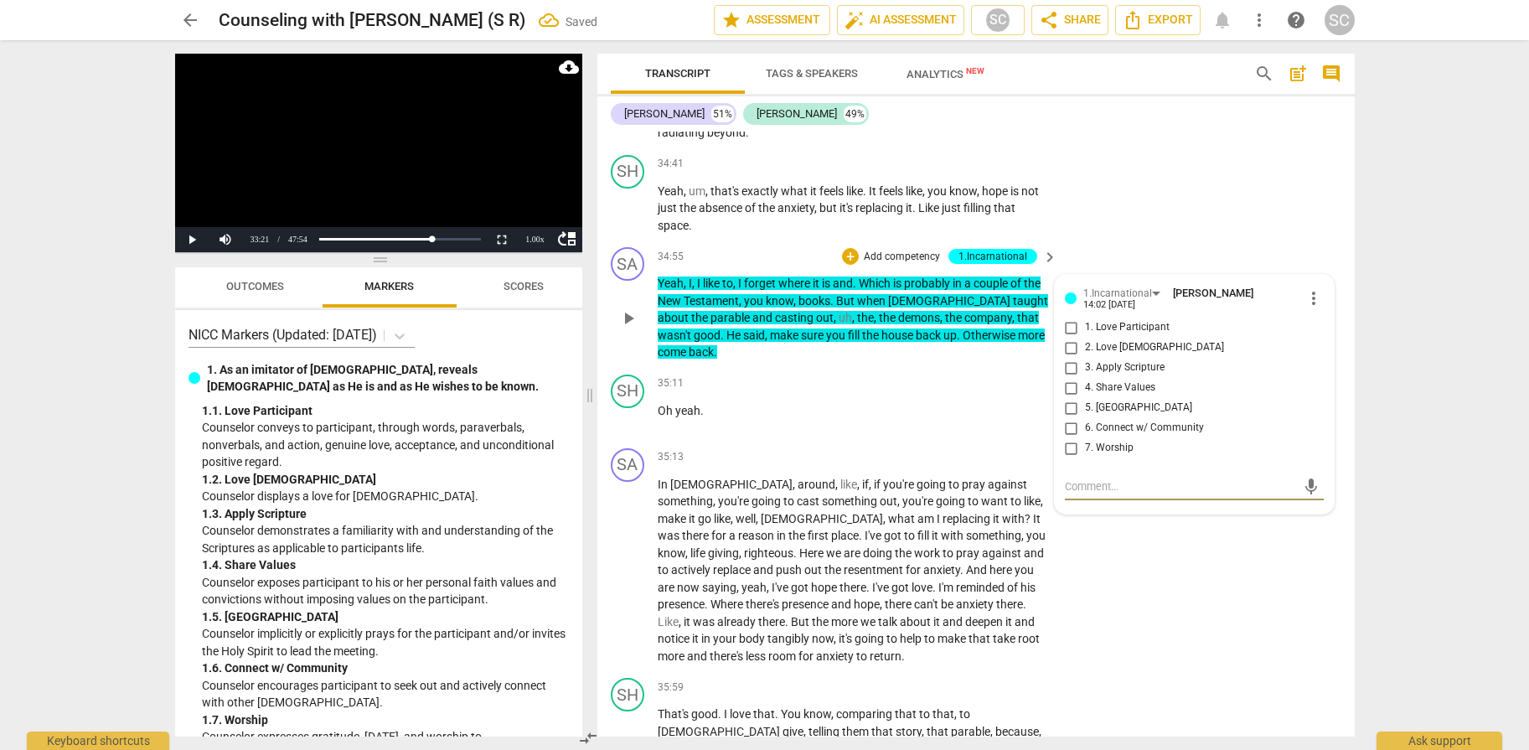
click at [1117, 360] on span "3. Apply Scripture" at bounding box center [1125, 367] width 80 height 15
click at [1085, 358] on input "3. Apply Scripture" at bounding box center [1071, 368] width 27 height 20
checkbox input "true"
click at [1295, 159] on div "SH play_arrow pause 34:41 + Add competency keyboard_arrow_right Yeah , um , tha…" at bounding box center [975, 194] width 757 height 93
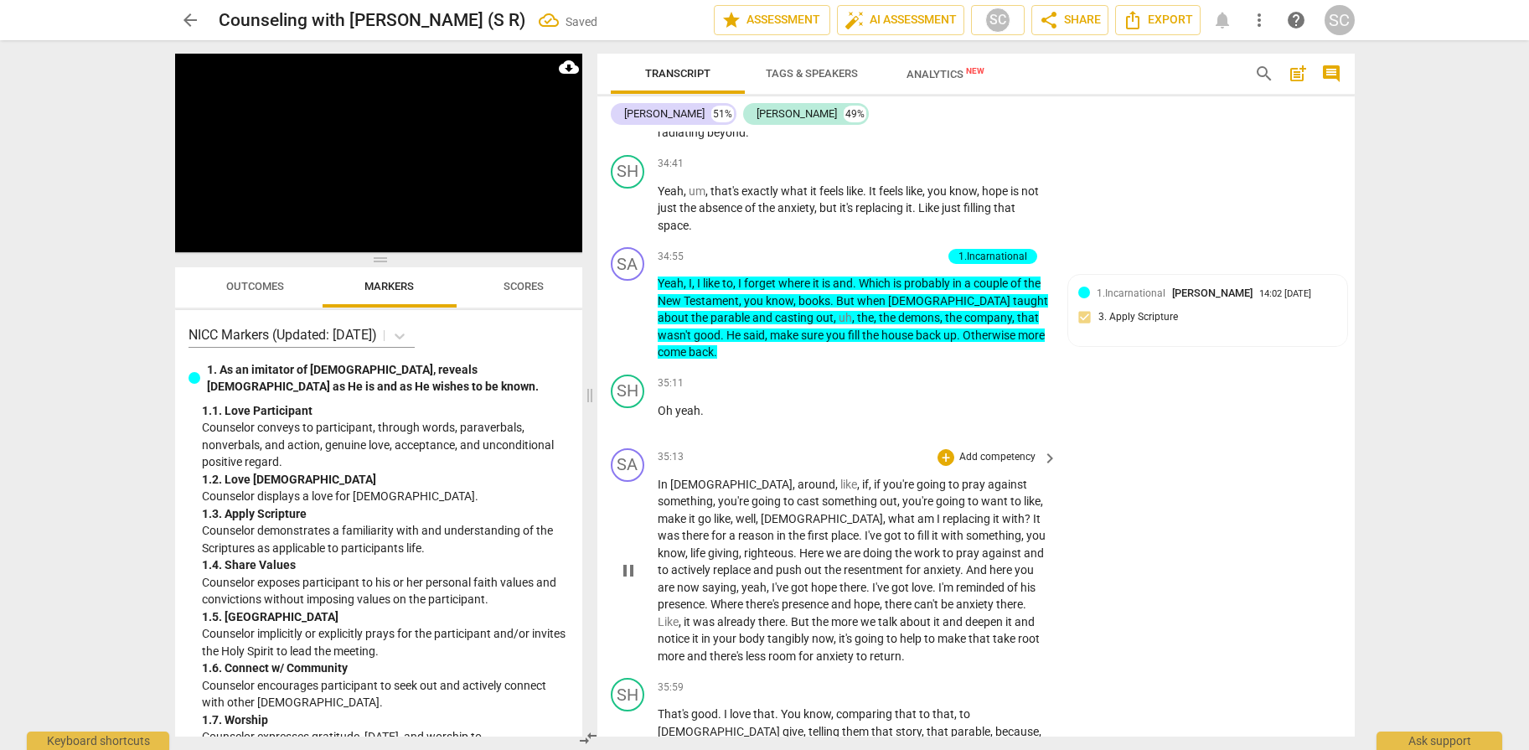
click at [989, 450] on p "Add competency" at bounding box center [997, 457] width 80 height 15
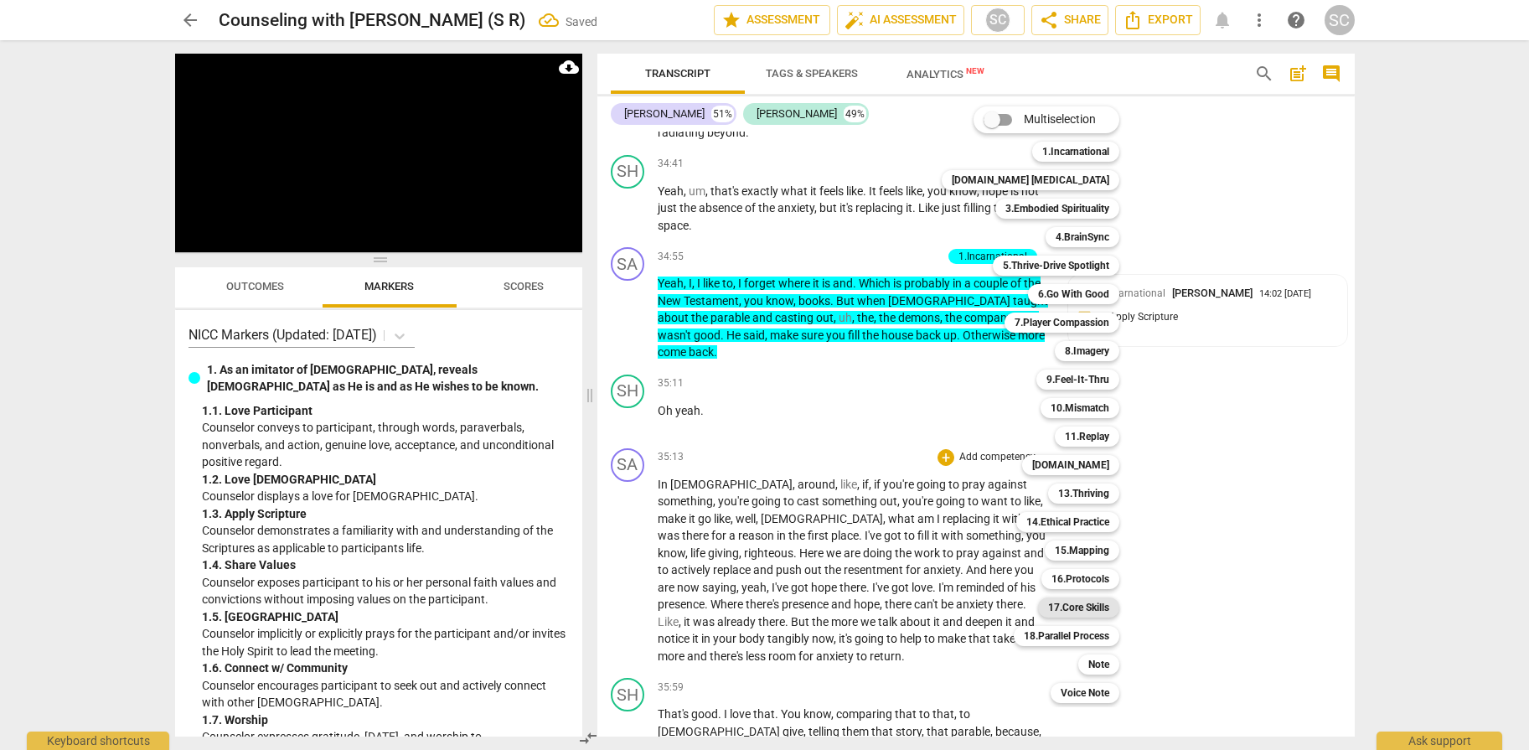
scroll to position [13828, 0]
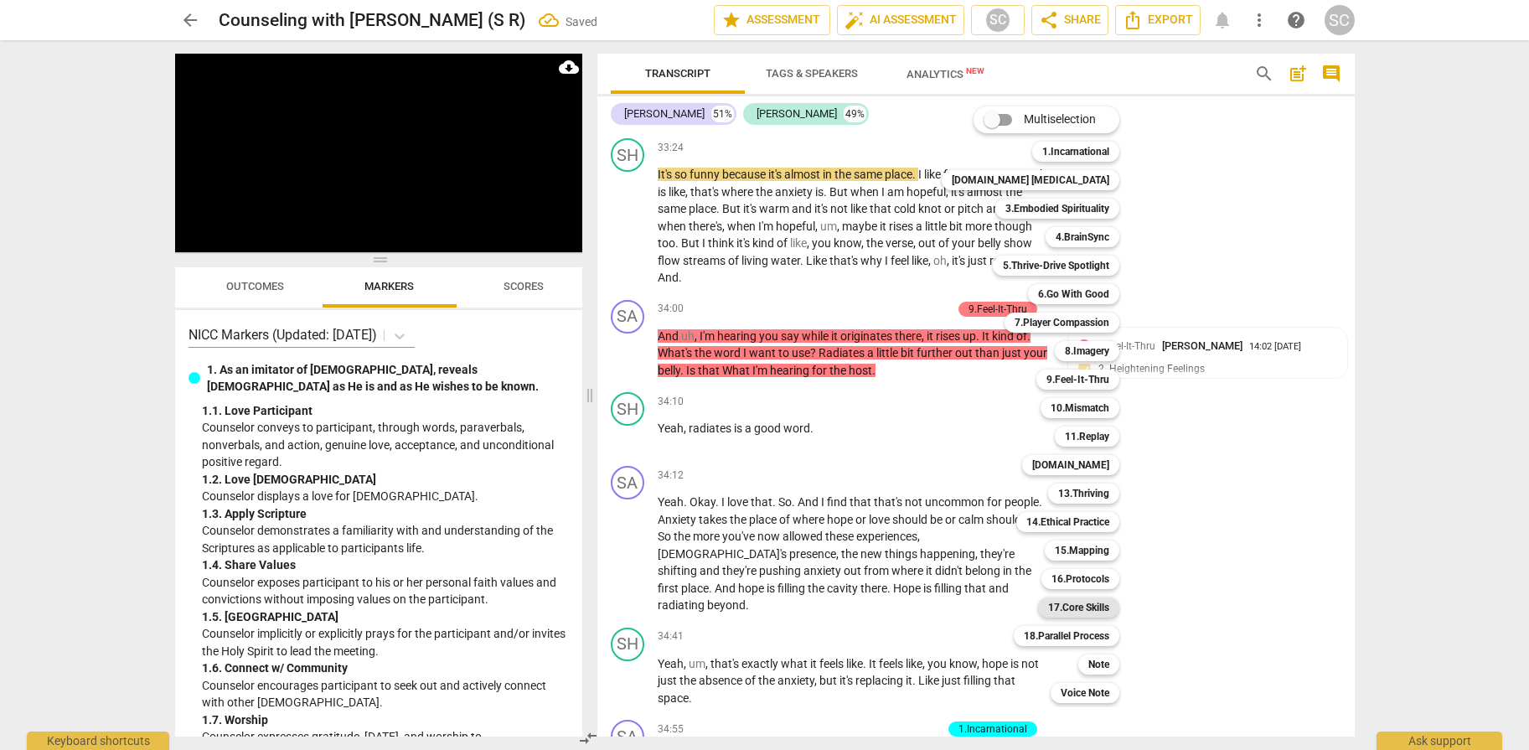
click at [1048, 606] on b "17.Core Skills" at bounding box center [1078, 607] width 61 height 20
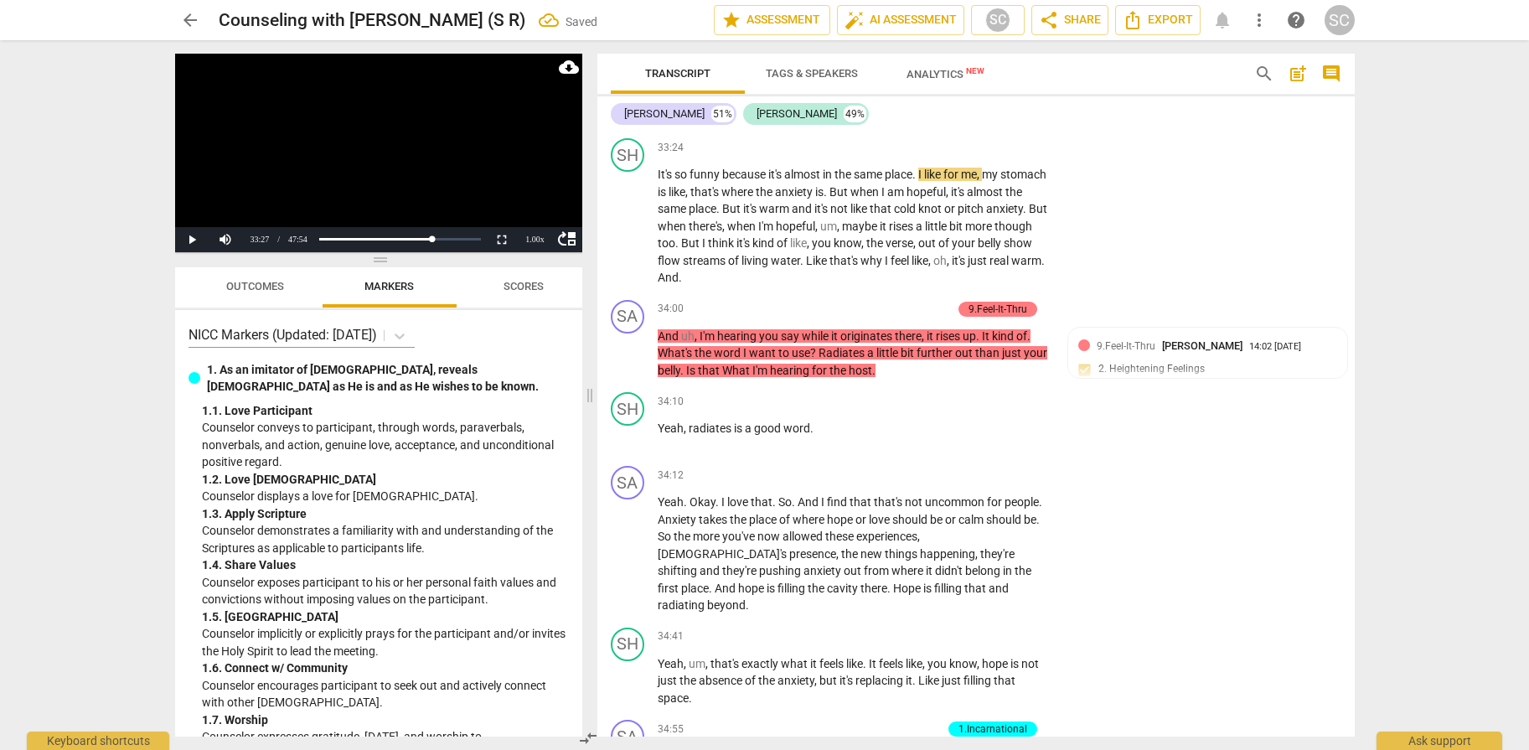
scroll to position [14606, 0]
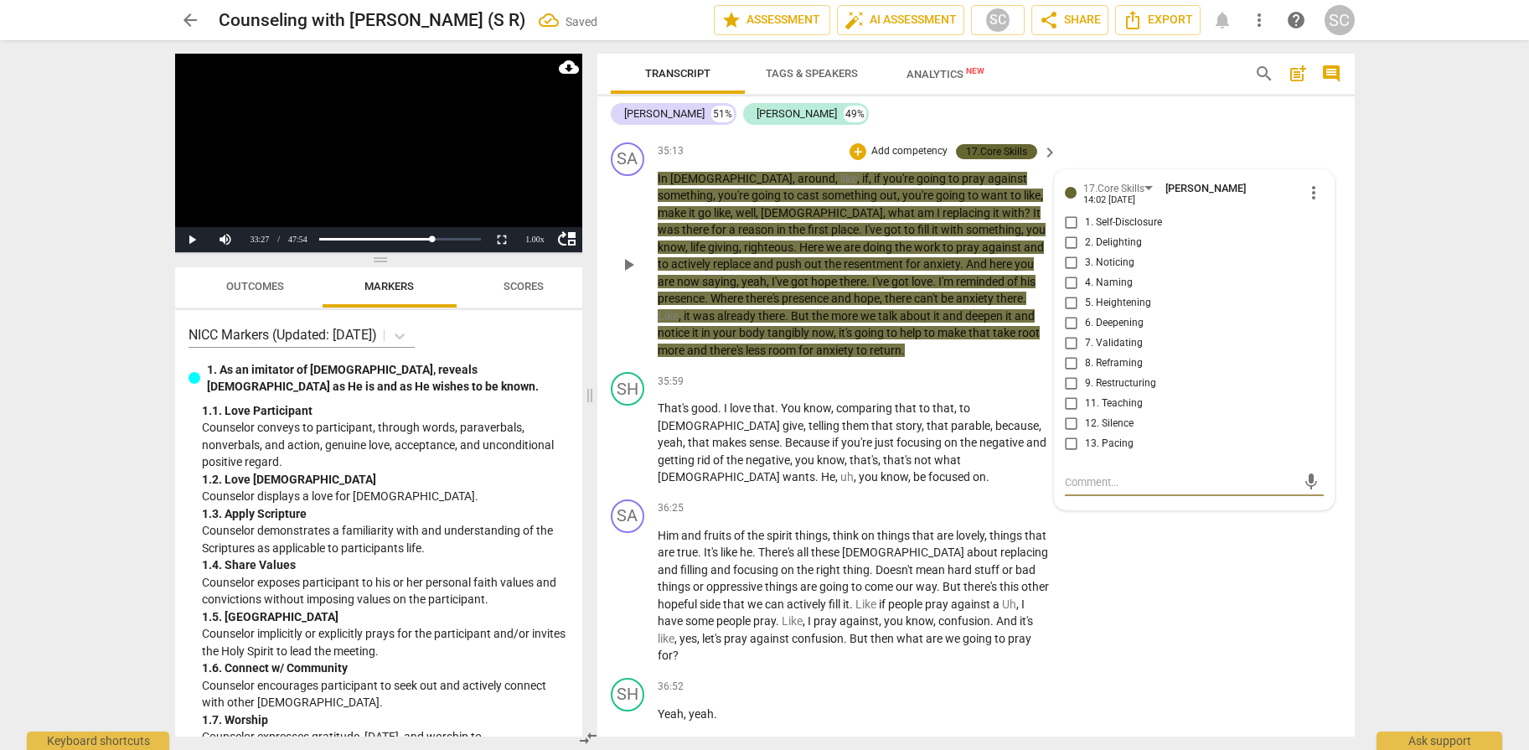
click at [1110, 396] on span "11. Teaching" at bounding box center [1114, 403] width 58 height 15
click at [1085, 394] on input "11. Teaching" at bounding box center [1071, 404] width 27 height 20
checkbox input "true"
click at [1231, 560] on div "SA play_arrow pause 36:25 + Add competency keyboard_arrow_right Him and fruits …" at bounding box center [975, 582] width 757 height 178
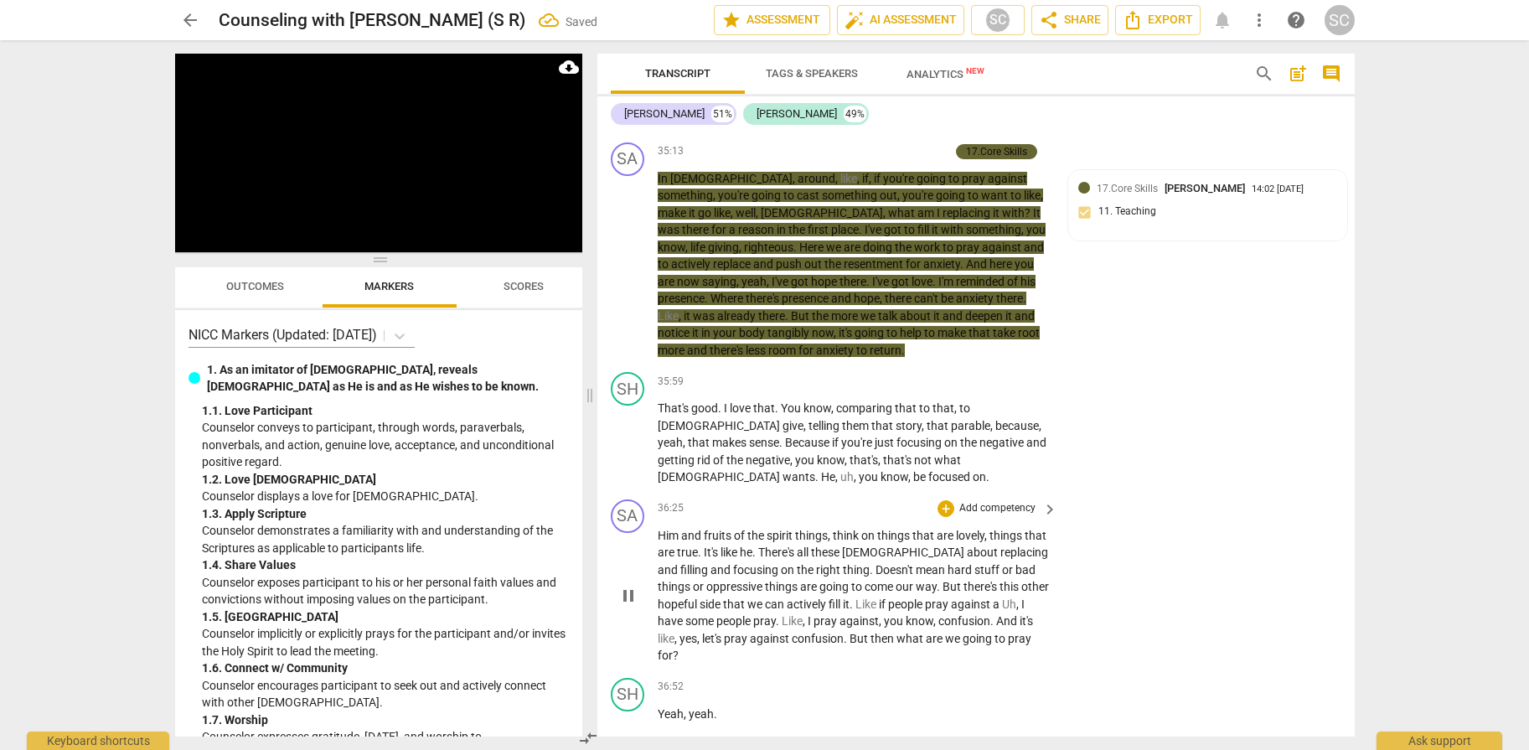
click at [996, 501] on p "Add competency" at bounding box center [997, 508] width 80 height 15
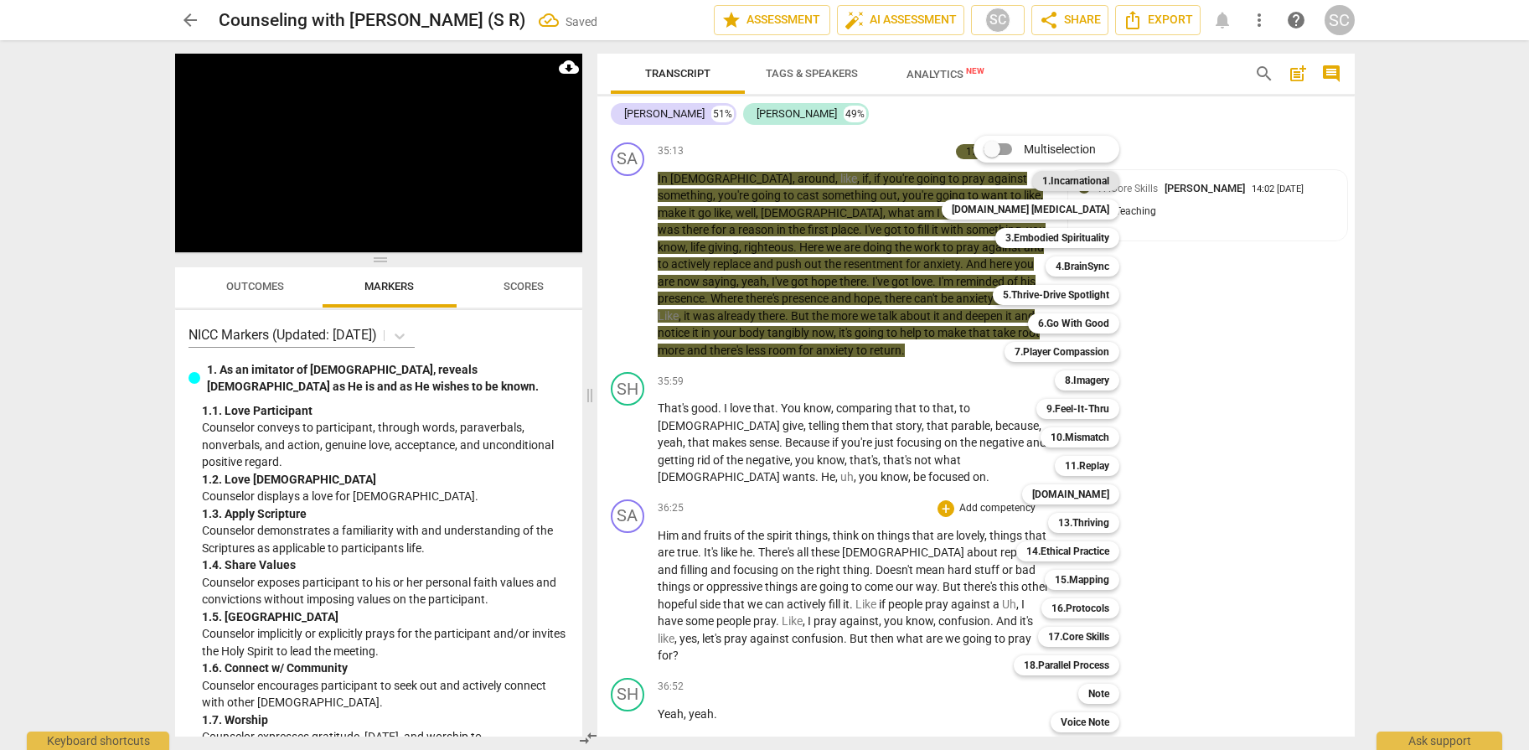
click at [1043, 183] on b "1.Incarnational" at bounding box center [1075, 181] width 67 height 20
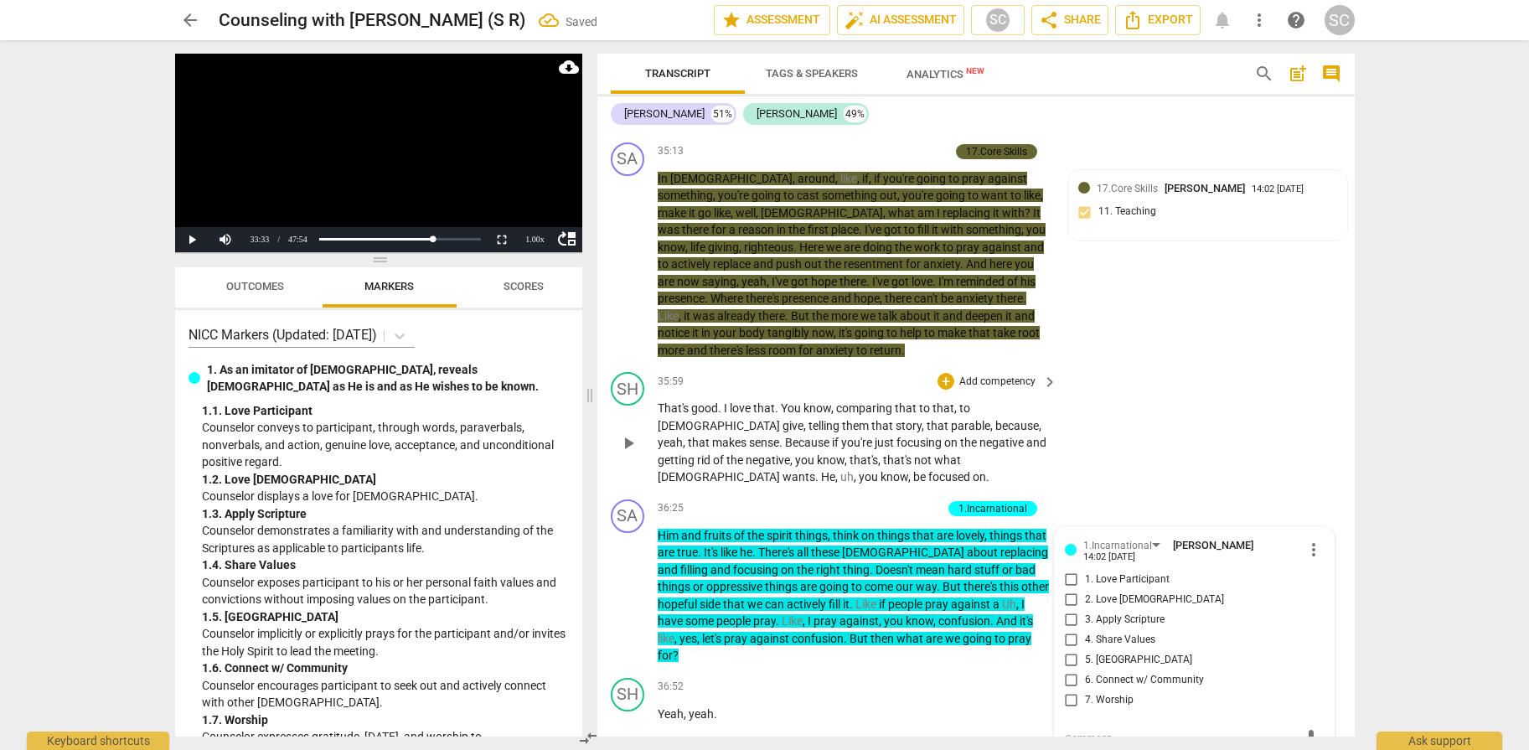
drag, startPoint x: 1111, startPoint y: 567, endPoint x: 1189, endPoint y: 409, distance: 176.4
click at [1112, 612] on span "3. Apply Scripture" at bounding box center [1125, 619] width 80 height 15
click at [1123, 612] on span "3. Apply Scripture" at bounding box center [1125, 619] width 80 height 15
click at [1085, 610] on input "3. Apply Scripture" at bounding box center [1071, 620] width 27 height 20
checkbox input "true"
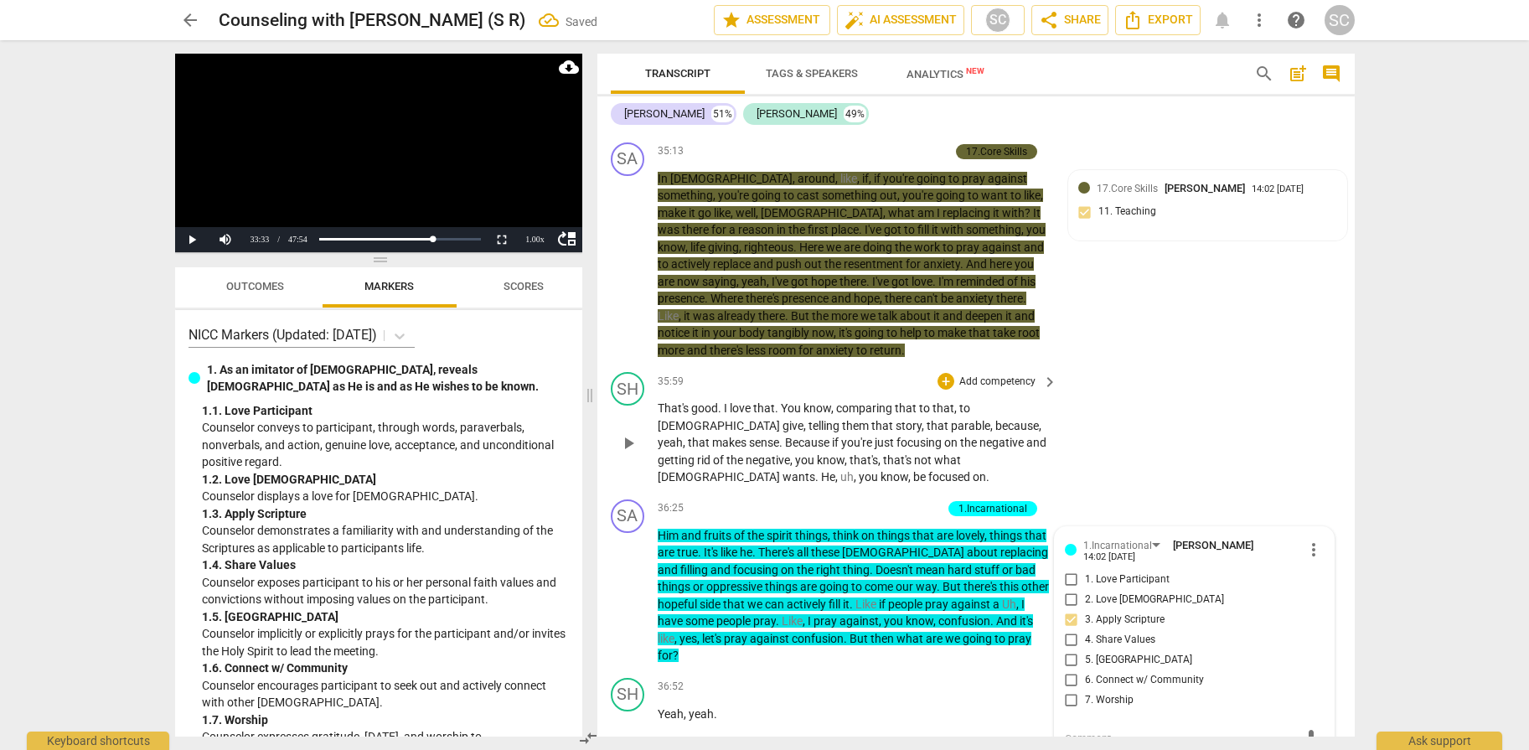
click at [1200, 374] on div "SH play_arrow pause 35:59 + Add competency keyboard_arrow_right That's good . I…" at bounding box center [975, 428] width 757 height 127
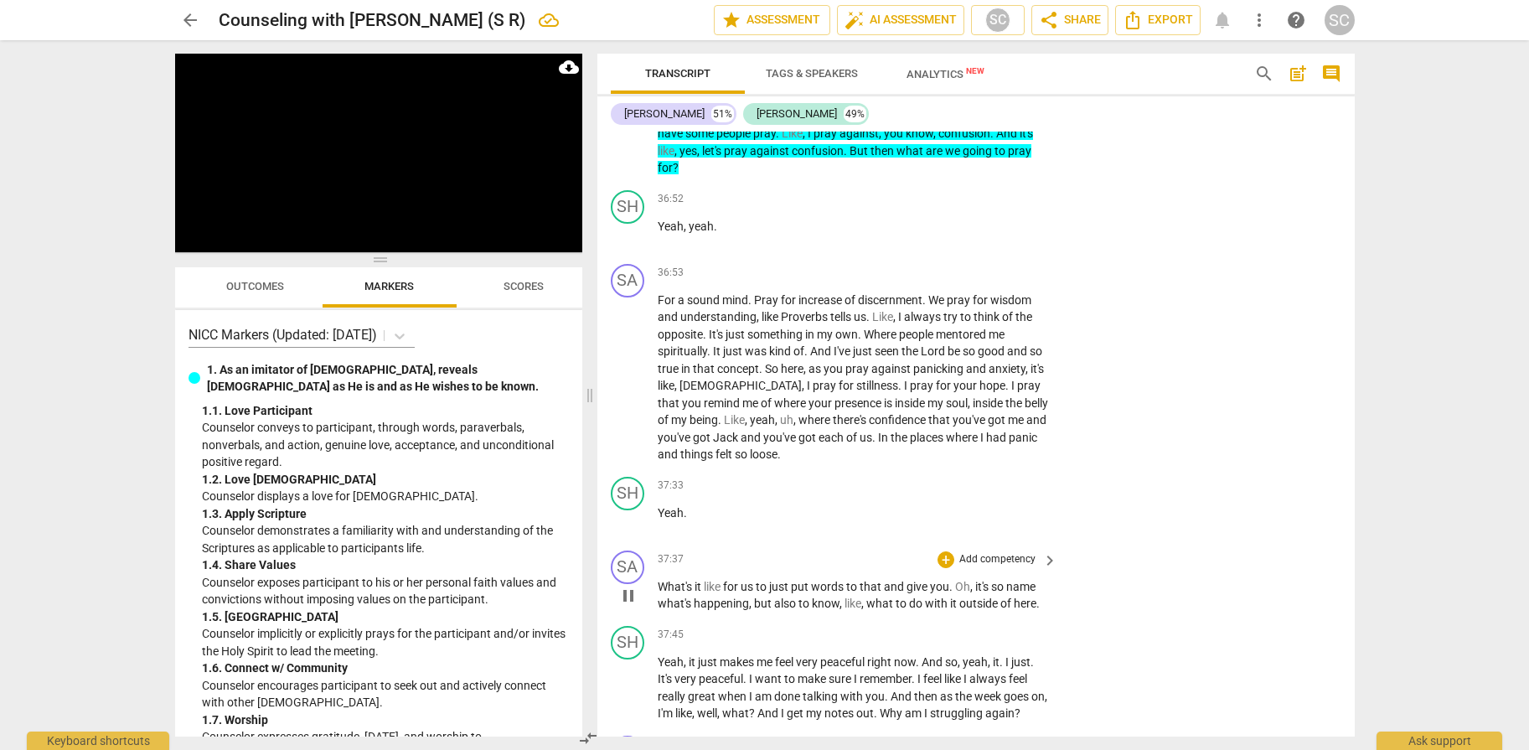
scroll to position [15185, 0]
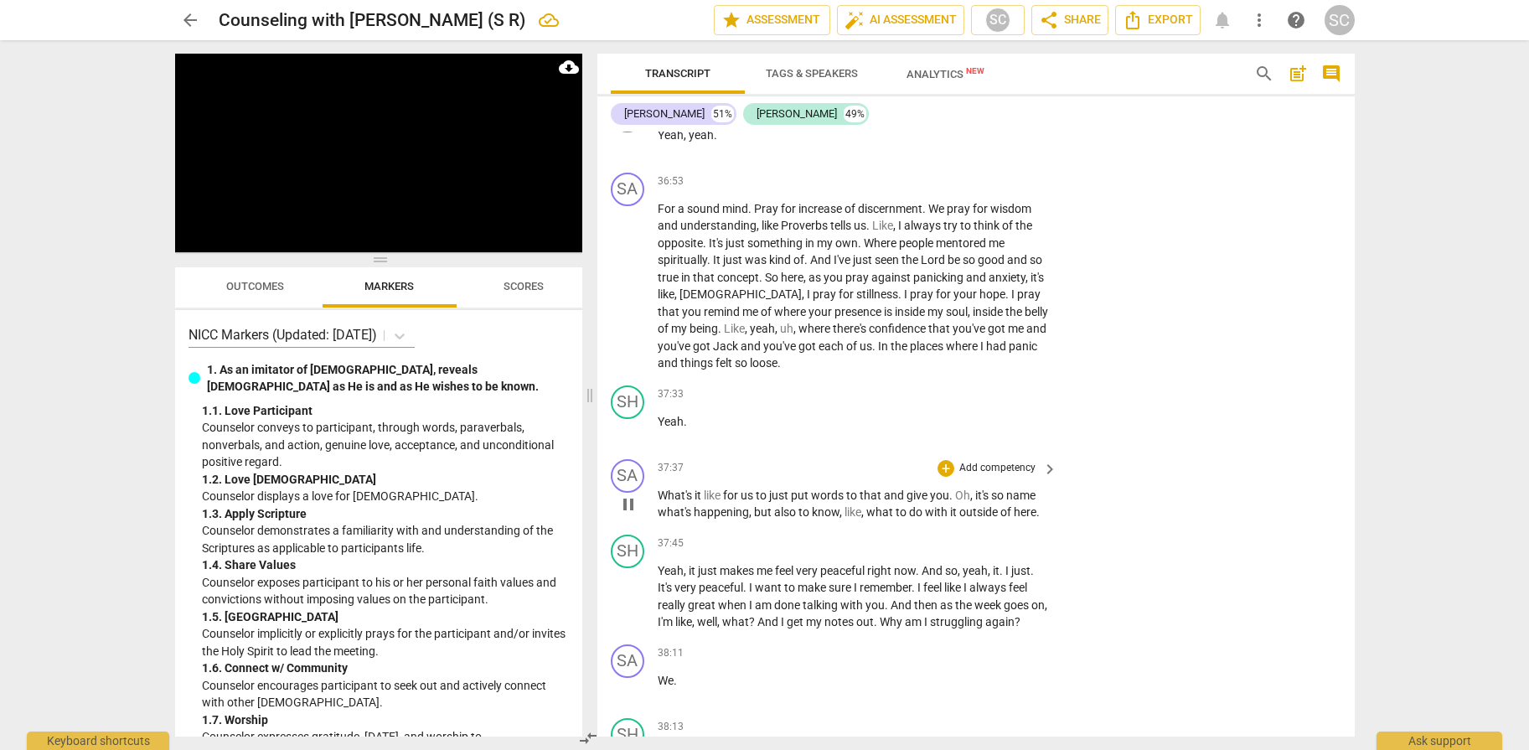
click at [988, 461] on p "Add competency" at bounding box center [997, 468] width 80 height 15
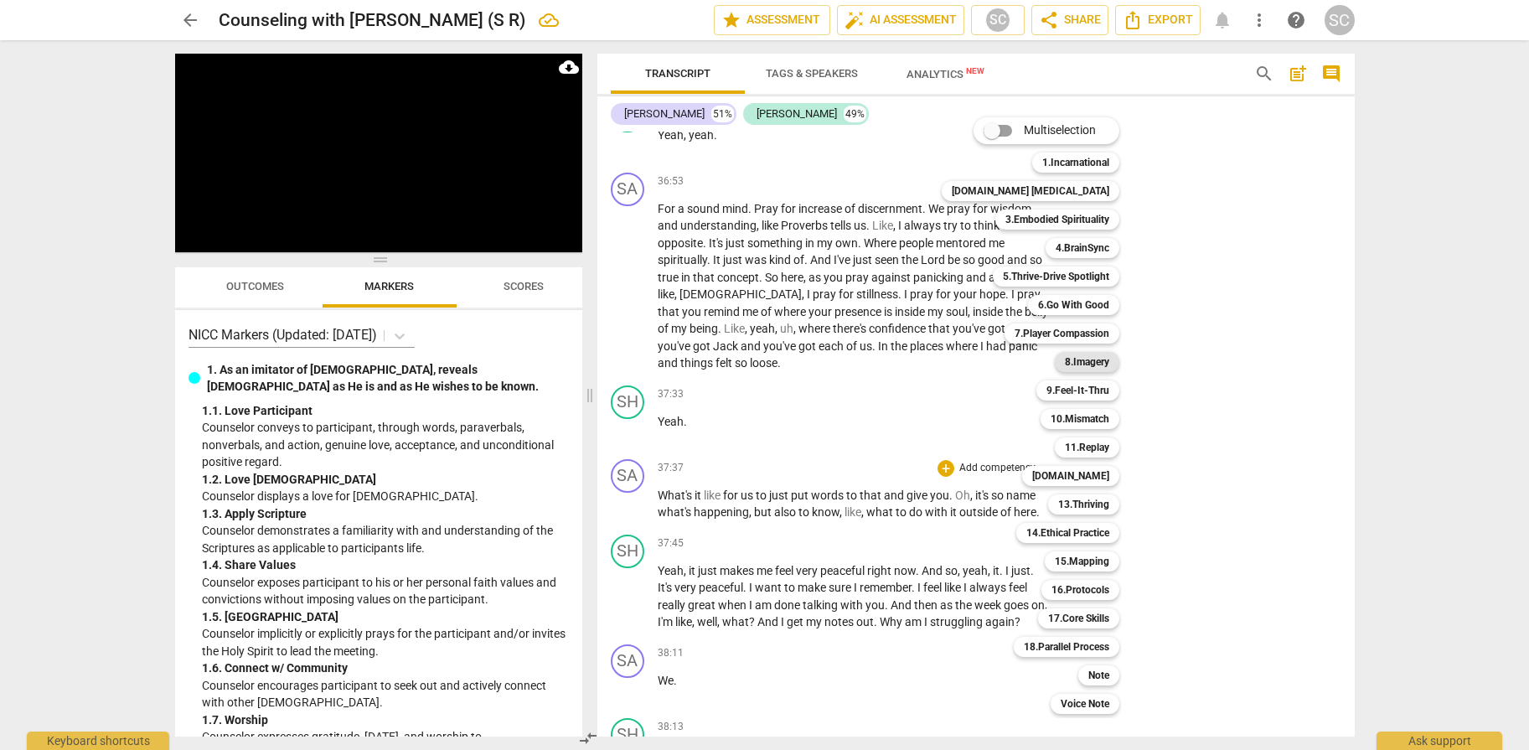
scroll to position [13913, 0]
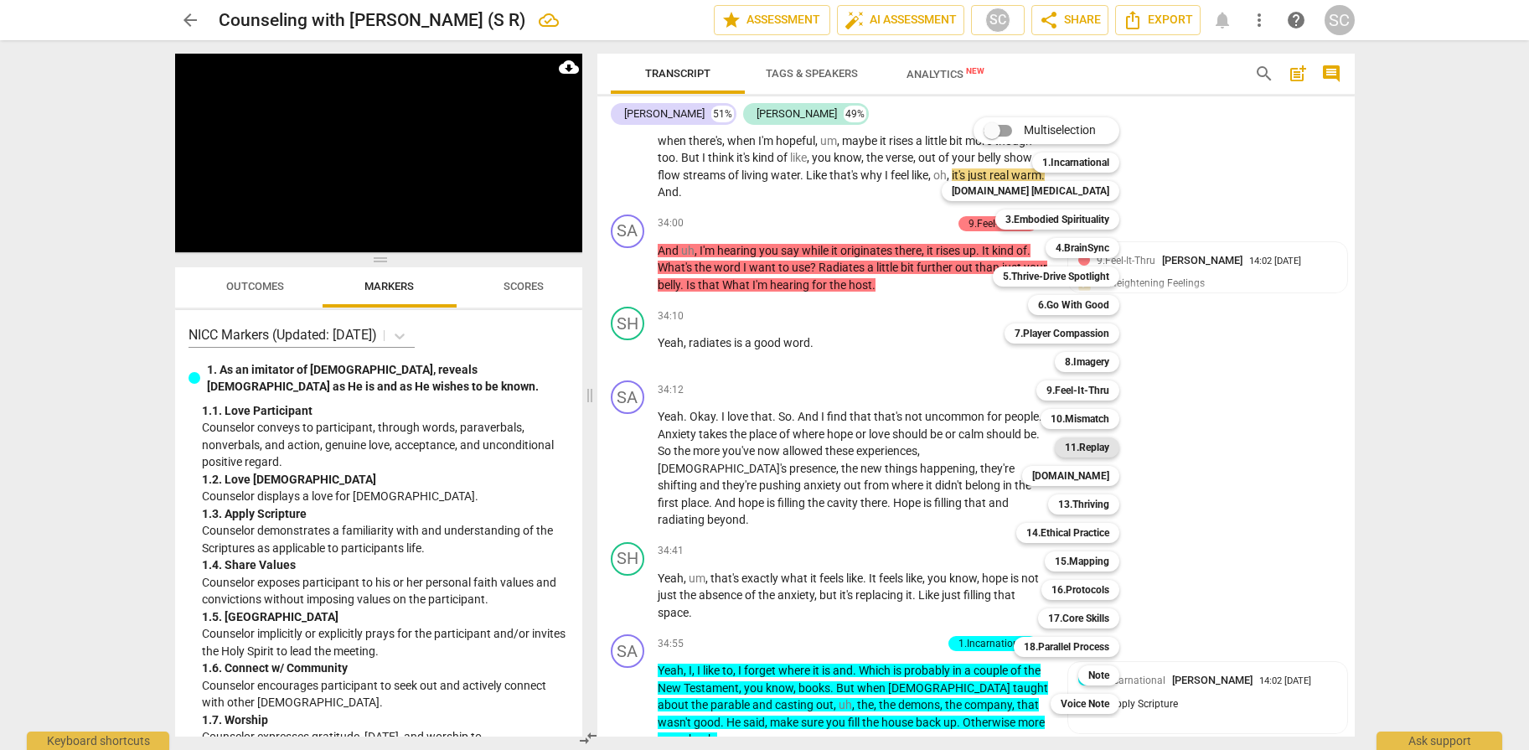
click at [1065, 441] on b "11.Replay" at bounding box center [1087, 447] width 44 height 20
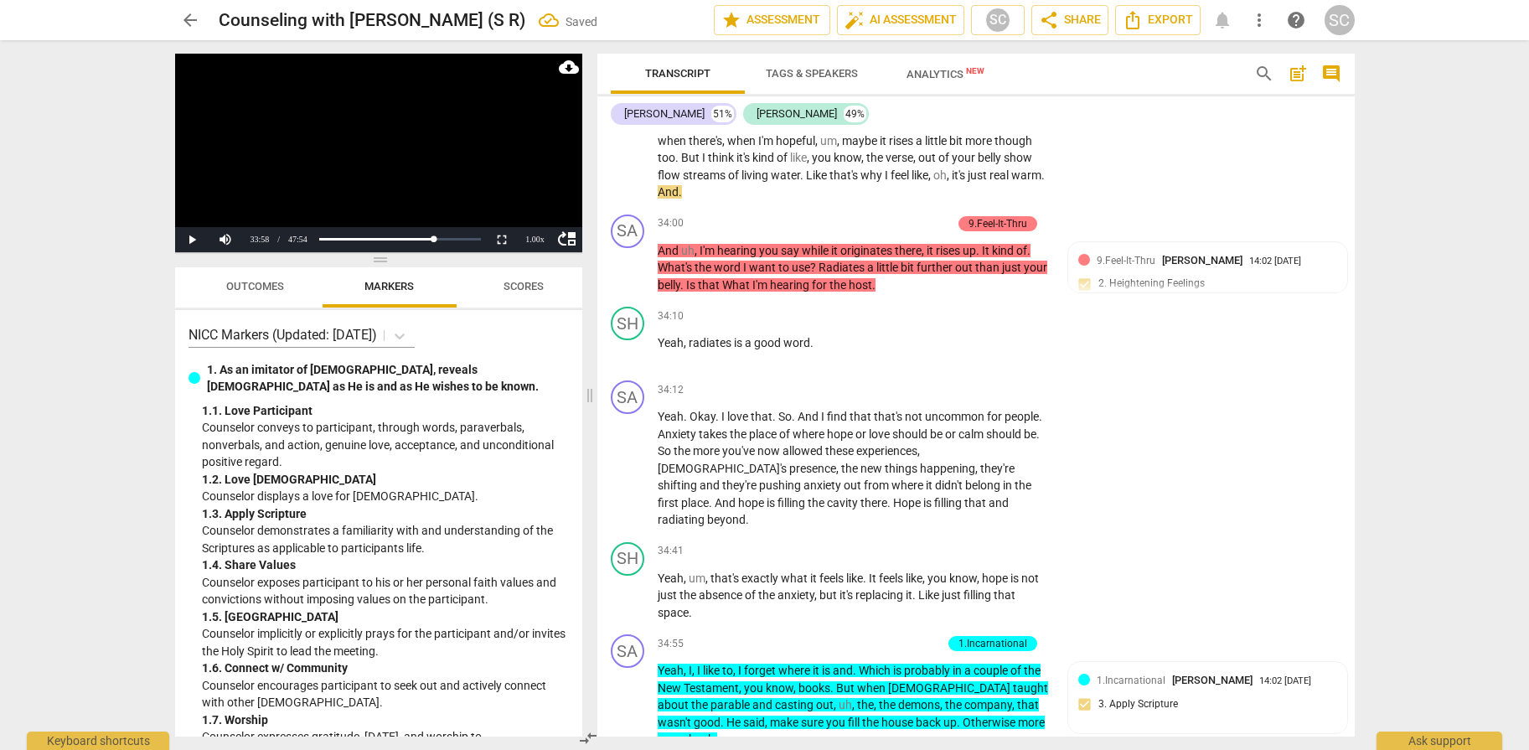
scroll to position [15351, 0]
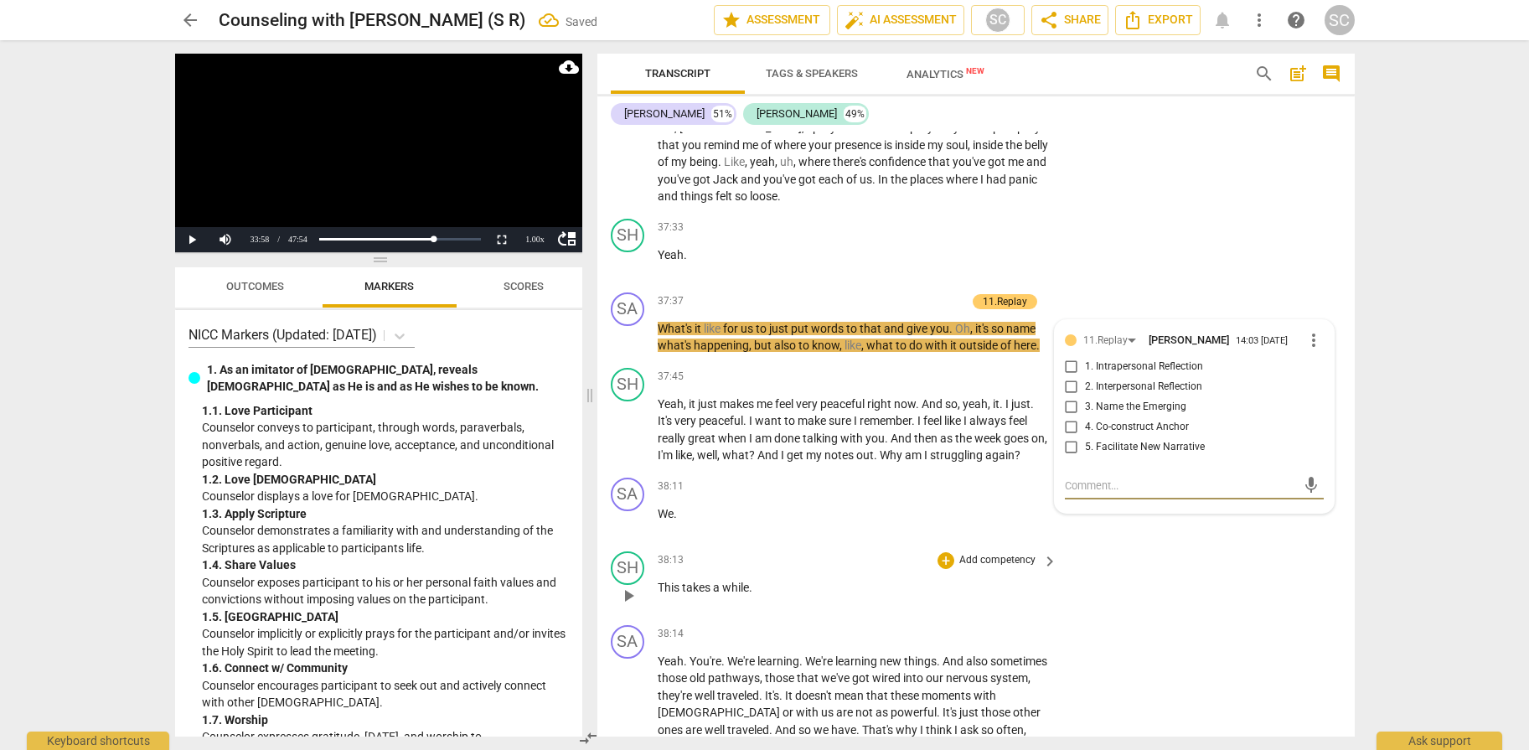
click at [1317, 544] on div "SH play_arrow pause 38:13 + Add competency keyboard_arrow_right This takes a wh…" at bounding box center [975, 581] width 757 height 74
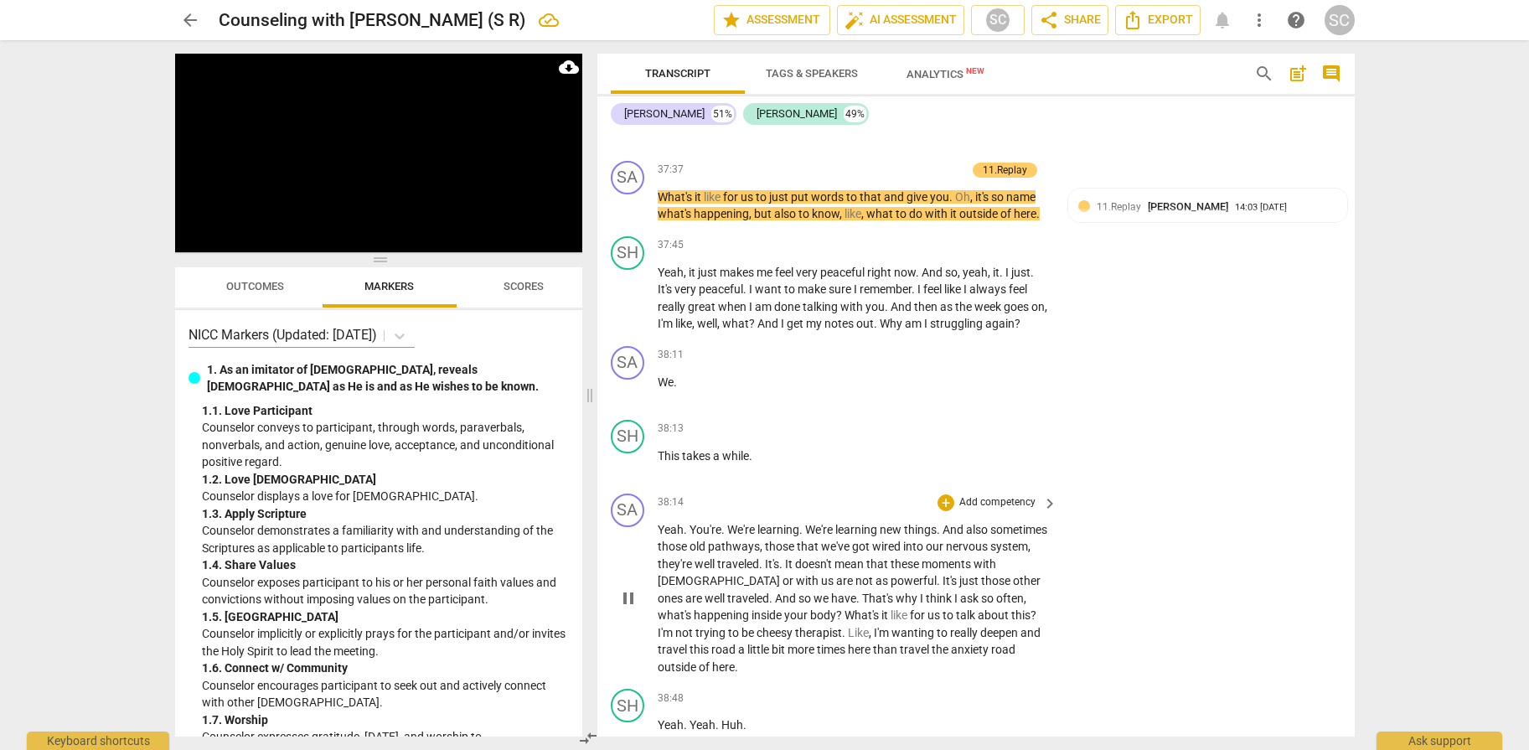
scroll to position [15458, 0]
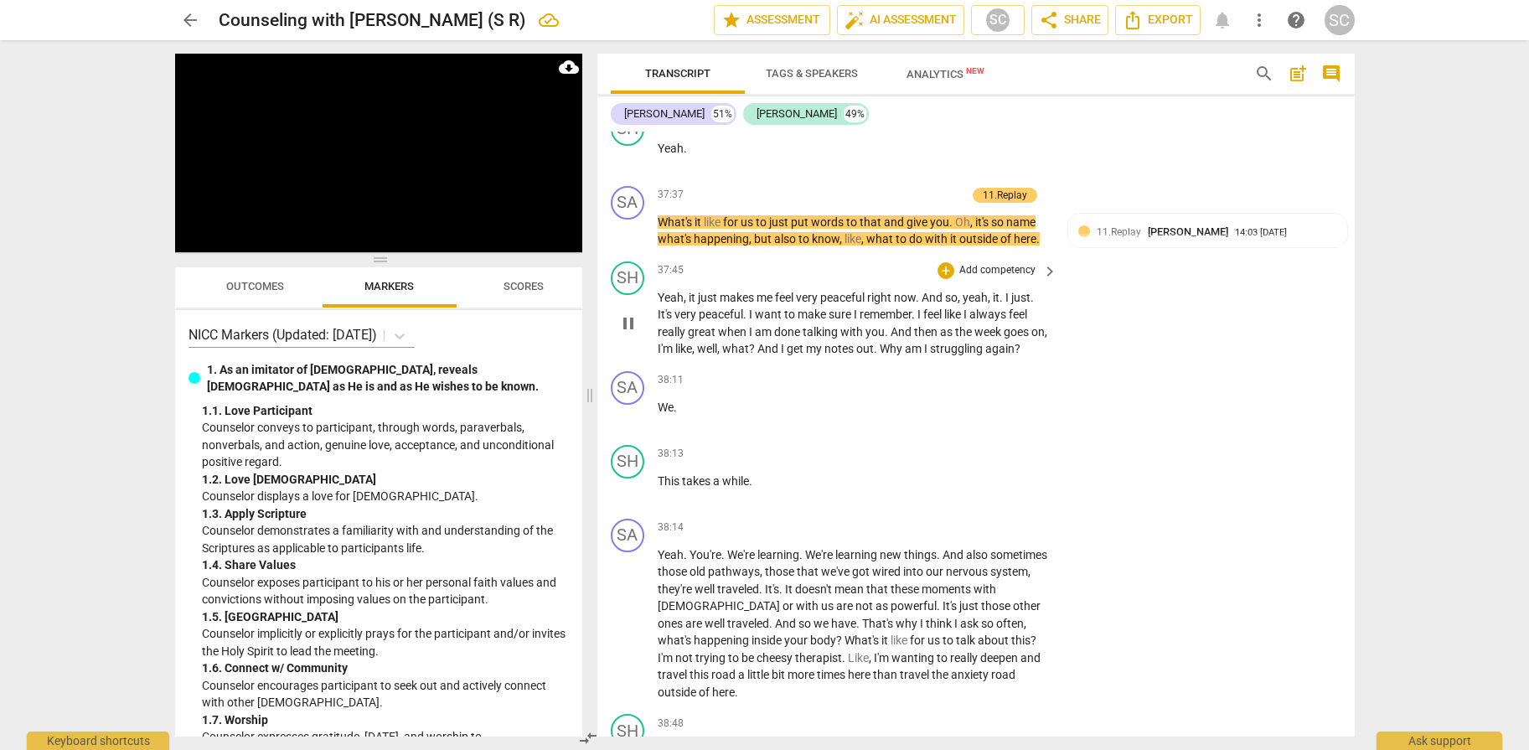
click at [981, 263] on p "Add competency" at bounding box center [997, 270] width 80 height 15
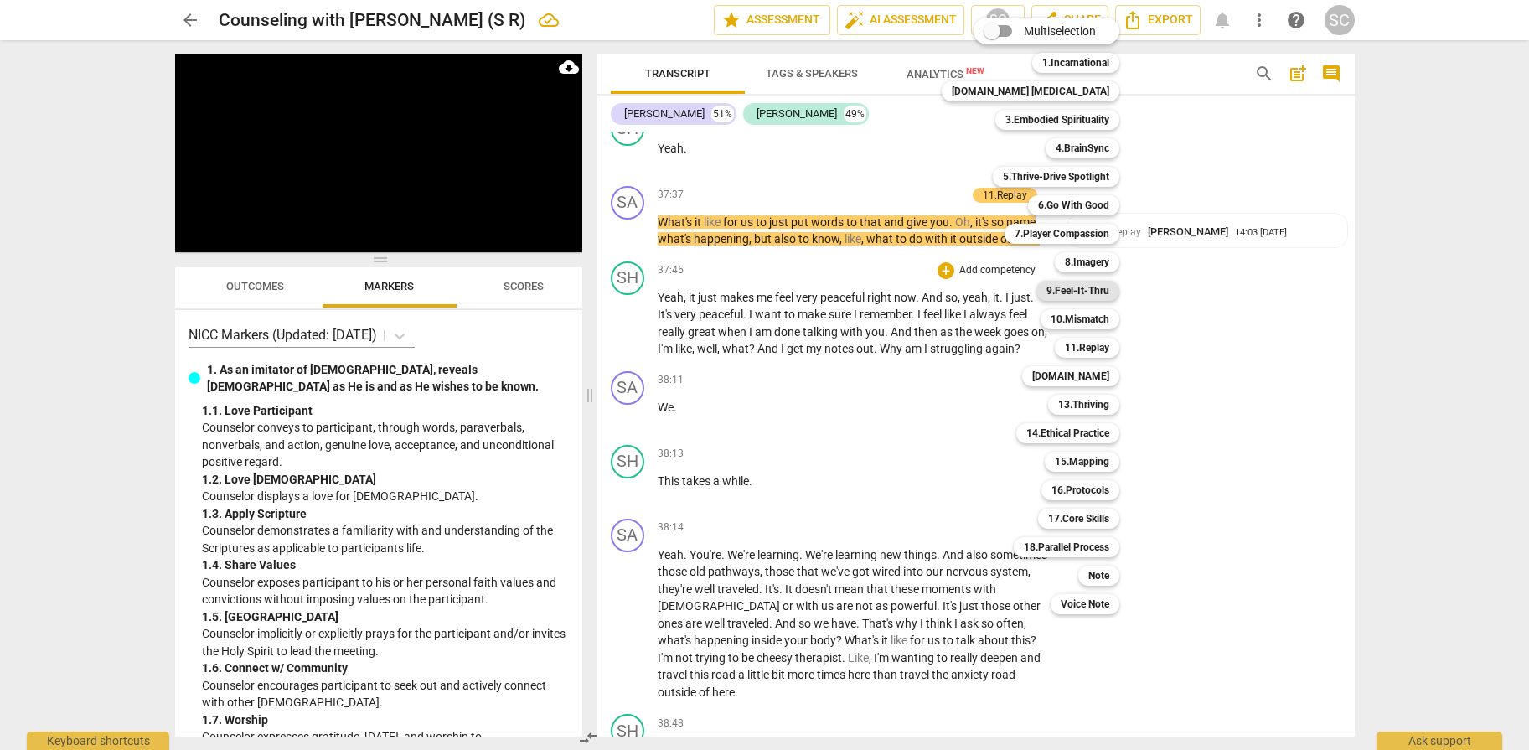
click at [1047, 294] on b "9.Feel-It-Thru" at bounding box center [1077, 291] width 63 height 20
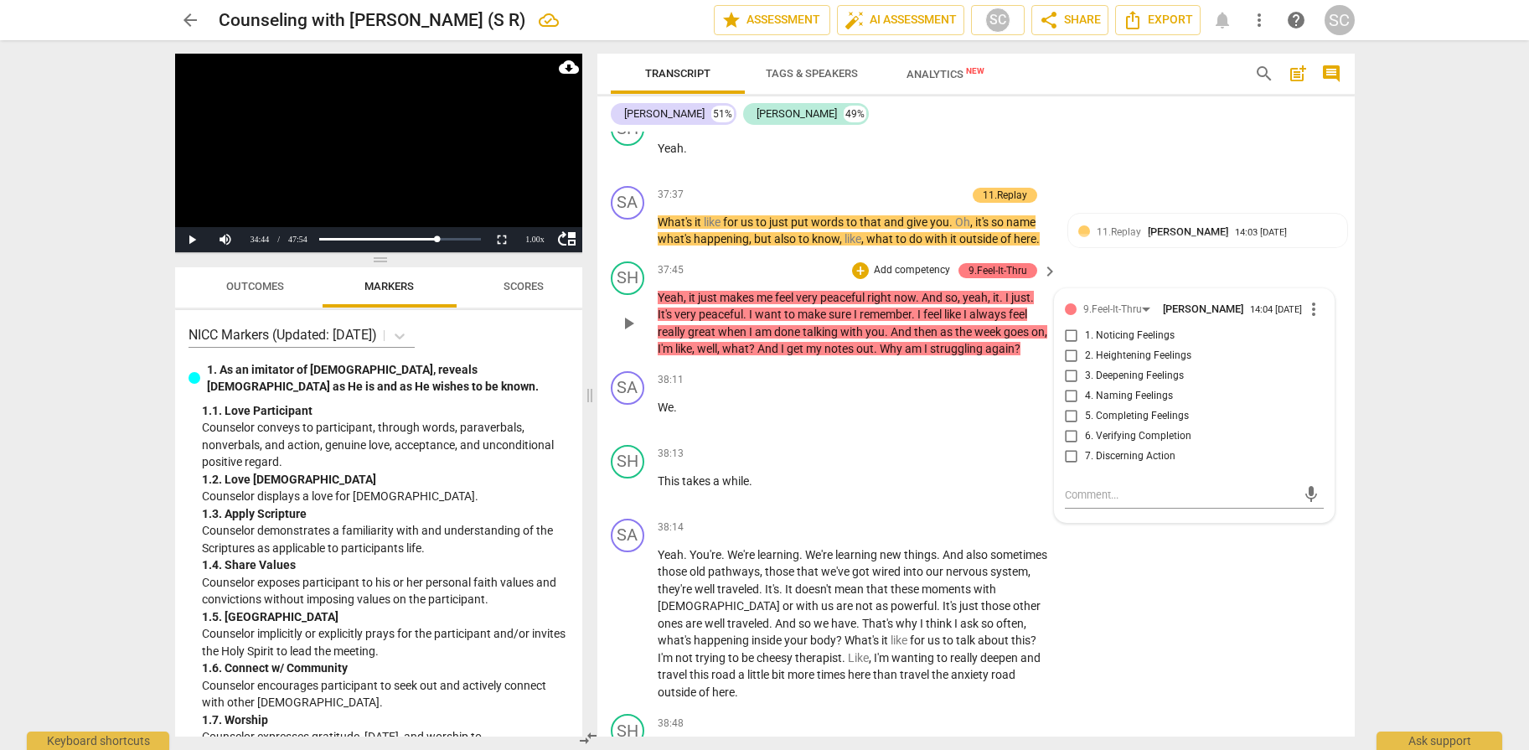
click at [1106, 449] on span "7. Discerning Action" at bounding box center [1130, 456] width 90 height 15
click at [1085, 446] on input "7. Discerning Action" at bounding box center [1071, 456] width 27 height 20
click at [1122, 449] on span "7. Discerning Action" at bounding box center [1130, 456] width 90 height 15
click at [1085, 446] on input "7. Discerning Action" at bounding box center [1071, 456] width 27 height 20
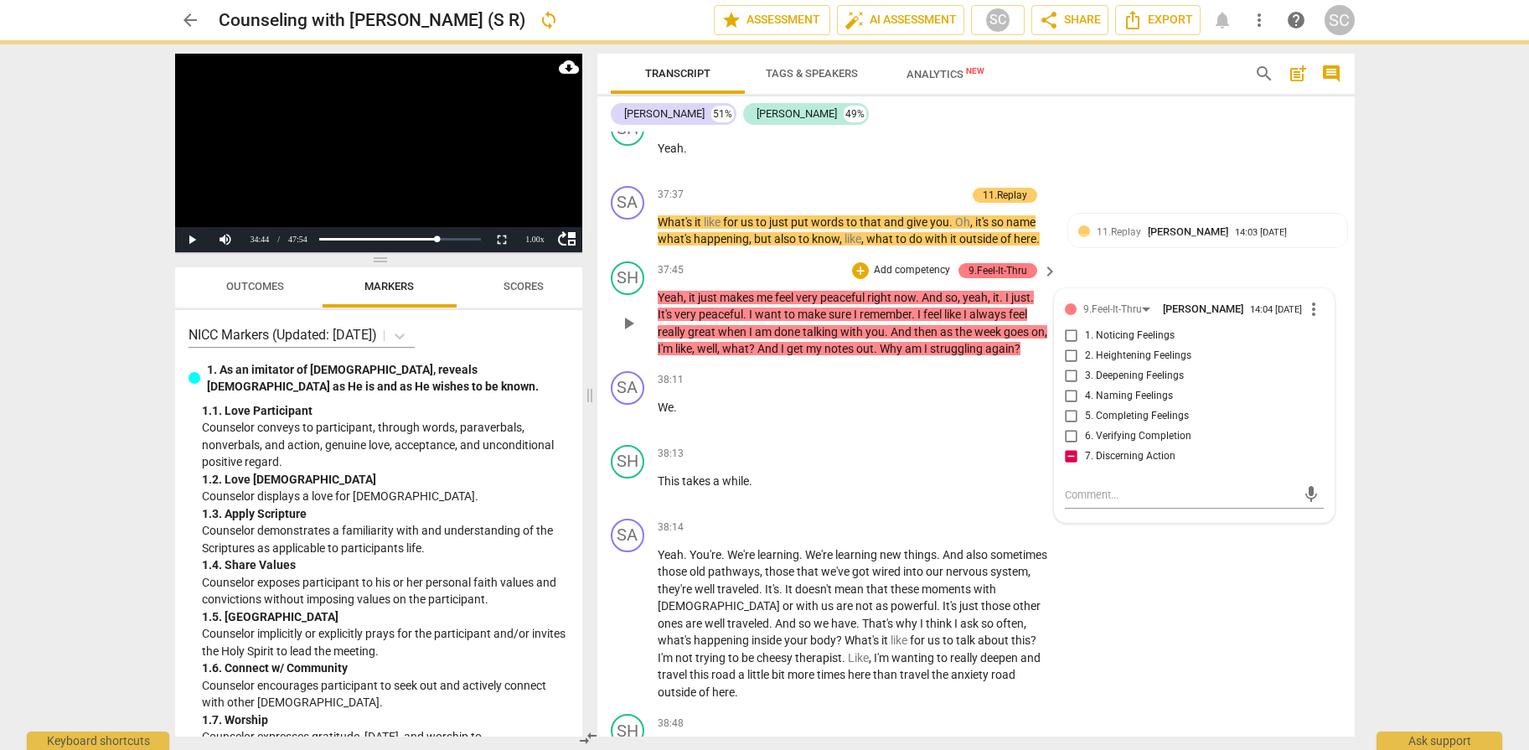
click at [1122, 449] on span "7. Discerning Action" at bounding box center [1130, 456] width 90 height 15
click at [1085, 446] on input "7. Discerning Action" at bounding box center [1071, 456] width 27 height 20
checkbox input "false"
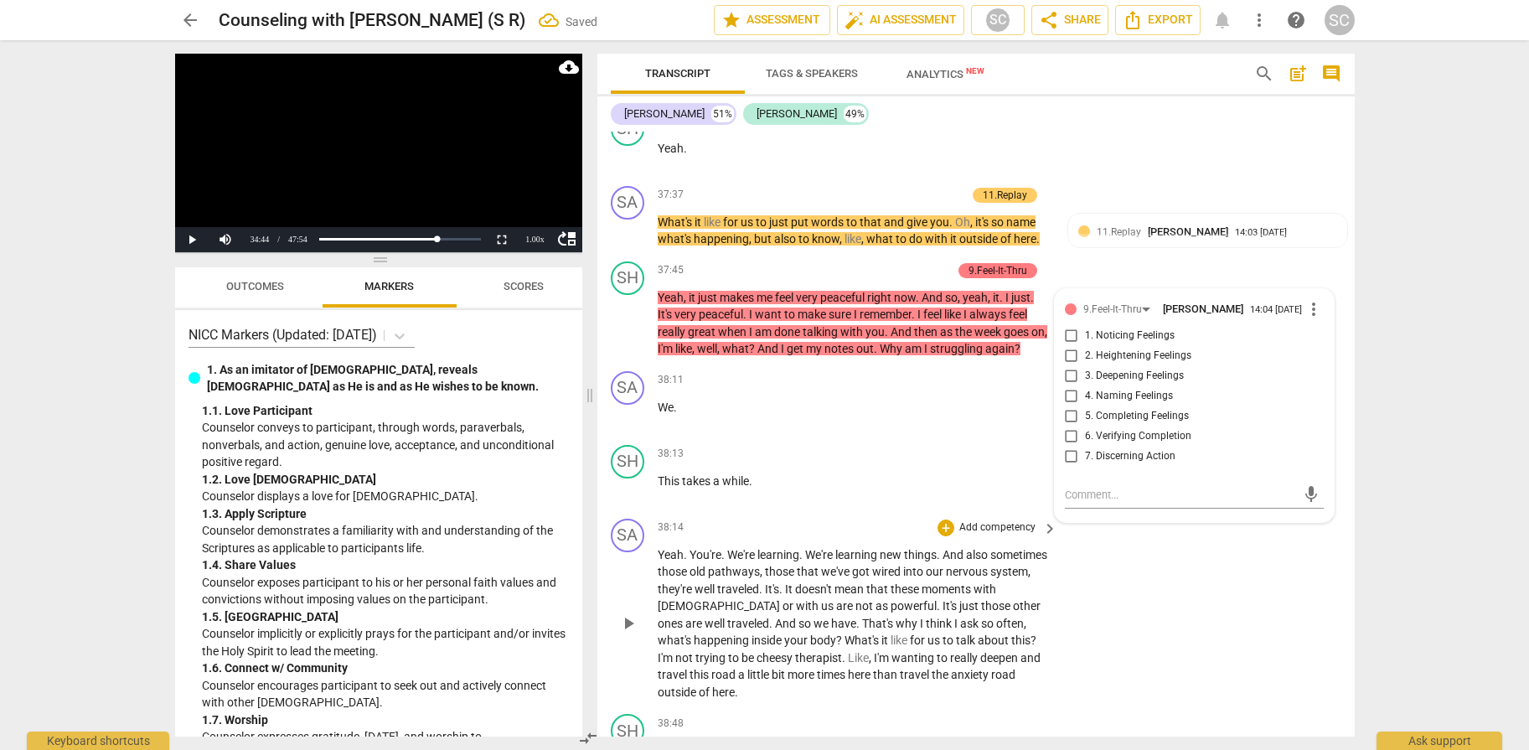
click at [1220, 565] on div "SA play_arrow pause 38:14 + Add competency keyboard_arrow_right Yeah . You're .…" at bounding box center [975, 610] width 757 height 196
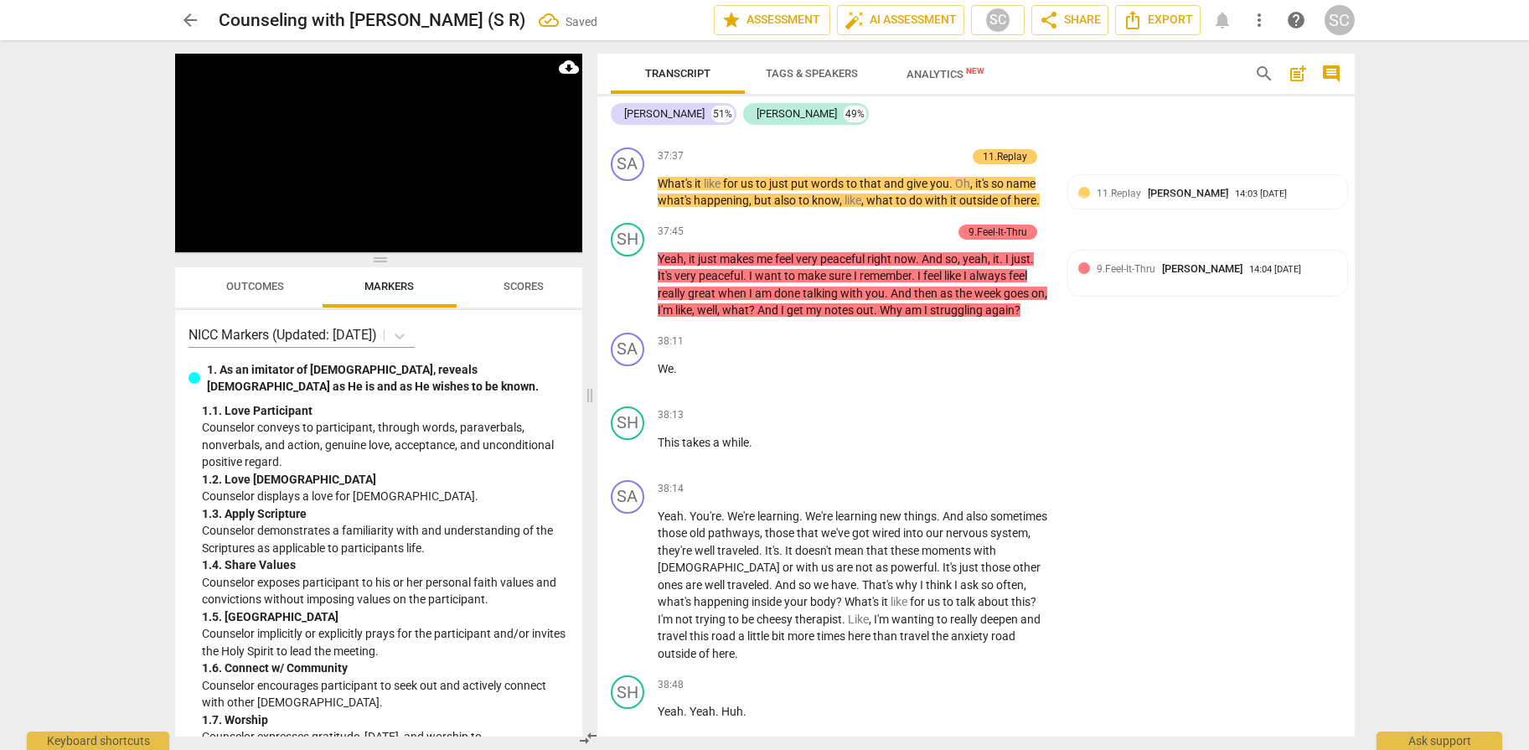
scroll to position [15863, 0]
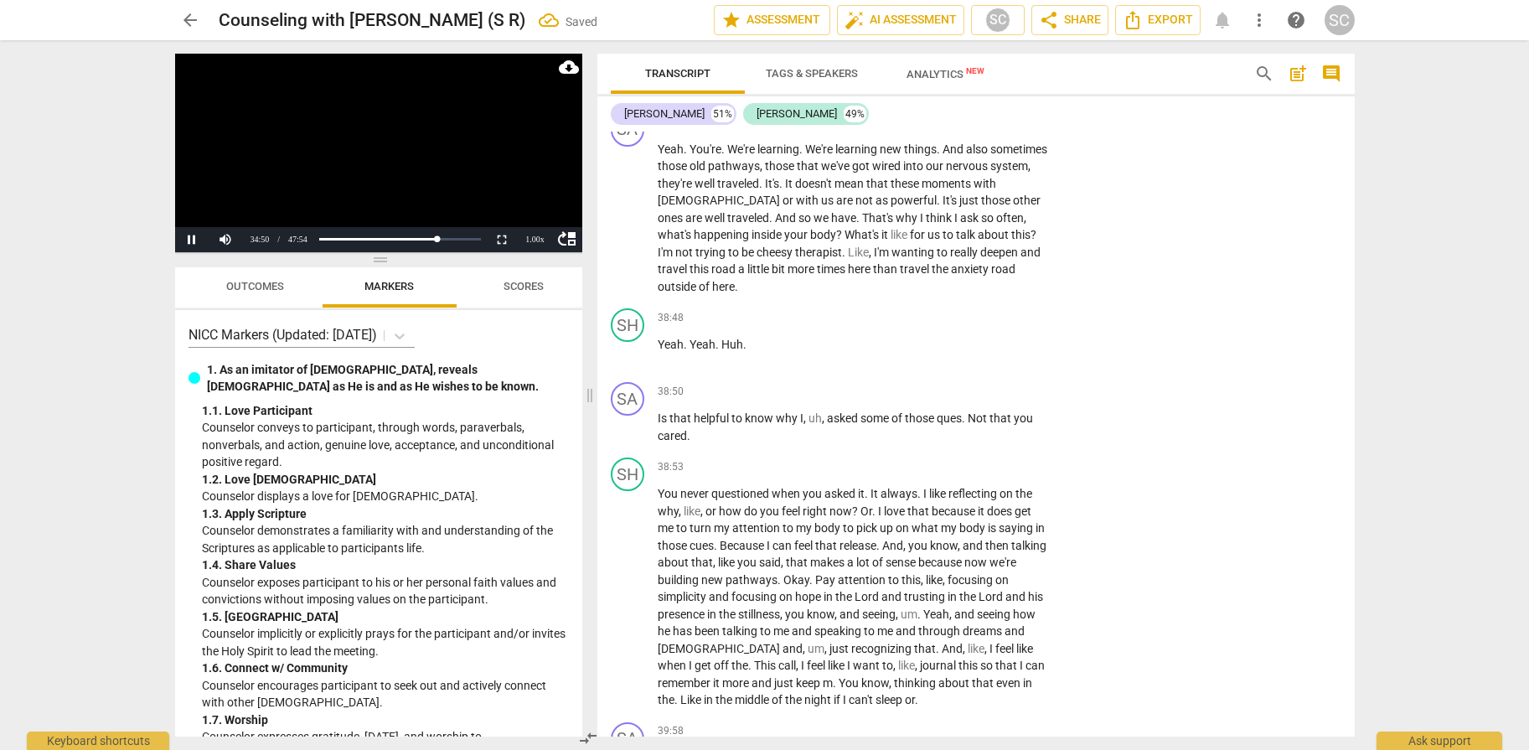
click at [428, 178] on video at bounding box center [378, 153] width 407 height 199
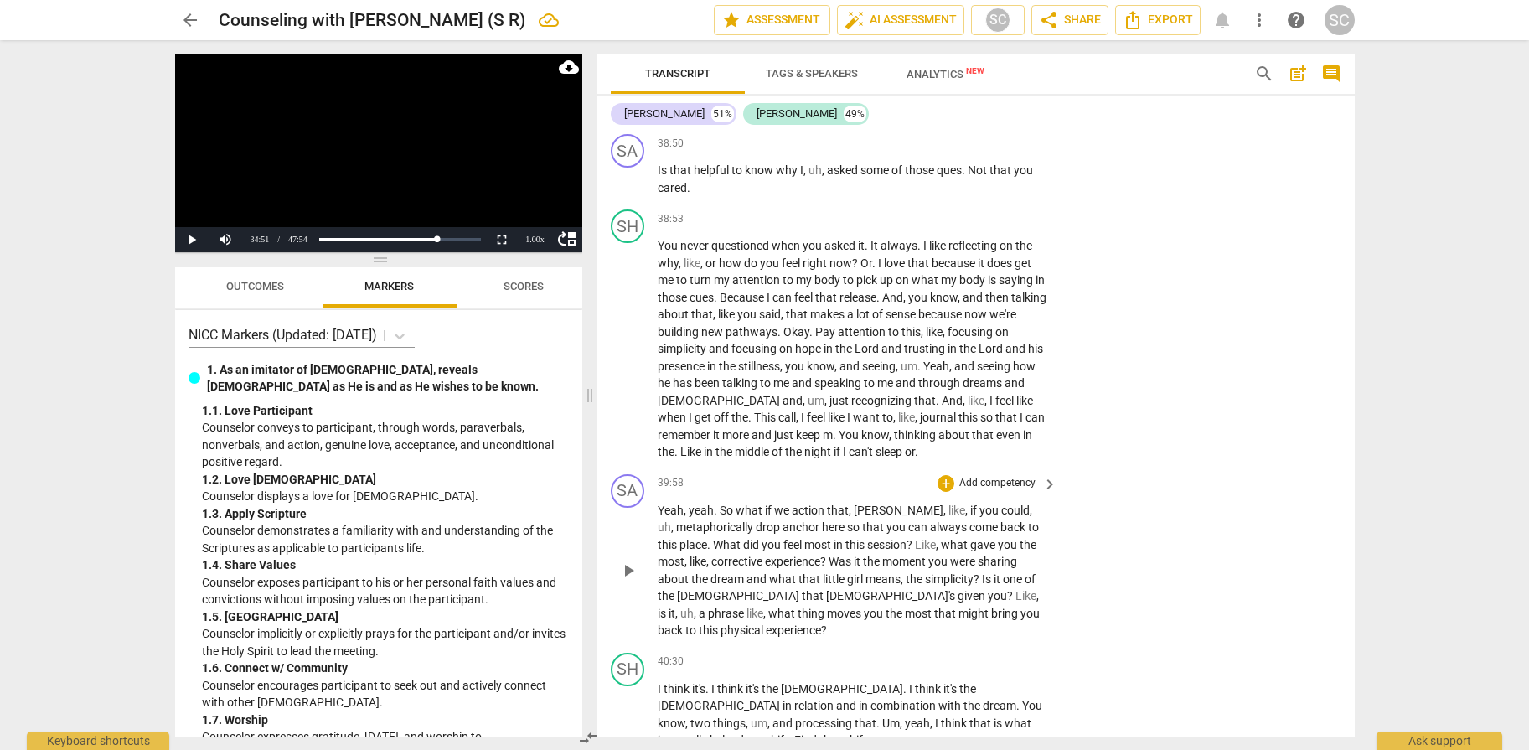
scroll to position [16198, 0]
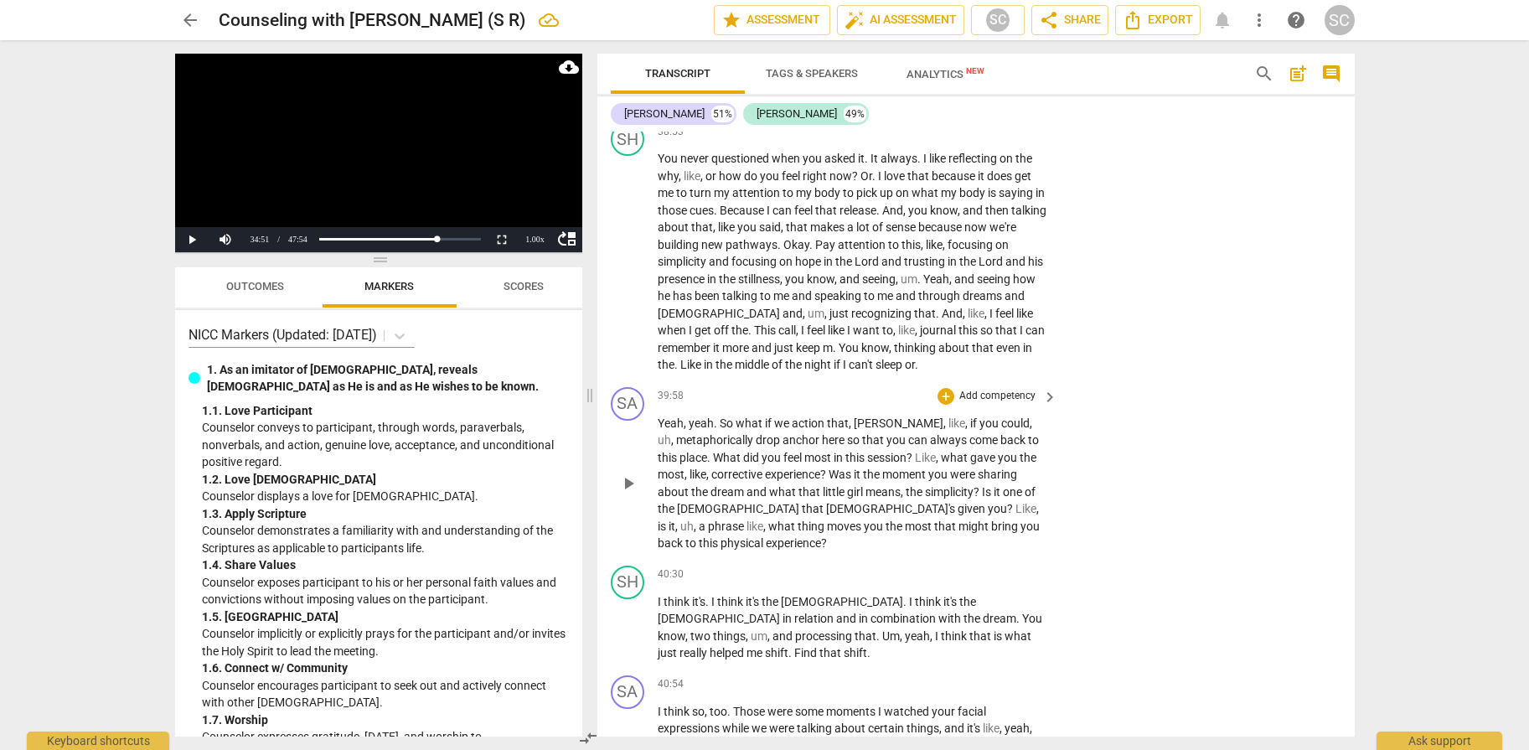
click at [988, 389] on p "Add competency" at bounding box center [997, 396] width 80 height 15
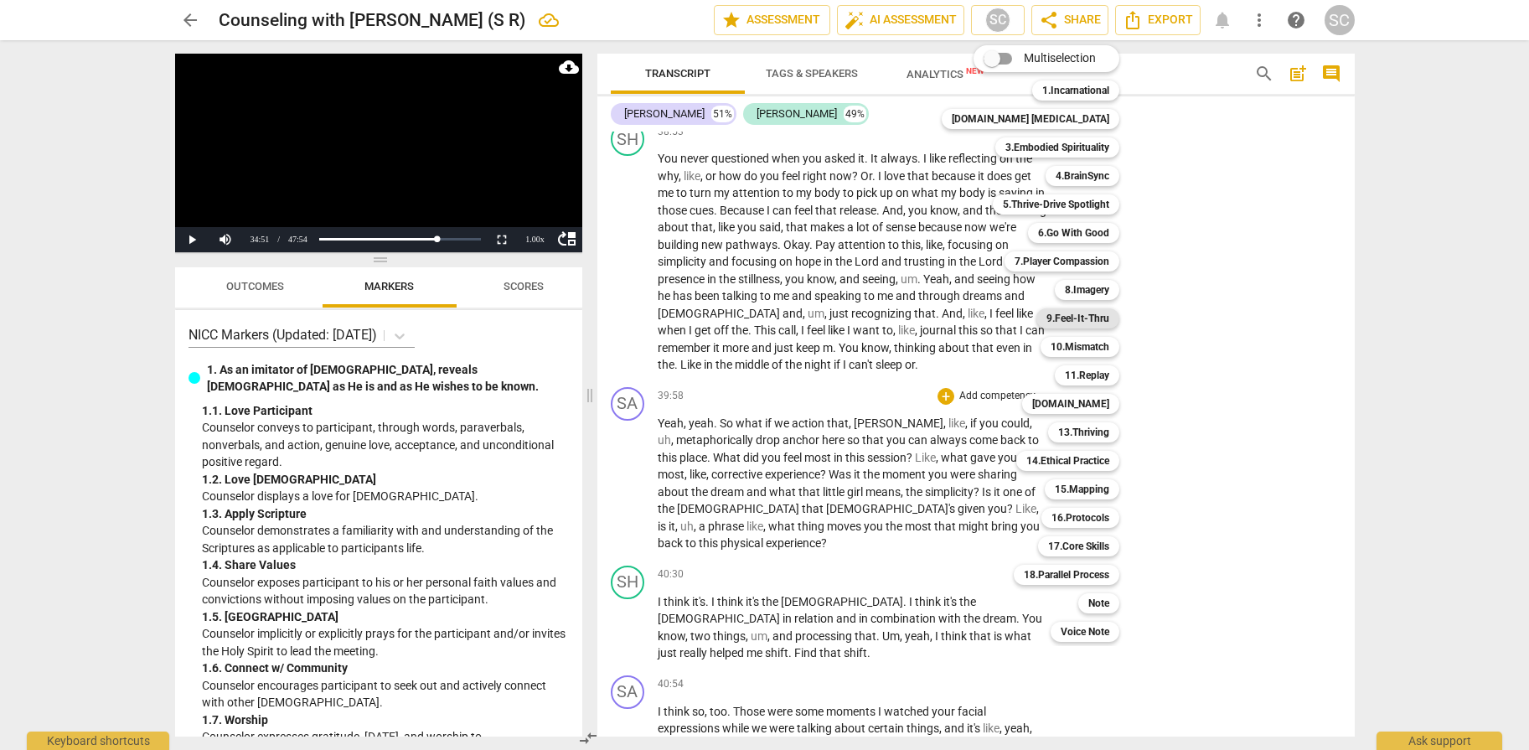
click at [1046, 322] on b "9.Feel-It-Thru" at bounding box center [1077, 318] width 63 height 20
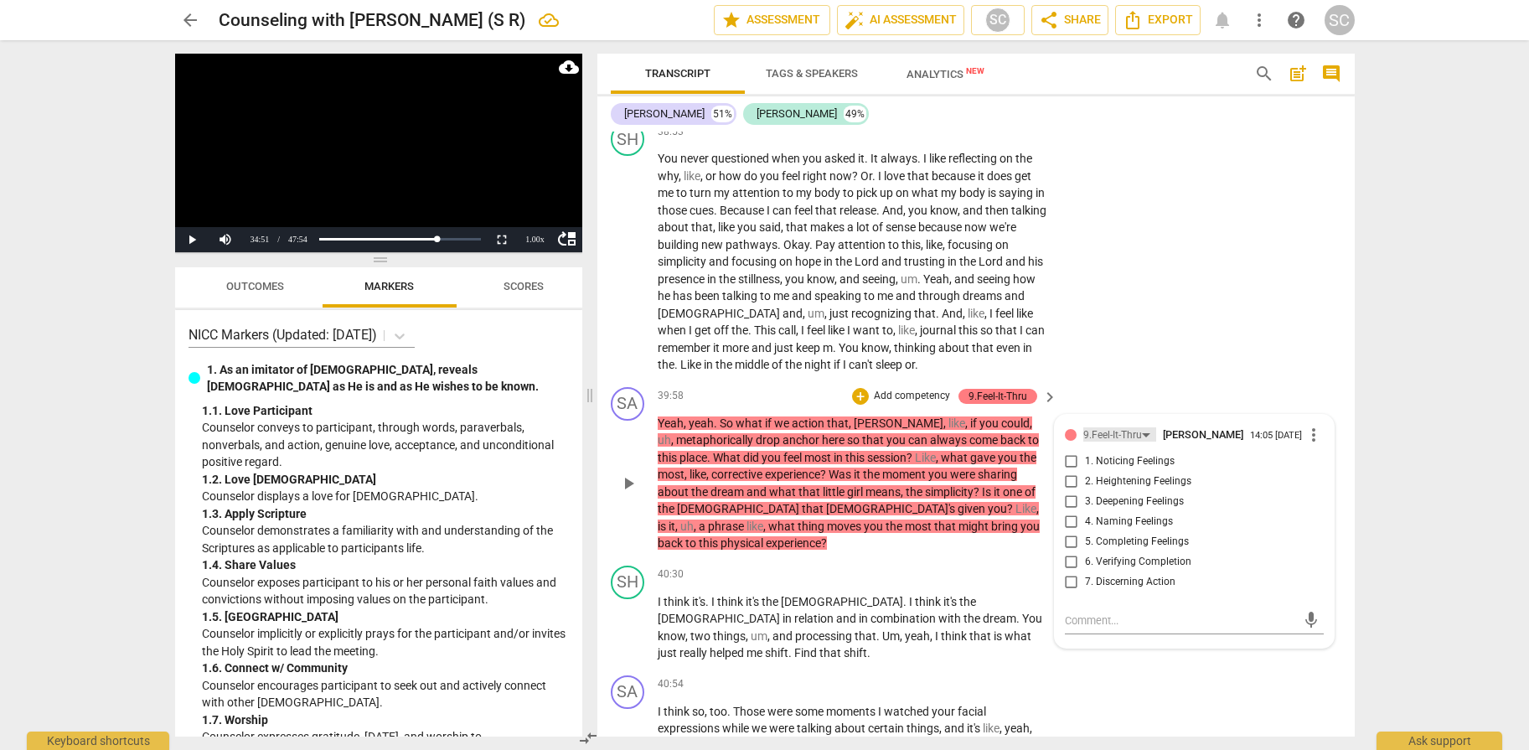
click at [1109, 427] on div "9.Feel-It-Thru" at bounding box center [1112, 435] width 59 height 16
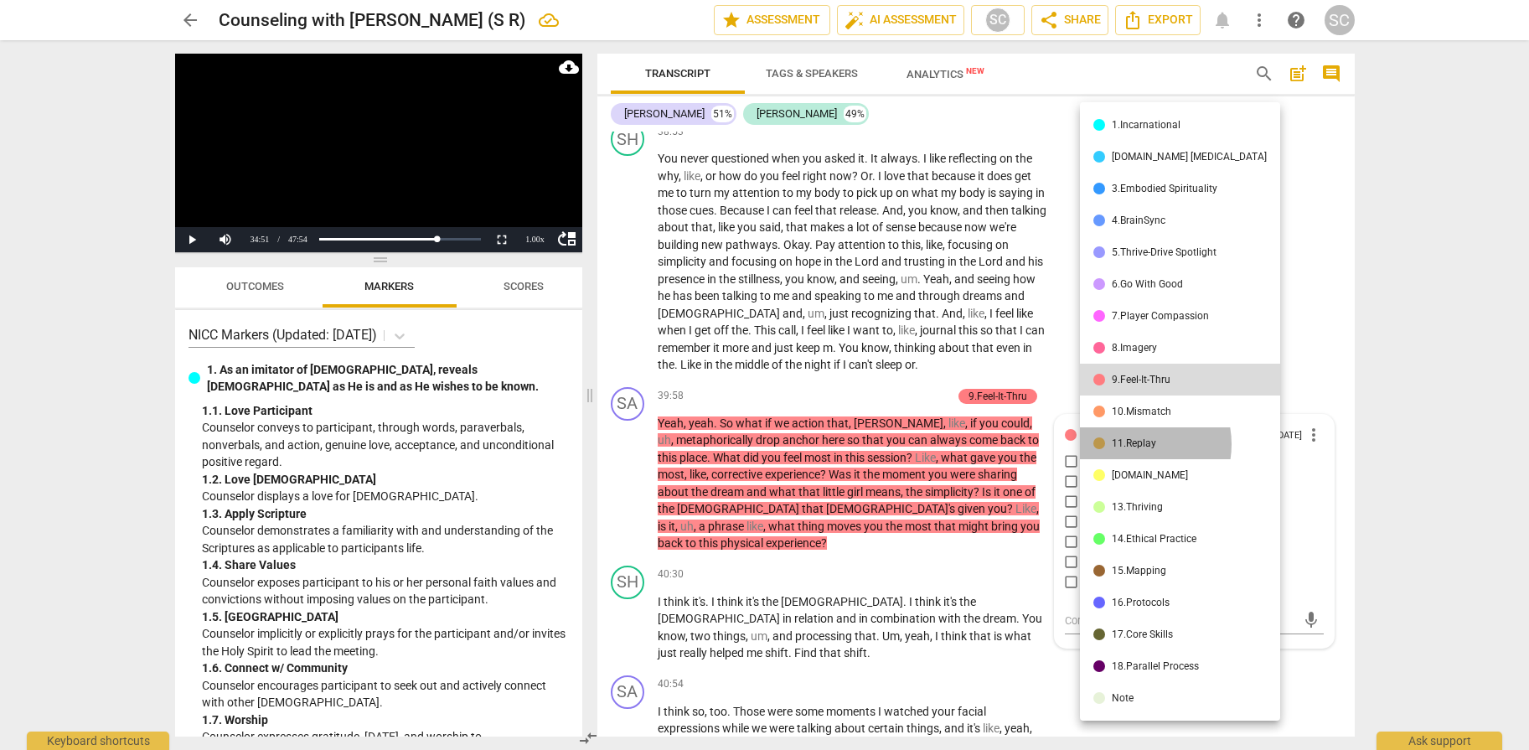
click at [1132, 444] on div "11.Replay" at bounding box center [1134, 443] width 44 height 10
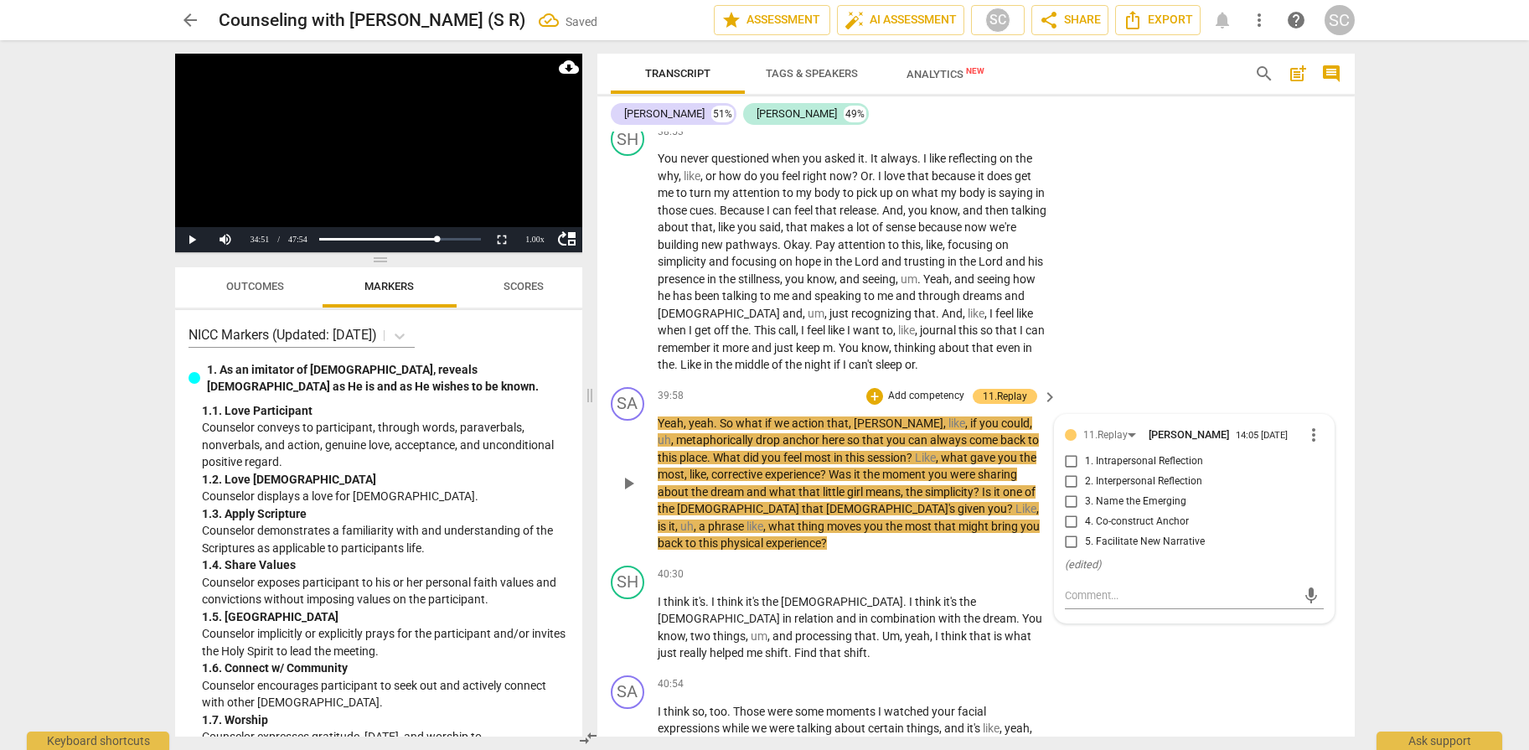
click at [1130, 514] on span "4. Co-construct Anchor" at bounding box center [1137, 521] width 104 height 15
click at [1085, 512] on input "4. Co-construct Anchor" at bounding box center [1071, 522] width 27 height 20
checkbox input "true"
click at [1213, 291] on div "SH play_arrow pause 38:53 + Add competency keyboard_arrow_right You never quest…" at bounding box center [975, 248] width 757 height 265
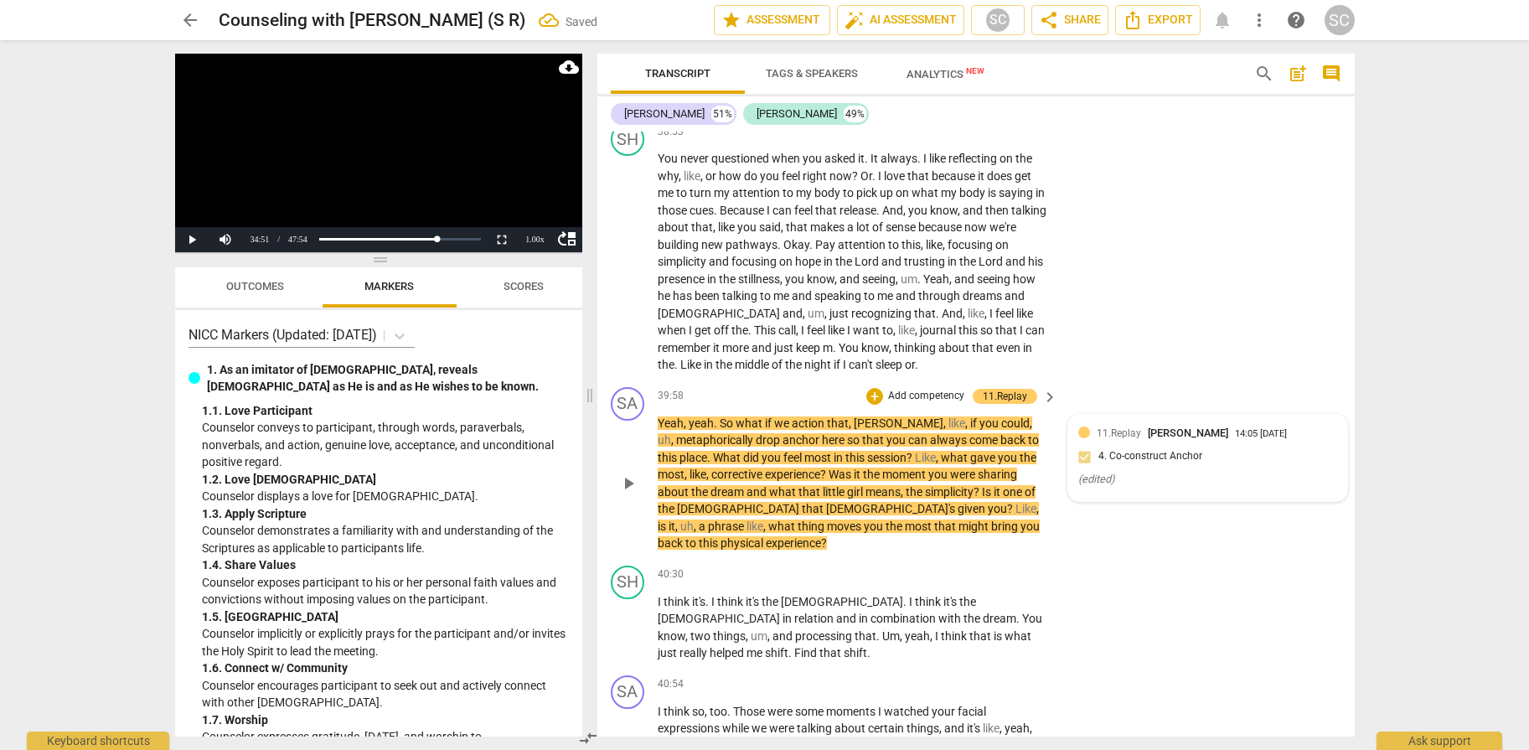
click at [1146, 425] on div "11.Replay [PERSON_NAME] 14:05 [DATE] 4. Co-construct Anchor ( edited )" at bounding box center [1207, 458] width 259 height 66
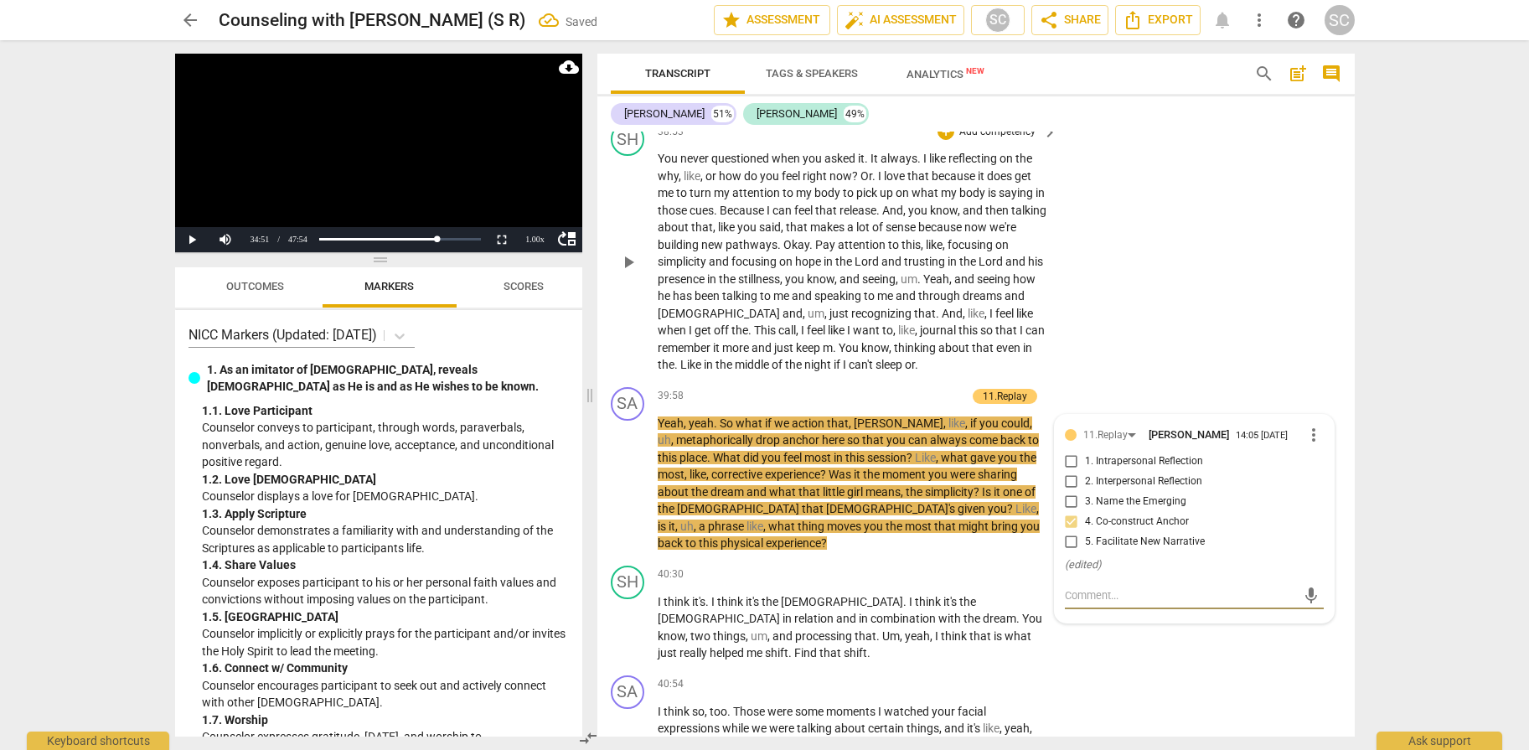
click at [1211, 274] on div "SH play_arrow pause 38:53 + Add competency keyboard_arrow_right You never quest…" at bounding box center [975, 248] width 757 height 265
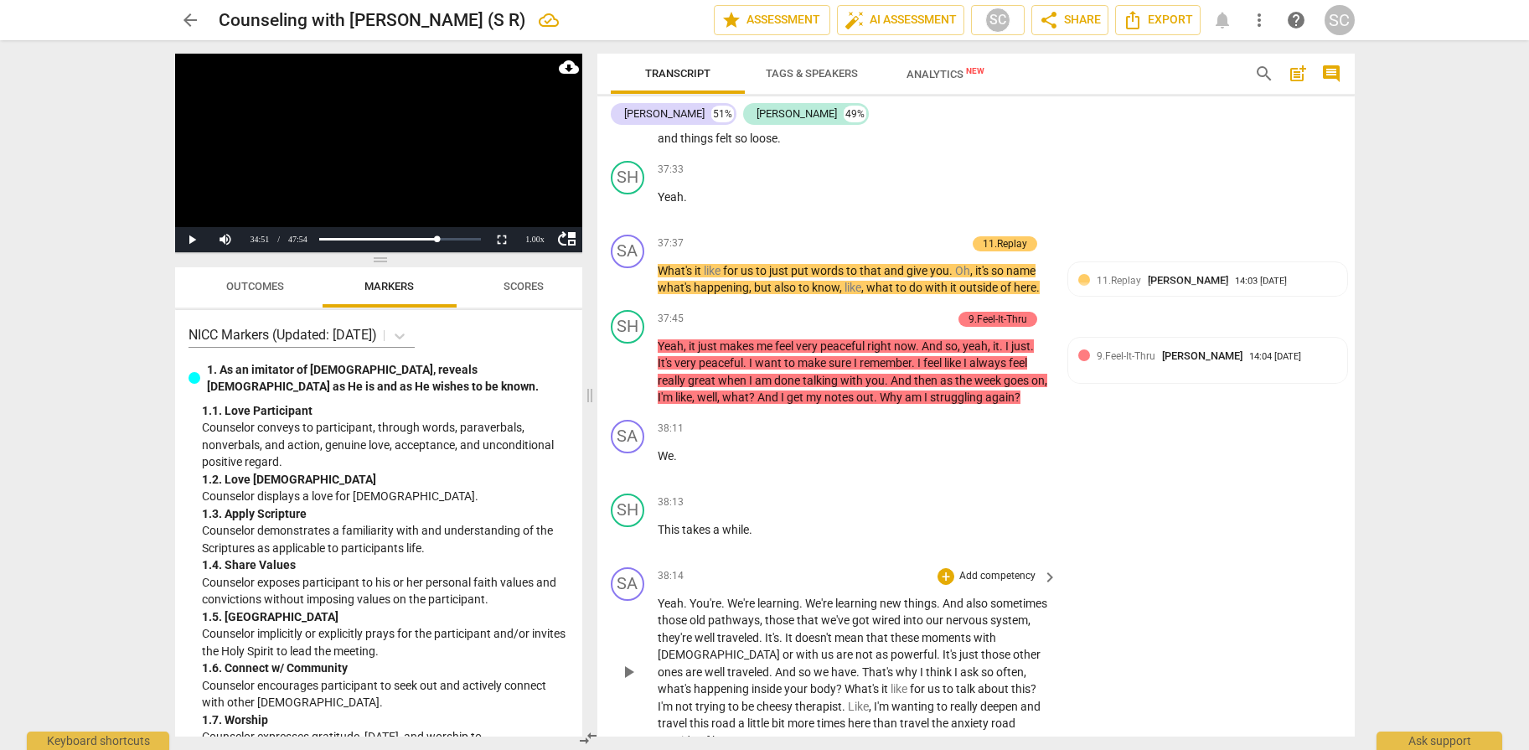
scroll to position [15082, 0]
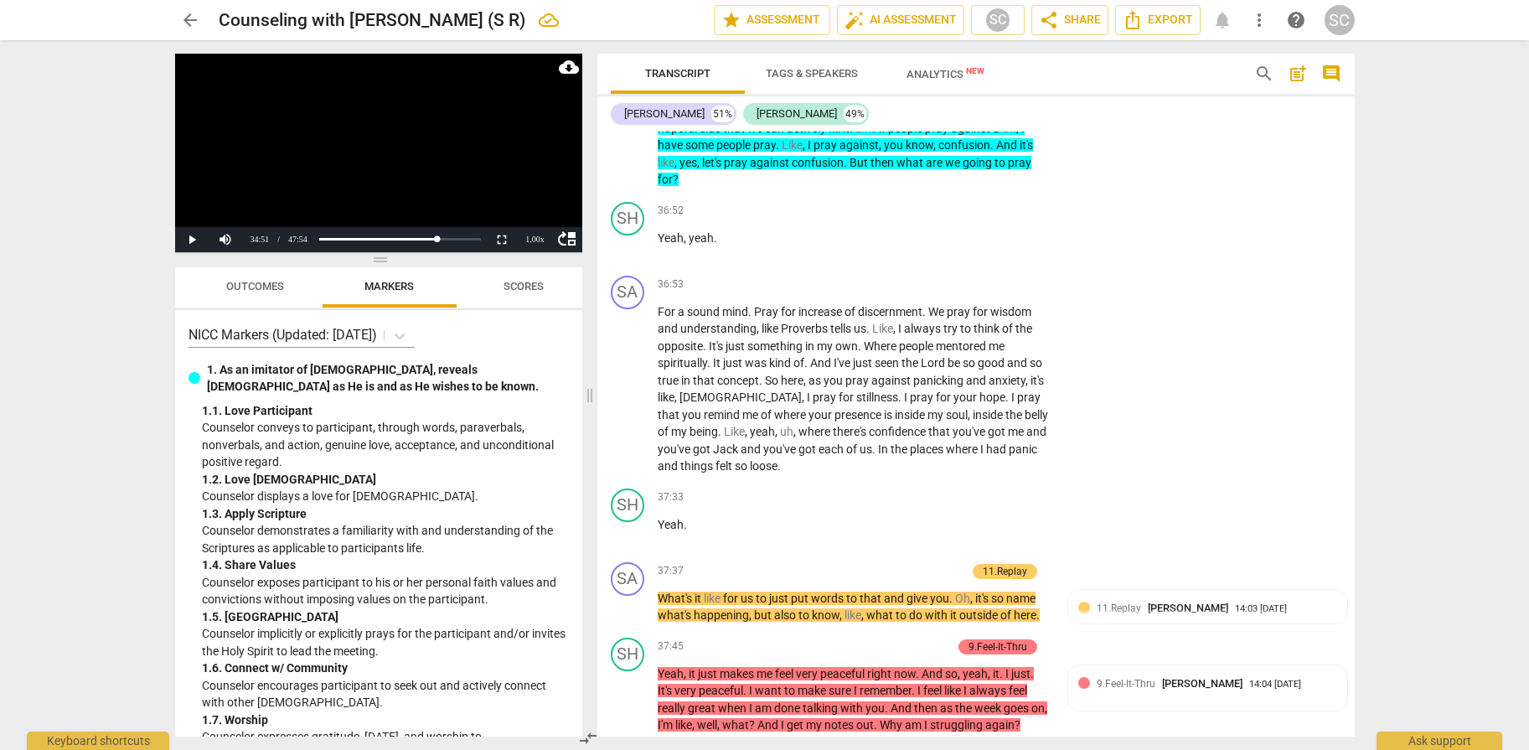
click at [353, 196] on video at bounding box center [378, 153] width 407 height 199
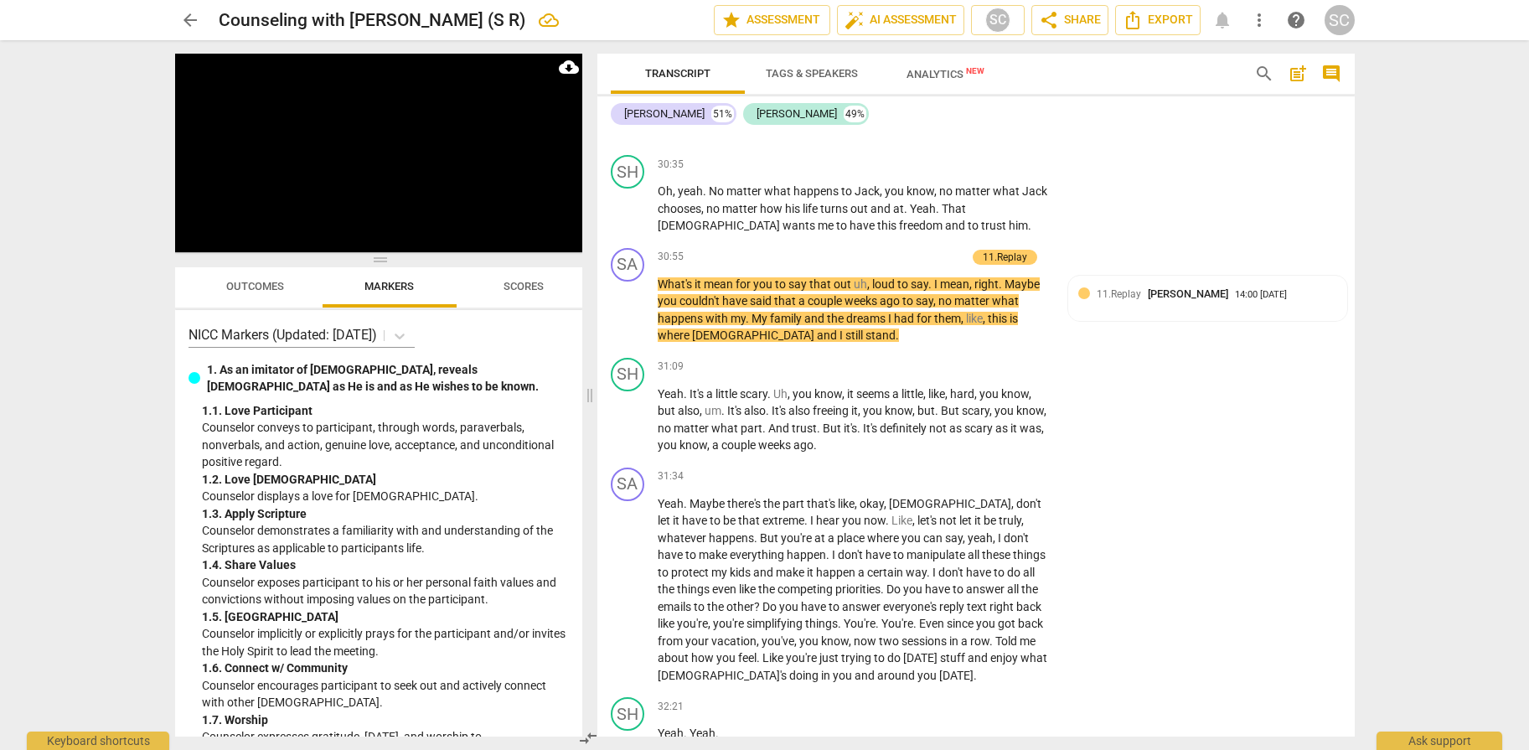
scroll to position [12604, 0]
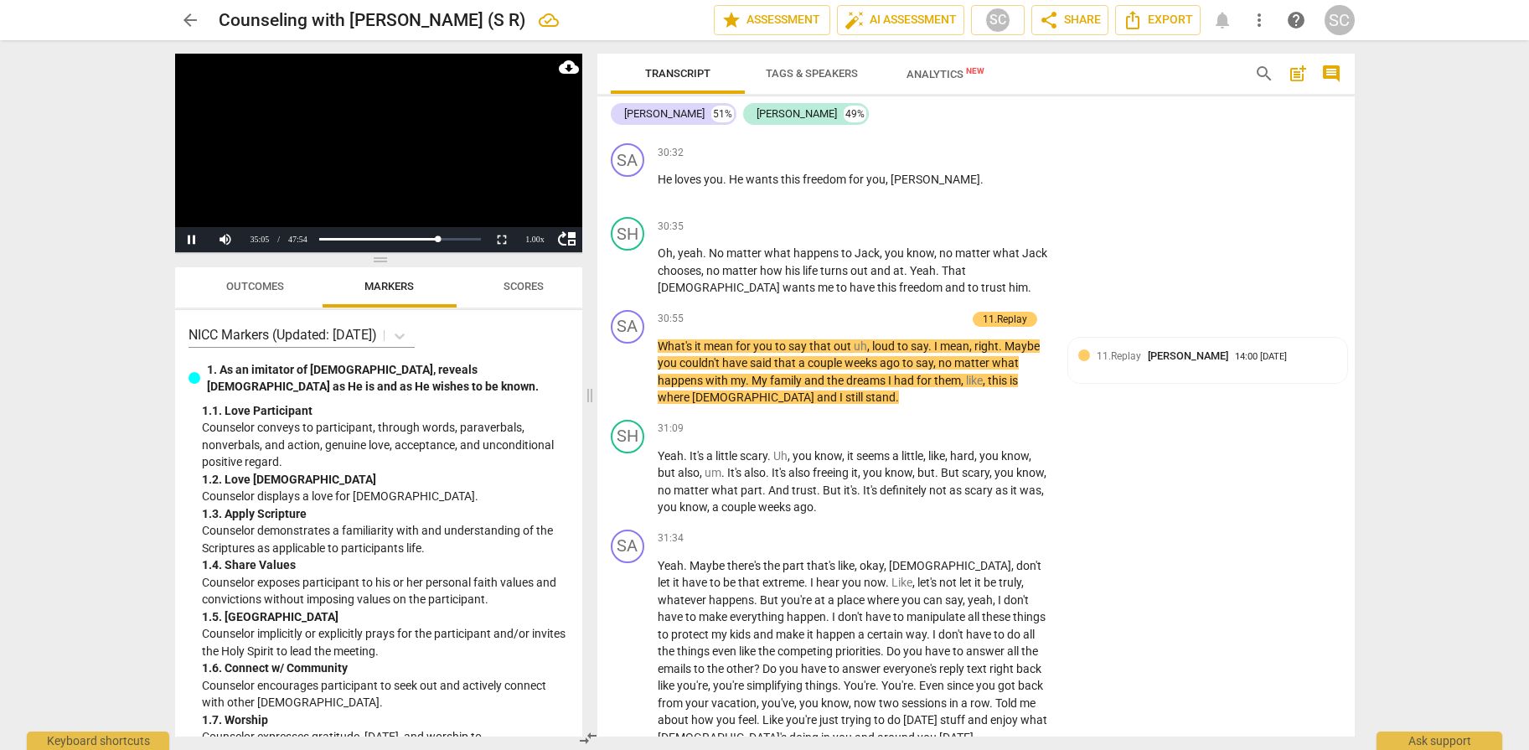
click at [321, 164] on video at bounding box center [378, 153] width 407 height 199
click at [577, 23] on span "edit" at bounding box center [587, 20] width 20 height 20
drag, startPoint x: 520, startPoint y: 18, endPoint x: 220, endPoint y: 13, distance: 299.9
click at [220, 13] on input "Counseling with [PERSON_NAME] (S R)" at bounding box center [429, 20] width 421 height 32
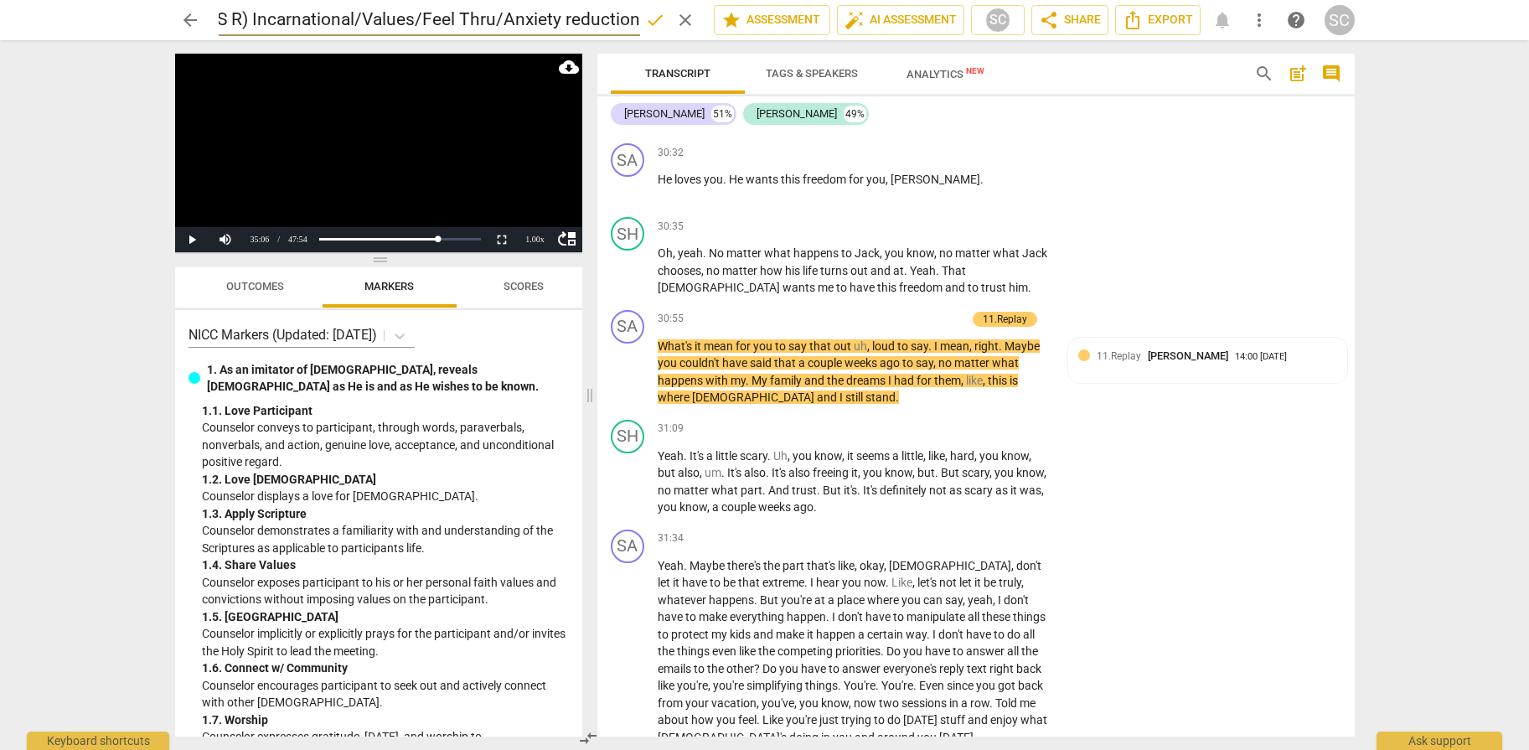
type input "(S R) Incarnational/Values/Feel Thru/Anxiety reduction"
click at [649, 14] on span "done" at bounding box center [655, 20] width 20 height 20
click at [186, 16] on span "arrow_back" at bounding box center [190, 20] width 20 height 20
